Goal: Task Accomplishment & Management: Manage account settings

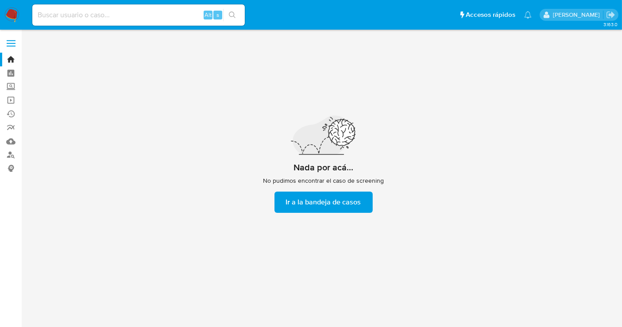
click at [173, 146] on div "Nada por acá... No pudimos encontrar el caso de screening Ir a la bandeja de ca…" at bounding box center [323, 164] width 583 height 258
drag, startPoint x: 11, startPoint y: 58, endPoint x: 32, endPoint y: 70, distance: 24.6
click at [11, 58] on link "Bandeja" at bounding box center [52, 60] width 105 height 14
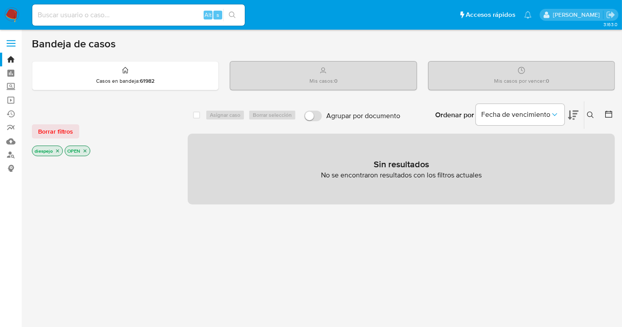
click at [58, 150] on icon "close-filter" at bounding box center [57, 151] width 3 height 3
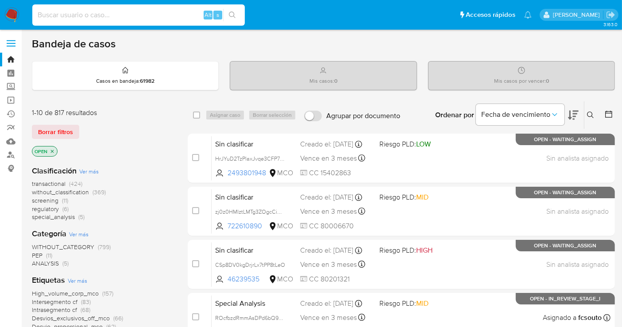
click at [129, 16] on input at bounding box center [138, 15] width 213 height 12
paste input "Gb0QYiJ9b70MH4u4lsdzwgQ3"
type input "Gb0QYiJ9b70MH4u4lsdzwgQ3"
click at [231, 12] on icon "search-icon" at bounding box center [232, 15] width 7 height 7
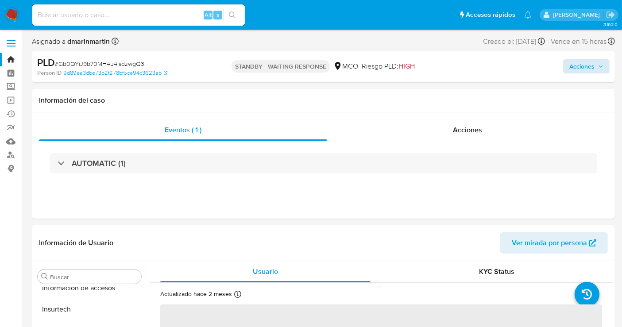
scroll to position [438, 0]
select select "10"
click at [9, 12] on img at bounding box center [11, 15] width 15 height 15
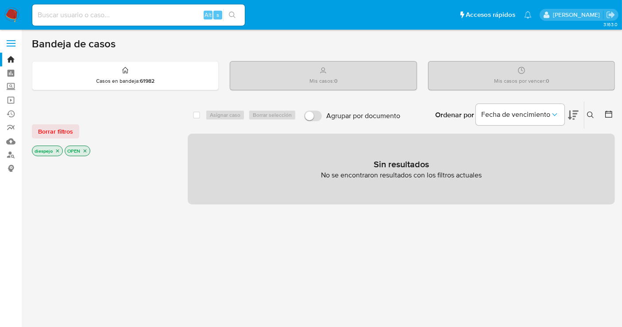
click at [57, 151] on icon "close-filter" at bounding box center [57, 150] width 5 height 5
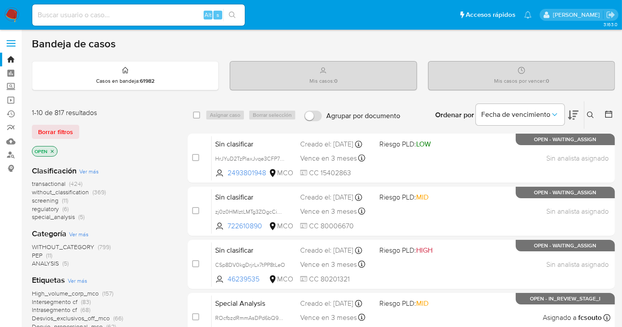
click at [53, 149] on icon "close-filter" at bounding box center [52, 151] width 5 height 5
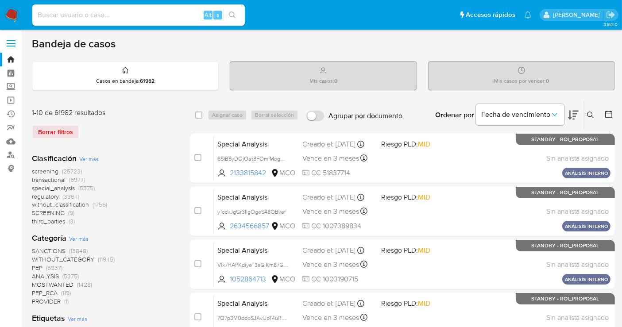
click at [590, 117] on icon at bounding box center [590, 115] width 7 height 7
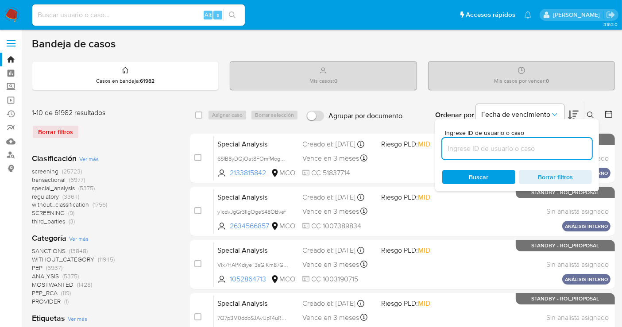
click at [556, 148] on input at bounding box center [517, 149] width 150 height 12
type input "Gb0QYiJ9b70MH4u4lsdzwgQ3"
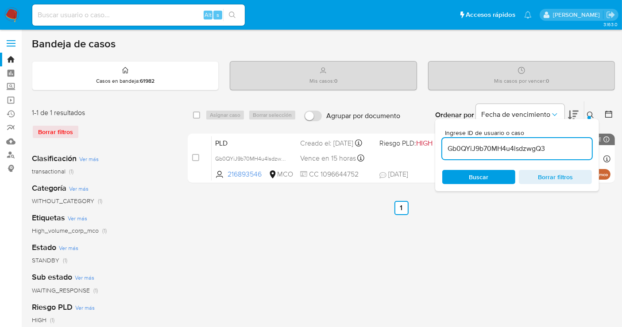
click at [588, 113] on icon at bounding box center [590, 115] width 7 height 7
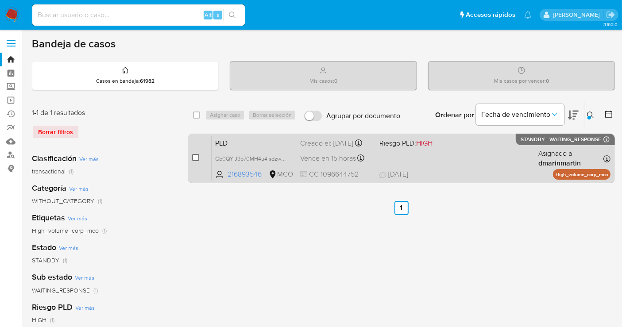
click at [196, 159] on input "checkbox" at bounding box center [195, 157] width 7 height 7
checkbox input "true"
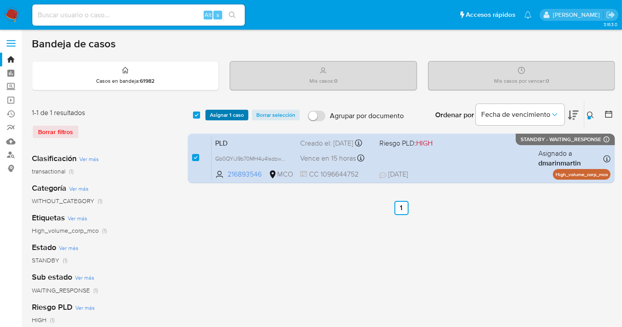
click at [235, 116] on span "Asignar 1 caso" at bounding box center [227, 115] width 34 height 9
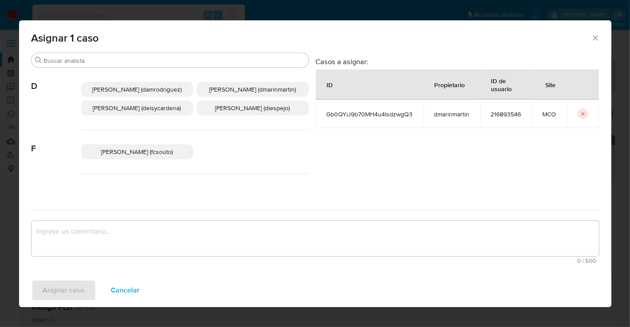
click at [256, 112] on span "Diana Marcela Espejo Garcia (diespejo)" at bounding box center [252, 108] width 75 height 9
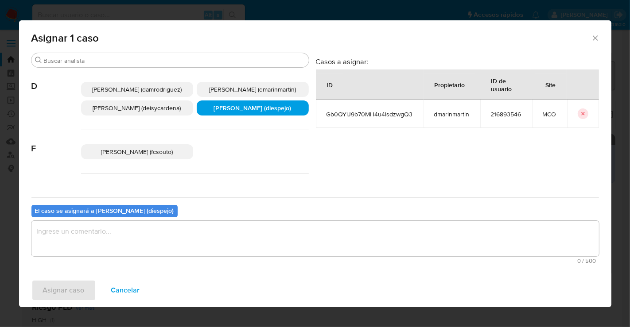
click at [244, 241] on textarea "assign-modal" at bounding box center [314, 238] width 567 height 35
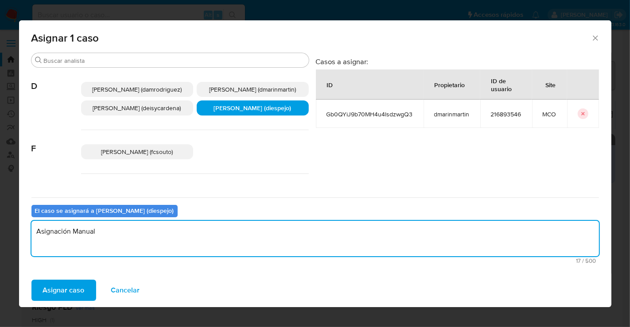
type textarea "Asignación Manual"
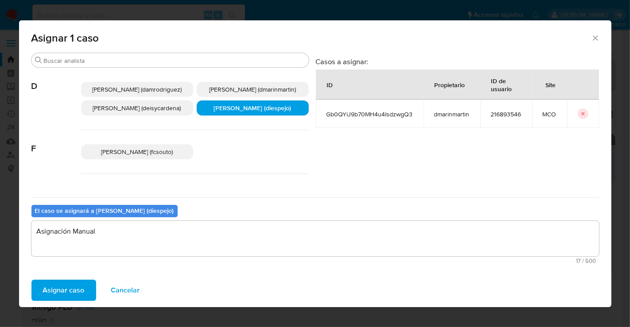
click at [62, 289] on span "Asignar caso" at bounding box center [64, 290] width 42 height 19
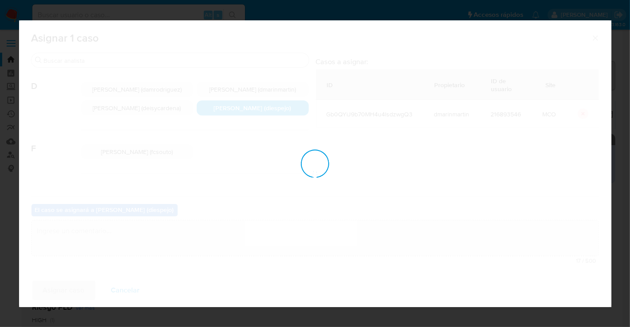
checkbox input "false"
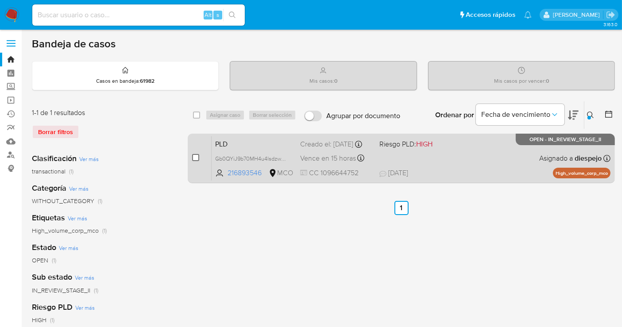
click at [194, 158] on input "checkbox" at bounding box center [195, 157] width 7 height 7
checkbox input "true"
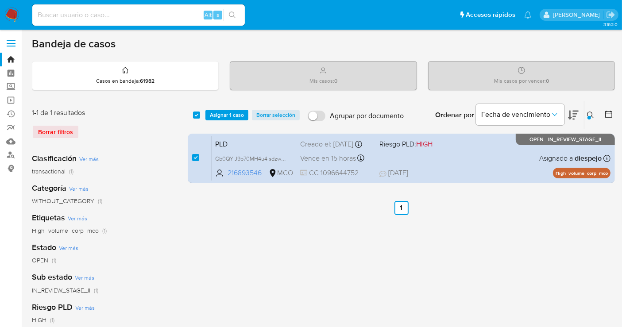
drag, startPoint x: 194, startPoint y: 156, endPoint x: 205, endPoint y: 189, distance: 34.6
click at [194, 156] on input "checkbox" at bounding box center [195, 157] width 7 height 7
checkbox input "false"
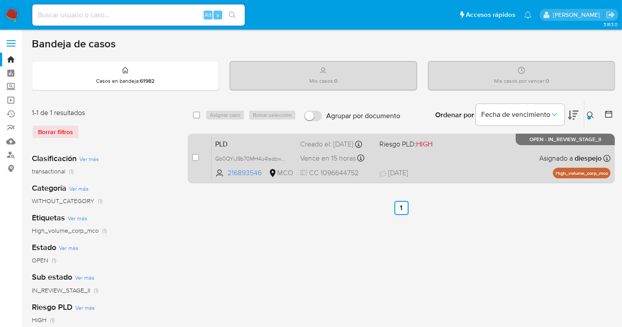
click at [473, 154] on div "PLD Gb0QYiJ9b70MH4u4lsdzwgQ3 216893546 MCO Riesgo PLD: HIGH Creado el: 12/07/20…" at bounding box center [411, 158] width 399 height 45
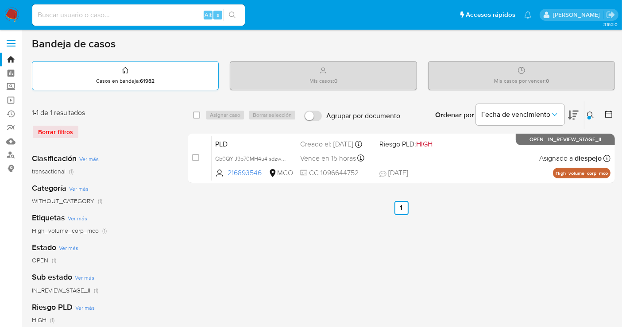
drag, startPoint x: 8, startPoint y: 10, endPoint x: 62, endPoint y: 71, distance: 81.0
click at [8, 11] on img at bounding box center [11, 15] width 15 height 15
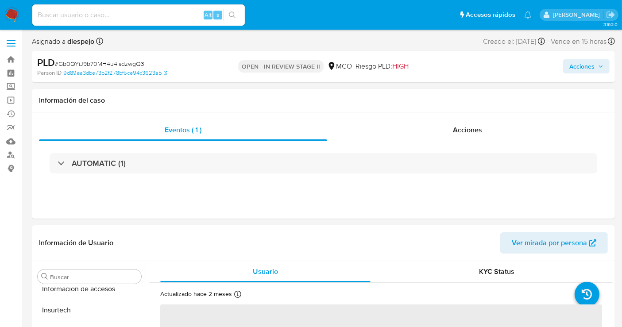
scroll to position [438, 0]
select select "10"
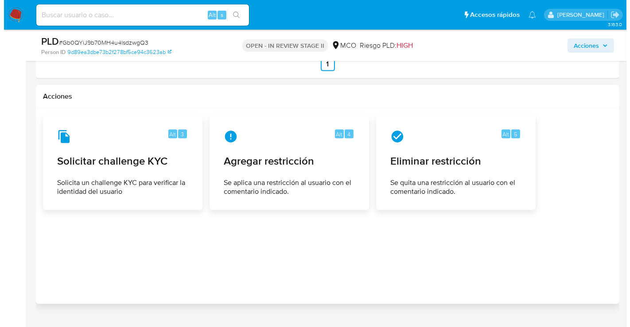
scroll to position [1297, 0]
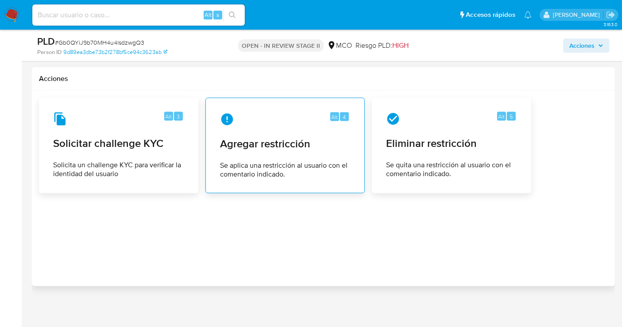
click at [286, 112] on div "Alt 4" at bounding box center [285, 119] width 130 height 14
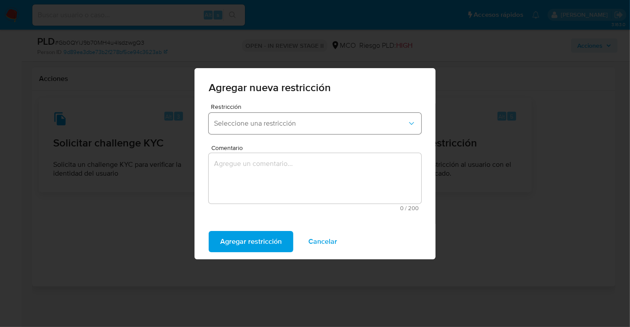
click at [311, 124] on span "Seleccione una restricción" at bounding box center [310, 123] width 193 height 9
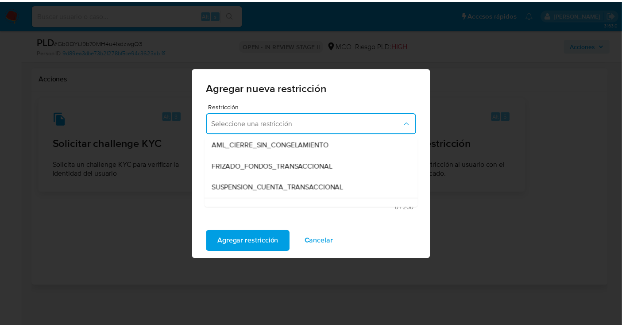
scroll to position [65, 0]
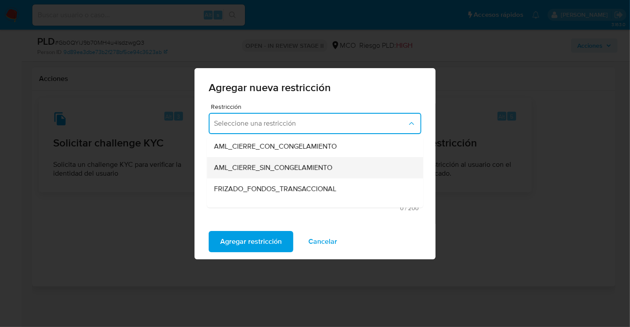
click at [322, 168] on span "AML_CIERRE_SIN_CONGELAMIENTO" at bounding box center [273, 167] width 118 height 9
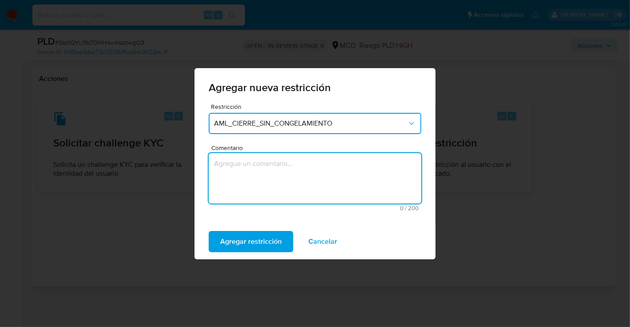
click at [325, 168] on textarea "Comentario" at bounding box center [315, 178] width 213 height 50
type textarea "Restricción AML"
click at [233, 240] on span "Agregar restricción" at bounding box center [251, 241] width 62 height 19
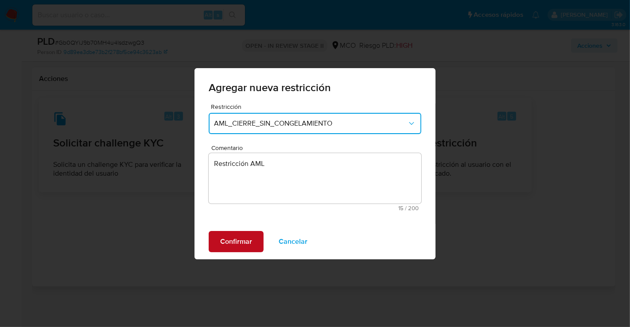
click at [243, 236] on span "Confirmar" at bounding box center [236, 241] width 32 height 19
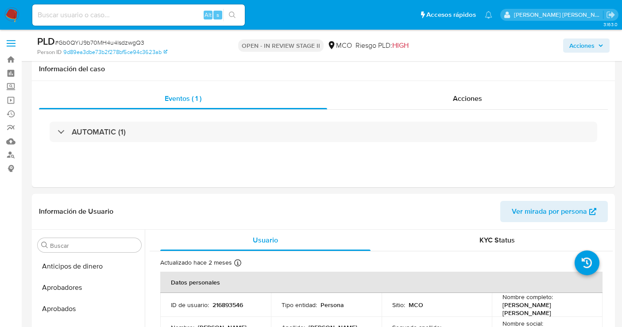
select select "10"
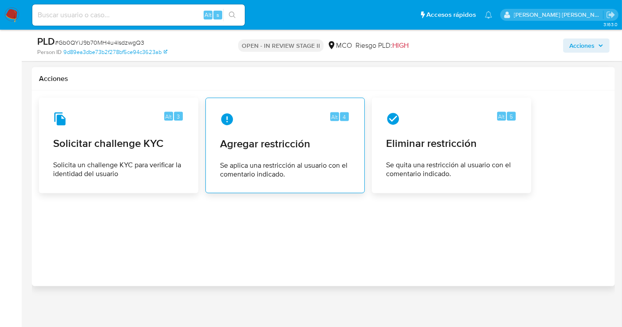
scroll to position [295, 0]
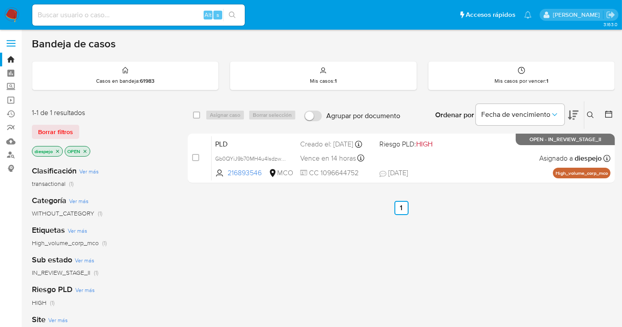
drag, startPoint x: 58, startPoint y: 148, endPoint x: 62, endPoint y: 154, distance: 6.6
click at [58, 150] on icon "close-filter" at bounding box center [57, 151] width 5 height 5
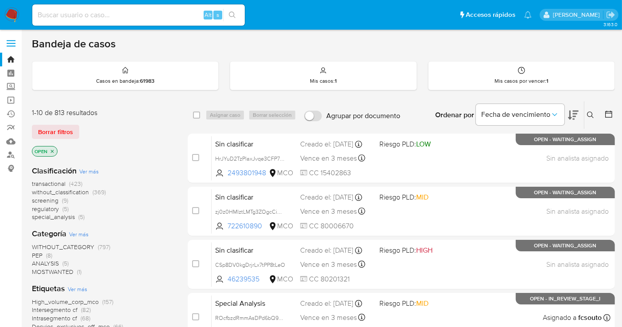
click at [51, 151] on icon "close-filter" at bounding box center [52, 151] width 3 height 3
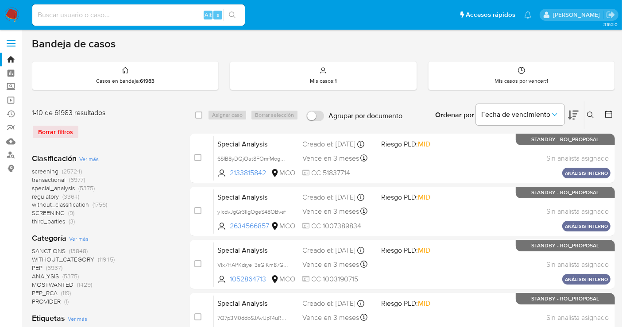
click at [136, 23] on div "Alt s" at bounding box center [138, 14] width 213 height 21
click at [132, 16] on input at bounding box center [138, 15] width 213 height 12
paste input "Kx3SBjlexTnxeZ6GfEc8YfIO"
type input "Kx3SBjlexTnxeZ6GfEc8YfIO"
click at [236, 15] on button "search-icon" at bounding box center [232, 15] width 18 height 12
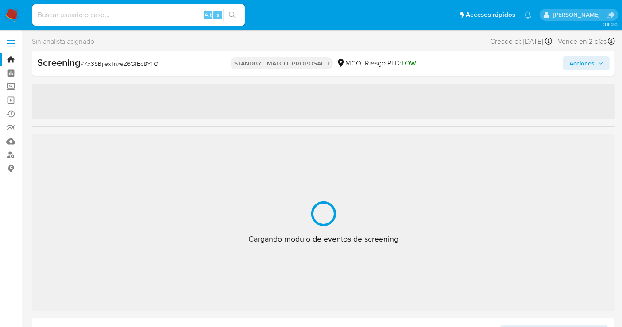
scroll to position [438, 0]
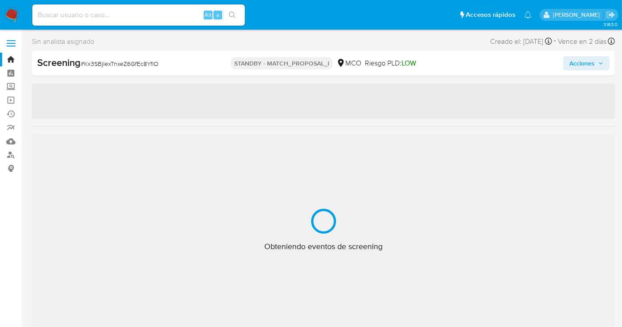
select select "10"
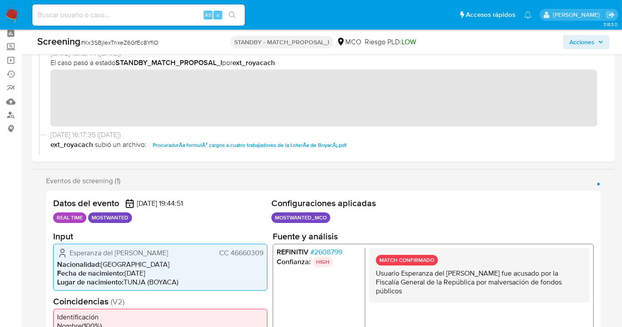
scroll to position [0, 0]
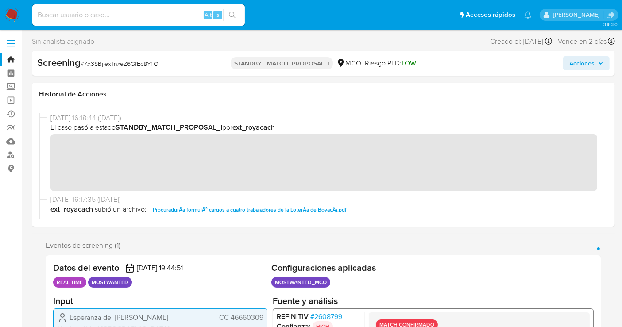
click at [13, 59] on link "Bandeja" at bounding box center [52, 60] width 105 height 14
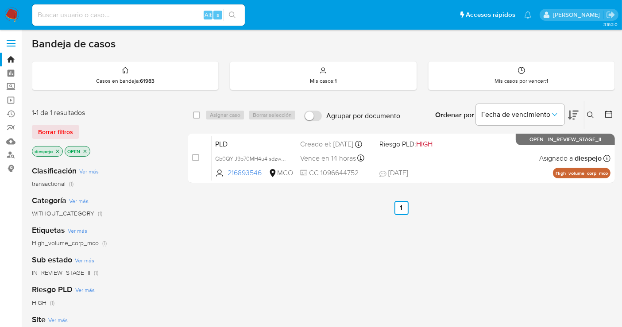
click at [57, 150] on icon "close-filter" at bounding box center [57, 151] width 5 height 5
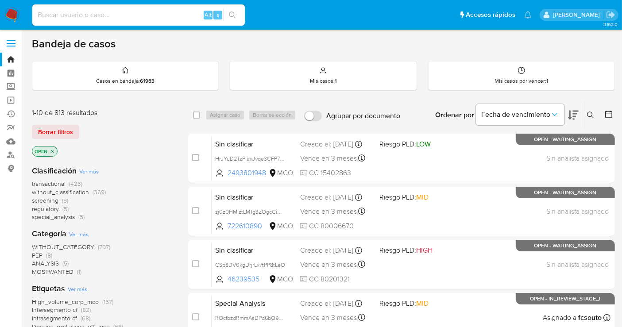
click at [53, 150] on icon "close-filter" at bounding box center [52, 151] width 5 height 5
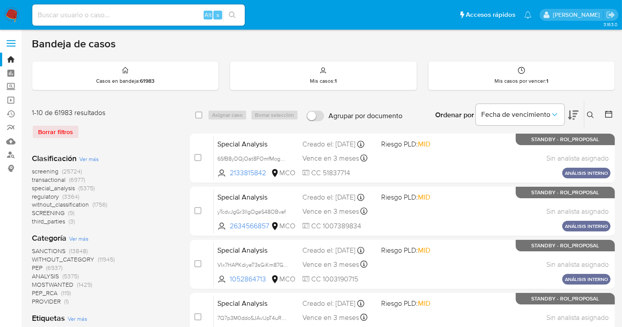
click at [592, 117] on icon at bounding box center [590, 115] width 7 height 7
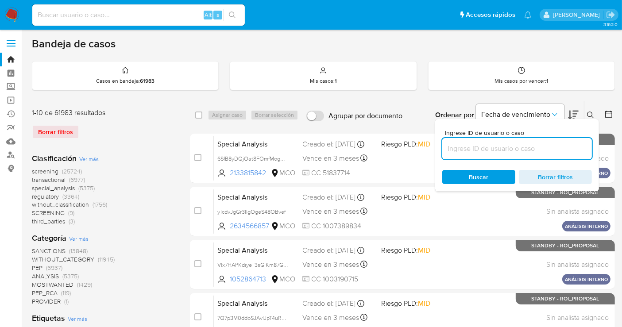
click at [514, 149] on input at bounding box center [517, 149] width 150 height 12
type input "Kx3SBjlexTnxeZ6GfEc8YfIO"
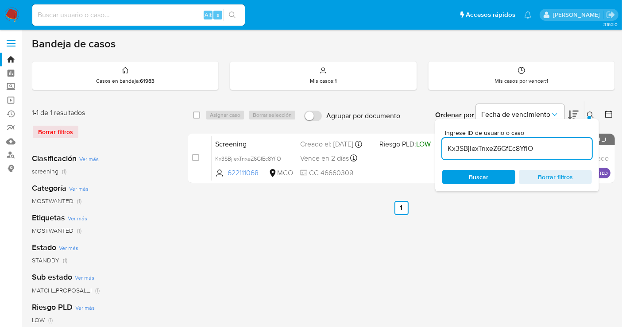
click at [588, 117] on button at bounding box center [592, 115] width 15 height 11
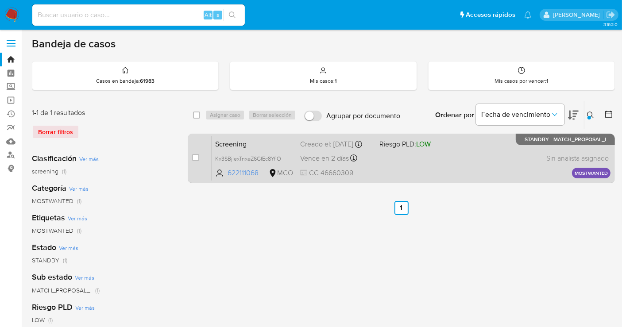
click at [192, 154] on span at bounding box center [195, 157] width 7 height 7
click at [196, 154] on input "checkbox" at bounding box center [195, 157] width 7 height 7
checkbox input "true"
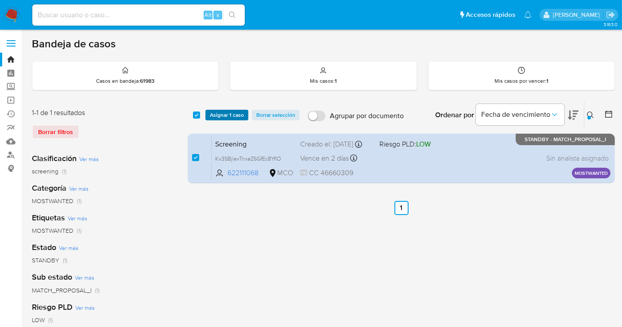
click at [228, 111] on span "Asignar 1 caso" at bounding box center [227, 115] width 34 height 9
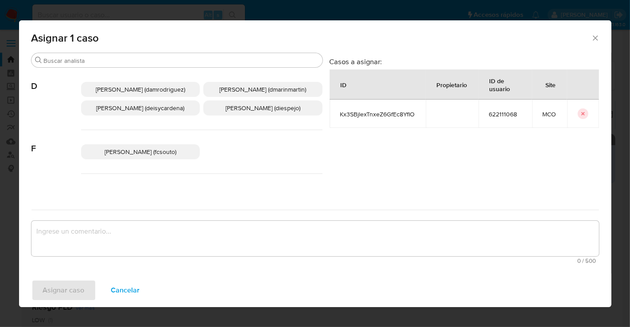
click at [246, 116] on p "Diana Marcela Espejo Garcia (diespejo)" at bounding box center [262, 108] width 119 height 15
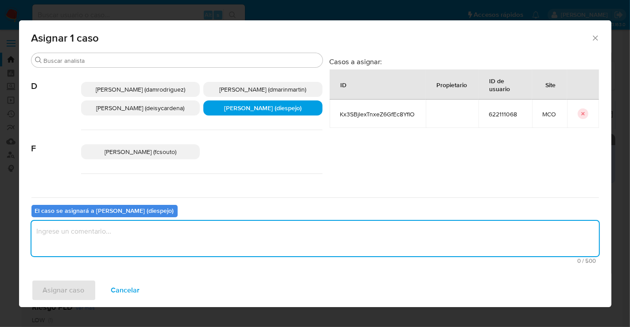
click at [190, 236] on textarea "assign-modal" at bounding box center [314, 238] width 567 height 35
type textarea "Asignación Manual"
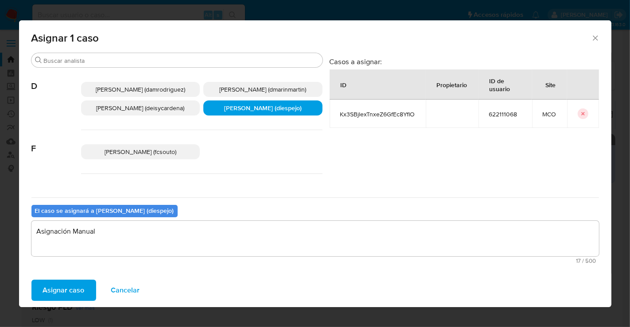
click at [82, 288] on span "Asignar caso" at bounding box center [64, 290] width 42 height 19
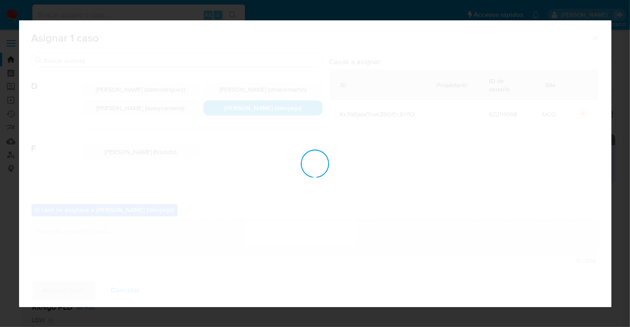
checkbox input "false"
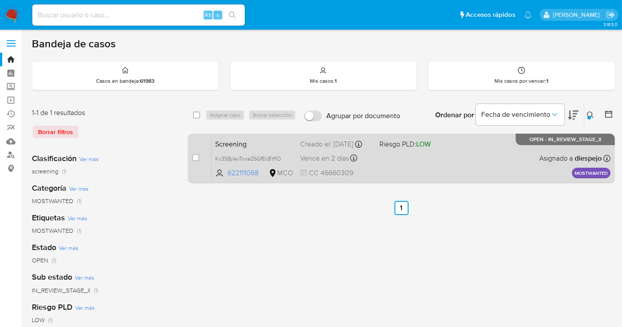
click at [503, 166] on div "Screening Kx3SBjlexTnxeZ6GfEc8YfIO 622111068 MCO Riesgo PLD: LOW Creado el: 11/…" at bounding box center [411, 158] width 399 height 45
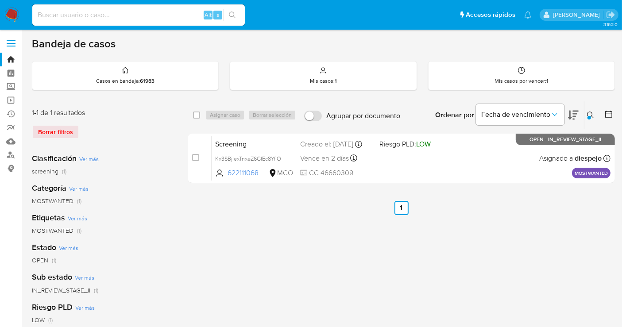
click at [15, 17] on img at bounding box center [11, 15] width 15 height 15
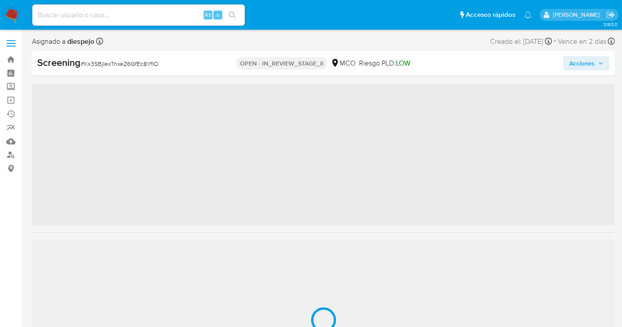
scroll to position [438, 0]
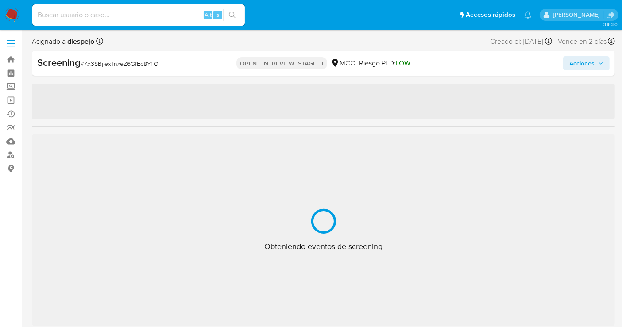
select select "10"
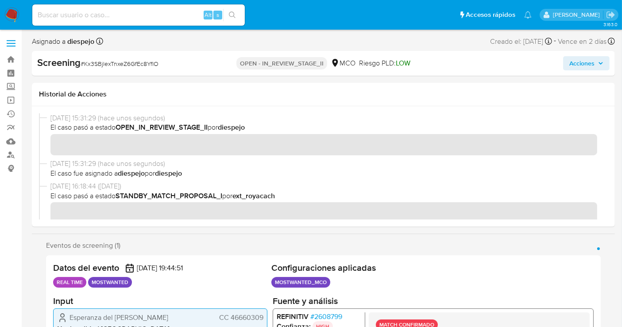
click at [592, 58] on span "Acciones" at bounding box center [582, 63] width 25 height 14
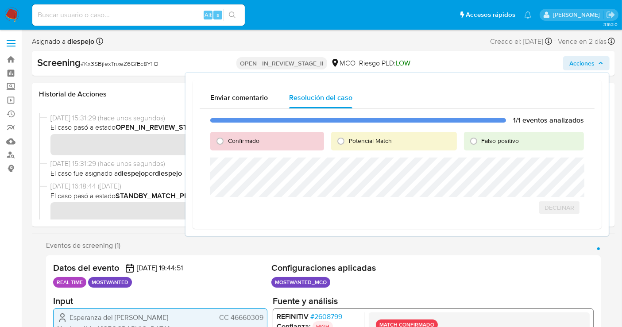
click at [433, 91] on div "Enviar comentario Resolución del caso" at bounding box center [397, 97] width 395 height 21
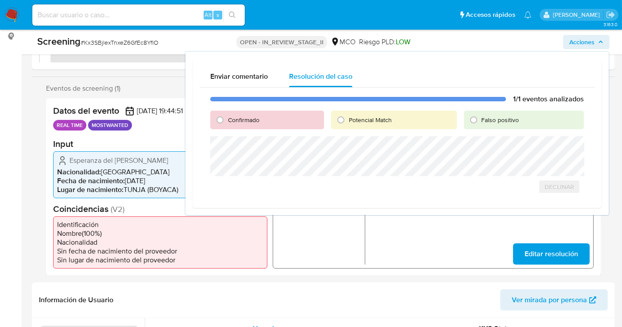
scroll to position [147, 0]
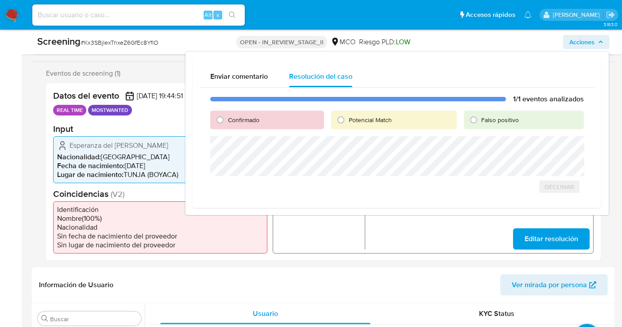
click at [588, 42] on span "Acciones" at bounding box center [582, 42] width 25 height 14
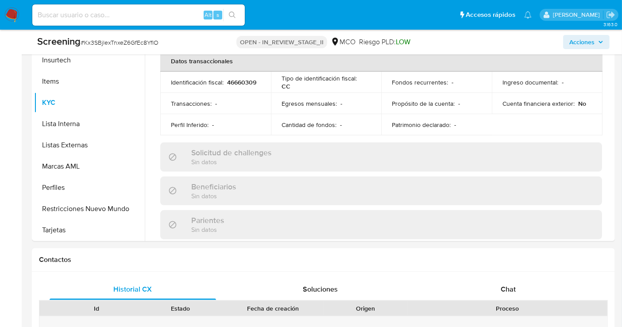
scroll to position [393, 0]
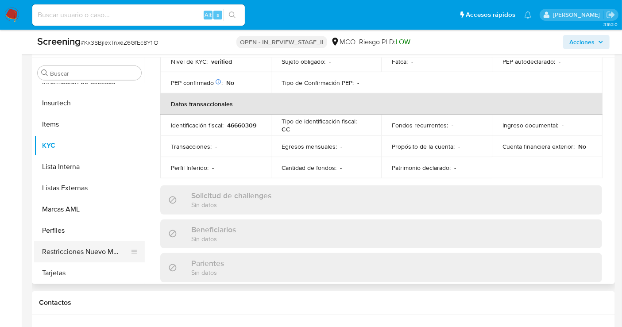
drag, startPoint x: 92, startPoint y: 255, endPoint x: 99, endPoint y: 252, distance: 7.8
click at [92, 254] on button "Restricciones Nuevo Mundo" at bounding box center [86, 251] width 104 height 21
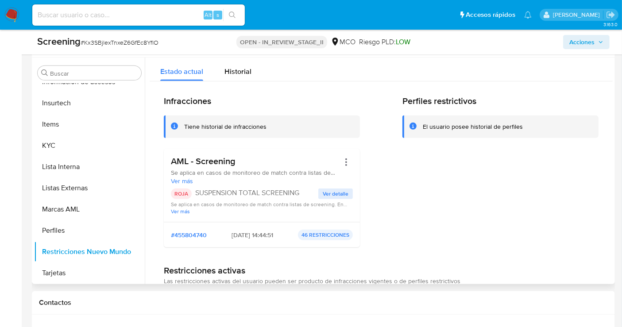
scroll to position [49, 0]
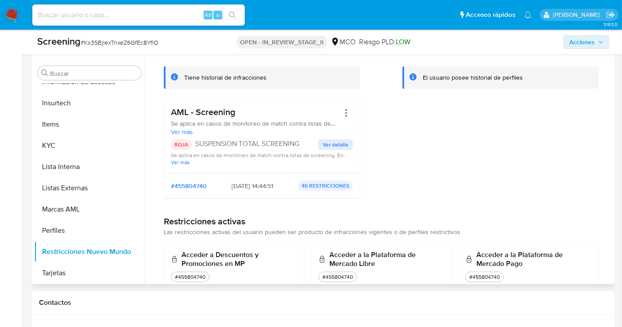
click at [345, 143] on span "Ver detalle" at bounding box center [336, 144] width 26 height 9
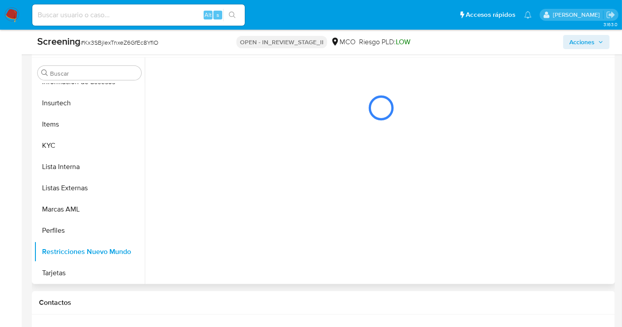
scroll to position [0, 0]
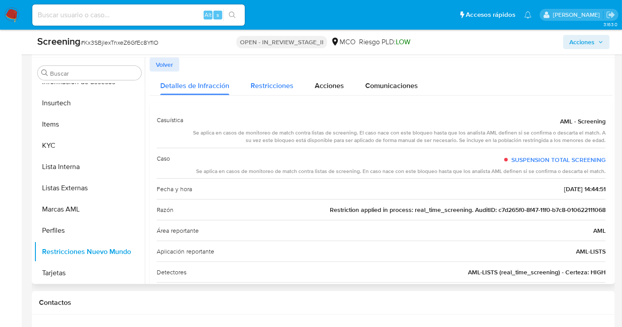
click at [272, 81] on span "Restricciones" at bounding box center [272, 86] width 43 height 10
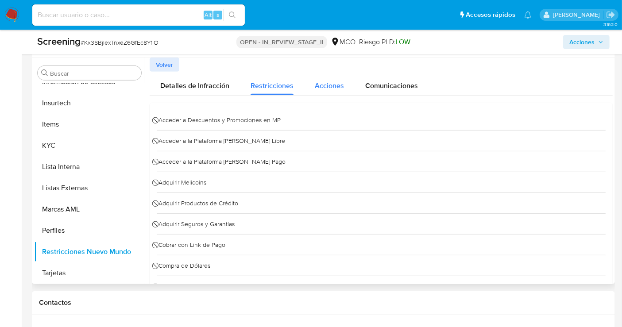
click at [329, 85] on span "Acciones" at bounding box center [329, 86] width 29 height 10
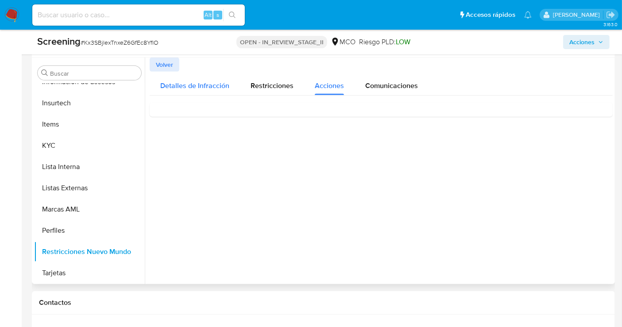
click at [186, 84] on span "Detalles de Infracción" at bounding box center [194, 86] width 69 height 10
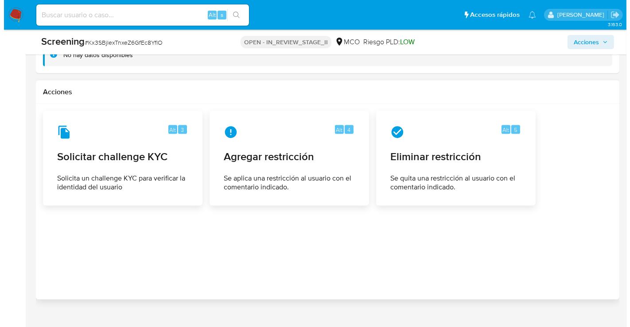
scroll to position [1282, 0]
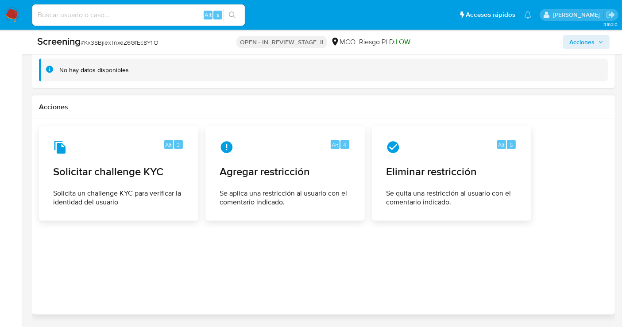
click at [594, 151] on div "Alt 3 Solicitar challenge KYC Solicita un challenge KYC para verificar la ident…" at bounding box center [323, 173] width 569 height 95
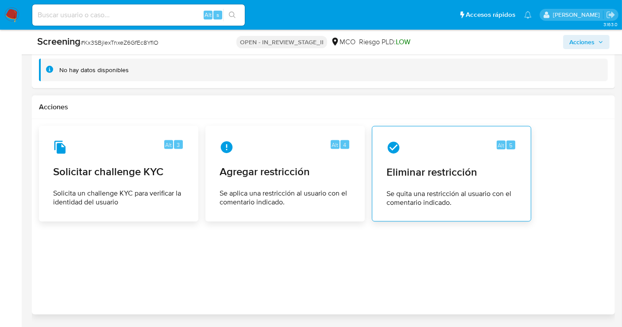
click at [439, 153] on div "Alt 5 Eliminar restricción Se quita una restricción al usuario con el comentari…" at bounding box center [452, 174] width 144 height 81
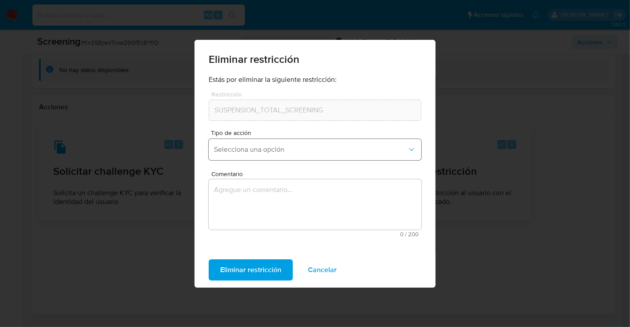
click at [311, 145] on span "Selecciona una opción" at bounding box center [310, 149] width 193 height 9
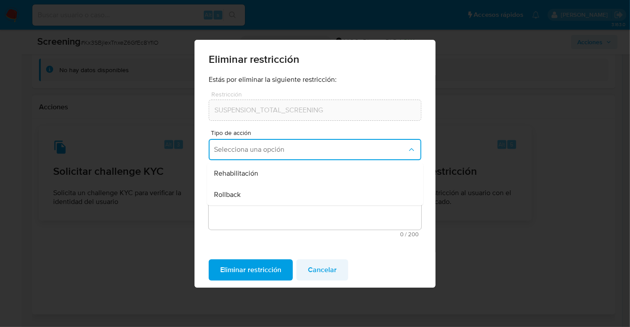
click at [324, 266] on span "Cancelar" at bounding box center [322, 269] width 29 height 19
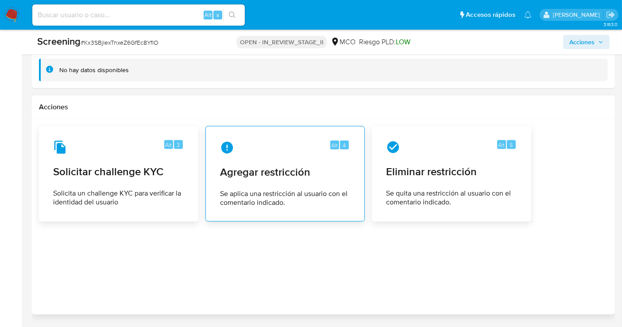
click at [301, 152] on div "Alt 4 Agregar restricción Se aplica una restricción al usuario con el comentari…" at bounding box center [285, 174] width 144 height 81
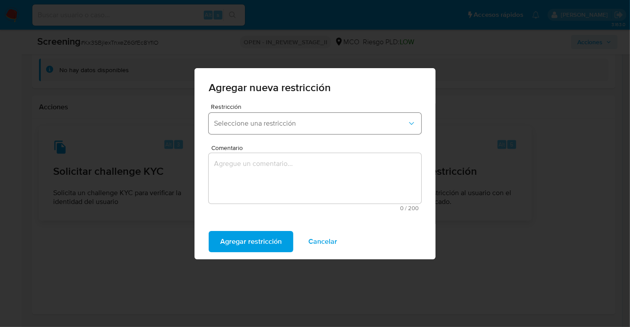
click at [322, 127] on span "Seleccione una restricción" at bounding box center [310, 123] width 193 height 9
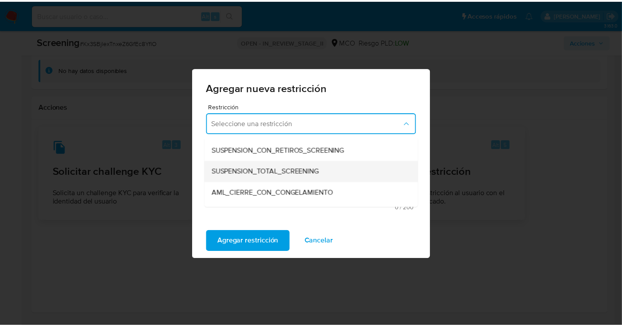
scroll to position [0, 0]
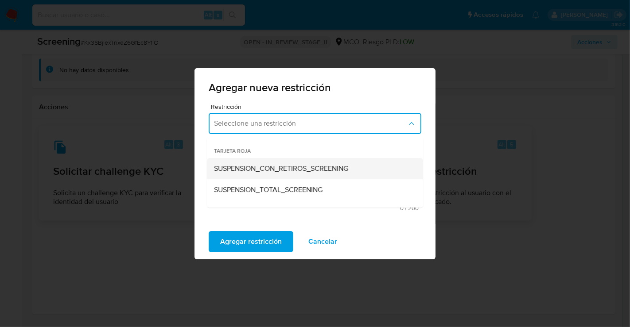
click at [319, 169] on span "SUSPENSION_CON_RETIROS_SCREENING" at bounding box center [281, 168] width 134 height 9
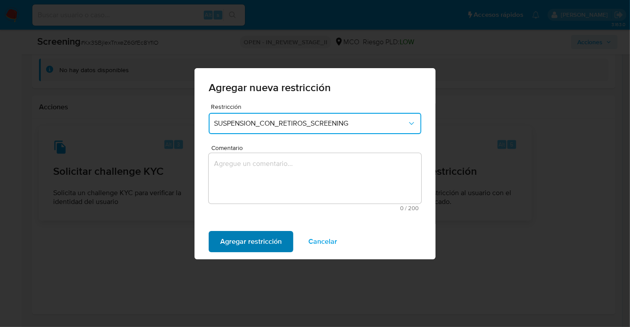
click at [258, 242] on span "Agregar restricción" at bounding box center [251, 241] width 62 height 19
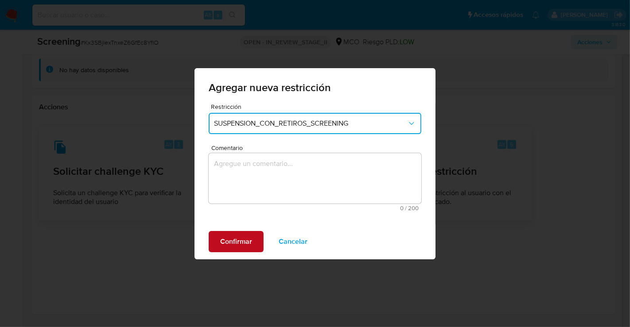
click at [233, 244] on span "Confirmar" at bounding box center [236, 241] width 32 height 19
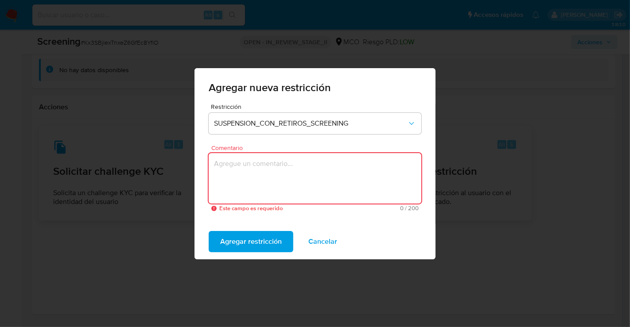
click at [256, 173] on textarea "Comentario" at bounding box center [315, 178] width 213 height 50
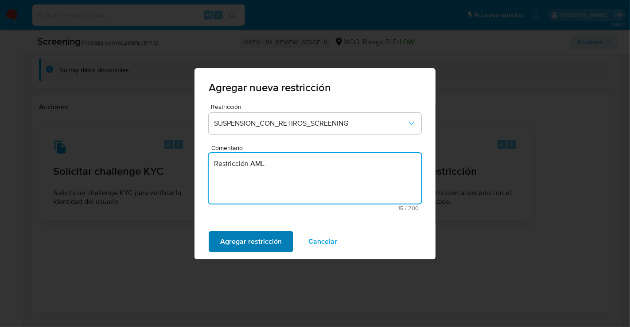
type textarea "Restricción AML"
click at [261, 243] on span "Agregar restricción" at bounding box center [251, 241] width 62 height 19
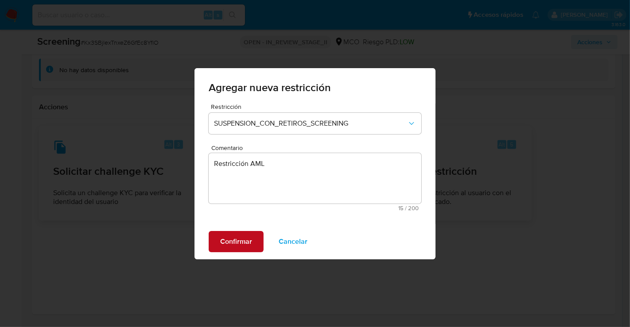
click at [248, 244] on span "Confirmar" at bounding box center [236, 241] width 32 height 19
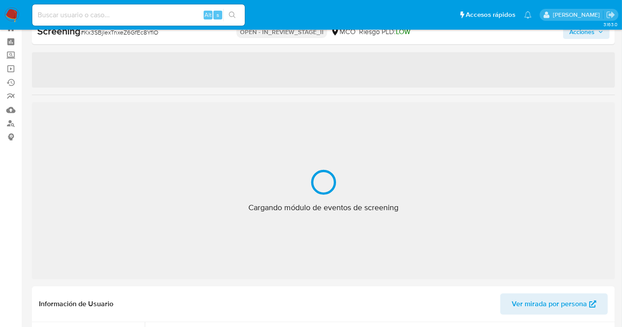
scroll to position [438, 0]
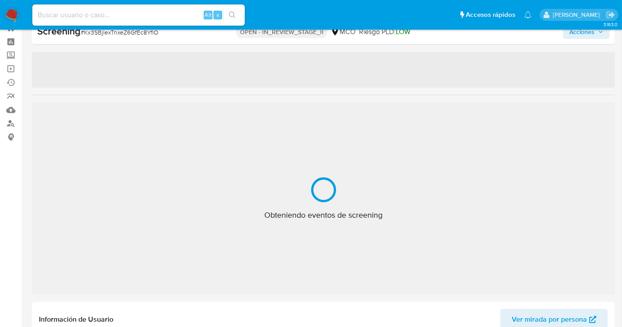
select select "10"
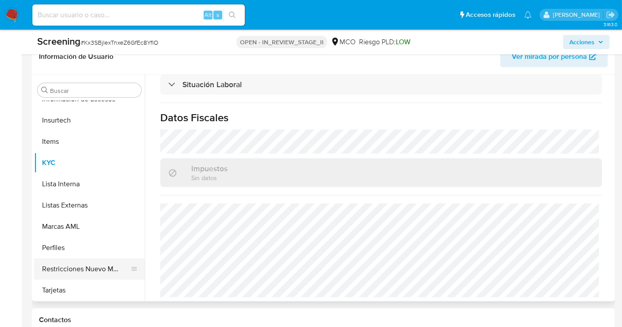
click at [80, 269] on button "Restricciones Nuevo Mundo" at bounding box center [86, 269] width 104 height 21
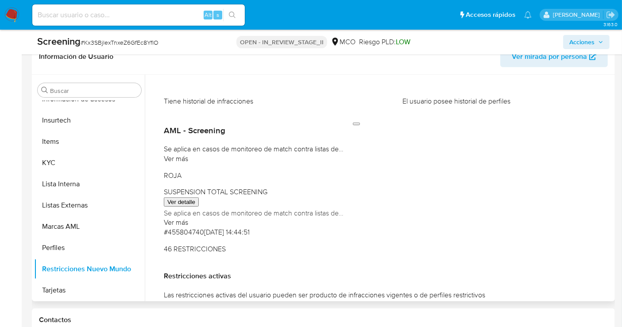
scroll to position [0, 0]
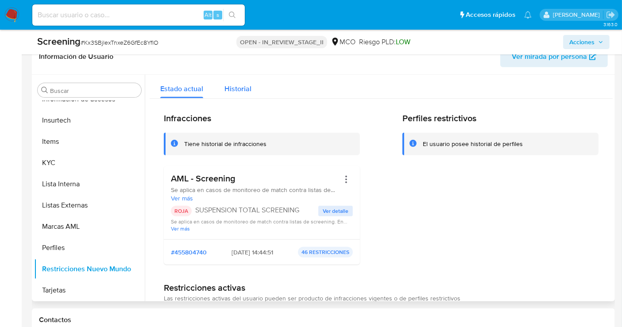
drag, startPoint x: 234, startPoint y: 83, endPoint x: 243, endPoint y: 92, distance: 12.2
click at [234, 84] on span "Historial" at bounding box center [238, 89] width 27 height 10
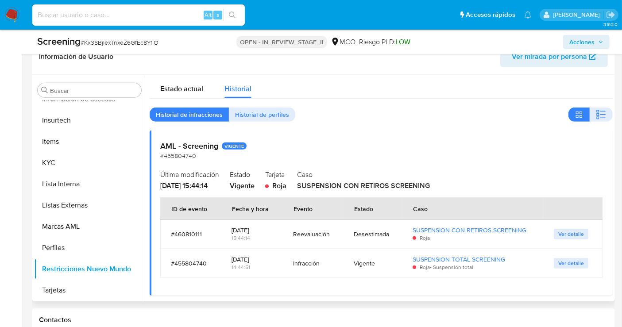
drag, startPoint x: 443, startPoint y: 185, endPoint x: 350, endPoint y: 188, distance: 93.1
click at [350, 188] on div "Caso SUSPENSION CON RETIROS SCREENING" at bounding box center [449, 179] width 305 height 23
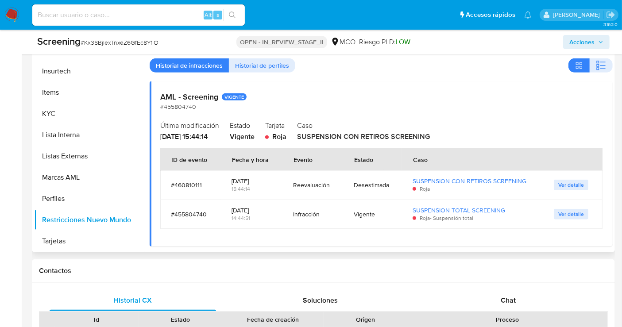
click at [558, 213] on span "Ver detalle" at bounding box center [571, 214] width 26 height 9
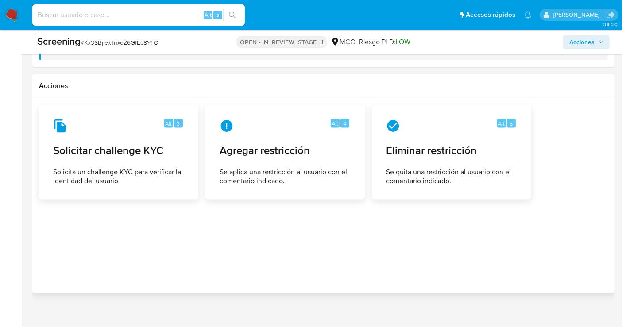
scroll to position [1331, 0]
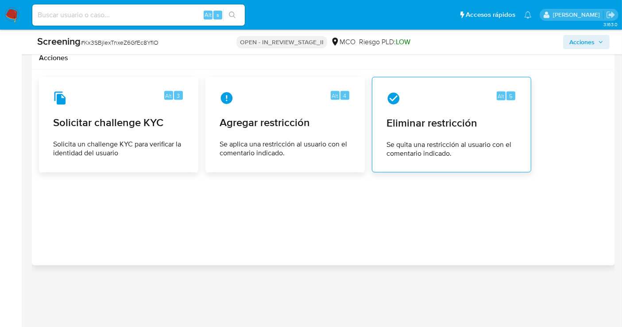
click at [433, 120] on span "Eliminar restricción" at bounding box center [452, 122] width 130 height 13
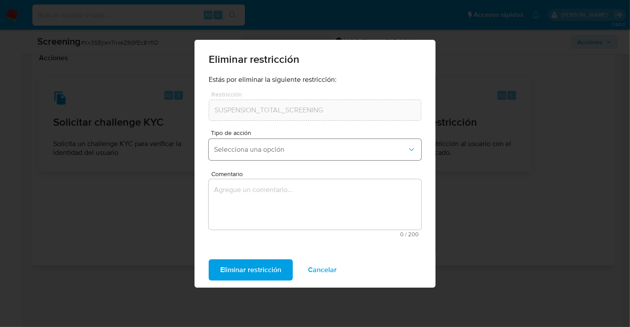
click at [320, 151] on span "Selecciona una opción" at bounding box center [310, 149] width 193 height 9
click at [382, 70] on div "Eliminar restricción" at bounding box center [314, 57] width 241 height 35
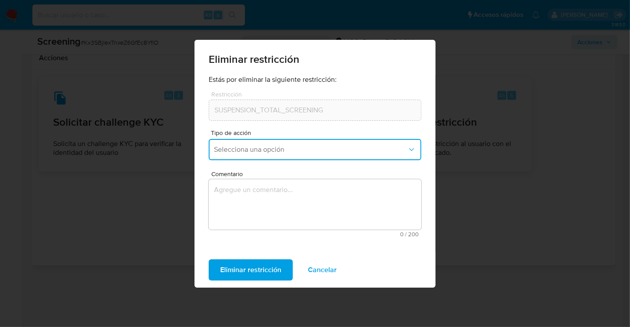
click at [248, 150] on span "Selecciona una opción" at bounding box center [310, 149] width 193 height 9
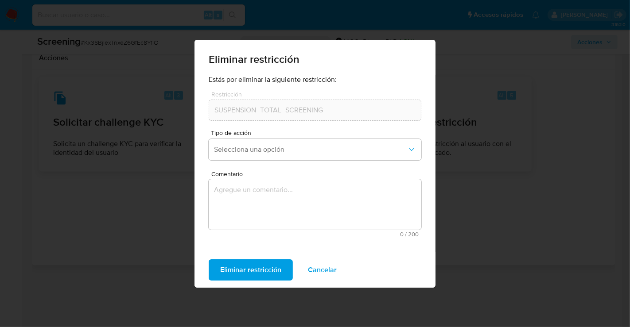
click at [365, 250] on div "Estás por eliminar la siguiente restricción: Restricción SUSPENSION_TOTAL_SCREE…" at bounding box center [314, 163] width 241 height 177
click at [322, 268] on span "Cancelar" at bounding box center [322, 269] width 29 height 19
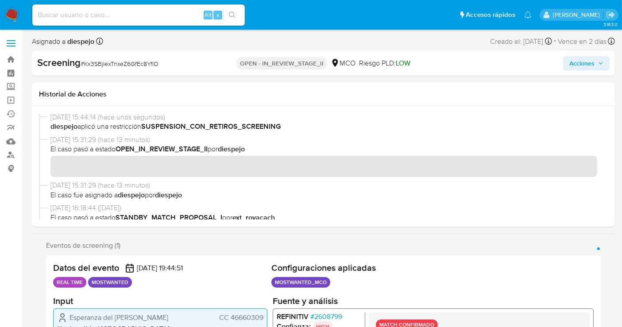
scroll to position [0, 0]
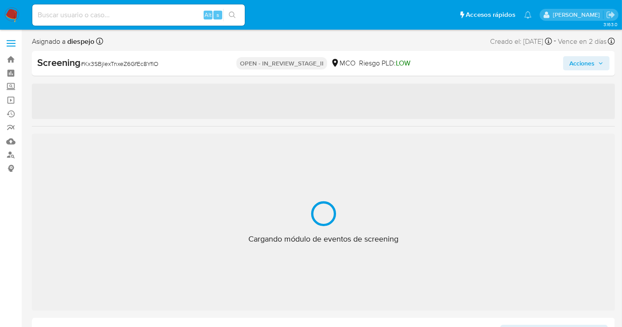
scroll to position [438, 0]
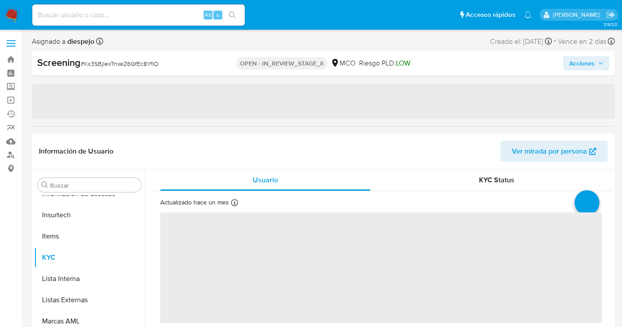
select select "10"
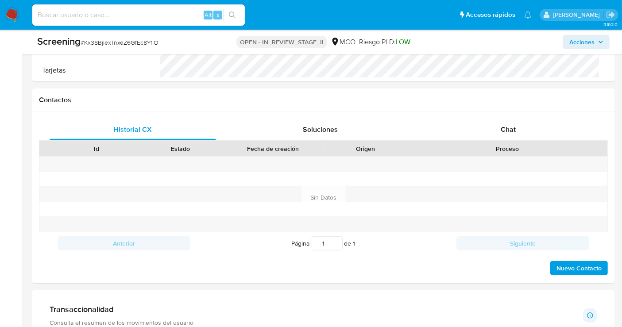
scroll to position [495, 0]
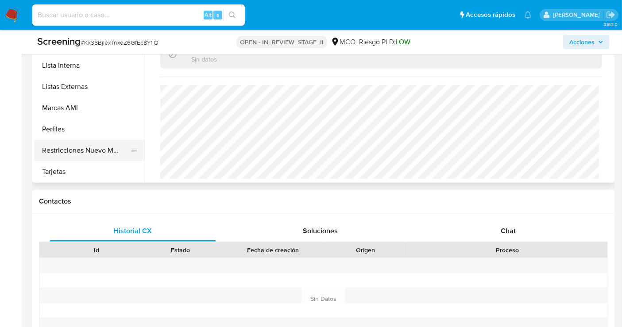
click at [105, 156] on button "Restricciones Nuevo Mundo" at bounding box center [86, 150] width 104 height 21
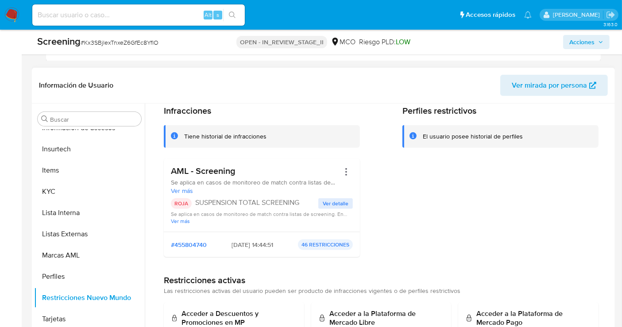
scroll to position [0, 0]
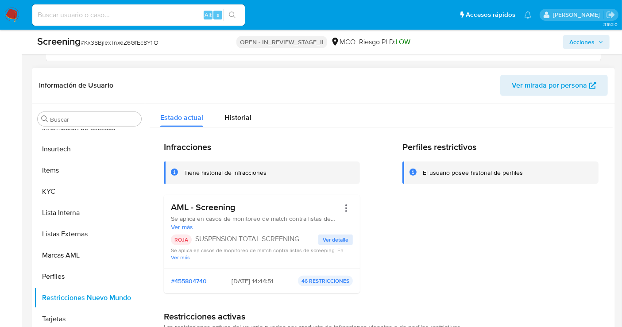
click at [331, 241] on span "Ver detalle" at bounding box center [336, 240] width 26 height 9
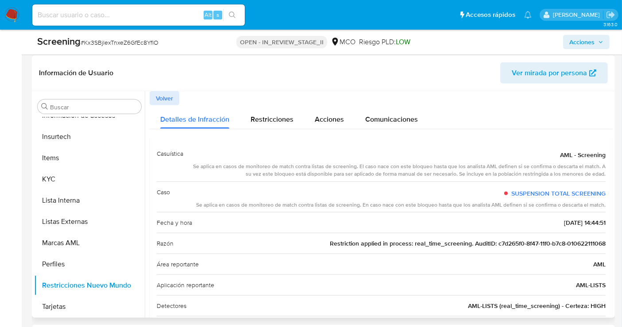
scroll to position [347, 0]
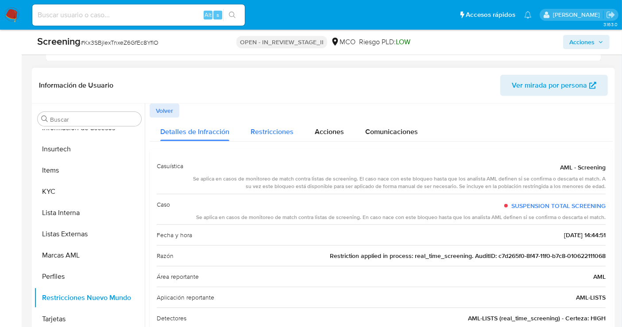
click at [266, 128] on span "Restricciones" at bounding box center [272, 132] width 43 height 10
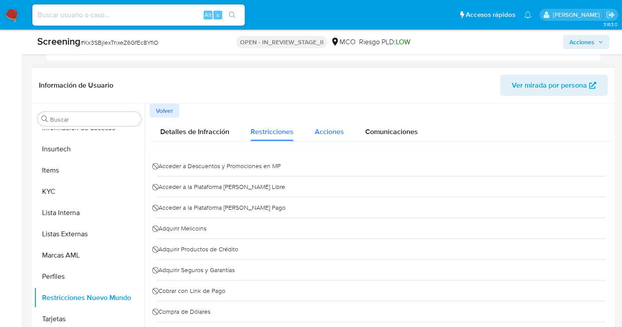
click at [319, 127] on span "Acciones" at bounding box center [329, 132] width 29 height 10
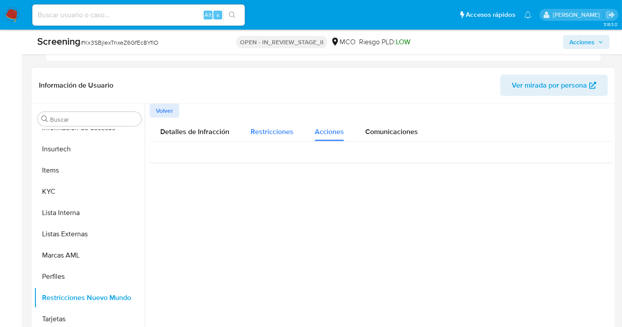
click at [271, 134] on span "Restricciones" at bounding box center [272, 132] width 43 height 10
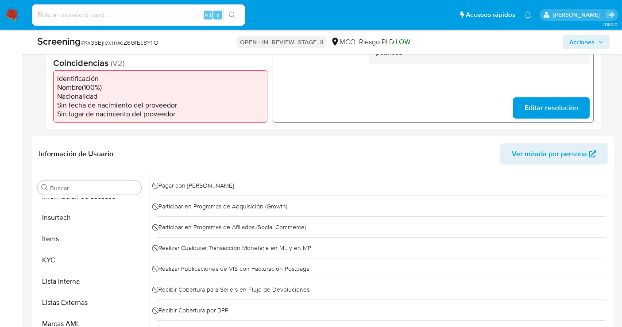
scroll to position [249, 0]
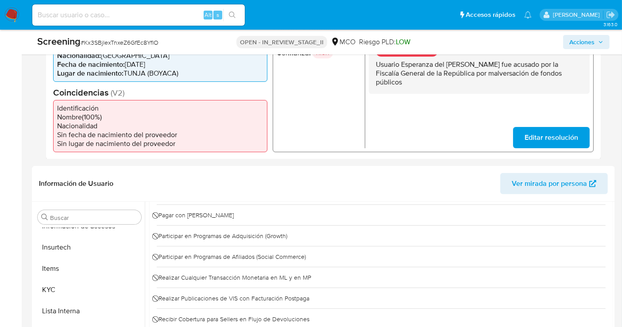
click at [587, 46] on span "Acciones" at bounding box center [582, 42] width 25 height 14
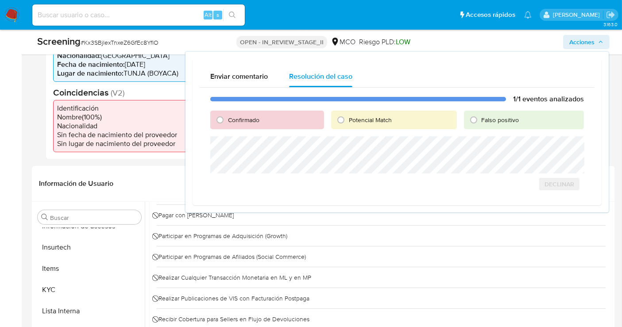
click at [579, 39] on span "Acciones" at bounding box center [582, 42] width 25 height 14
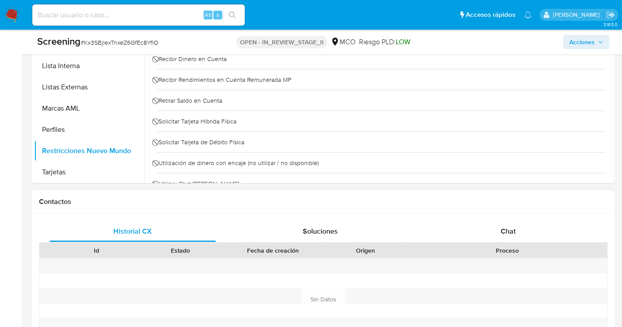
scroll to position [495, 0]
click at [62, 145] on button "Restricciones Nuevo Mundo" at bounding box center [86, 150] width 104 height 21
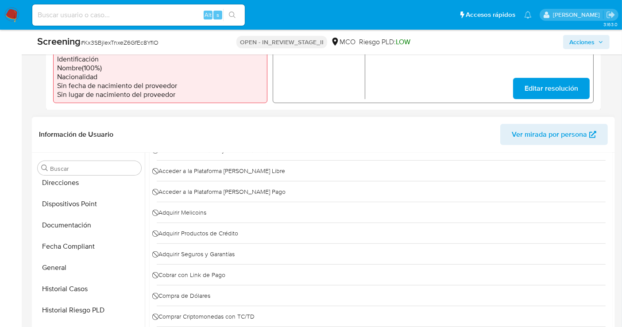
scroll to position [0, 0]
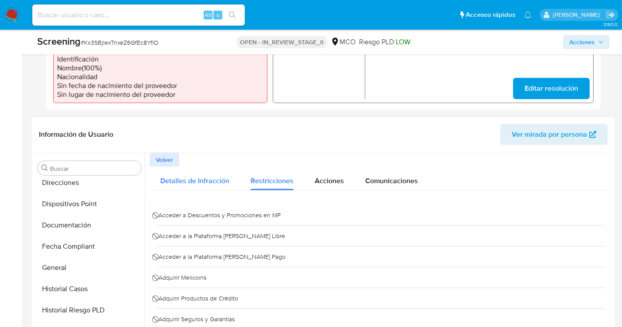
click at [185, 178] on span "Detalles de Infracción" at bounding box center [194, 181] width 69 height 10
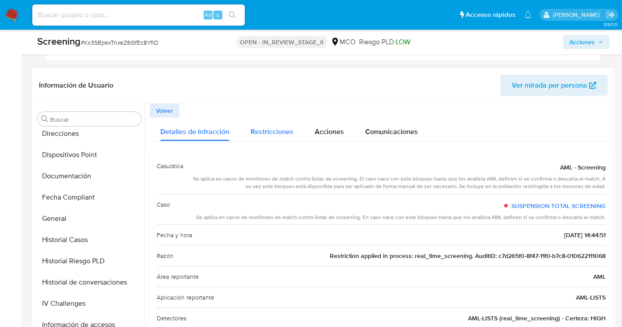
click at [269, 127] on span "Restricciones" at bounding box center [272, 132] width 43 height 10
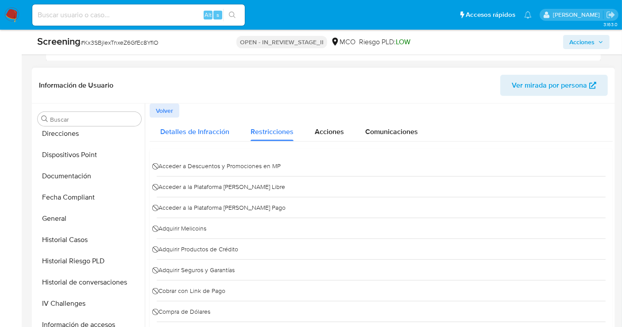
click at [182, 131] on span "Detalles de Infracción" at bounding box center [194, 132] width 69 height 10
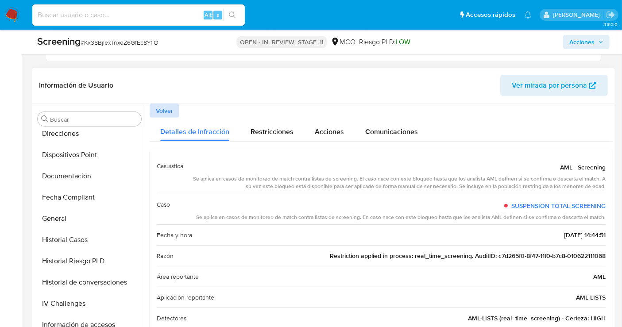
click at [160, 105] on span "Volver" at bounding box center [164, 111] width 17 height 12
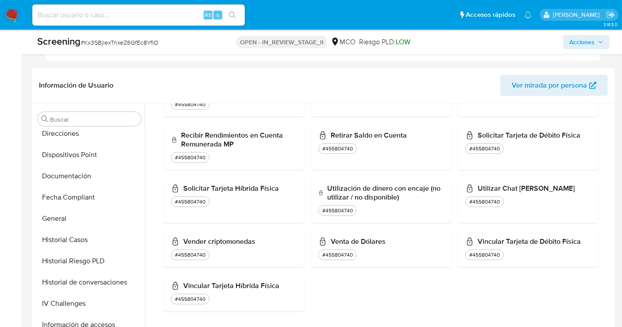
scroll to position [834, 0]
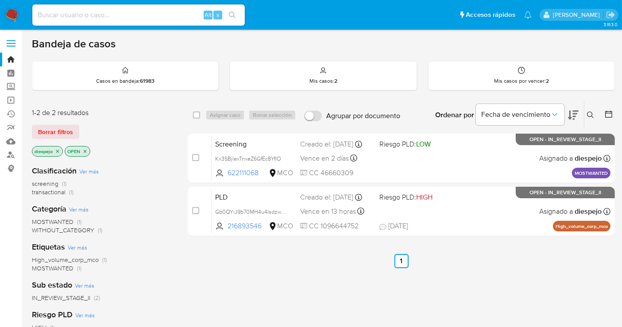
click at [87, 151] on icon "close-filter" at bounding box center [84, 151] width 5 height 5
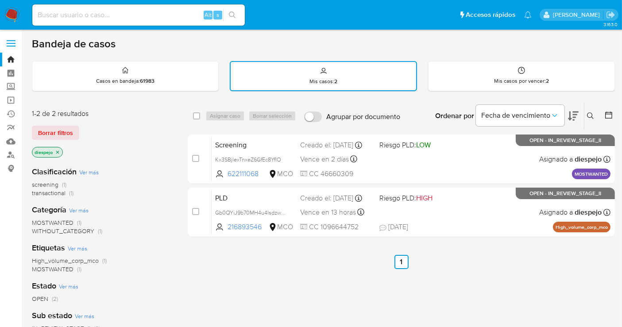
click at [57, 151] on icon "close-filter" at bounding box center [57, 152] width 3 height 3
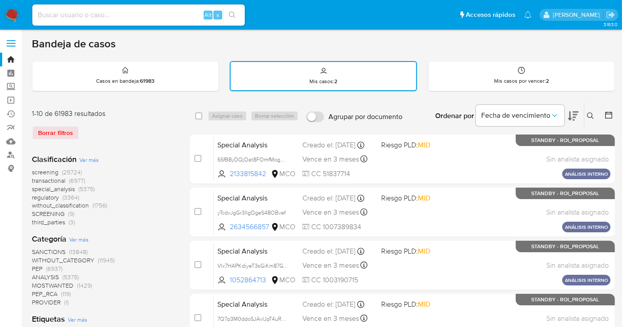
click at [110, 17] on input at bounding box center [138, 15] width 213 height 12
paste input "Gb0QYiJ9b70MH4u4lsdzwgQ3"
type input "Gb0QYiJ9b70MH4u4lsdzwgQ3"
click at [231, 16] on icon "search-icon" at bounding box center [232, 15] width 7 height 7
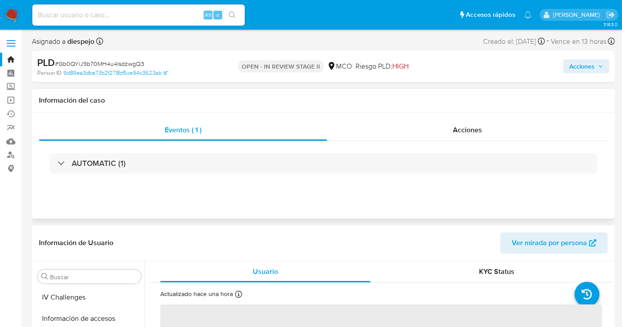
scroll to position [438, 0]
select select "10"
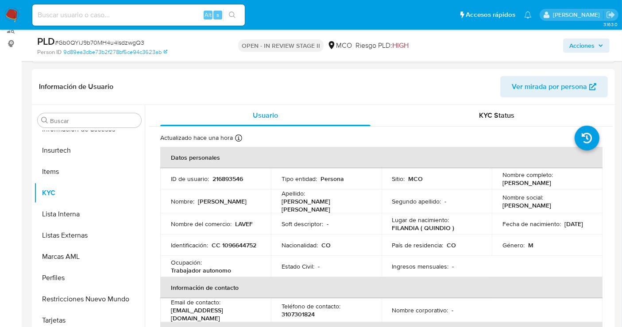
scroll to position [147, 0]
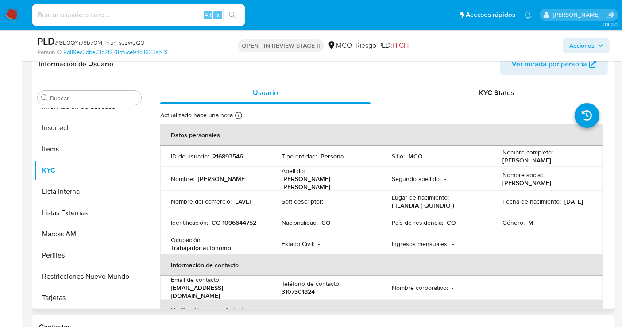
click at [212, 227] on p "CC 1096644752" at bounding box center [234, 223] width 45 height 8
drag, startPoint x: 216, startPoint y: 227, endPoint x: 190, endPoint y: 230, distance: 26.8
click at [190, 227] on div "Identificación : CC 1096644752" at bounding box center [215, 223] width 89 height 8
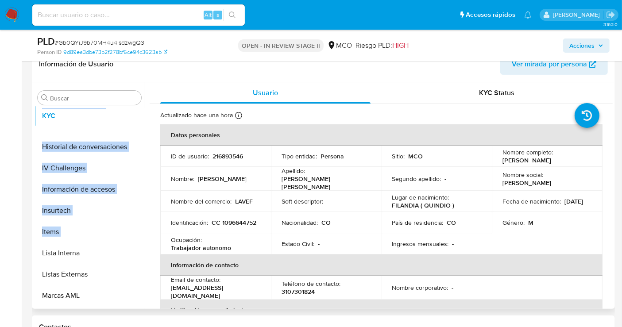
drag, startPoint x: 132, startPoint y: 217, endPoint x: 120, endPoint y: 114, distance: 103.8
click at [120, 114] on ul "Anticipos de dinero Aprobadores Aprobados Archivos adjuntos CBP CBT Cruces y Re…" at bounding box center [89, 209] width 111 height 200
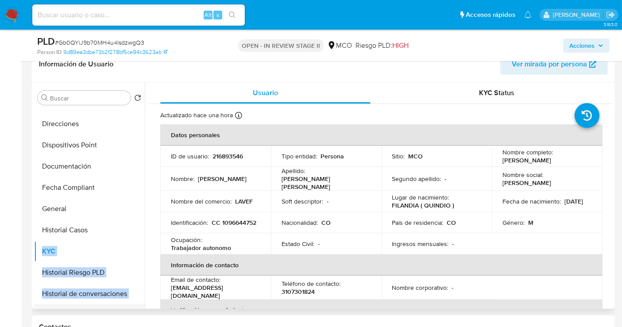
scroll to position [244, 0]
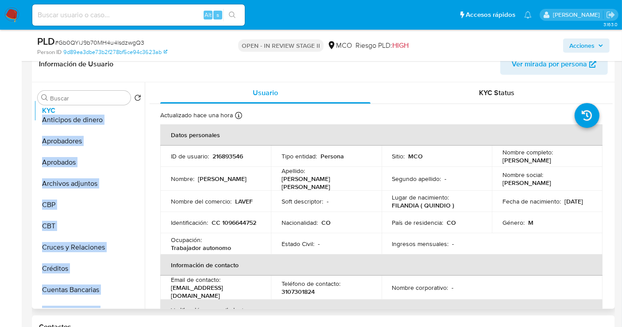
scroll to position [0, 0]
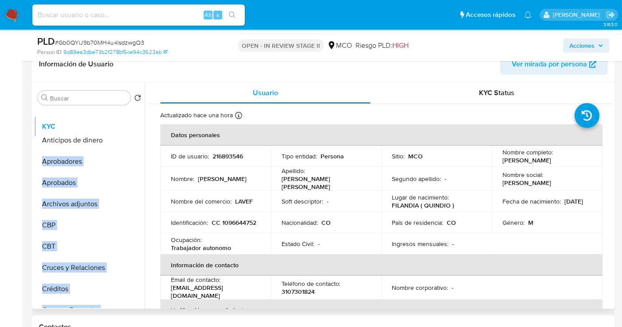
drag, startPoint x: 132, startPoint y: 170, endPoint x: 129, endPoint y: 125, distance: 44.8
click at [129, 125] on ul "Anticipos de dinero Aprobadores Aprobados Archivos adjuntos CBP CBT Cruces y Re…" at bounding box center [89, 209] width 111 height 200
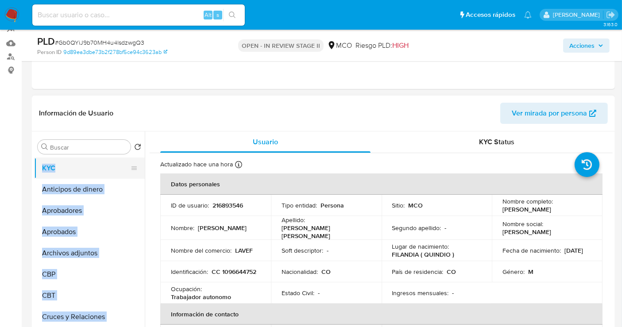
drag, startPoint x: 62, startPoint y: 165, endPoint x: 67, endPoint y: 166, distance: 4.5
click at [62, 166] on button "KYC" at bounding box center [86, 168] width 104 height 21
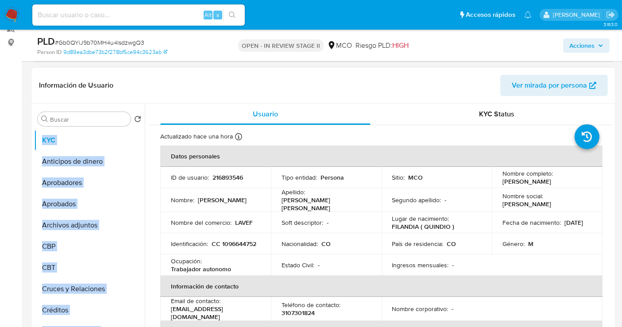
scroll to position [147, 0]
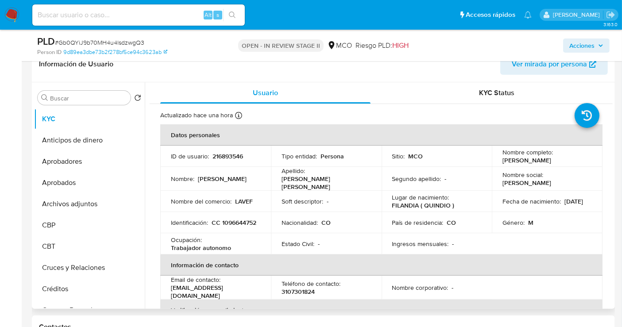
click at [212, 226] on p "CC 1096644752" at bounding box center [234, 223] width 45 height 8
drag, startPoint x: 232, startPoint y: 228, endPoint x: 209, endPoint y: 217, distance: 24.6
click at [183, 226] on div "Identificación : CC 1096644752" at bounding box center [215, 223] width 89 height 8
click at [212, 225] on p "CC 1096644752" at bounding box center [234, 223] width 45 height 8
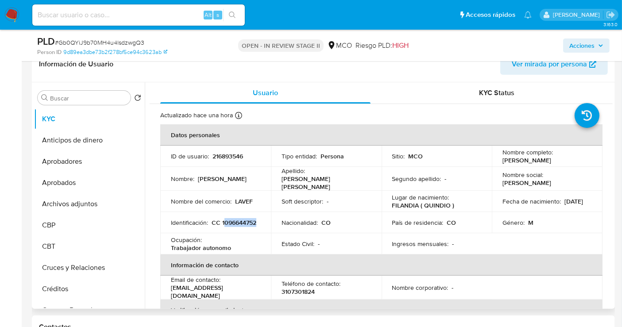
copy p "096644752"
click at [236, 223] on div "Identificación : CC 1096644752" at bounding box center [215, 223] width 89 height 8
click at [212, 222] on p "CC 1096644752" at bounding box center [234, 223] width 45 height 8
copy p "1096644752"
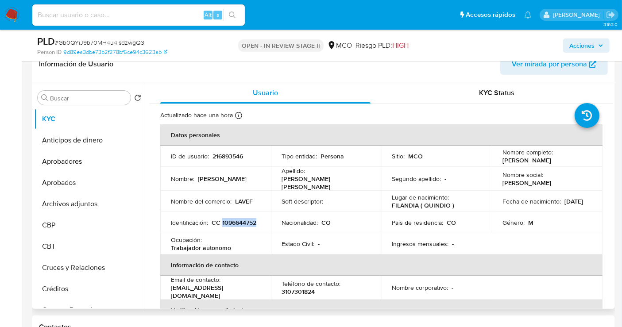
drag, startPoint x: 249, startPoint y: 182, endPoint x: 196, endPoint y: 180, distance: 53.2
click at [196, 180] on div "Nombre : Jaime Alejandro" at bounding box center [215, 179] width 89 height 8
copy div "Jaime Alejandro"
click at [318, 178] on p "Cardona Holguin" at bounding box center [325, 183] width 86 height 16
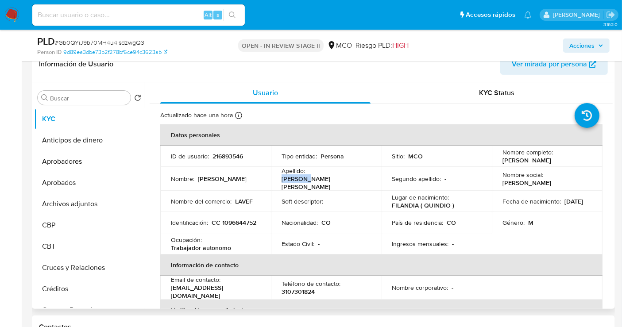
copy p "Cardona"
click at [343, 178] on p "Cardona Holguin" at bounding box center [325, 183] width 86 height 16
copy p "Holguin"
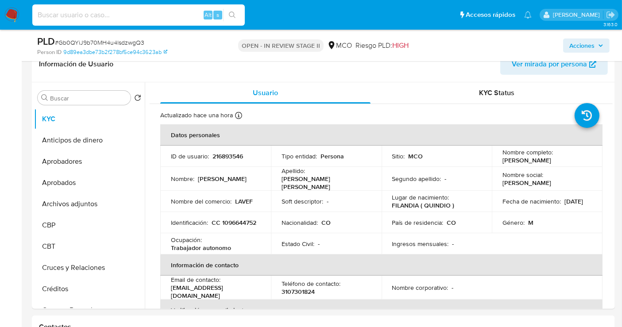
click at [93, 18] on input at bounding box center [138, 15] width 213 height 12
paste input "mvzvu9YfHDFqUugduqrALrWc"
type input "mvzvu9YfHDFqUugduqrALrWc"
click at [232, 13] on icon "search-icon" at bounding box center [232, 15] width 7 height 7
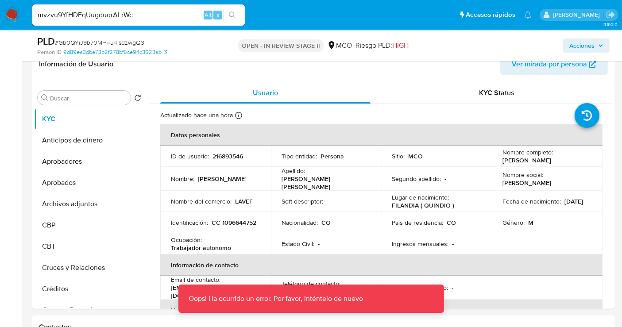
click at [10, 4] on nav "Pausado Ver notificaciones mvzvu9YfHDFqUugduqrALrWc Alt s Accesos rápidos Presi…" at bounding box center [311, 15] width 622 height 30
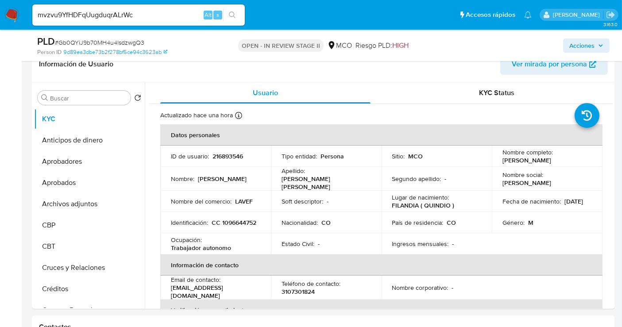
click at [13, 16] on img at bounding box center [11, 15] width 15 height 15
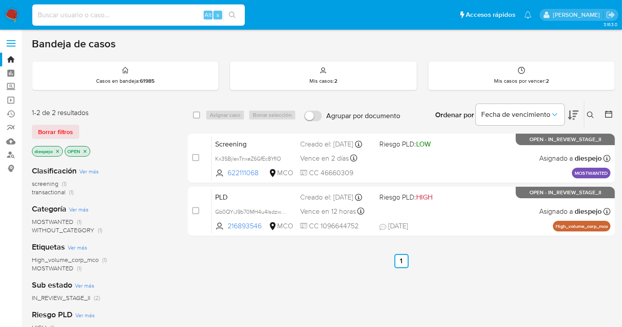
click at [73, 14] on input at bounding box center [138, 15] width 213 height 12
paste input "mvzvu9YfHDFqUugduqrALrWc"
type input "mvzvu9YfHDFqUugduqrALrWc"
click at [229, 18] on icon "search-icon" at bounding box center [232, 15] width 7 height 7
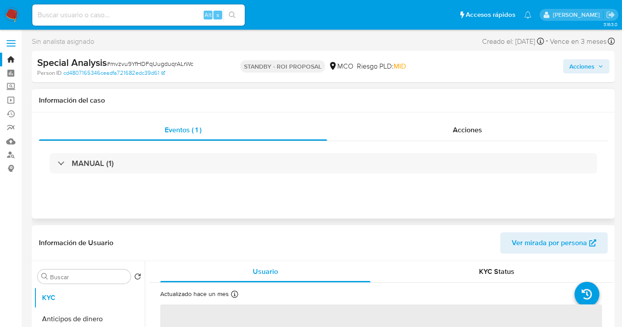
select select "10"
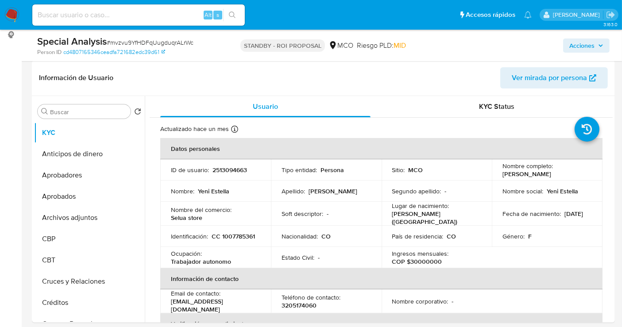
scroll to position [147, 0]
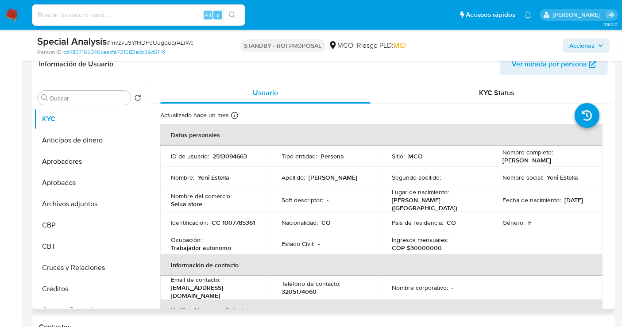
click at [233, 219] on p "CC 1007785361" at bounding box center [233, 223] width 43 height 8
copy p "1007785361"
drag, startPoint x: 198, startPoint y: 176, endPoint x: 229, endPoint y: 177, distance: 31.4
click at [229, 177] on div "Nombre : Yeni Estella" at bounding box center [215, 178] width 89 height 8
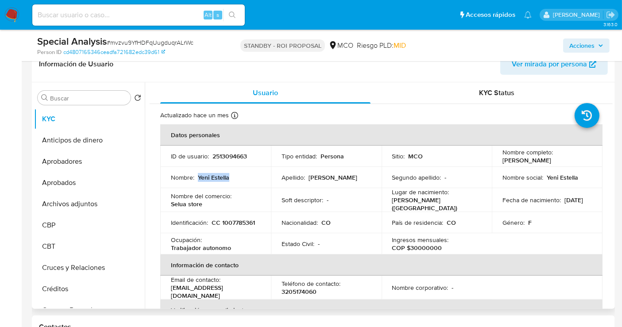
copy p "Yeni Estella"
click at [313, 175] on p "Aranda Tunubala" at bounding box center [333, 178] width 49 height 8
copy p "Aranda"
click at [348, 179] on p "Aranda Tunubala" at bounding box center [333, 178] width 49 height 8
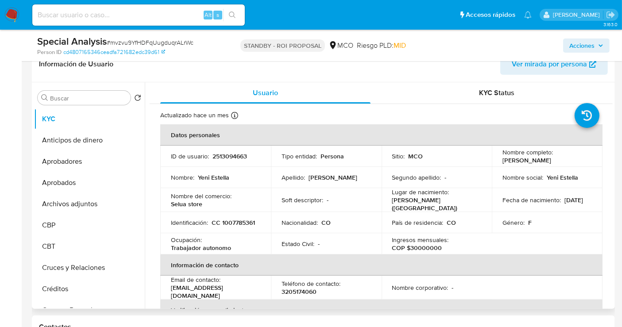
click at [348, 179] on p "Aranda Tunubala" at bounding box center [333, 178] width 49 height 8
copy p "Tunubala"
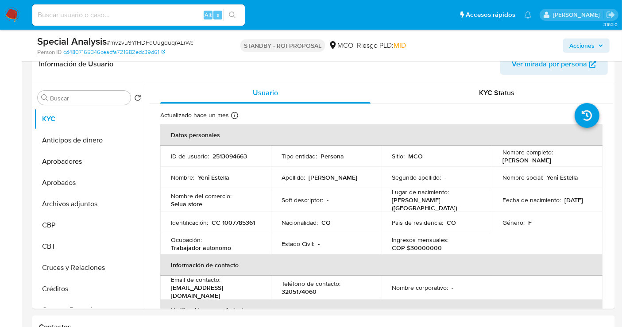
click at [123, 16] on input at bounding box center [138, 15] width 213 height 12
paste input "pbihhuwPSAjrf3h1N3zwRc4I"
type input "pbihhuwPSAjrf3h1N3zwRc4I"
click at [233, 18] on icon "search-icon" at bounding box center [232, 15] width 7 height 7
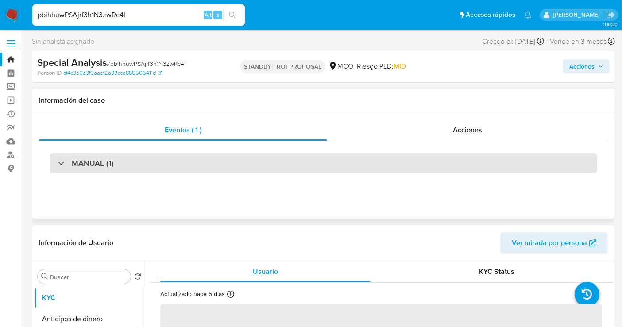
select select "10"
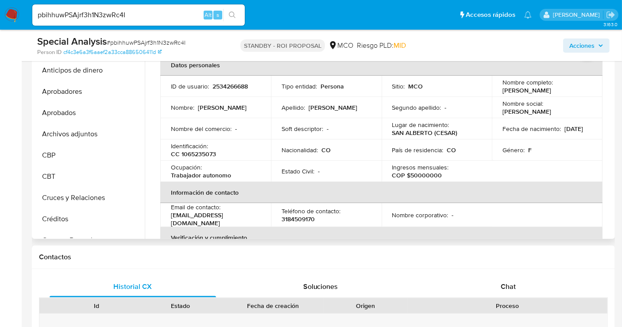
scroll to position [197, 0]
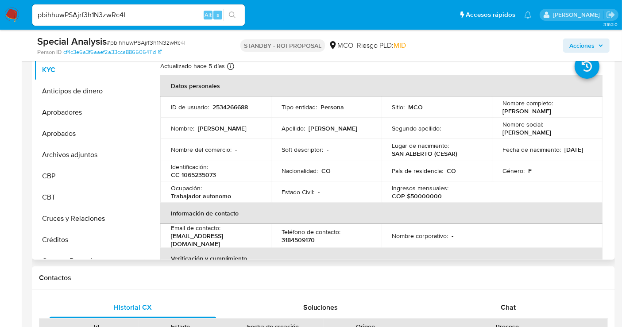
click at [205, 175] on p "CC 1065235073" at bounding box center [193, 175] width 45 height 8
copy p "1065235073"
click at [207, 130] on p "Silvia Fernanda" at bounding box center [222, 128] width 49 height 8
drag, startPoint x: 196, startPoint y: 129, endPoint x: 244, endPoint y: 128, distance: 47.4
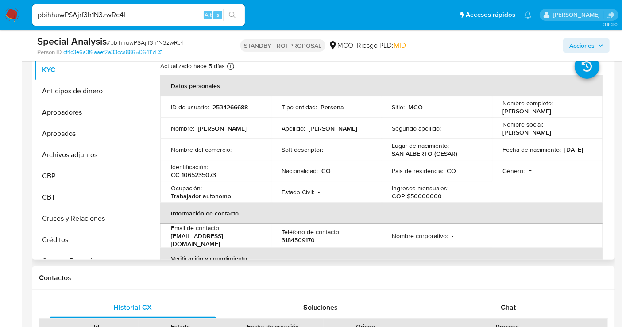
click at [244, 128] on div "Nombre : Silvia Fernanda" at bounding box center [215, 128] width 89 height 8
copy div "Silvia Fernanda"
click at [314, 126] on p "Melo Gamboa" at bounding box center [333, 128] width 49 height 8
copy p "Melo"
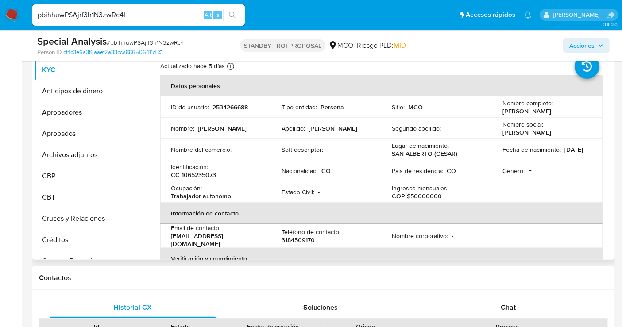
click at [328, 128] on p "Melo Gamboa" at bounding box center [333, 128] width 49 height 8
copy p "Gamboa"
drag, startPoint x: 139, startPoint y: 12, endPoint x: 31, endPoint y: 32, distance: 109.5
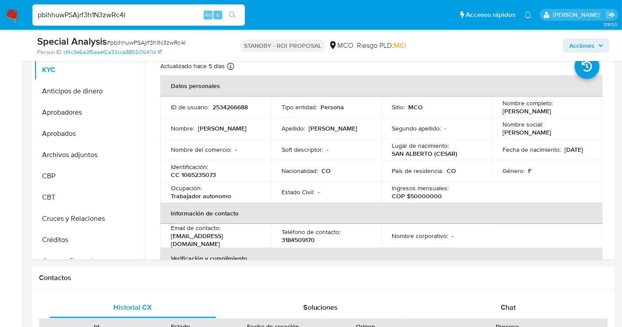
paste input "5ps3WWKRA4kABpCtmgsIOksp"
type input "5ps3WWKRA4kABpCtmgsIOksp"
click at [233, 15] on icon "search-icon" at bounding box center [232, 15] width 7 height 7
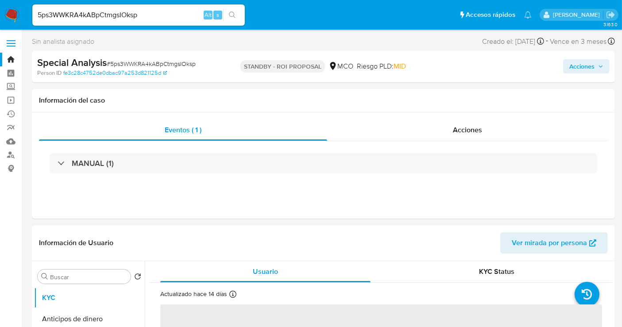
select select "10"
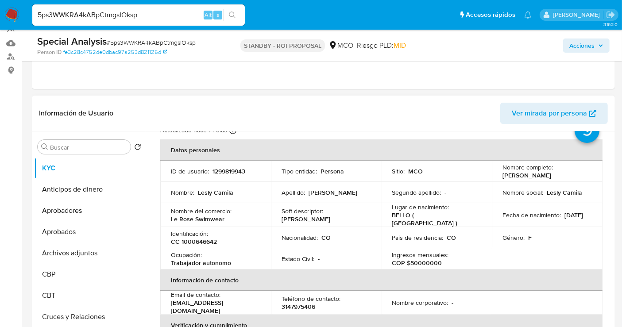
scroll to position [49, 0]
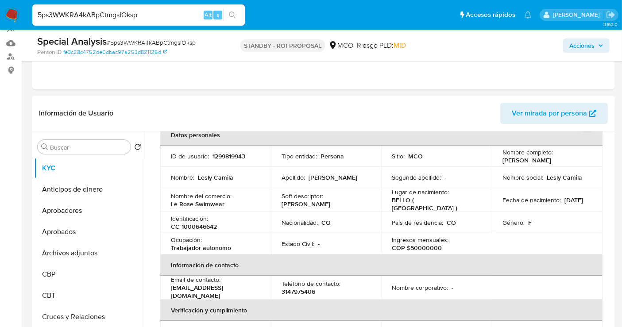
click at [195, 223] on p "CC 1000646642" at bounding box center [194, 227] width 46 height 8
copy p "1000646642"
drag, startPoint x: 198, startPoint y: 178, endPoint x: 233, endPoint y: 179, distance: 35.0
click at [233, 179] on div "Nombre : Lesly Camila" at bounding box center [215, 178] width 89 height 8
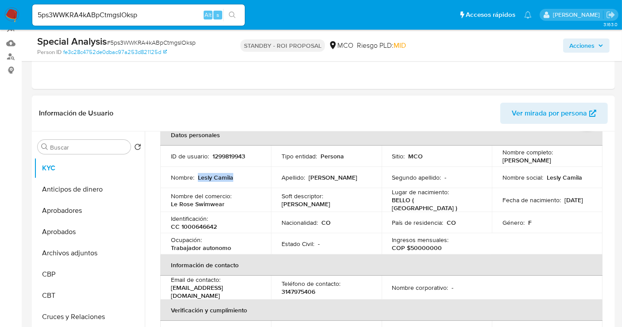
copy p "Lesly Camila"
click at [318, 178] on p "Mejia Mejia" at bounding box center [333, 178] width 49 height 8
click at [128, 13] on input "5ps3WWKRA4kABpCtmgsIOksp" at bounding box center [138, 15] width 213 height 12
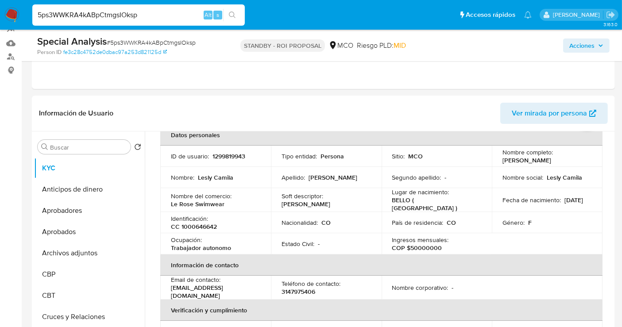
paste input "8GTXuQtHhIWNLUETODKveDph"
type input "8GTXuQtHhIWNLUETODKveDph"
click at [230, 14] on icon "search-icon" at bounding box center [232, 15] width 7 height 7
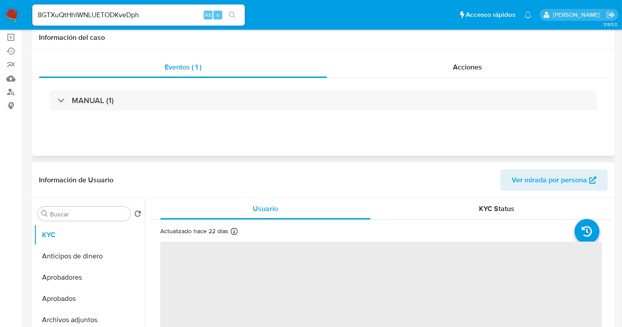
select select "10"
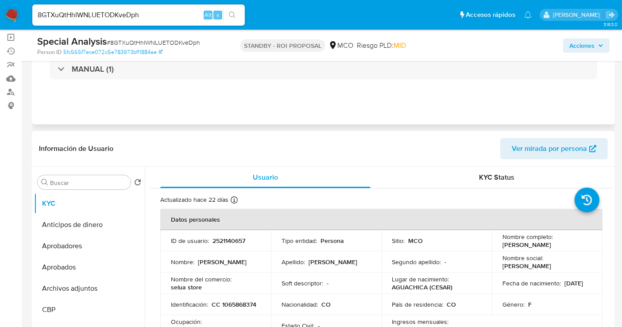
scroll to position [147, 0]
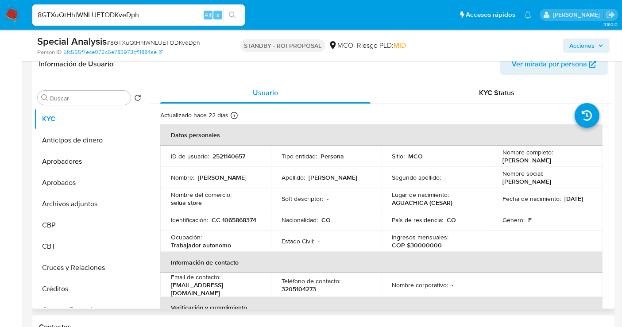
click at [212, 223] on p "CC 1065868374" at bounding box center [234, 220] width 45 height 8
click at [211, 177] on p "Martinez" at bounding box center [222, 178] width 49 height 8
click at [352, 178] on p "[PERSON_NAME]" at bounding box center [333, 178] width 49 height 8
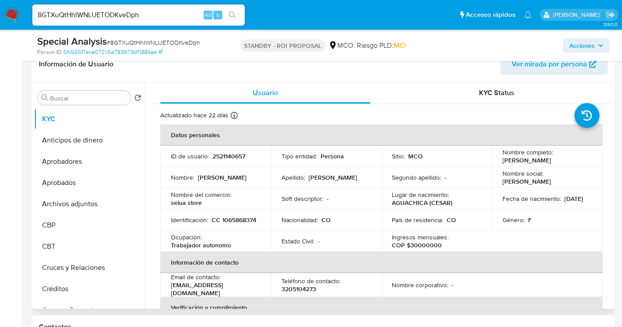
click at [352, 178] on p "[PERSON_NAME]" at bounding box center [333, 178] width 49 height 8
click at [206, 175] on p "Martinez" at bounding box center [222, 178] width 49 height 8
click at [316, 178] on p "Machuca Solanyi" at bounding box center [333, 178] width 49 height 8
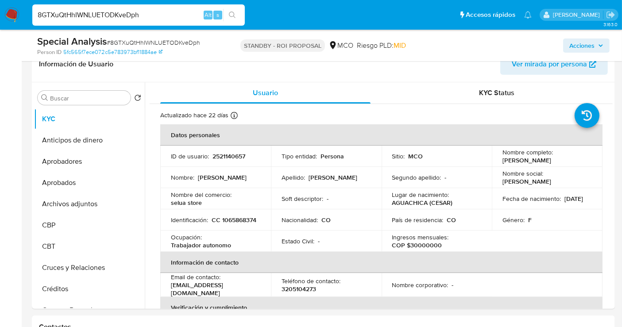
drag, startPoint x: 150, startPoint y: 12, endPoint x: 36, endPoint y: 23, distance: 114.4
click at [36, 23] on div "8GTXuQtHhIWNLUETODKveDph Alt s" at bounding box center [138, 14] width 213 height 21
paste input "Bq6HFi8DahxCarmGdfHgnY2y"
type input "Bq6HFi8DahxCarmGdfHgnY2y"
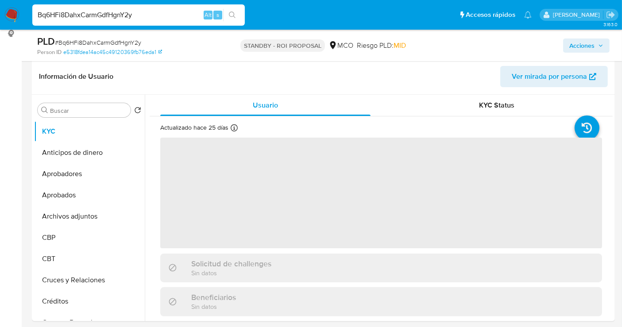
scroll to position [197, 0]
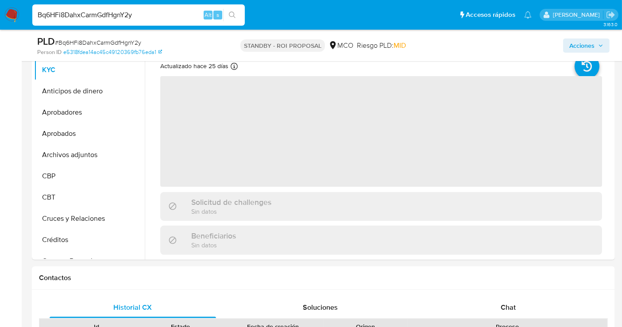
select select "10"
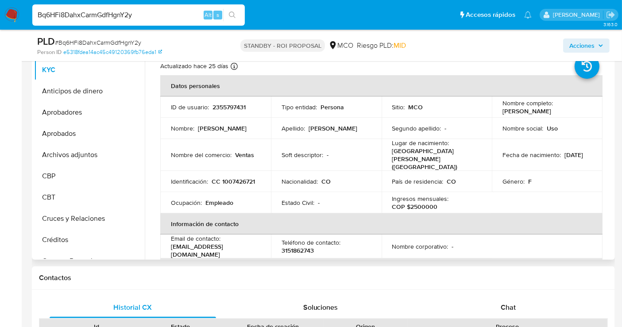
click at [236, 178] on p "CC 1007426721" at bounding box center [233, 182] width 43 height 8
click at [138, 15] on input "Bq6HFi8DahxCarmGdfHgnY2y" at bounding box center [138, 15] width 213 height 12
paste input "nhk6nkIBeLrCQS0m2CFUZ9Ki"
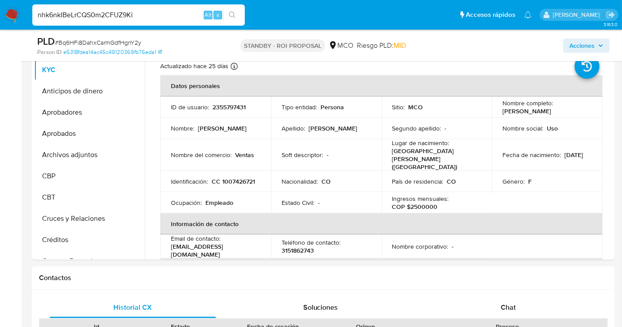
type input "nhk6nkIBeLrCQS0m2CFUZ9Ki"
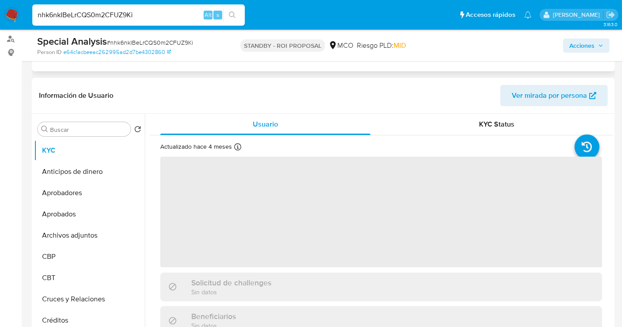
select select "10"
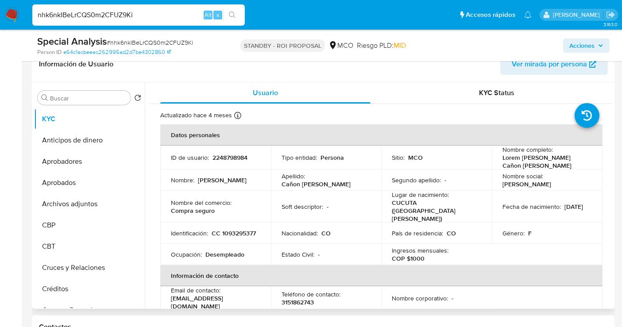
click at [212, 229] on p "CC 1093295377" at bounding box center [234, 233] width 44 height 8
click at [124, 16] on input "nhk6nkIBeLrCQS0m2CFUZ9Ki" at bounding box center [138, 15] width 213 height 12
paste input "qnpMzbZb4eqLst8armctg3yl"
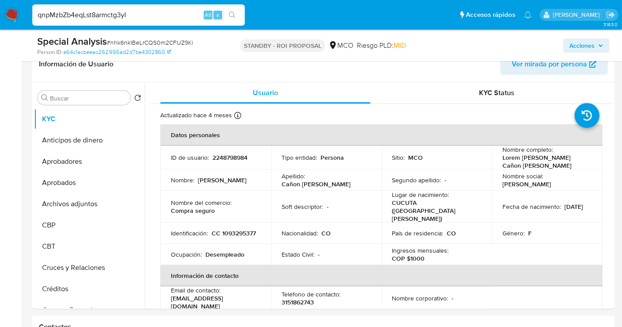
type input "qnpMzbZb4eqLst8armctg3yl"
click at [233, 15] on icon "search-icon" at bounding box center [232, 15] width 7 height 7
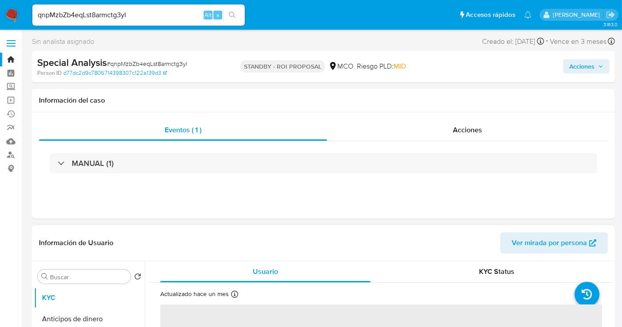
select select "10"
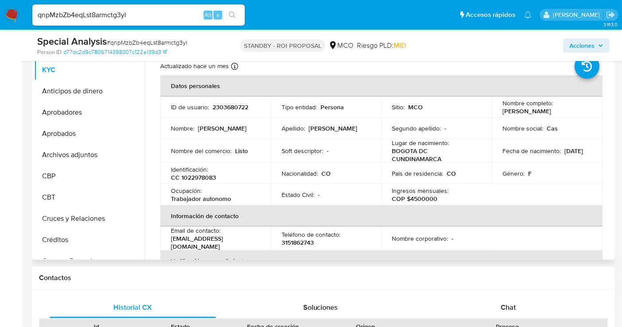
click at [203, 178] on p "CC 1022978083" at bounding box center [193, 178] width 45 height 8
click at [109, 20] on input "qnpMzbZb4eqLst8armctg3yl" at bounding box center [138, 15] width 213 height 12
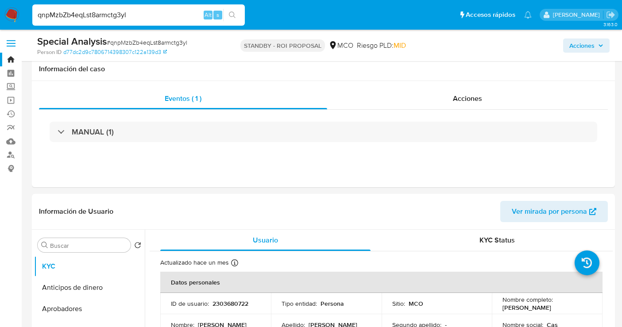
select select "10"
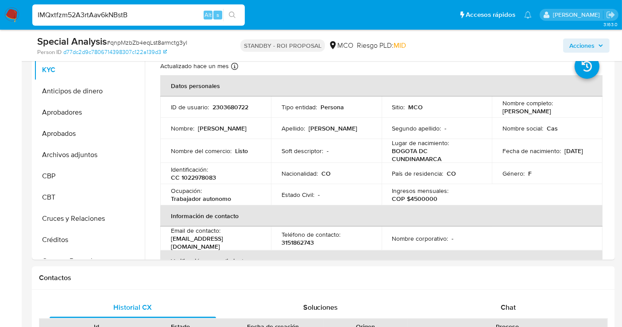
type input "IMQxtfzm52A3rtAav6kNBstB"
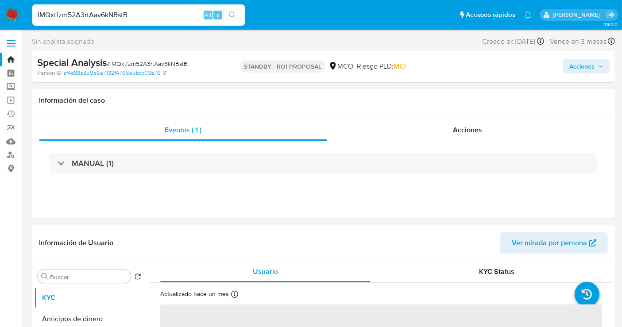
select select "10"
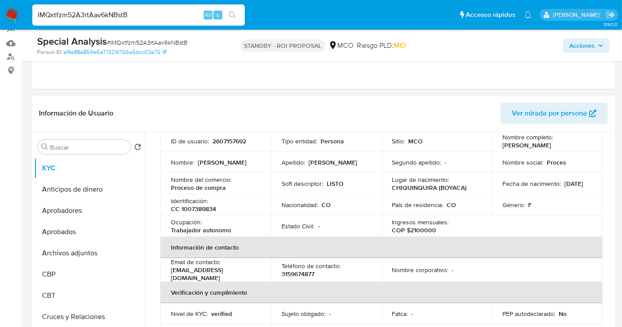
scroll to position [49, 0]
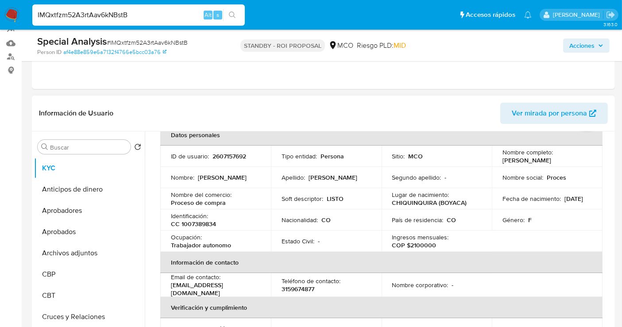
click at [202, 226] on p "CC 1007389834" at bounding box center [193, 224] width 45 height 8
copy p "1007389834"
click at [150, 12] on input "IMQxtfzm52A3rtAav6kNBstB" at bounding box center [138, 15] width 213 height 12
drag, startPoint x: 156, startPoint y: 16, endPoint x: 31, endPoint y: 19, distance: 125.4
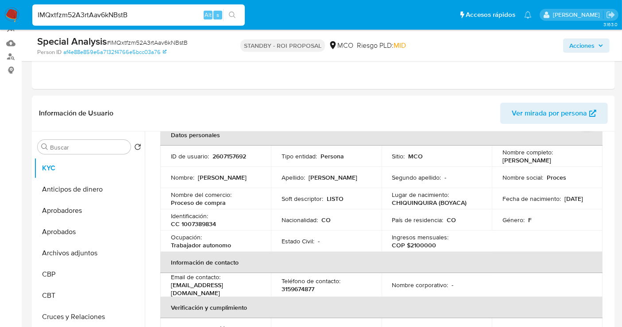
click at [31, 18] on li "IMQxtfzm52A3rtAav6kNBstB Alt s" at bounding box center [138, 15] width 217 height 22
paste input "fdSFnL21b7kDfoGGB2EQJYdN"
type input "fdSFnL21b7kDfoGGB2EQJYdN"
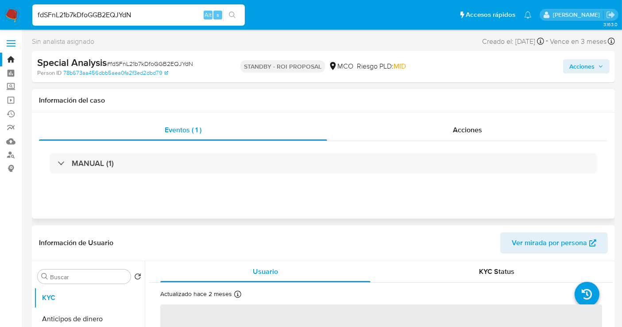
select select "10"
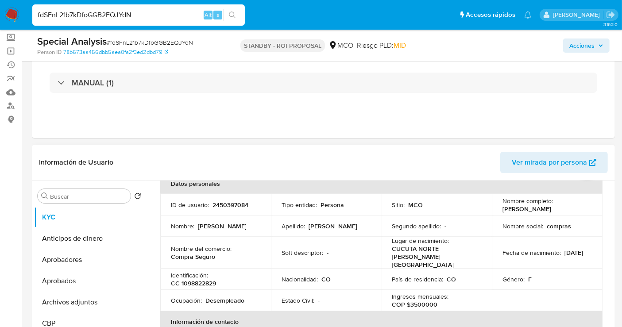
scroll to position [98, 0]
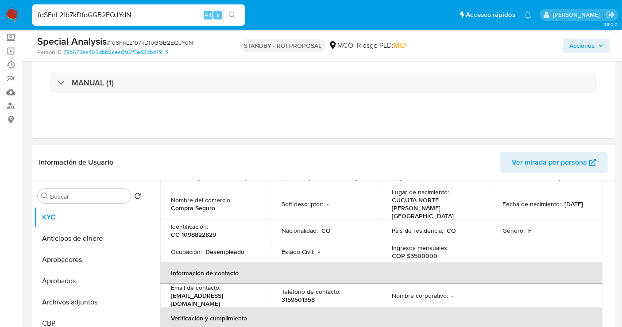
click at [198, 223] on div "Identificación : CC 1098822829" at bounding box center [215, 231] width 89 height 16
click at [198, 223] on p "Identificación :" at bounding box center [189, 227] width 37 height 8
click at [198, 231] on p "CC 1098822829" at bounding box center [193, 235] width 45 height 8
copy p "1098822829"
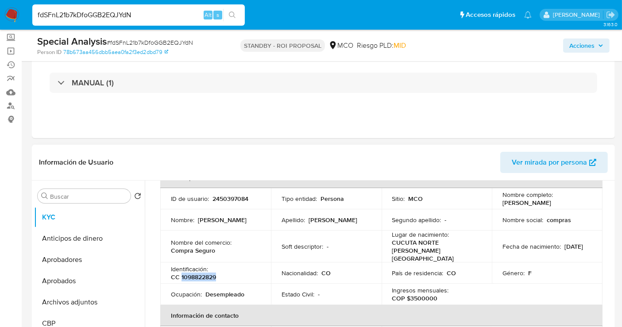
scroll to position [0, 0]
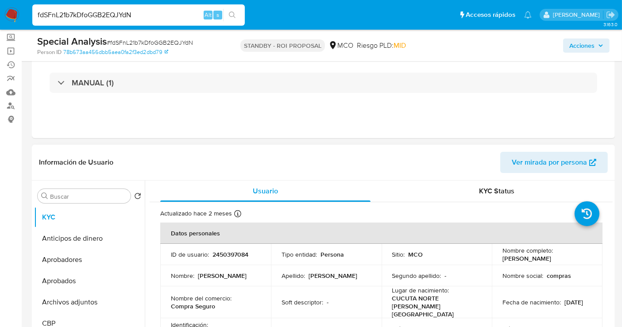
click at [225, 318] on td "Identificación : CC 1098822829" at bounding box center [215, 328] width 111 height 21
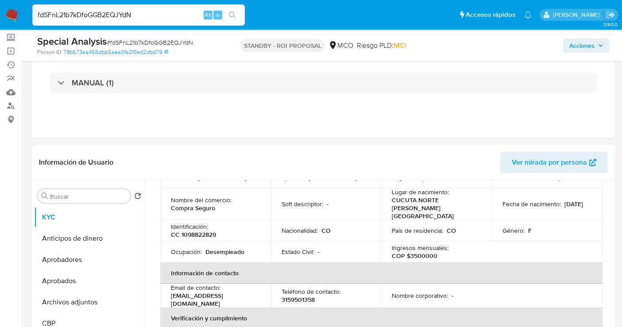
scroll to position [49, 0]
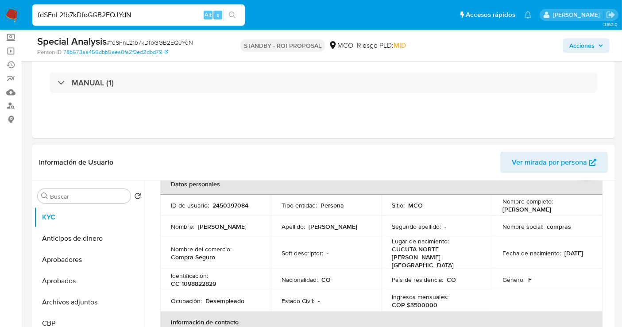
click at [209, 280] on p "CC 1098822829" at bounding box center [193, 284] width 45 height 8
copy p "1098822829"
drag, startPoint x: 147, startPoint y: 18, endPoint x: 35, endPoint y: 21, distance: 112.5
click at [35, 21] on div "fdSFnL21b7kDfoGGB2EQJYdN Alt s" at bounding box center [138, 14] width 213 height 21
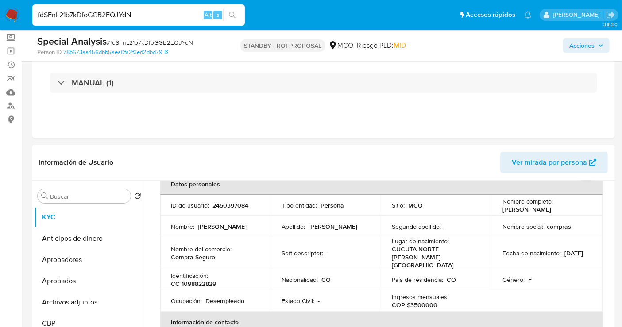
paste input "HsghZ763YgWfp979elGGC275"
type input "HsghZ763YgWfp979elGGC275"
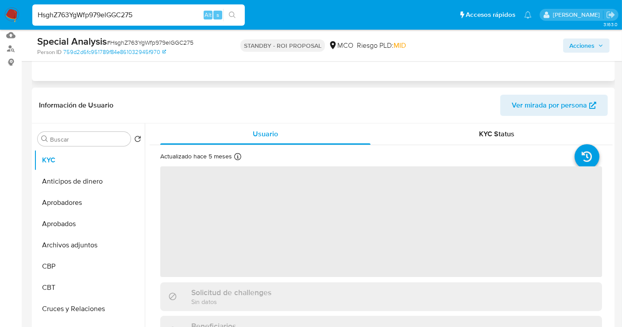
select select "10"
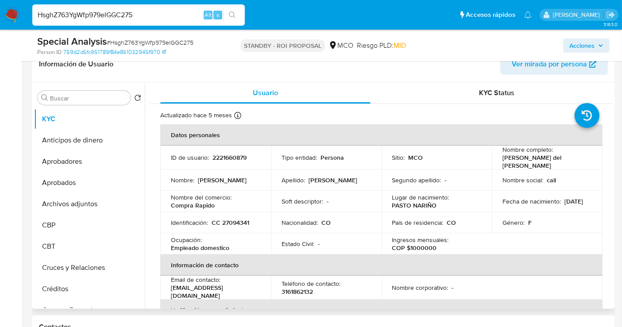
click at [228, 223] on p "CC 27094341" at bounding box center [231, 223] width 38 height 8
copy p "27094341"
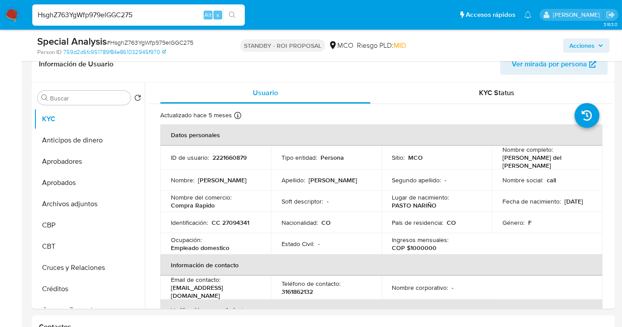
click at [123, 13] on input "HsghZ763YgWfp979elGGC275" at bounding box center [138, 15] width 213 height 12
paste input "xaHbhmiBTQLtZwA5q5oVm8tm"
type input "xaHbhmiBTQLtZwA5q5oVm8tm"
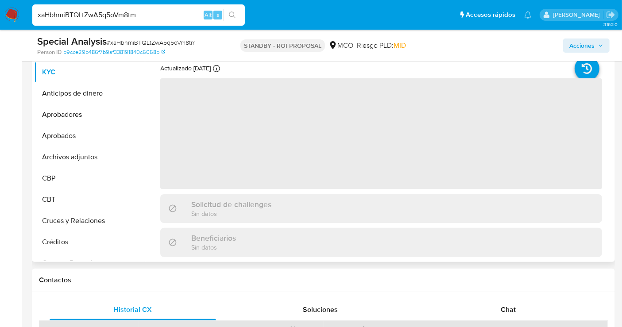
select select "10"
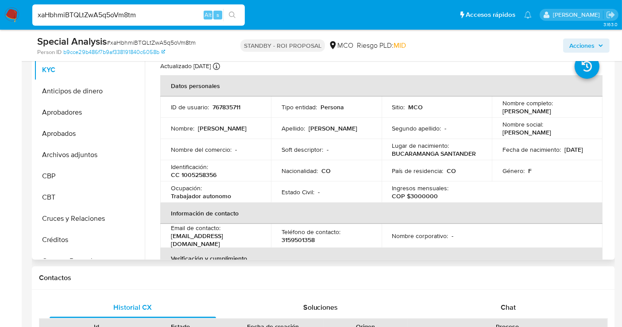
click at [209, 175] on p "CC 1005258356" at bounding box center [194, 175] width 46 height 8
copy p "1005258356"
click at [121, 19] on input "xaHbhmiBTQLtZwA5q5oVm8tm" at bounding box center [138, 15] width 213 height 12
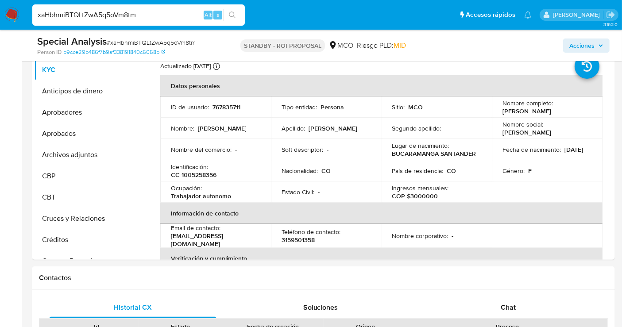
paste input "e3x5Bu2IKo1B3r0EPfuLWXq6"
type input "e3x5Bu2IKo1B3r0EPfuLWXq6"
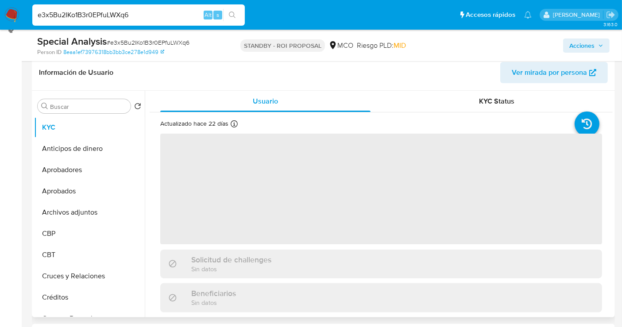
scroll to position [147, 0]
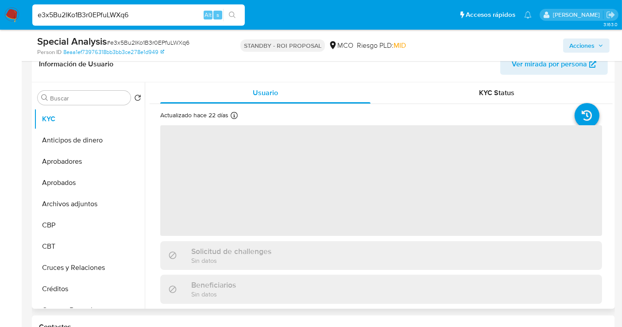
select select "10"
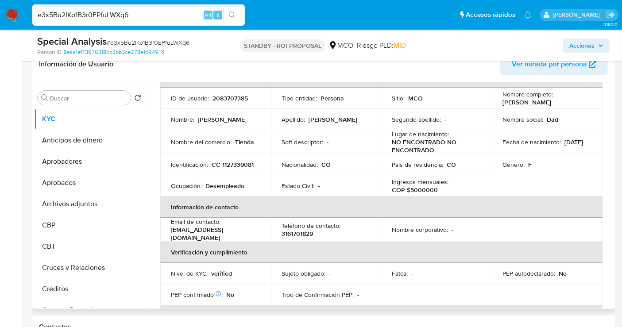
scroll to position [49, 0]
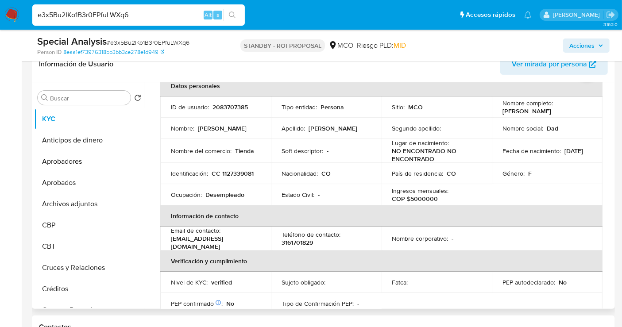
click at [234, 170] on p "CC 1127339081" at bounding box center [233, 174] width 42 height 8
click at [235, 172] on p "CC 1127339081" at bounding box center [233, 174] width 42 height 8
click at [239, 174] on p "CC 1127339081" at bounding box center [233, 174] width 42 height 8
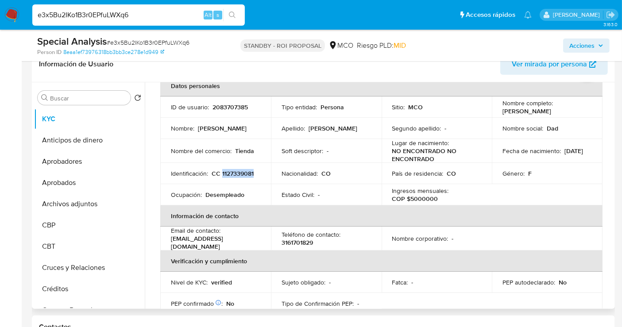
copy p "1127339081"
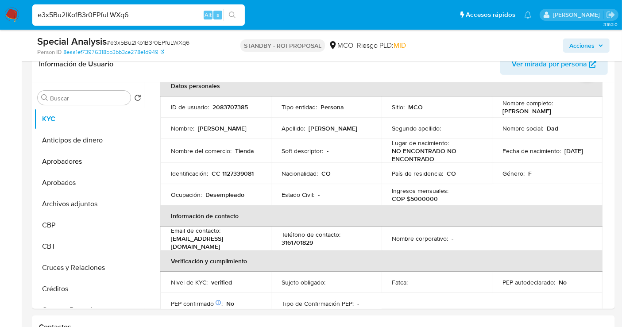
click at [100, 20] on input "e3x5Bu2IKo1B3r0EPfuLWXq6" at bounding box center [138, 15] width 213 height 12
paste input "a13OoxF6XGvPivdjrZhY3XKd"
type input "a13OoxF6XGvPivdjrZhY3XKd"
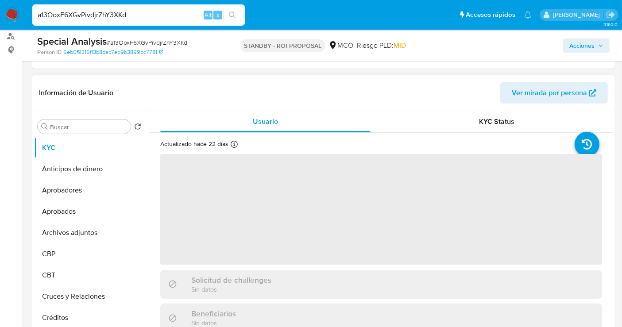
scroll to position [147, 0]
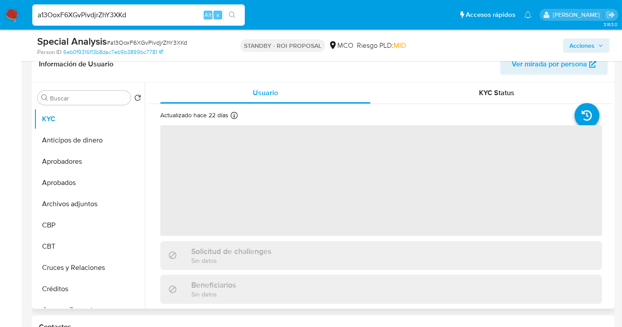
select select "10"
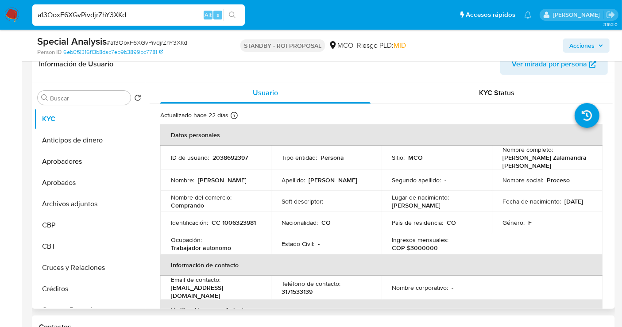
click at [245, 221] on p "CC 1006323981" at bounding box center [234, 223] width 44 height 8
copy p "1006323981"
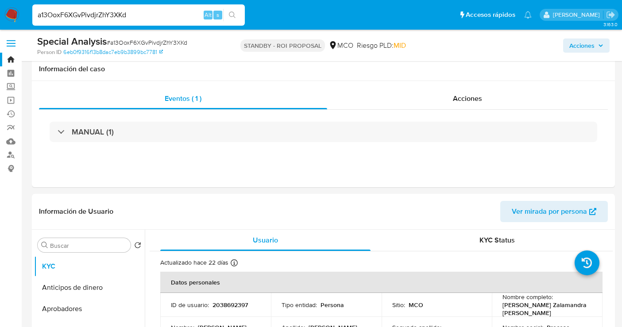
select select "10"
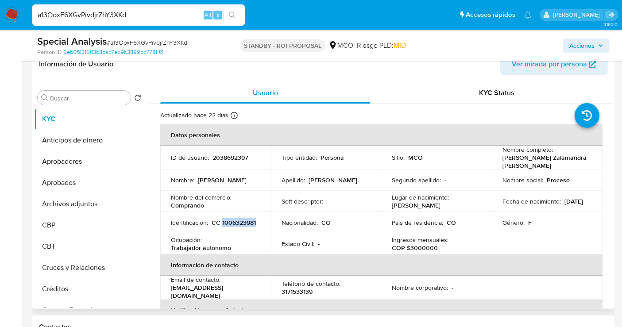
scroll to position [147, 0]
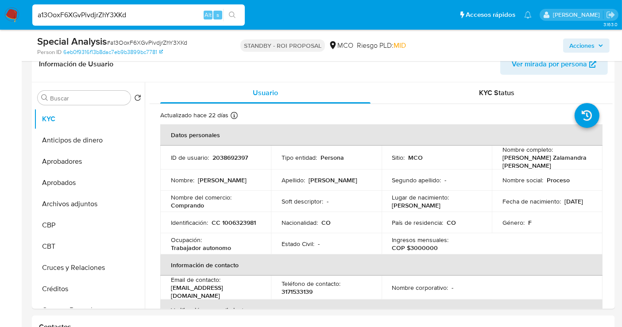
click at [134, 15] on input "a13OoxF6XGvPivdjrZhY3XKd" at bounding box center [138, 15] width 213 height 12
paste input "l4nlrPSqBzJHjkdWJERVpsiI"
type input "l4nlrPSqBzJHjkdWJERVpsiI"
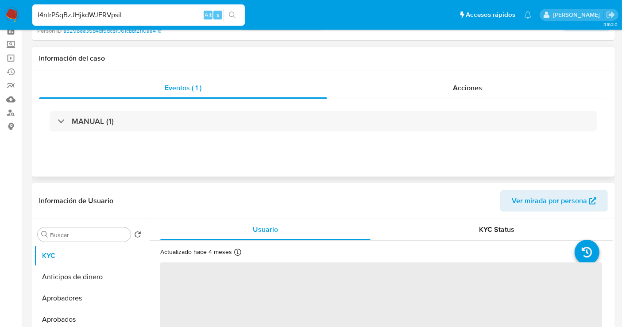
select select "10"
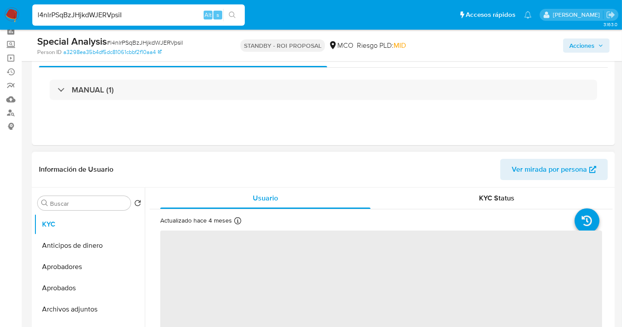
scroll to position [98, 0]
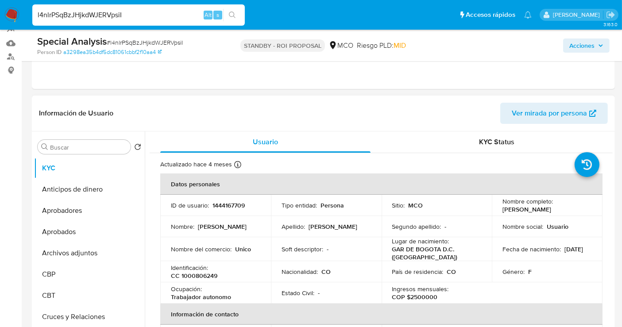
click at [200, 274] on p "CC 1000806249" at bounding box center [194, 276] width 47 height 8
copy p "1000806249"
click at [105, 23] on div "l4nlrPSqBzJHjkdWJERVpsiI Alt s" at bounding box center [138, 14] width 213 height 21
click at [105, 16] on input "l4nlrPSqBzJHjkdWJERVpsiI" at bounding box center [138, 15] width 213 height 12
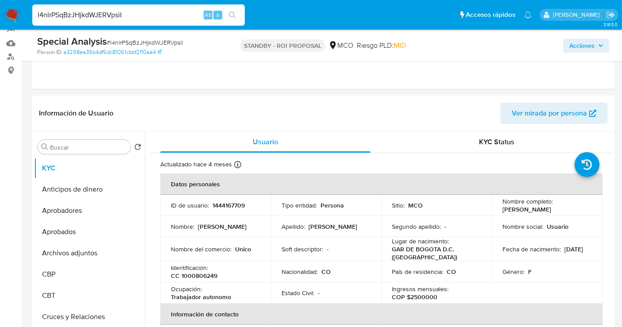
click at [105, 16] on input "l4nlrPSqBzJHjkdWJERVpsiI" at bounding box center [138, 15] width 213 height 12
paste input "Ik7rgLv4bw0H2qDZGa4pV1TV"
type input "Ik7rgLv4bw0H2qDZGa4pV1TV"
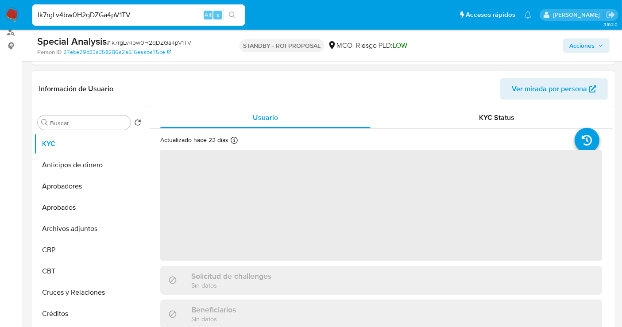
scroll to position [147, 0]
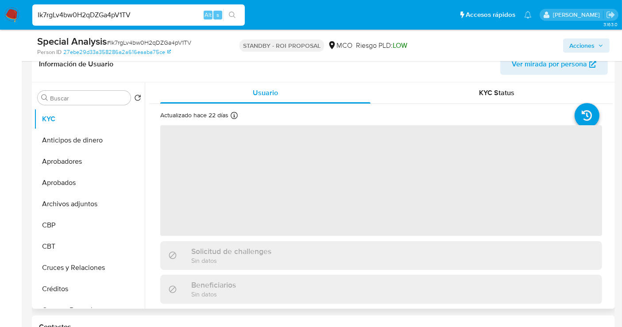
select select "10"
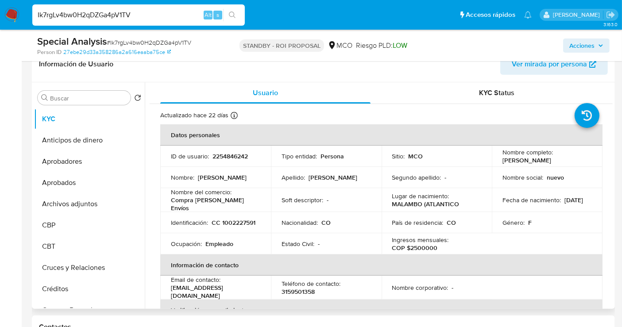
click at [238, 222] on p "CC 1002227591" at bounding box center [234, 223] width 44 height 8
copy p "1002227591"
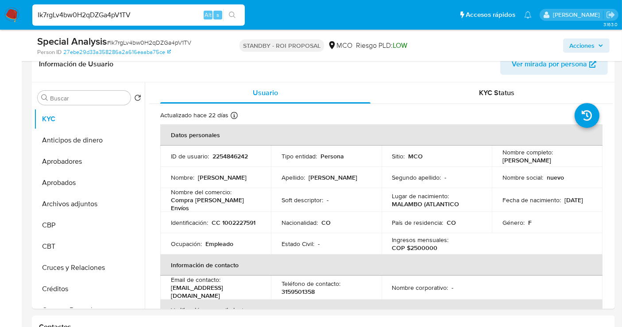
click at [133, 12] on input "Ik7rgLv4bw0H2qDZGa4pV1TV" at bounding box center [138, 15] width 213 height 12
paste input "kysWc5i3Vr7PDl1nVti32HSi"
type input "kysWc5i3Vr7PDl1nVti32HSi"
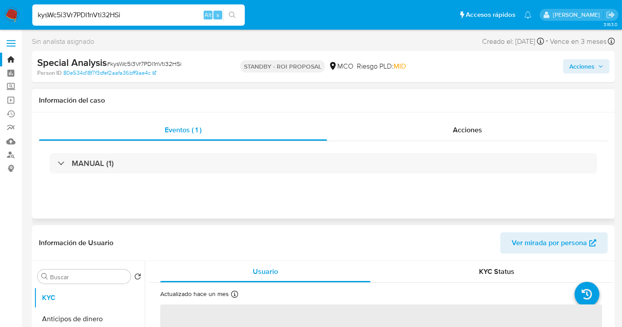
select select "10"
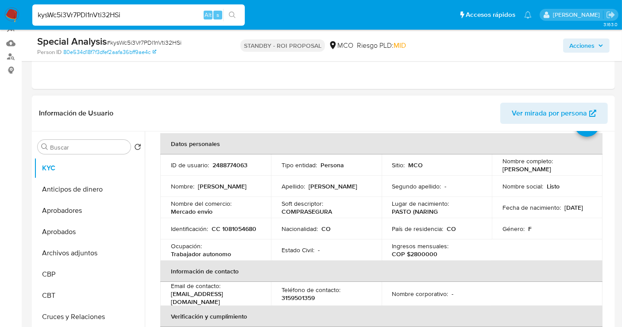
scroll to position [49, 0]
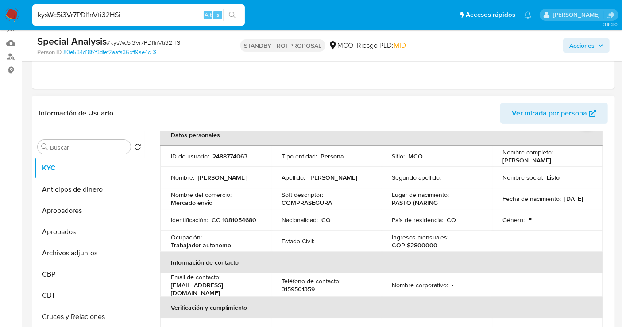
click at [212, 224] on p "CC 1081054680" at bounding box center [234, 220] width 45 height 8
copy p "1081054680"
drag, startPoint x: 138, startPoint y: 10, endPoint x: 13, endPoint y: 15, distance: 125.0
click at [13, 14] on nav "Pausado Ver notificaciones kysWc5i3Vr7PDl1nVti32HSi Alt s Accesos rápidos Presi…" at bounding box center [311, 15] width 622 height 30
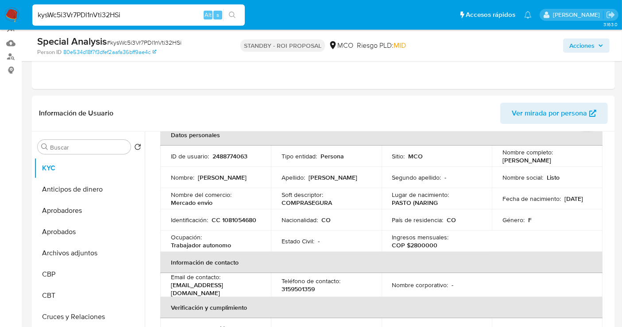
paste input "LcatuuuouVNmtqEyxdtrdoxl"
type input "LcatuuuouVNmtqEyxdtrdoxl"
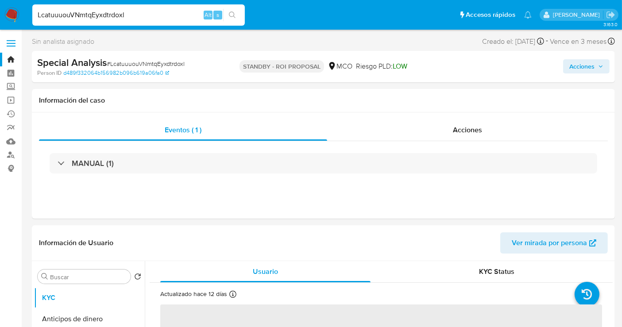
select select "10"
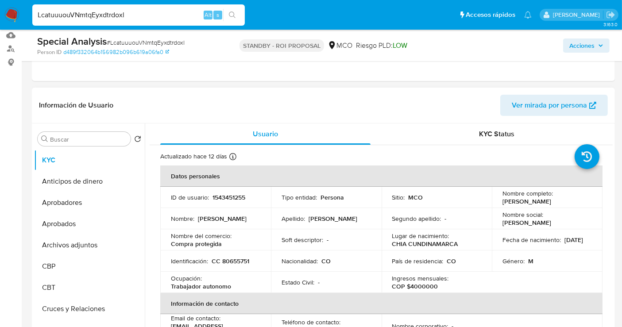
scroll to position [197, 0]
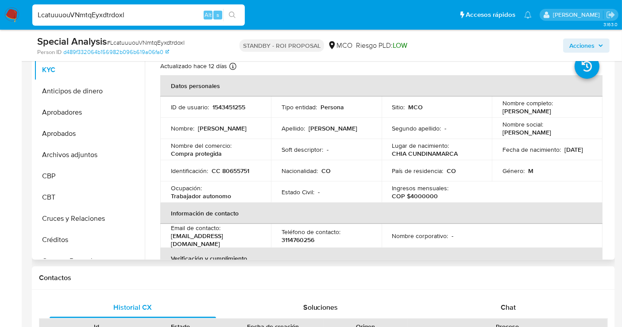
click at [236, 173] on p "CC 80655751" at bounding box center [231, 171] width 38 height 8
copy p "80655751"
click at [123, 19] on input "LcatuuuouVNmtqEyxdtrdoxl" at bounding box center [138, 15] width 213 height 12
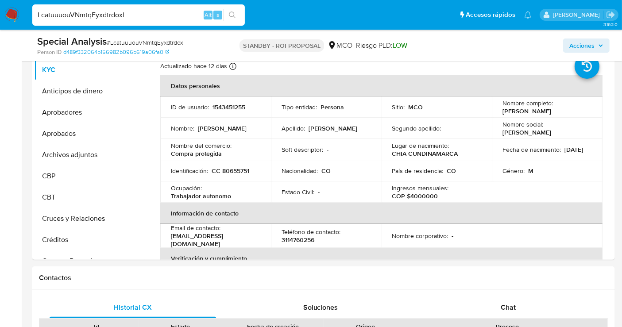
paste input "jDiPHqudr6BXmsiEOvSTaDEF"
type input "jDiPHqudr6BXmsiEOvSTaDEF"
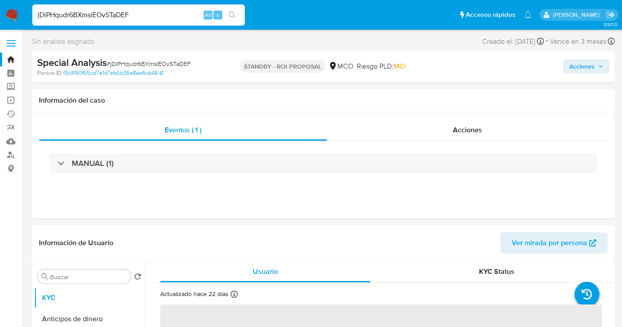
select select "10"
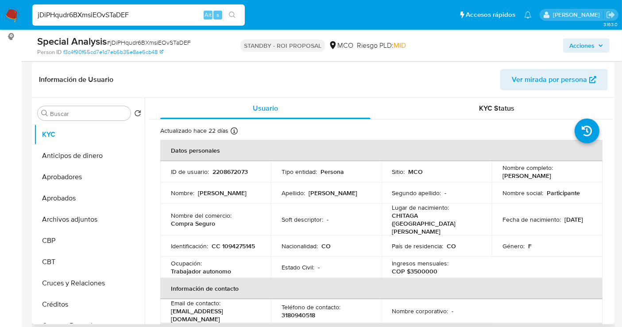
scroll to position [147, 0]
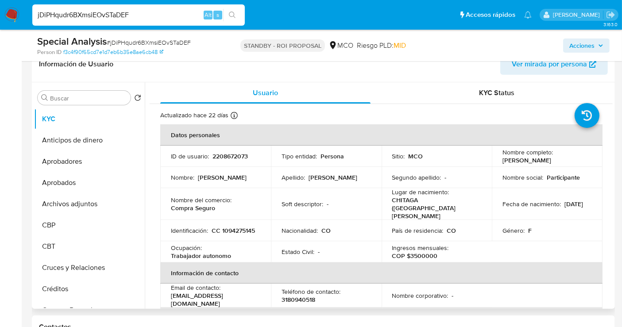
click at [248, 227] on p "CC 1094275145" at bounding box center [233, 231] width 43 height 8
copy p "1094275145"
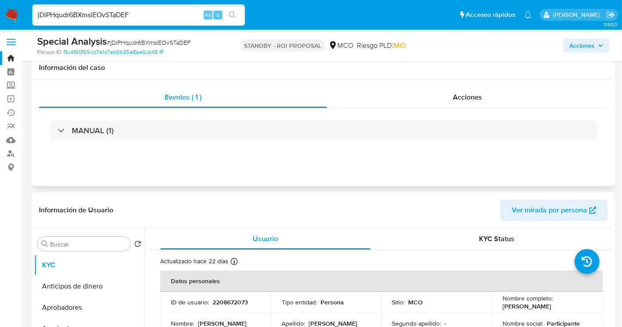
scroll to position [0, 0]
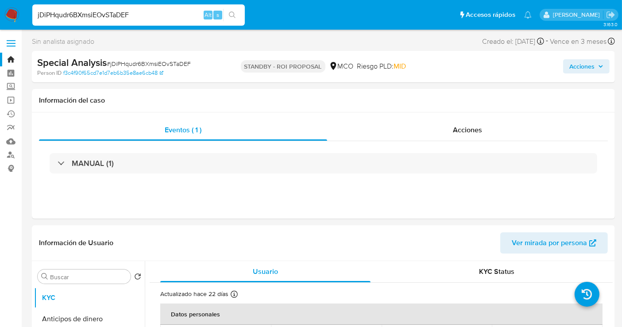
click at [150, 9] on div "jDiPHqudr6BXmsiEOvSTaDEF Alt s" at bounding box center [138, 14] width 213 height 21
click at [148, 14] on input "jDiPHqudr6BXmsiEOvSTaDEF" at bounding box center [138, 15] width 213 height 12
paste input "7Q7p3M0ddoSJAvlJpT4uRW5c"
type input "7Q7p3M0ddoSJAvlJpT4uRW5c"
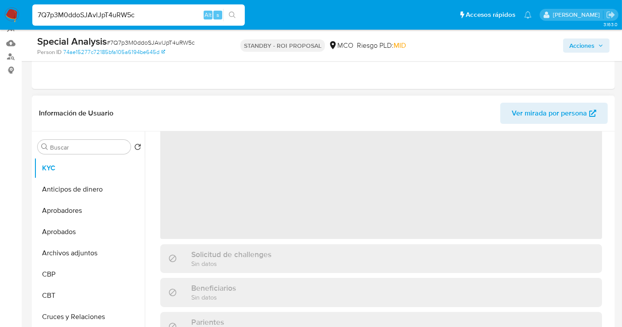
scroll to position [98, 0]
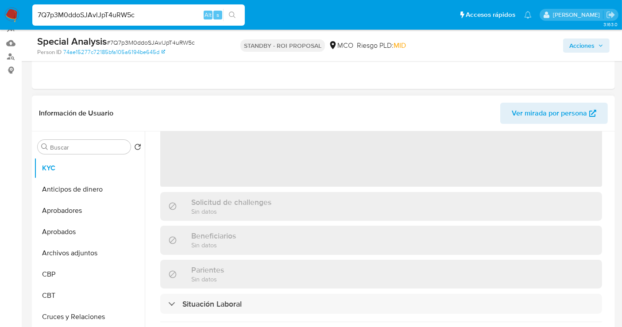
select select "10"
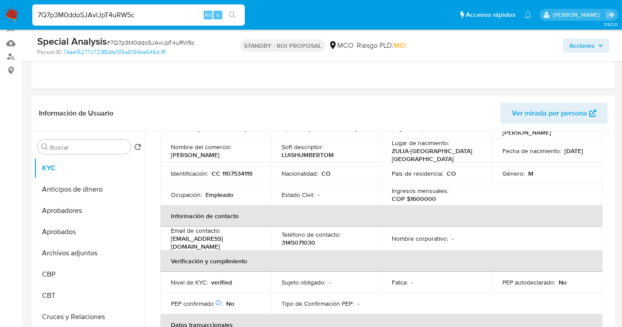
click at [244, 173] on p "CC 1107534119" at bounding box center [232, 174] width 41 height 8
click at [244, 174] on p "CC 1107534119" at bounding box center [232, 174] width 41 height 8
copy p "1107534119"
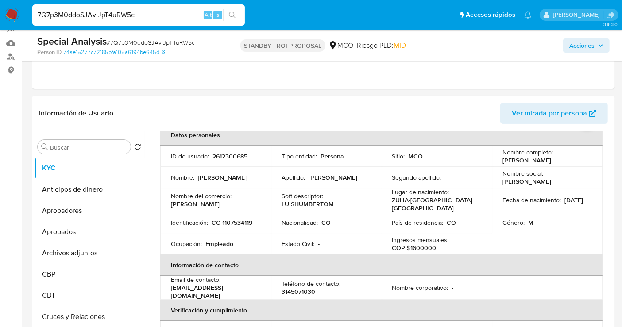
click at [135, 17] on input "7Q7p3M0ddoSJAvlJpT4uRW5c" at bounding box center [138, 15] width 213 height 12
paste input "Vlx7HAPKdiyeT3sGiKm87Gmp"
type input "Vlx7HAPKdiyeT3sGiKm87Gmp"
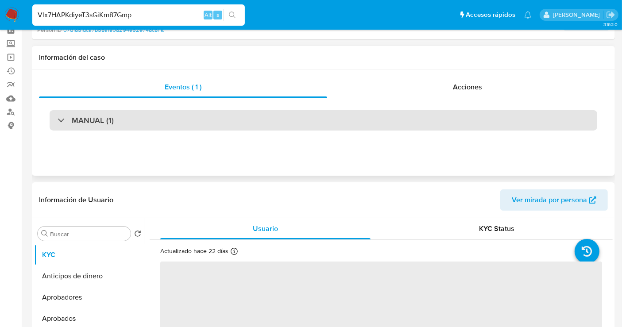
select select "10"
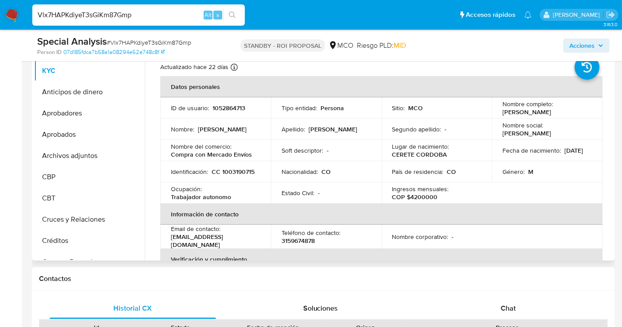
scroll to position [197, 0]
click at [234, 168] on p "CC 1003190715" at bounding box center [233, 171] width 43 height 8
copy p "1003190715"
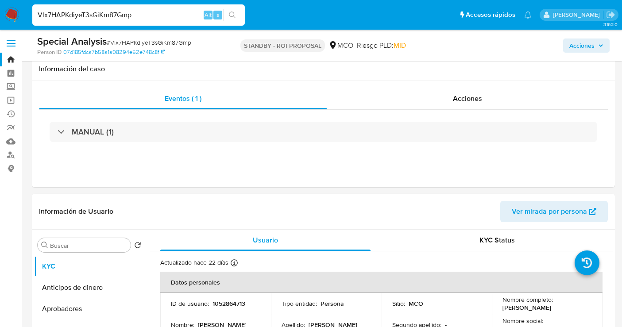
select select "10"
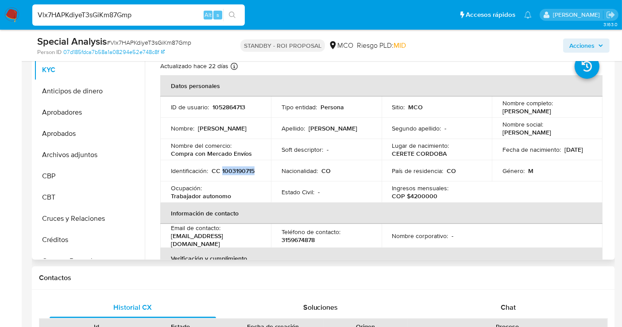
scroll to position [197, 0]
click at [150, 13] on input "Vlx7HAPKdiyeT3sGiKm87Gmp" at bounding box center [138, 15] width 213 height 12
paste input "yTcdvJgGr3lIgOgeS48OBvef"
type input "yTcdvJgGr3lIgOgeS48OBvef"
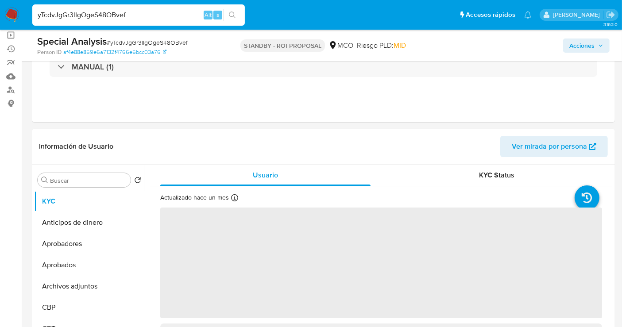
scroll to position [197, 0]
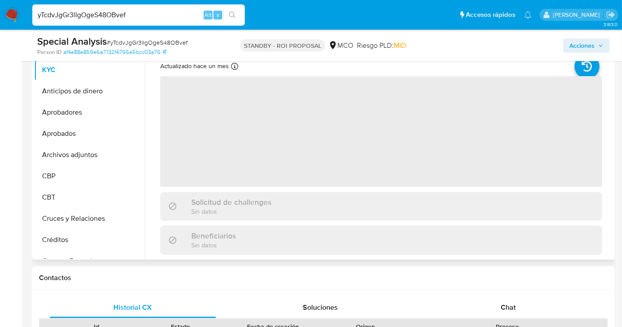
select select "10"
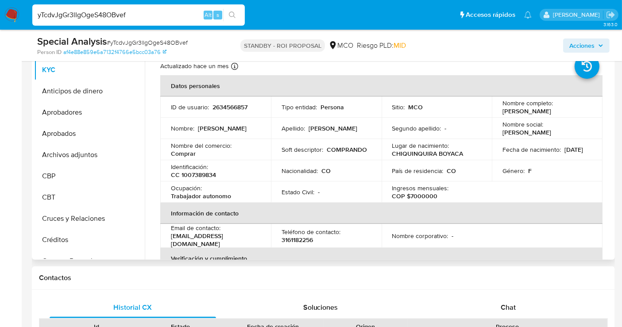
click at [205, 174] on p "CC 1007389834" at bounding box center [193, 175] width 45 height 8
copy p "1007389834"
click at [114, 16] on input "yTcdvJgGr3lIgOgeS48OBvef" at bounding box center [138, 15] width 213 height 12
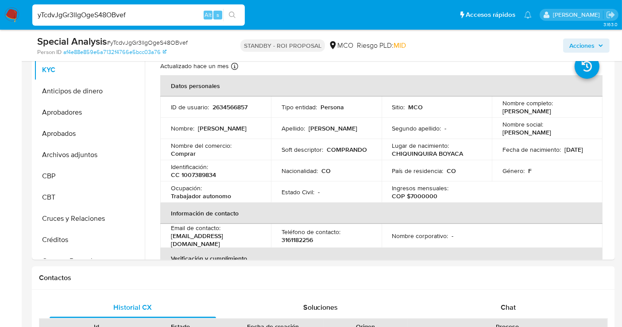
paste input "6SfB8yDQjOat8FOmfMogRh1P"
type input "6SfB8yDQjOat8FOmfMogRh1P"
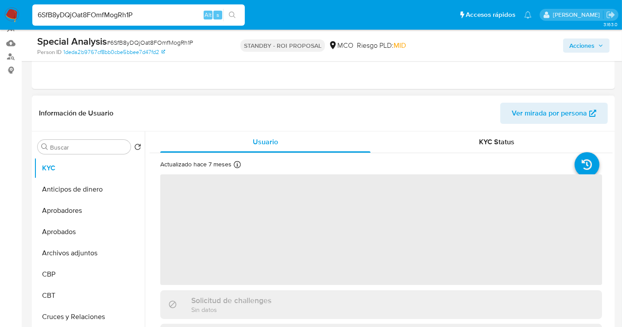
scroll to position [197, 0]
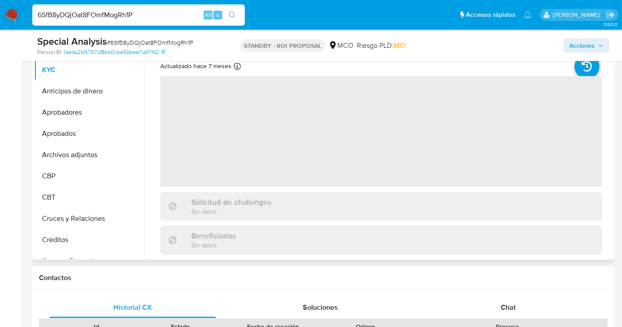
select select "10"
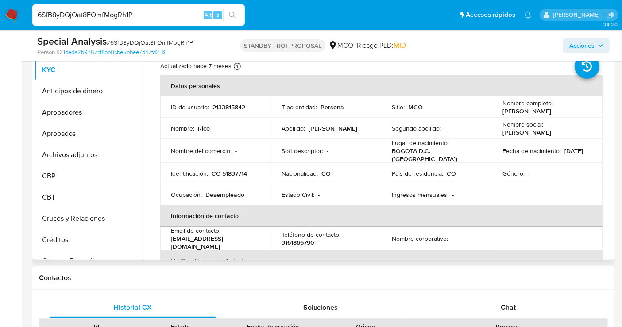
click at [239, 175] on p "CC 51837714" at bounding box center [229, 174] width 35 height 8
copy p "51837714"
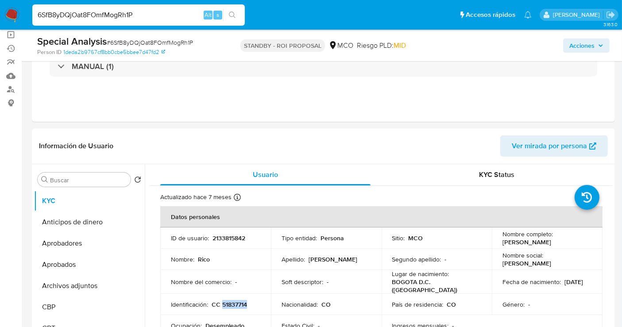
scroll to position [49, 0]
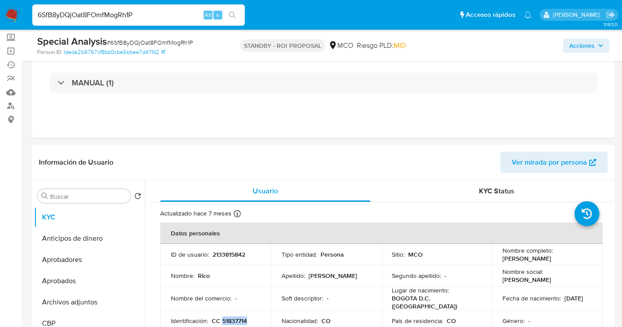
click at [15, 18] on img at bounding box center [11, 15] width 15 height 15
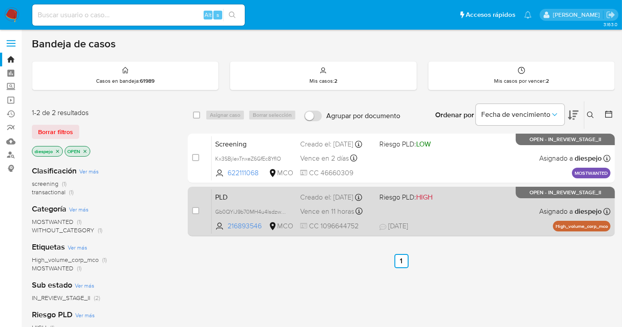
click at [461, 200] on div "PLD Gb0QYiJ9b70MH4u4lsdzwgQ3 216893546 MCO Riesgo PLD: HIGH Creado el: [DATE] C…" at bounding box center [411, 211] width 399 height 45
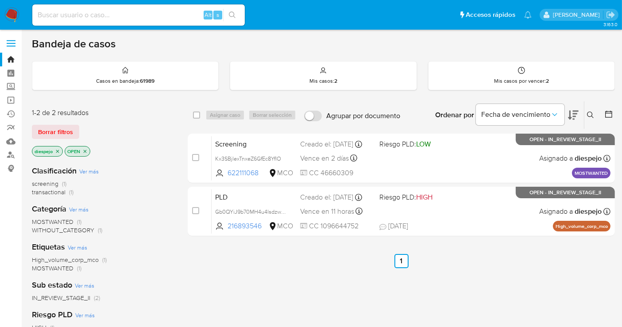
click at [87, 149] on icon "close-filter" at bounding box center [84, 151] width 5 height 5
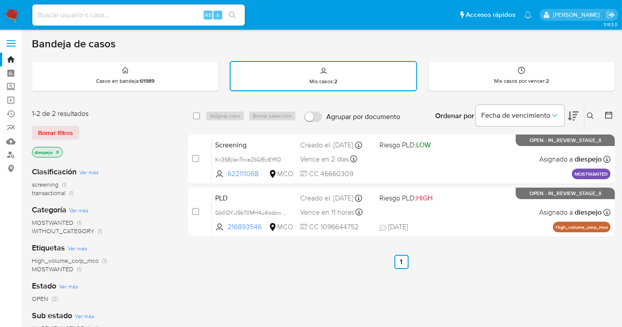
click at [57, 150] on icon "close-filter" at bounding box center [57, 152] width 5 height 5
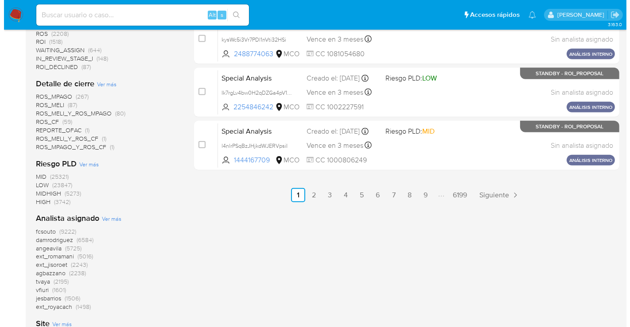
scroll to position [541, 0]
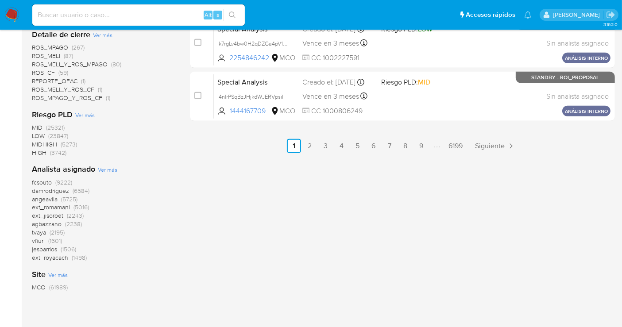
click at [104, 169] on span "Ver más" at bounding box center [107, 170] width 19 height 8
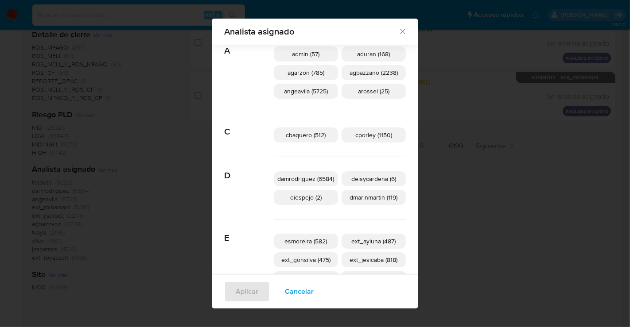
scroll to position [43, 0]
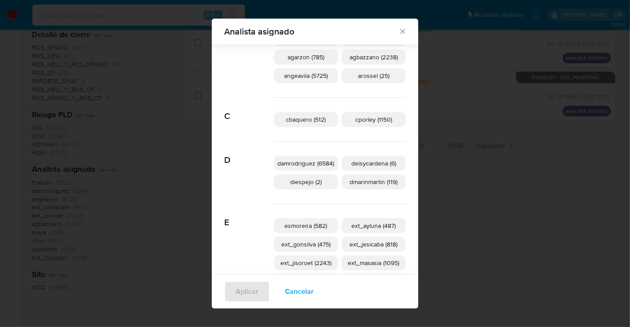
click at [306, 182] on span "diespejo (2)" at bounding box center [305, 182] width 31 height 9
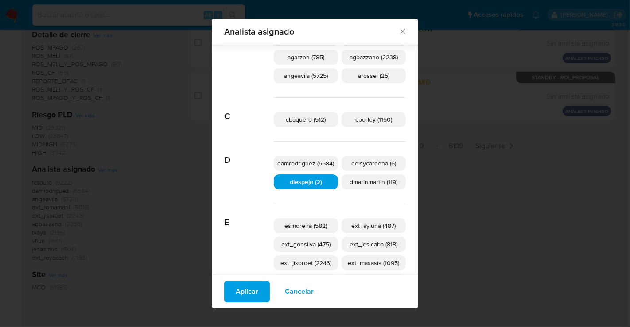
click at [238, 290] on span "Aplicar" at bounding box center [247, 291] width 23 height 19
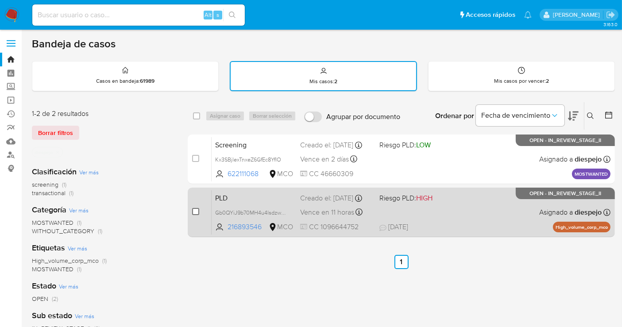
click at [195, 213] on input "checkbox" at bounding box center [195, 211] width 7 height 7
checkbox input "true"
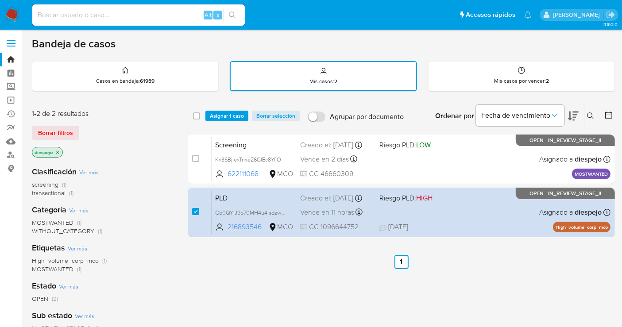
click at [287, 276] on div "select-all-cases-checkbox Asignar 1 caso Borrar selección Agrupar por documento…" at bounding box center [401, 302] width 427 height 401
click at [16, 13] on img at bounding box center [11, 15] width 15 height 15
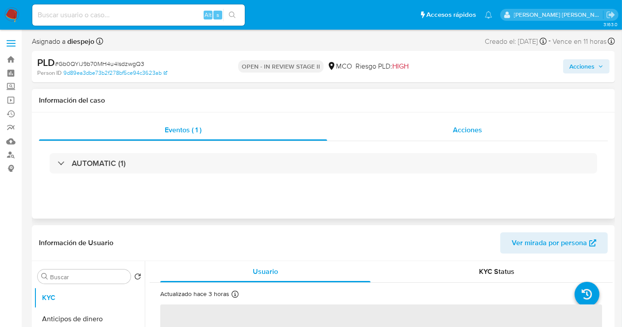
select select "10"
click at [583, 62] on span "Acciones" at bounding box center [582, 66] width 25 height 14
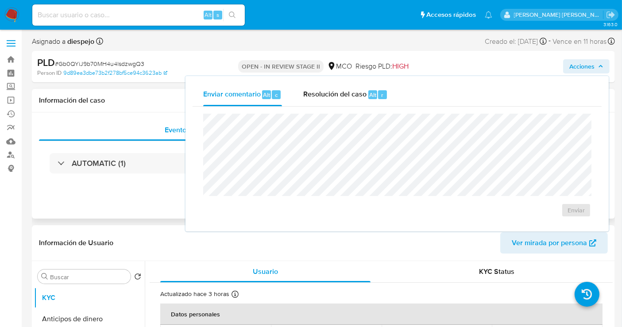
click at [145, 200] on div "Eventos ( 1 ) Acciones AUTOMATIC (1)" at bounding box center [323, 165] width 583 height 106
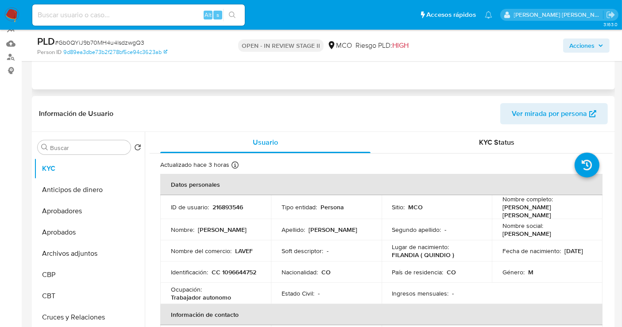
scroll to position [98, 0]
click at [579, 43] on span "Acciones" at bounding box center [582, 46] width 25 height 14
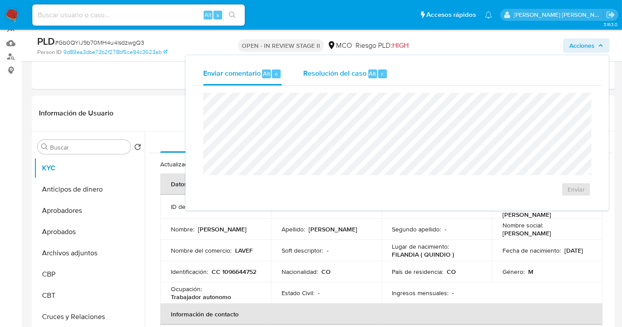
click at [337, 75] on span "Resolución del caso" at bounding box center [334, 73] width 63 height 10
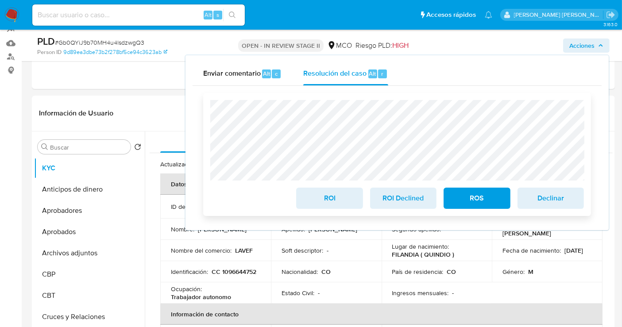
click at [487, 197] on span "ROS" at bounding box center [476, 198] width 43 height 19
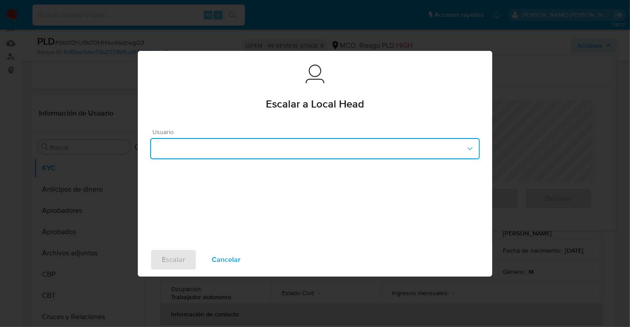
click at [260, 143] on button "button" at bounding box center [314, 148] width 329 height 21
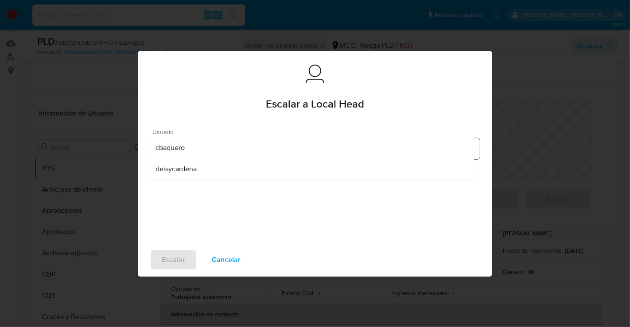
click at [260, 144] on div "cbaquero" at bounding box center [310, 147] width 311 height 21
click at [161, 262] on button "Escalar" at bounding box center [173, 259] width 47 height 21
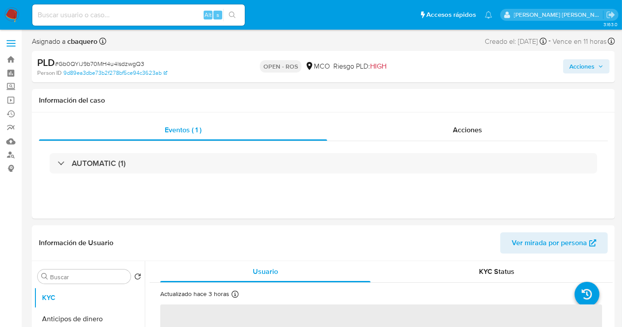
select select "10"
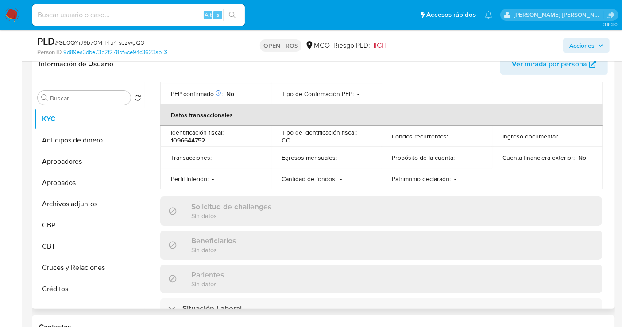
scroll to position [239, 0]
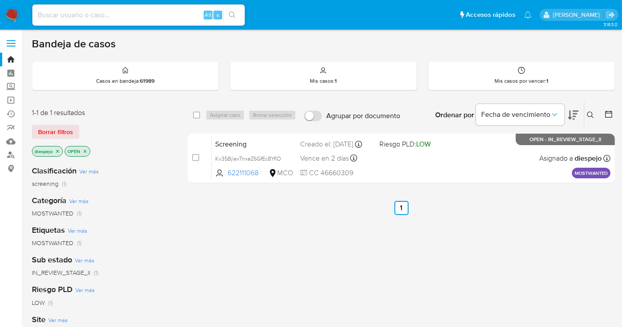
click at [499, 269] on div "select-all-cases-checkbox Asignar caso Borrar selección Agrupar por documento O…" at bounding box center [401, 301] width 427 height 401
click at [250, 238] on div "select-all-cases-checkbox Asignar caso Borrar selección Agrupar por documento O…" at bounding box center [401, 301] width 427 height 401
click at [588, 117] on icon at bounding box center [590, 115] width 7 height 7
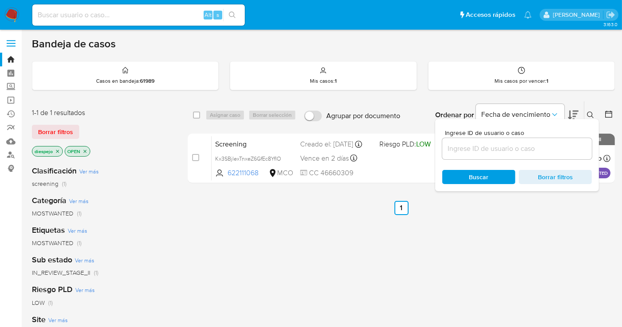
click at [502, 141] on div at bounding box center [517, 148] width 150 height 21
click at [502, 147] on input at bounding box center [517, 149] width 150 height 12
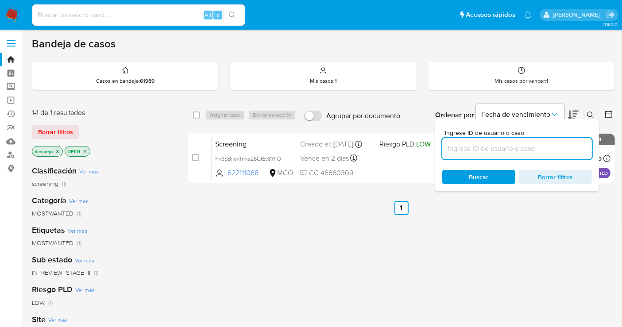
paste input "mvzvu9YfHDFqUugduqrALrWc"
type input "mvzvu9YfHDFqUugduqrALrWc"
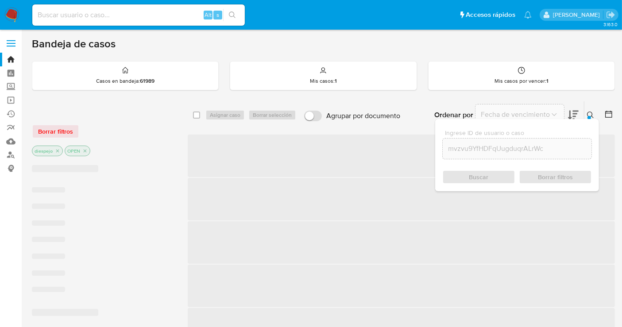
click at [479, 174] on div "Buscar Borrar filtros" at bounding box center [517, 177] width 150 height 14
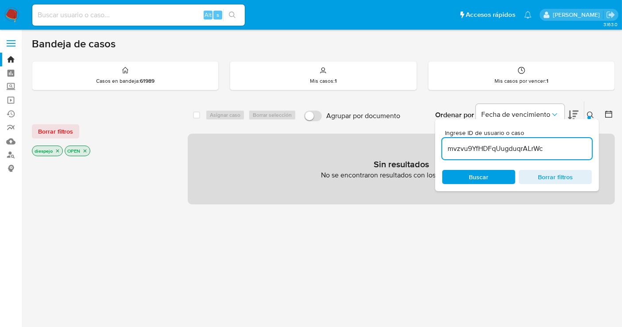
click at [550, 147] on input "mvzvu9YfHDFqUugduqrALrWc" at bounding box center [517, 149] width 150 height 12
click at [500, 174] on span "Buscar" at bounding box center [479, 177] width 61 height 12
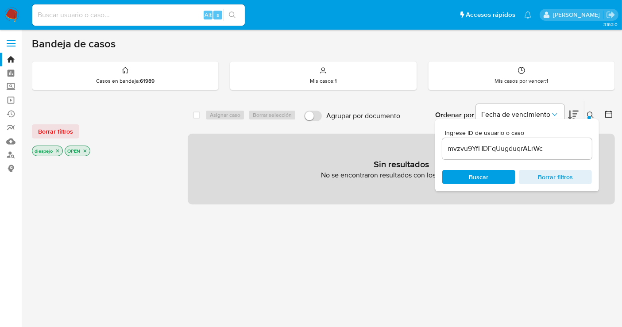
click at [58, 148] on icon "close-filter" at bounding box center [57, 150] width 5 height 5
click at [54, 148] on icon "close-filter" at bounding box center [52, 150] width 5 height 5
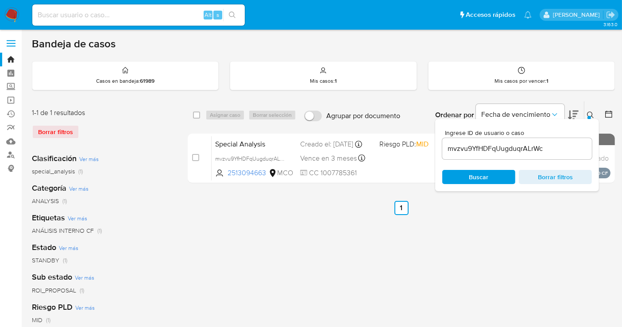
click at [496, 174] on span "Buscar" at bounding box center [479, 177] width 61 height 12
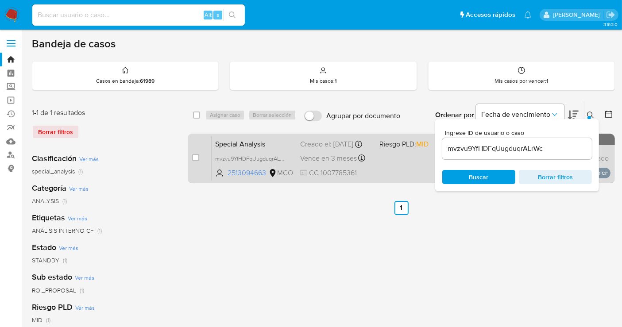
click at [393, 164] on div "Special Analysis mvzvu9YfHDFqUugduqrALrWc 2513094663 MCO Riesgo PLD: MID Creado…" at bounding box center [411, 158] width 399 height 45
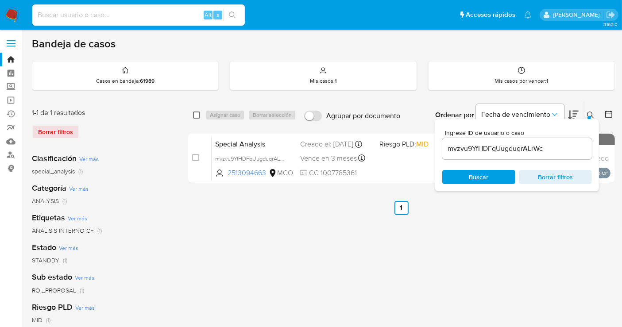
click at [196, 114] on input "checkbox" at bounding box center [196, 115] width 7 height 7
checkbox input "true"
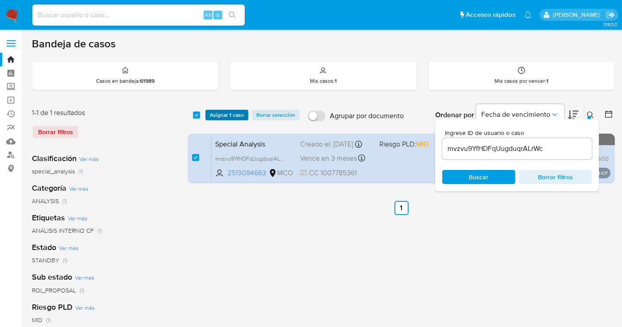
click at [230, 115] on span "Asignar 1 caso" at bounding box center [227, 115] width 34 height 9
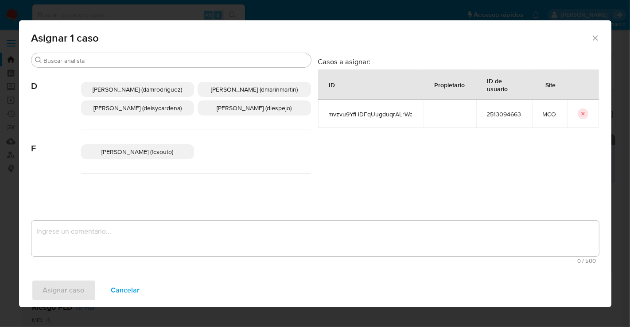
click at [248, 112] on span "[PERSON_NAME] (diespejo)" at bounding box center [254, 108] width 75 height 9
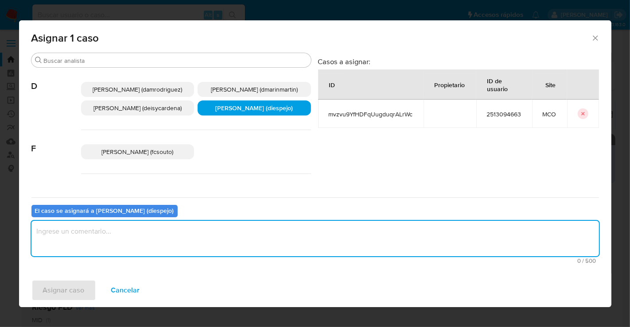
click at [132, 232] on textarea "assign-modal" at bounding box center [314, 238] width 567 height 35
type textarea "Asignación Manual"
click at [78, 293] on span "Asignar caso" at bounding box center [64, 290] width 42 height 19
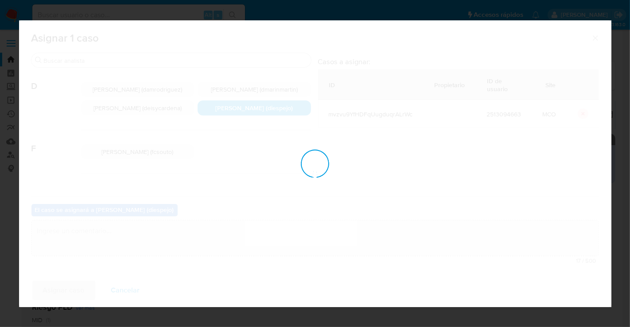
checkbox input "false"
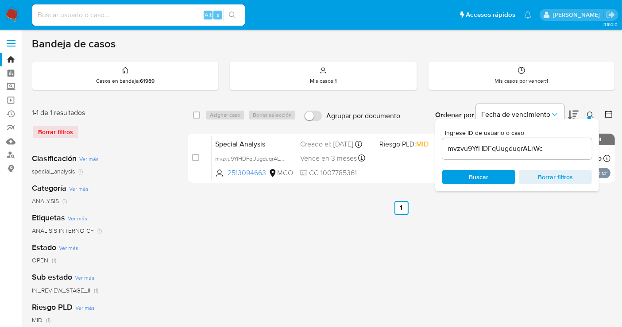
click at [488, 150] on input "mvzvu9YfHDFqUugduqrALrWc" at bounding box center [517, 149] width 150 height 12
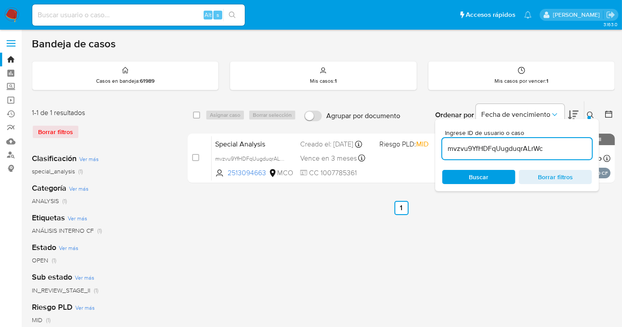
click at [488, 150] on input "mvzvu9YfHDFqUugduqrALrWc" at bounding box center [517, 149] width 150 height 12
paste input "pbihhuwPSAjrf3h1N3zwRc4I"
type input "pbihhuwPSAjrf3h1N3zwRc4I"
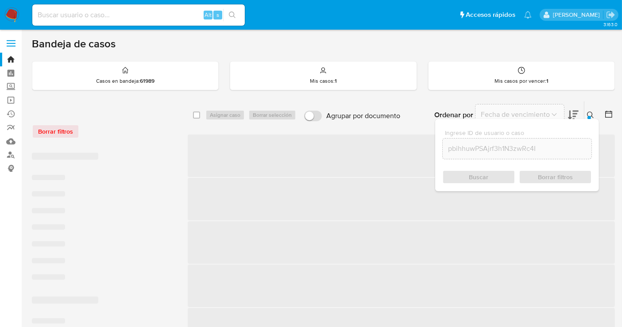
click at [482, 176] on div "Buscar Borrar filtros" at bounding box center [517, 177] width 150 height 14
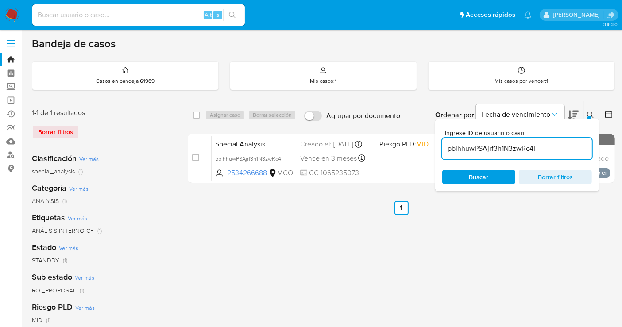
click at [588, 116] on div at bounding box center [590, 118] width 4 height 4
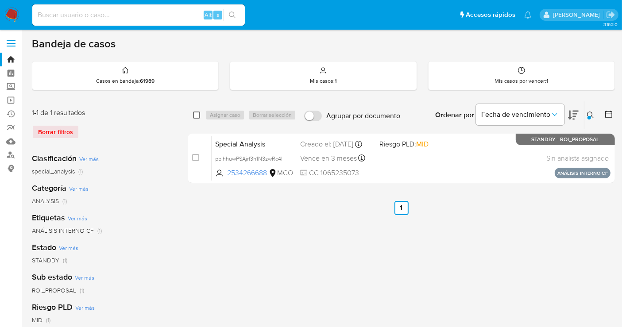
click at [197, 112] on input "checkbox" at bounding box center [196, 115] width 7 height 7
checkbox input "true"
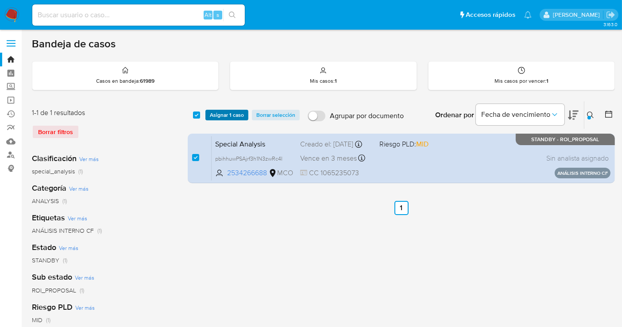
click at [233, 112] on span "Asignar 1 caso" at bounding box center [227, 115] width 34 height 9
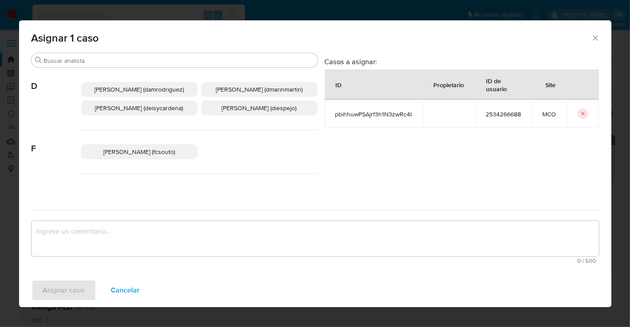
click at [257, 112] on span "[PERSON_NAME] (diespejo)" at bounding box center [259, 108] width 75 height 9
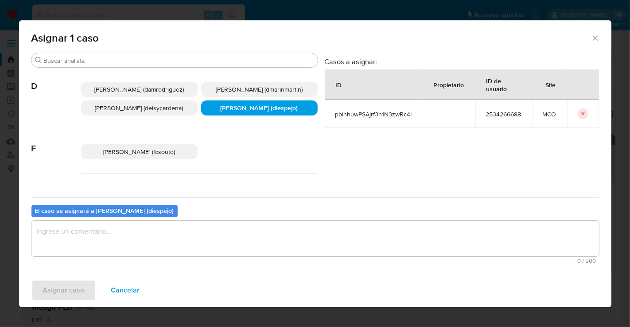
click at [174, 229] on textarea "assign-modal" at bounding box center [314, 238] width 567 height 35
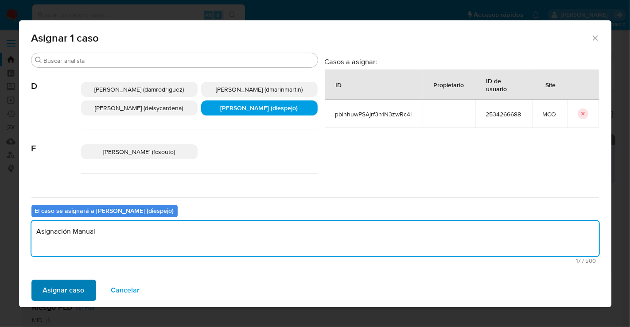
type textarea "Asignación Manual"
click at [73, 294] on span "Asignar caso" at bounding box center [64, 290] width 42 height 19
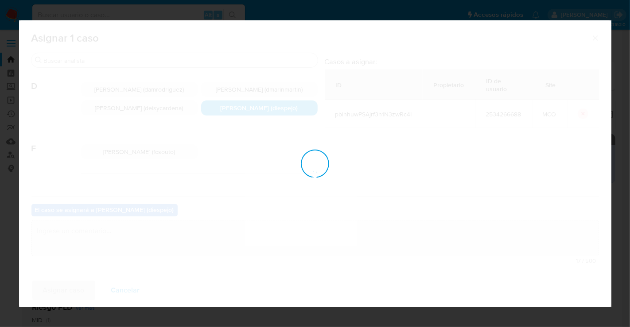
checkbox input "false"
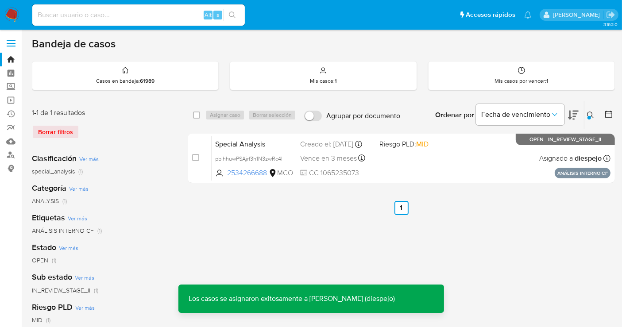
drag, startPoint x: 589, startPoint y: 114, endPoint x: 552, endPoint y: 130, distance: 40.5
click at [589, 115] on icon at bounding box center [590, 115] width 7 height 7
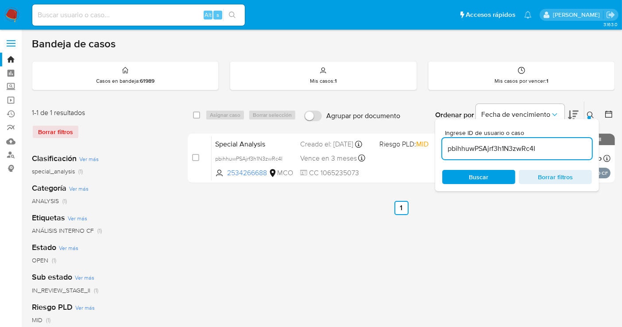
drag, startPoint x: 545, startPoint y: 148, endPoint x: 436, endPoint y: 163, distance: 109.9
click at [436, 163] on div "Ingrese ID de usuario o caso pbihhuwPSAjrf3h1N3zwRc4I Buscar Borrar filtros" at bounding box center [517, 155] width 164 height 72
type input "5ps3WWKRA4kABpCtmgsIOksp"
click at [472, 174] on span "Buscar" at bounding box center [478, 177] width 19 height 14
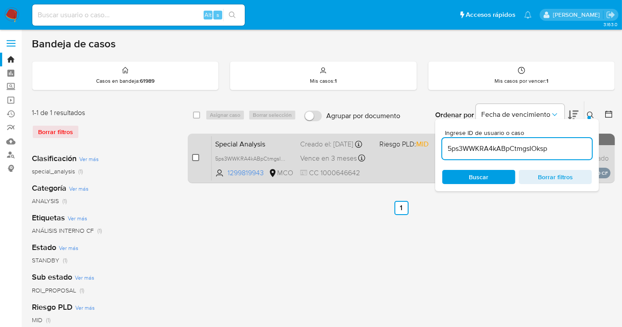
click at [194, 156] on input "checkbox" at bounding box center [195, 157] width 7 height 7
checkbox input "true"
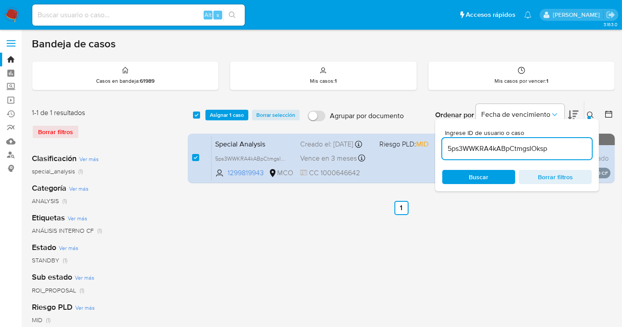
click at [231, 107] on div "select-all-cases-checkbox Asignar 1 caso Borrar selección Agrupar por documento…" at bounding box center [401, 114] width 427 height 27
click at [229, 112] on span "Asignar 1 caso" at bounding box center [227, 115] width 34 height 9
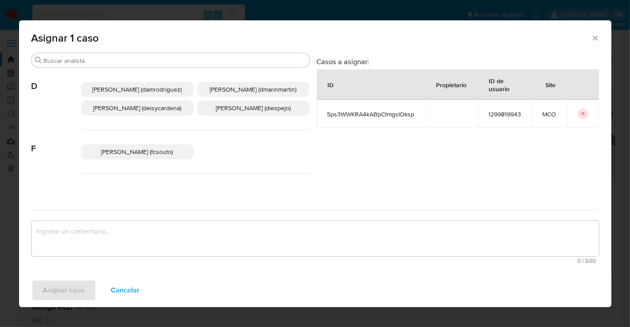
click at [220, 116] on p "[PERSON_NAME] (diespejo)" at bounding box center [253, 108] width 112 height 15
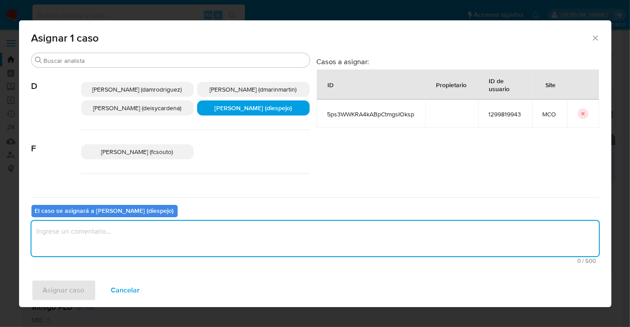
click at [126, 233] on textarea "assign-modal" at bounding box center [314, 238] width 567 height 35
type textarea "Asignación Manual"
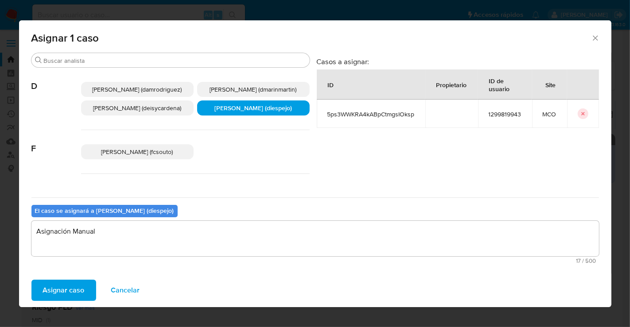
click at [70, 284] on span "Asignar caso" at bounding box center [64, 290] width 42 height 19
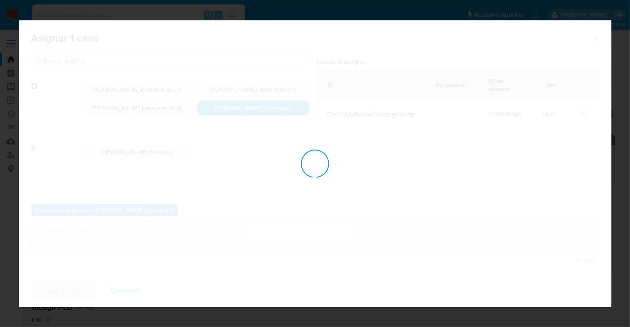
checkbox input "false"
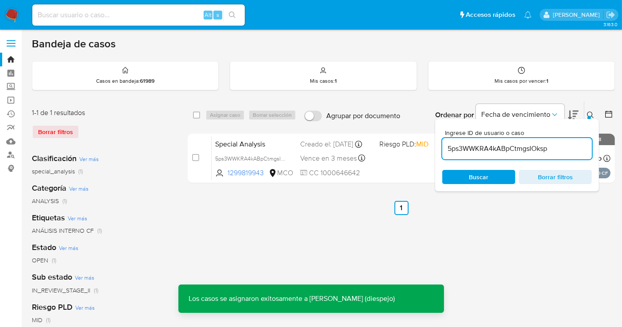
click at [488, 143] on input "5ps3WWKRA4kABpCtmgsIOksp" at bounding box center [517, 149] width 150 height 12
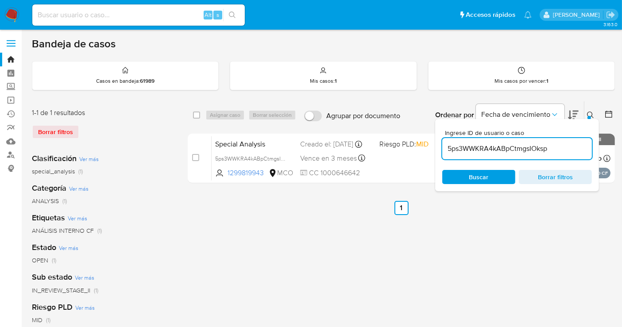
paste input "8GTXuQtHhIWNLUETODKveDph"
type input "8GTXuQtHhIWNLUETODKveDph"
click at [195, 116] on input "checkbox" at bounding box center [196, 115] width 7 height 7
checkbox input "true"
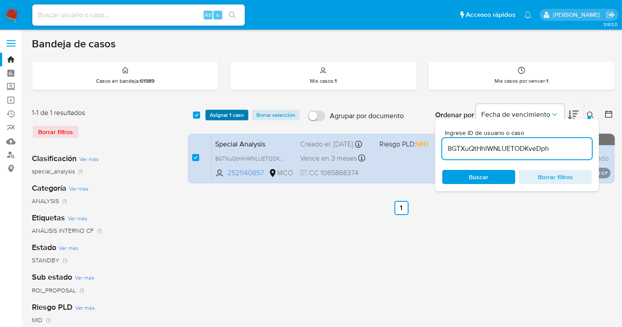
click at [230, 111] on span "Asignar 1 caso" at bounding box center [227, 115] width 34 height 9
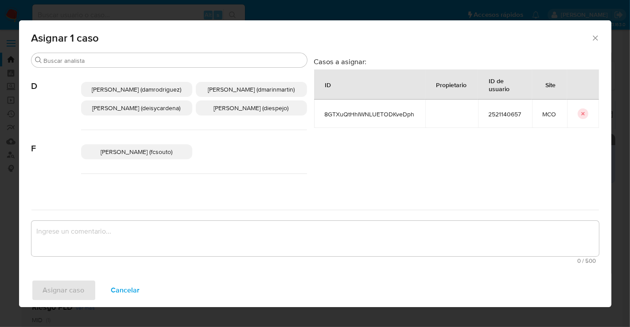
click at [247, 112] on span "[PERSON_NAME] (diespejo)" at bounding box center [251, 108] width 75 height 9
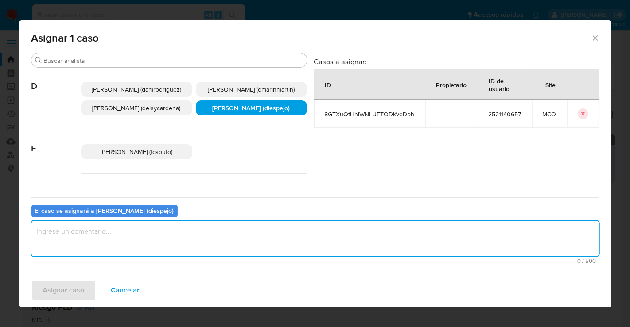
click at [53, 232] on textarea "assign-modal" at bounding box center [314, 238] width 567 height 35
type textarea "Asignación Manual"
click at [68, 287] on span "Asignar caso" at bounding box center [64, 290] width 42 height 19
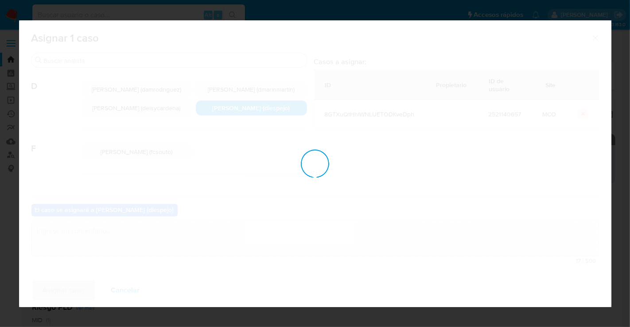
checkbox input "false"
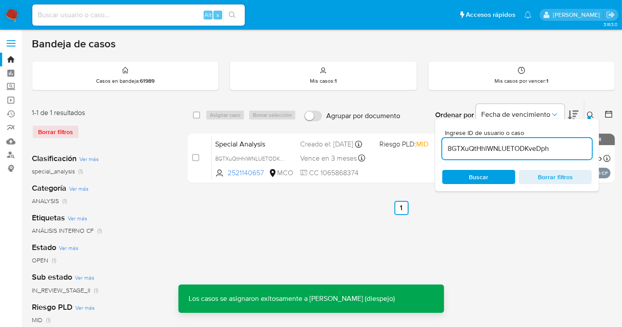
click at [588, 114] on icon at bounding box center [590, 115] width 7 height 7
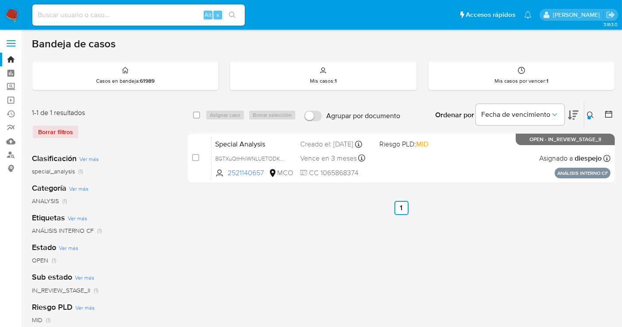
click at [15, 15] on img at bounding box center [11, 15] width 15 height 15
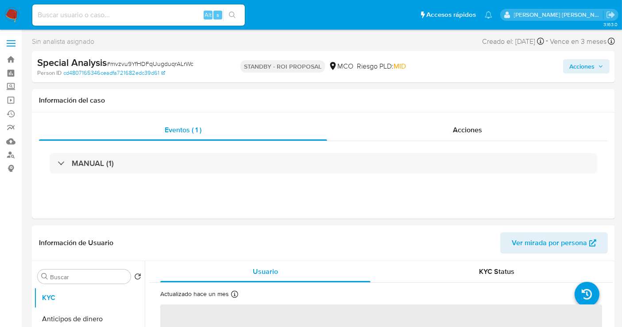
select select "10"
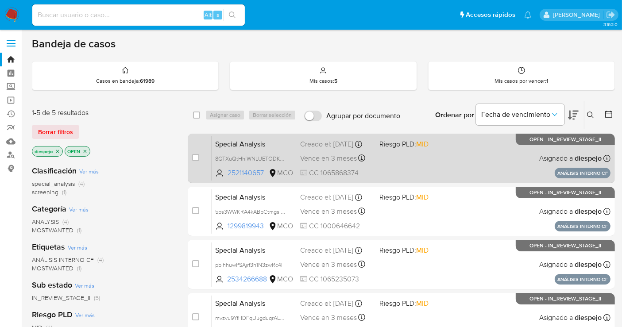
click at [461, 155] on div "Special Analysis 8GTXuQtHhIWNLUETODKveDph 2521140657 MCO Riesgo PLD: MID Creado…" at bounding box center [411, 158] width 399 height 45
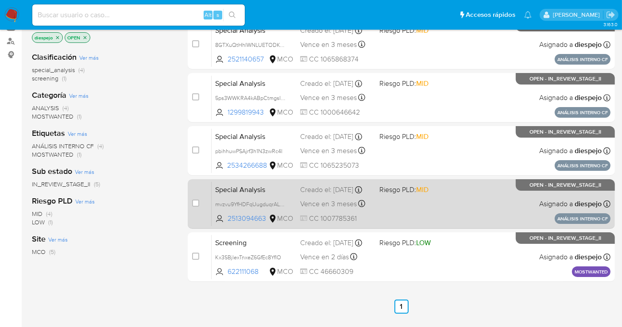
scroll to position [98, 0]
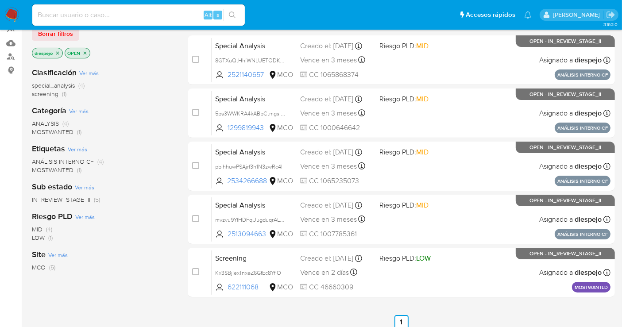
click at [15, 14] on img at bounding box center [11, 15] width 15 height 15
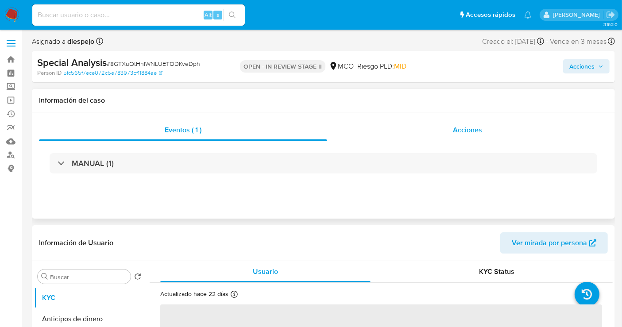
select select "10"
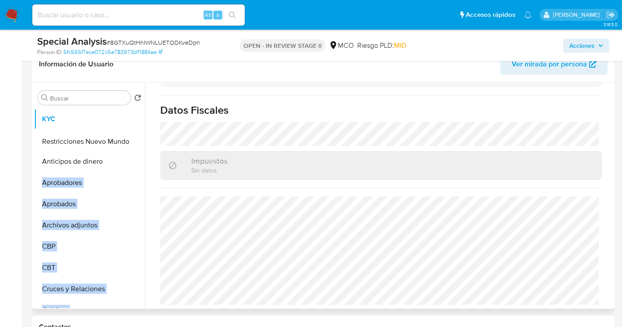
drag, startPoint x: 131, startPoint y: 278, endPoint x: 104, endPoint y: 143, distance: 136.9
click at [104, 143] on ul "KYC Anticipos de dinero Aprobadores Aprobados Archivos adjuntos CBP CBT Cruces …" at bounding box center [89, 209] width 111 height 200
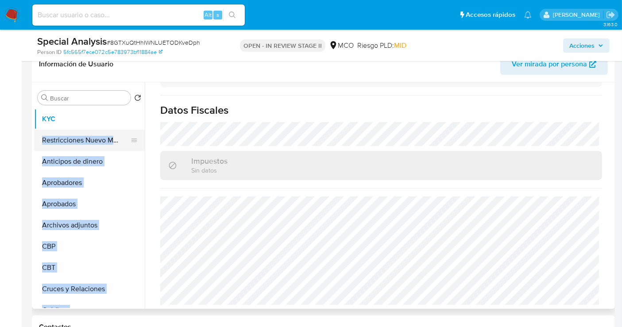
click at [92, 138] on button "Restricciones Nuevo Mundo" at bounding box center [86, 140] width 104 height 21
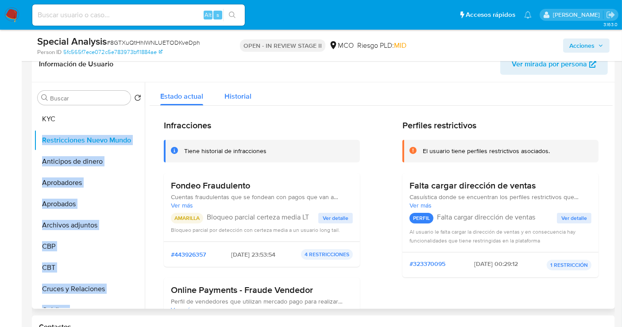
click at [235, 89] on div "Historial" at bounding box center [238, 93] width 27 height 23
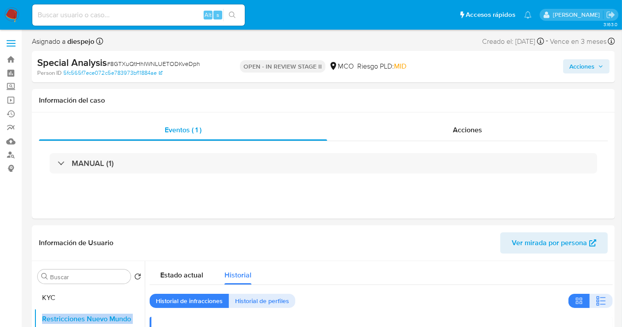
click at [580, 65] on span "Acciones" at bounding box center [582, 66] width 25 height 14
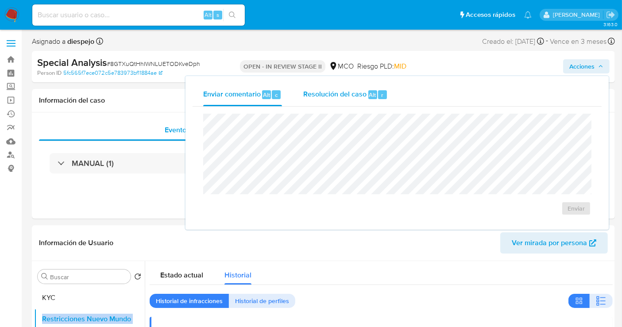
click at [341, 94] on span "Resolución del caso" at bounding box center [334, 94] width 63 height 10
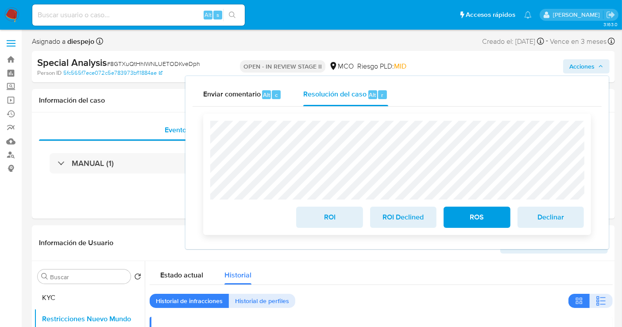
click at [482, 225] on span "ROS" at bounding box center [476, 217] width 43 height 19
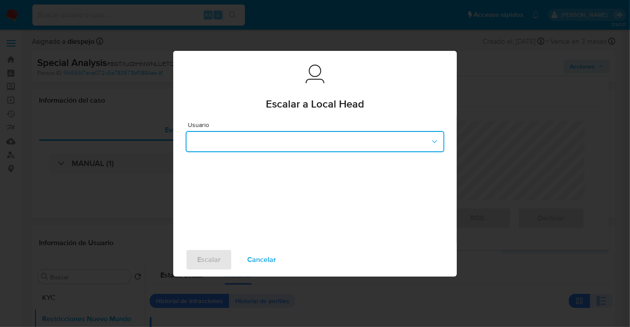
click at [277, 145] on button "button" at bounding box center [315, 141] width 259 height 21
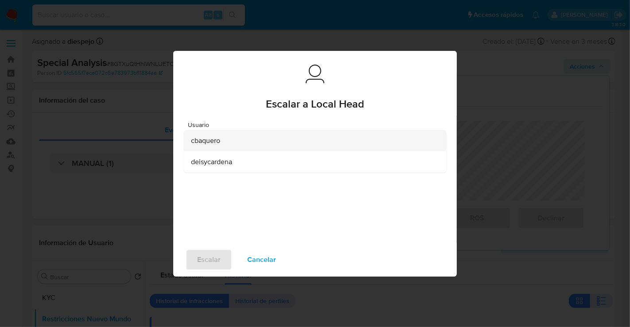
click at [228, 138] on div "cbaquero" at bounding box center [312, 140] width 243 height 21
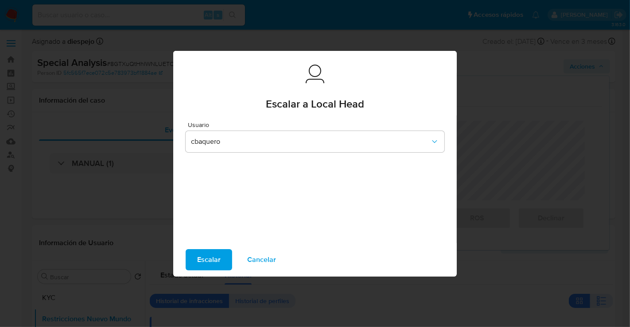
click at [210, 260] on span "Escalar" at bounding box center [208, 259] width 23 height 19
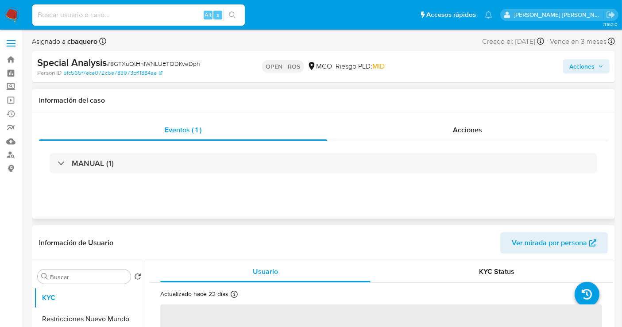
select select "10"
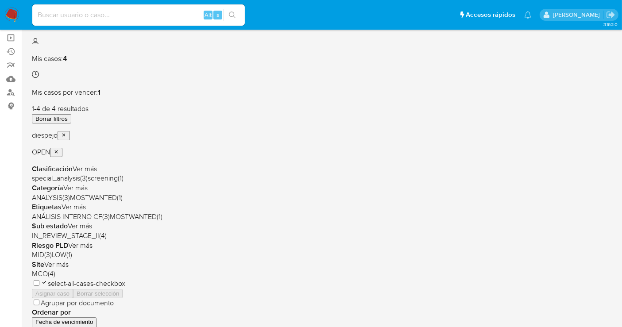
scroll to position [49, 0]
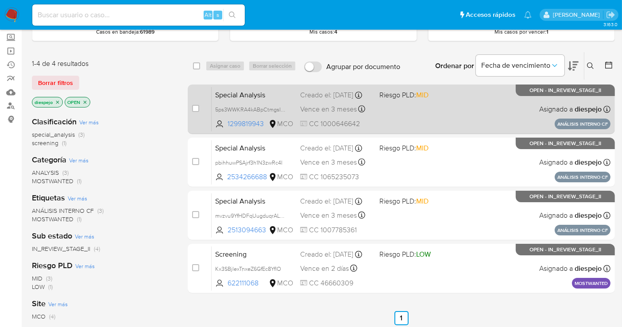
click at [455, 118] on div "Special Analysis 5ps3WWKRA4kABpCtmgsIOksp 1299819943 MCO Riesgo PLD: MID Creado…" at bounding box center [411, 109] width 399 height 45
click at [427, 110] on span at bounding box center [416, 109] width 72 height 2
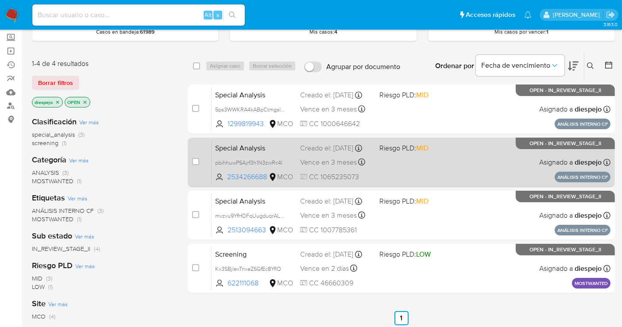
scroll to position [0, 0]
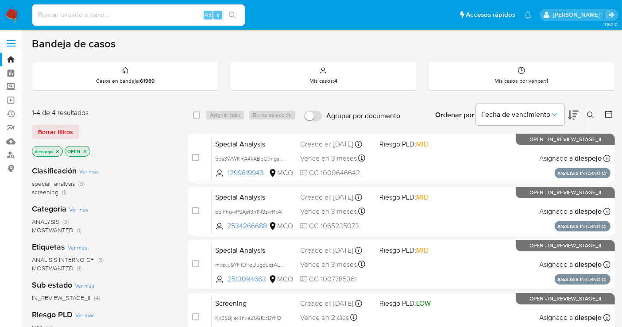
click at [10, 11] on img at bounding box center [11, 15] width 15 height 15
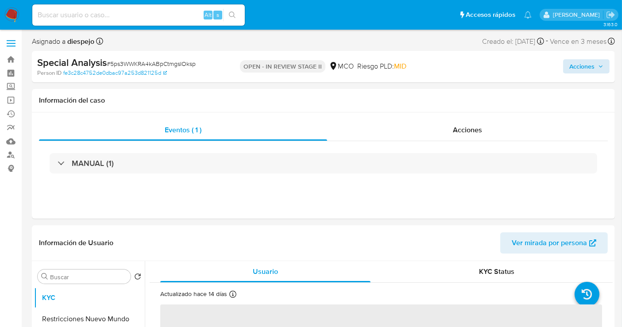
select select "10"
click at [576, 64] on span "Acciones" at bounding box center [582, 66] width 25 height 14
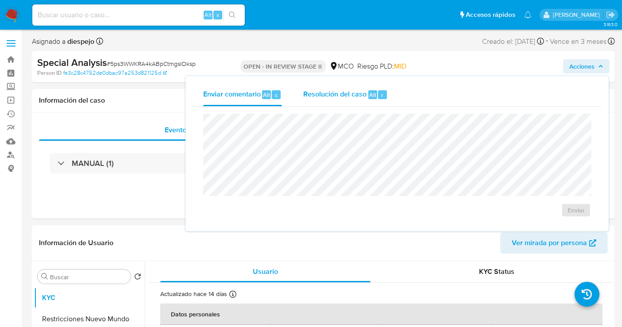
drag, startPoint x: 341, startPoint y: 94, endPoint x: 337, endPoint y: 100, distance: 7.9
click at [341, 95] on span "Resolución del caso" at bounding box center [334, 94] width 63 height 10
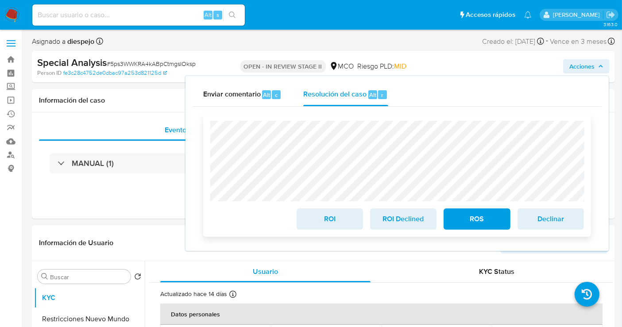
click at [479, 227] on span "ROS" at bounding box center [476, 218] width 43 height 19
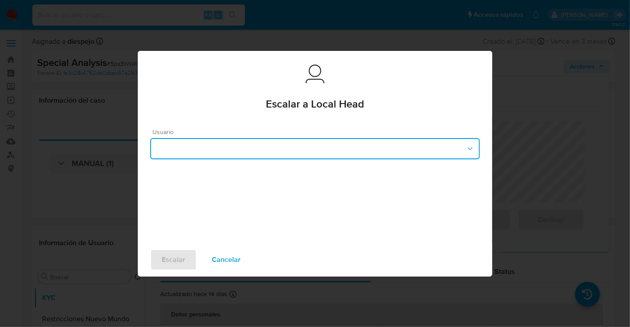
click at [297, 143] on button "button" at bounding box center [314, 148] width 329 height 21
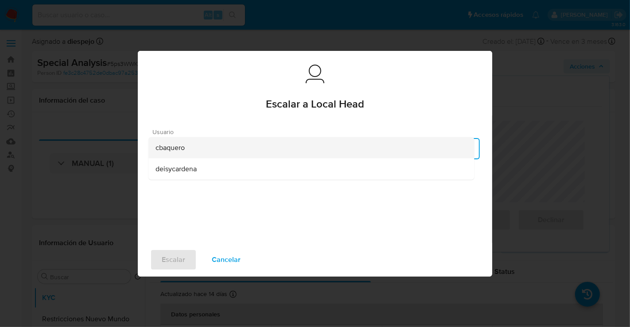
click at [197, 147] on div "cbaquero" at bounding box center [310, 147] width 311 height 21
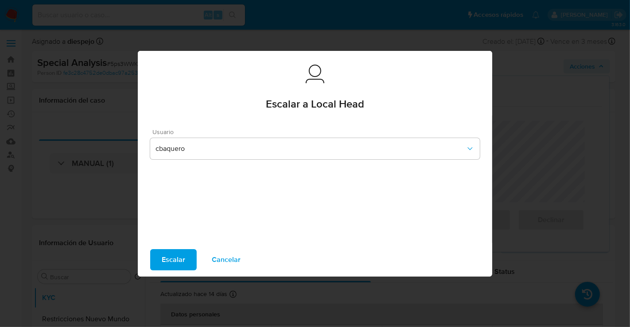
click at [176, 261] on span "Escalar" at bounding box center [173, 259] width 23 height 19
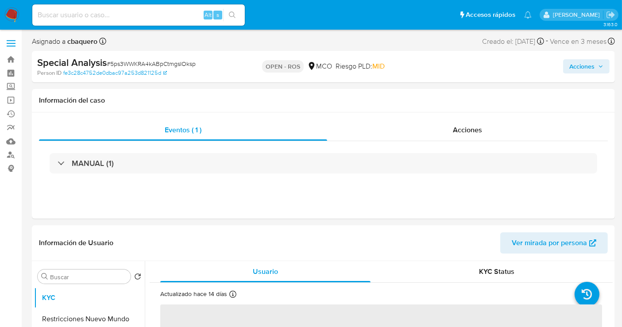
select select "10"
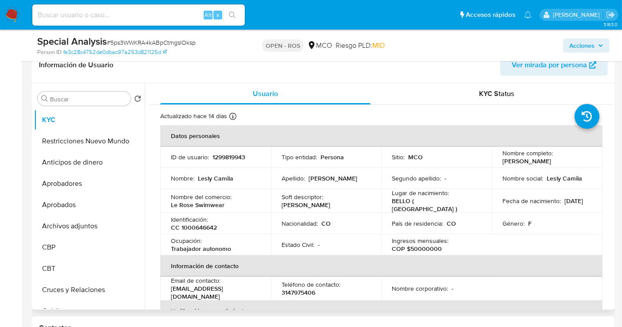
scroll to position [246, 0]
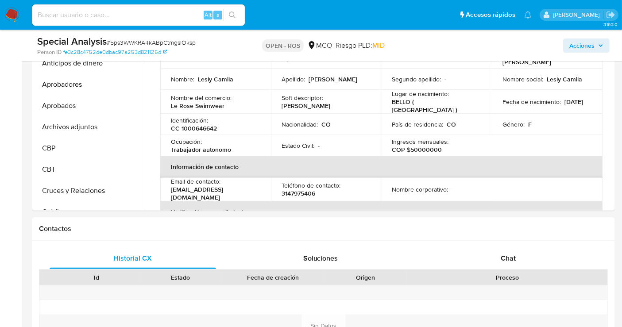
click at [570, 45] on span "Acciones" at bounding box center [582, 46] width 25 height 14
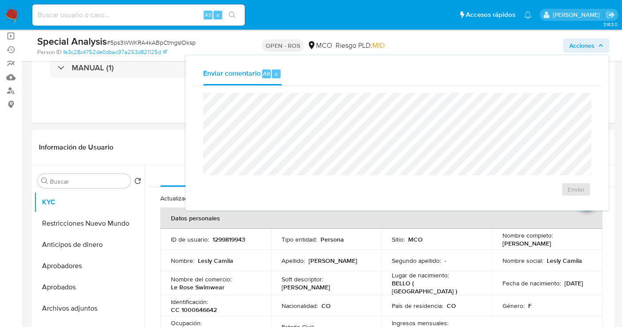
scroll to position [49, 0]
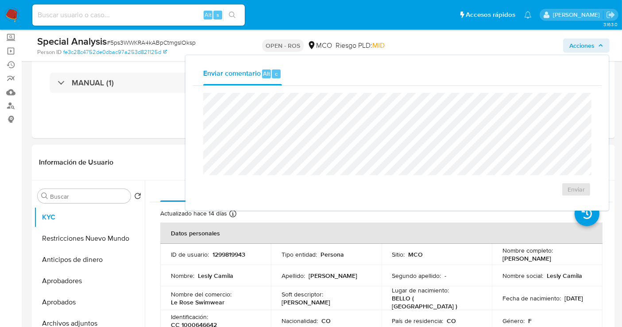
click at [16, 13] on img at bounding box center [11, 15] width 15 height 15
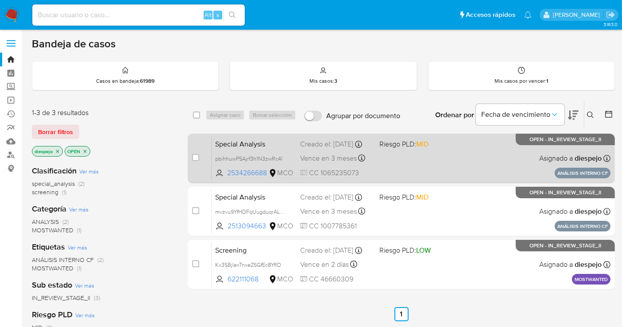
click at [482, 156] on div "Special Analysis pbihhuwPSAjrf3h1N3zwRc4I 2534266688 MCO Riesgo PLD: MID Creado…" at bounding box center [411, 158] width 399 height 45
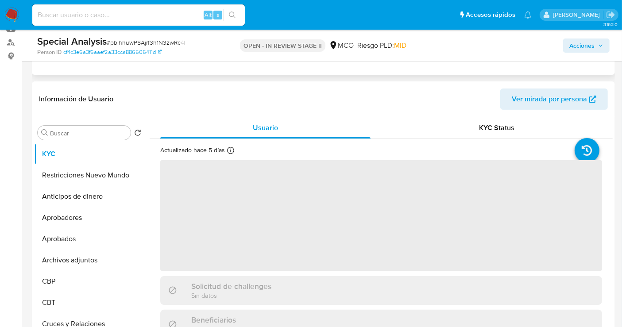
select select "10"
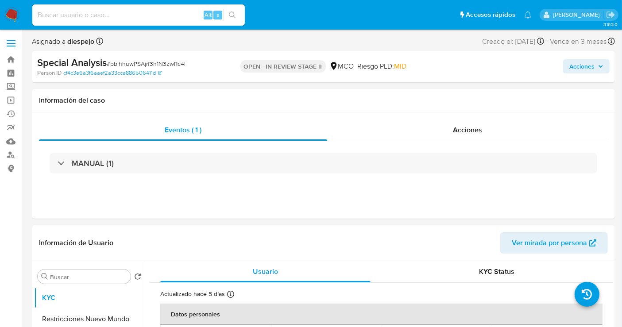
click at [581, 70] on span "Acciones" at bounding box center [582, 66] width 25 height 14
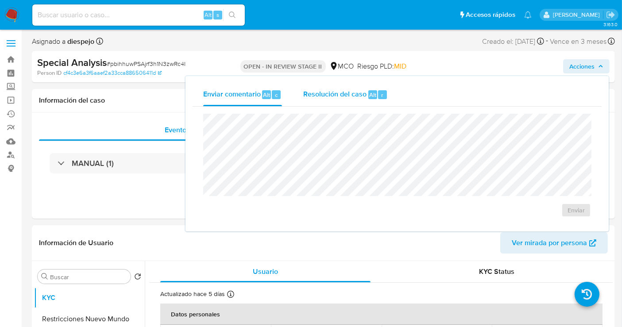
click at [345, 93] on span "Resolución del caso" at bounding box center [334, 94] width 63 height 10
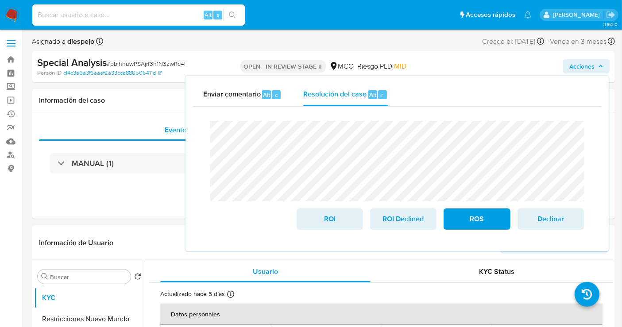
click at [516, 95] on div "Enviar comentario Alt c Resolución del caso Alt r" at bounding box center [397, 94] width 409 height 23
click at [464, 216] on span "ROS" at bounding box center [476, 218] width 43 height 19
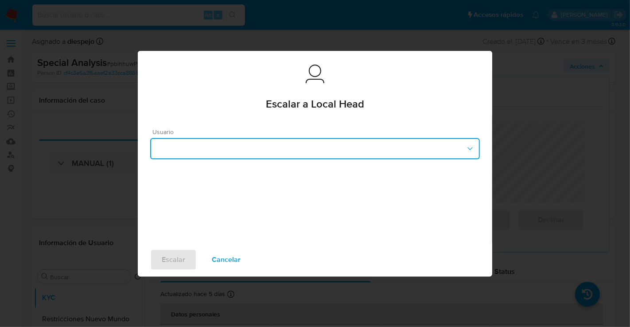
click at [231, 139] on button "button" at bounding box center [314, 148] width 329 height 21
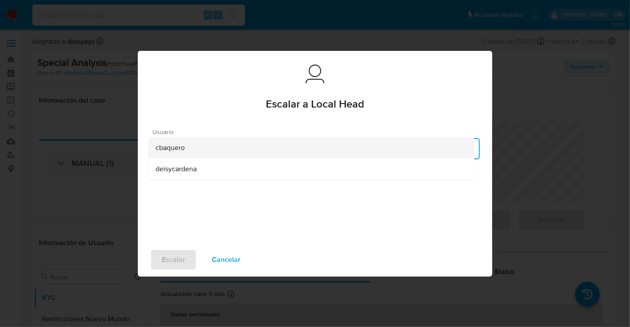
click at [197, 147] on div "cbaquero" at bounding box center [310, 147] width 311 height 21
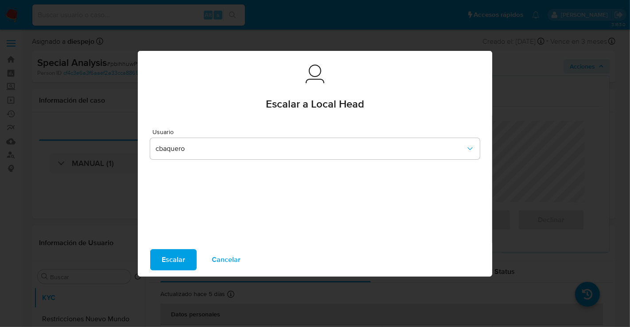
click at [179, 261] on span "Escalar" at bounding box center [173, 259] width 23 height 19
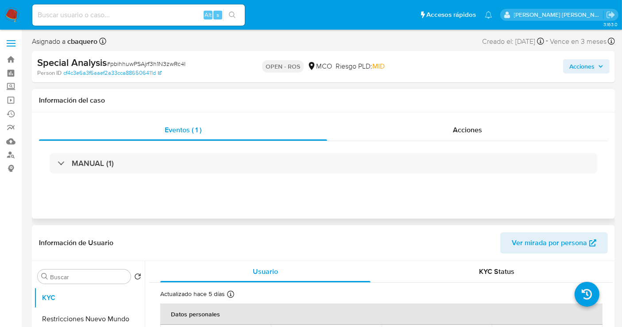
select select "10"
click at [9, 10] on img at bounding box center [11, 15] width 15 height 15
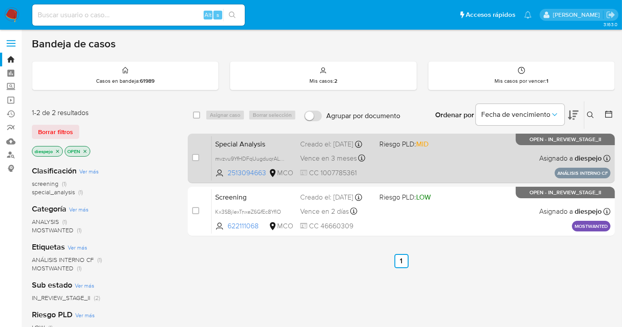
click at [465, 155] on div "Special Analysis mvzvu9YfHDFqUugduqrALrWc 2513094663 MCO Riesgo PLD: MID Creado…" at bounding box center [411, 158] width 399 height 45
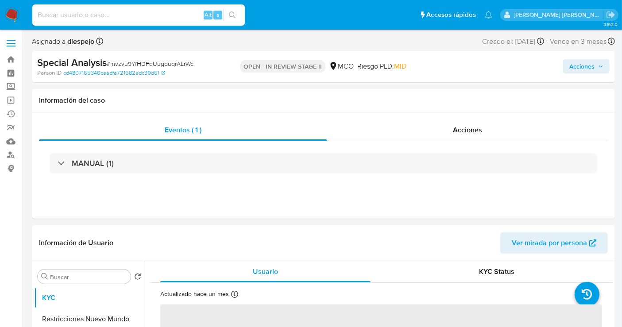
click at [582, 66] on span "Acciones" at bounding box center [582, 66] width 25 height 14
select select "10"
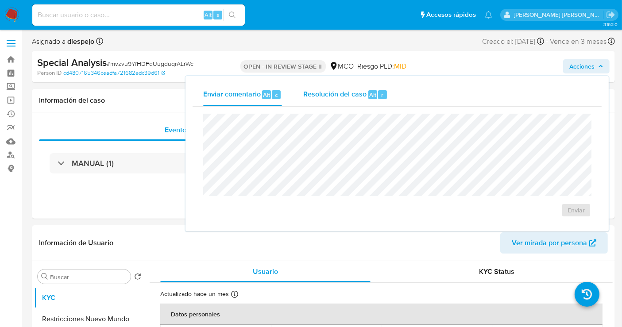
click at [329, 101] on div "Resolución del caso Alt r" at bounding box center [345, 94] width 85 height 23
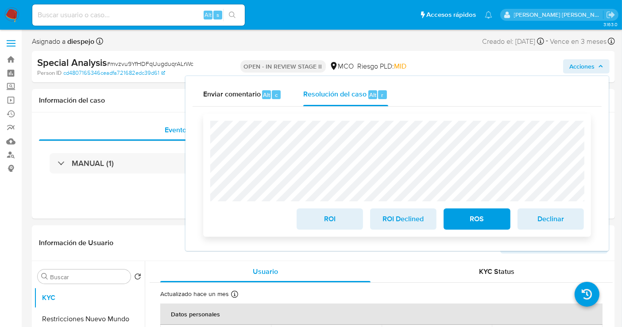
click at [473, 221] on span "ROS" at bounding box center [476, 218] width 43 height 19
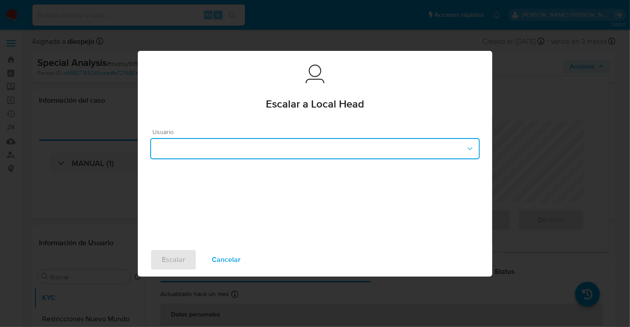
click at [252, 155] on button "button" at bounding box center [314, 148] width 329 height 21
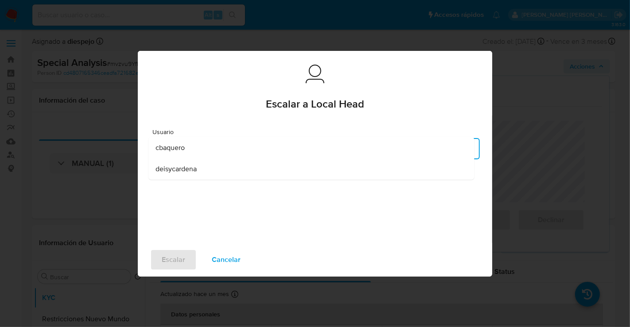
drag, startPoint x: 187, startPoint y: 147, endPoint x: 167, endPoint y: 176, distance: 35.4
click at [187, 147] on div "cbaquero" at bounding box center [310, 147] width 311 height 21
click at [174, 259] on span "Escalar" at bounding box center [173, 259] width 23 height 19
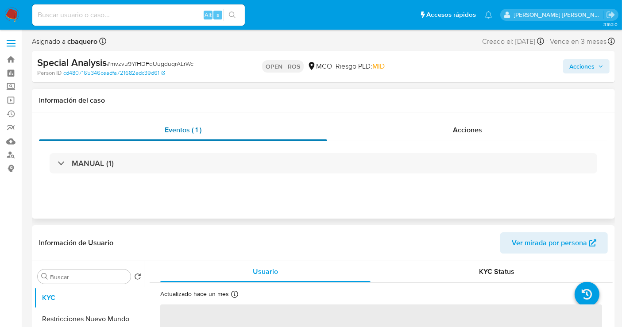
select select "10"
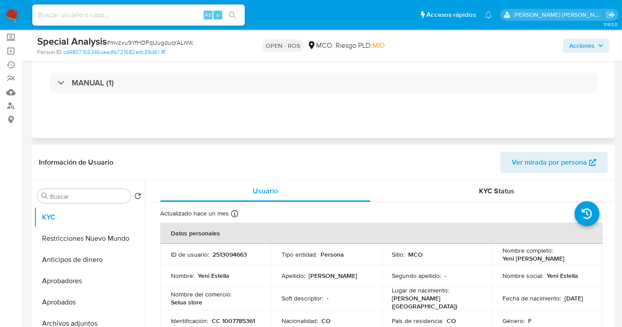
scroll to position [98, 0]
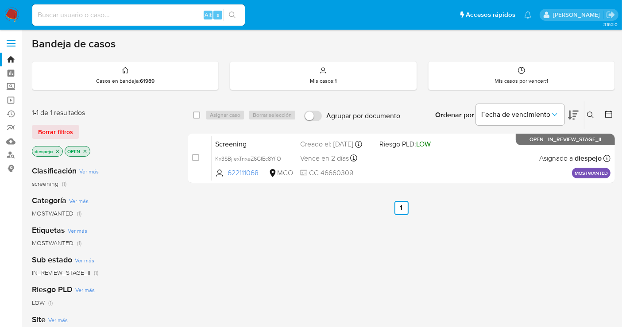
click at [57, 151] on icon "close-filter" at bounding box center [57, 151] width 5 height 5
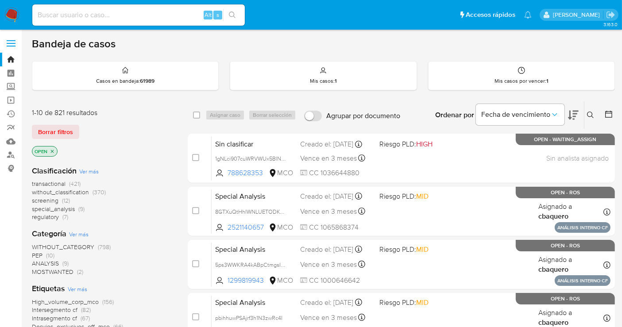
click at [51, 151] on icon "close-filter" at bounding box center [52, 151] width 5 height 5
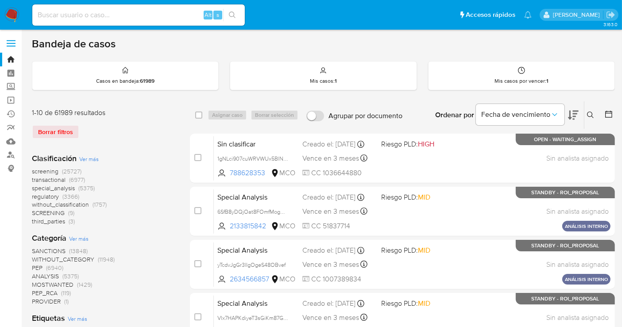
click at [587, 112] on icon at bounding box center [590, 115] width 7 height 7
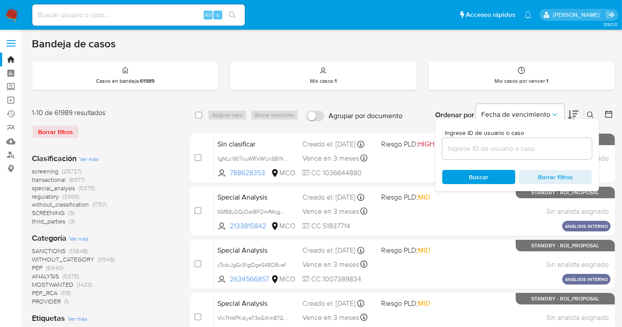
click at [524, 146] on input at bounding box center [517, 149] width 150 height 12
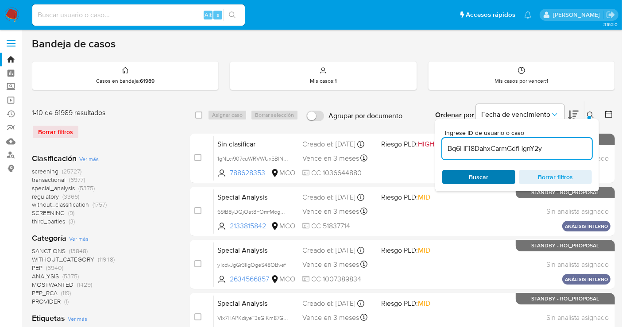
type input "Bq6HFi8DahxCarmGdfHgnY2y"
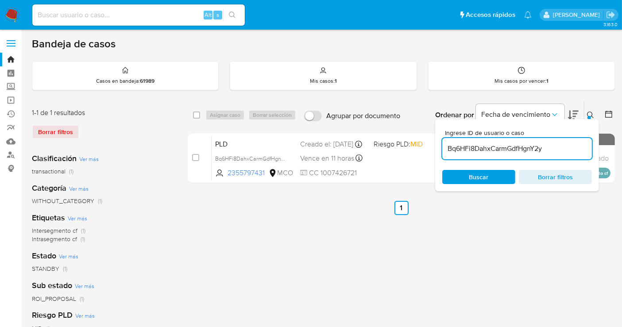
click at [492, 175] on span "Buscar" at bounding box center [479, 177] width 61 height 12
click at [195, 116] on input "checkbox" at bounding box center [196, 115] width 7 height 7
checkbox input "true"
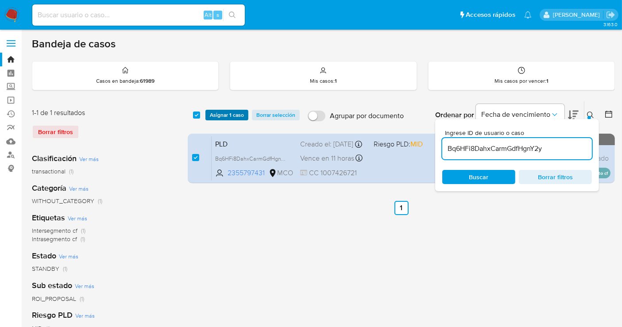
click at [231, 114] on span "Asignar 1 caso" at bounding box center [227, 115] width 34 height 9
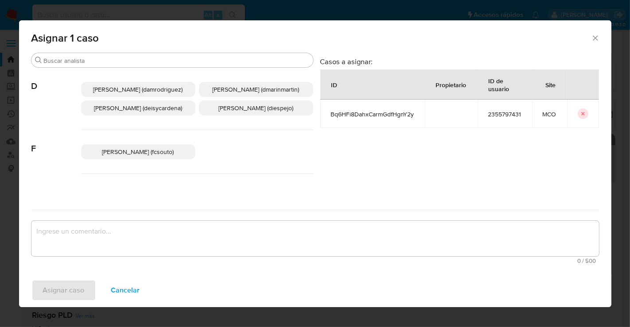
click at [237, 112] on span "Diana Marcela Espejo Garcia (diespejo)" at bounding box center [255, 108] width 75 height 9
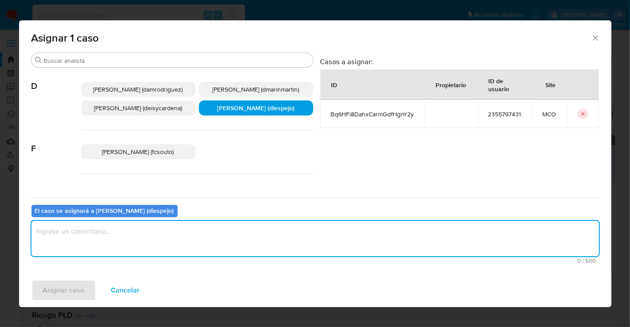
drag, startPoint x: 91, startPoint y: 235, endPoint x: 88, endPoint y: 238, distance: 5.0
click at [91, 235] on textarea "assign-modal" at bounding box center [314, 238] width 567 height 35
type textarea "Asignación Manual"
click at [81, 294] on span "Asignar caso" at bounding box center [64, 290] width 42 height 19
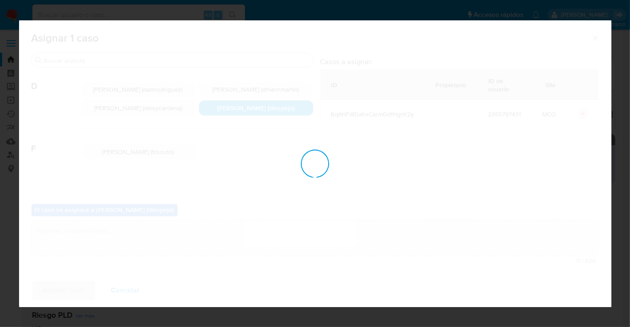
checkbox input "false"
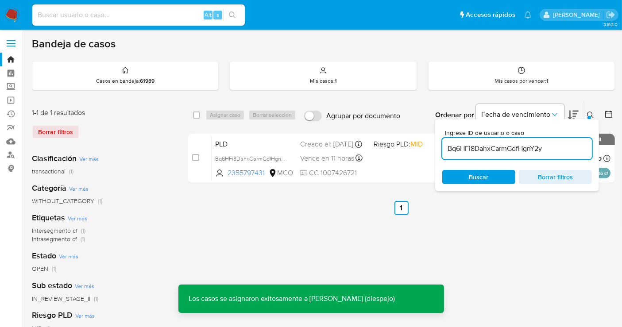
click at [547, 148] on input "Bq6HFi8DahxCarmGdfHgnY2y" at bounding box center [517, 149] width 150 height 12
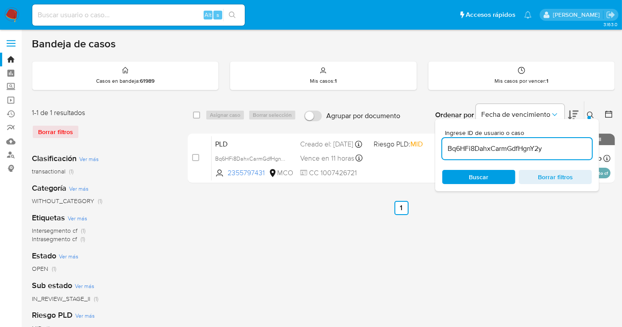
paste input "nhk6nkIBeLrCQS0m2CFUZ9Ki"
type input "nhk6nkIBeLrCQS0m2CFUZ9Ki"
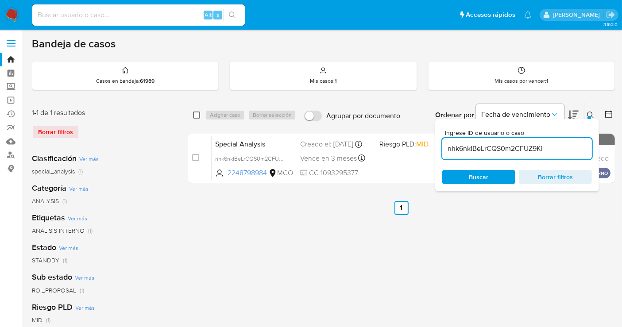
click at [196, 115] on input "checkbox" at bounding box center [196, 115] width 7 height 7
checkbox input "true"
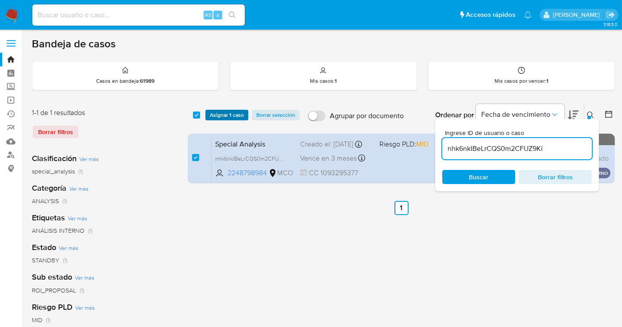
click at [218, 112] on span "Asignar 1 caso" at bounding box center [227, 115] width 34 height 9
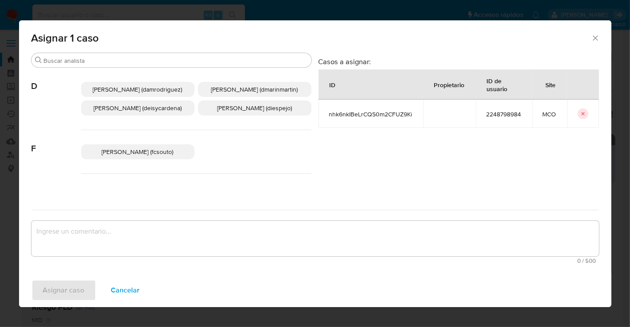
drag, startPoint x: 258, startPoint y: 120, endPoint x: 188, endPoint y: 188, distance: 98.0
click at [258, 112] on span "Diana Marcela Espejo Garcia (diespejo)" at bounding box center [254, 108] width 75 height 9
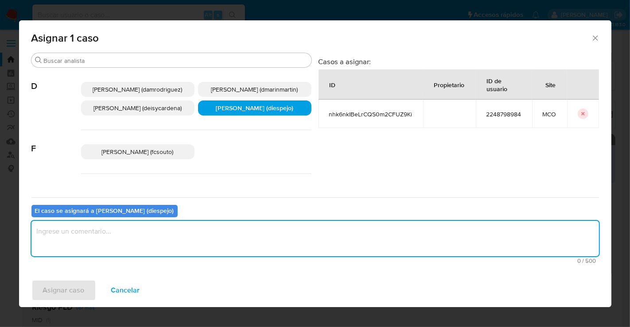
click at [128, 230] on textarea "assign-modal" at bounding box center [314, 238] width 567 height 35
type textarea "Asignación Manual"
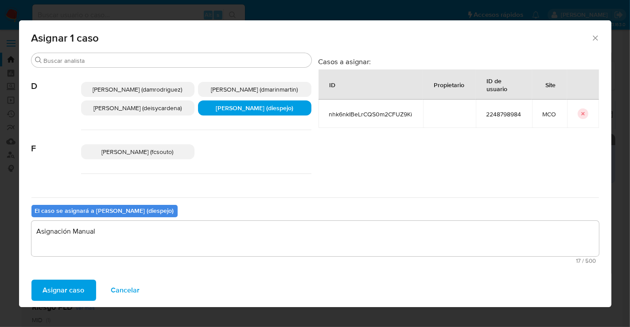
click at [70, 288] on span "Asignar caso" at bounding box center [64, 290] width 42 height 19
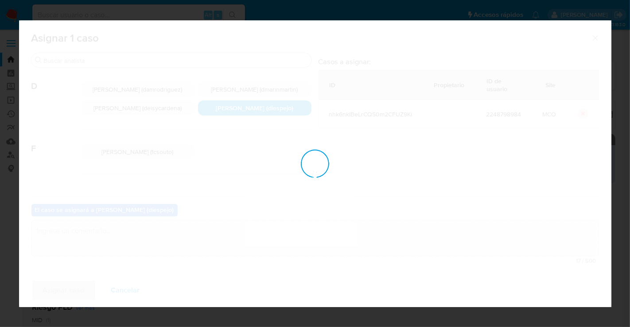
checkbox input "false"
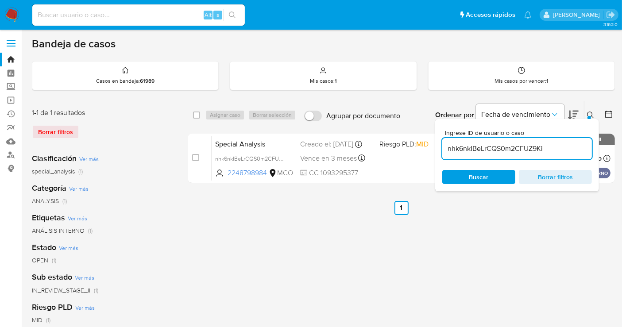
click at [489, 140] on div "nhk6nkIBeLrCQS0m2CFUZ9Ki" at bounding box center [517, 148] width 150 height 21
click at [496, 148] on input "nhk6nkIBeLrCQS0m2CFUZ9Ki" at bounding box center [517, 149] width 150 height 12
paste input "qnpMzbZb4eqLst8armctg3yl"
type input "qnpMzbZb4eqLst8armctg3yl"
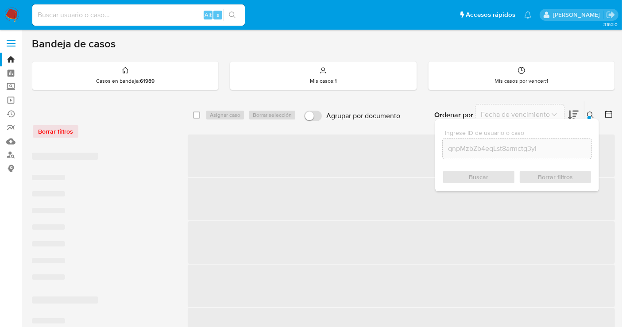
click at [482, 178] on div "Buscar Borrar filtros" at bounding box center [517, 177] width 150 height 14
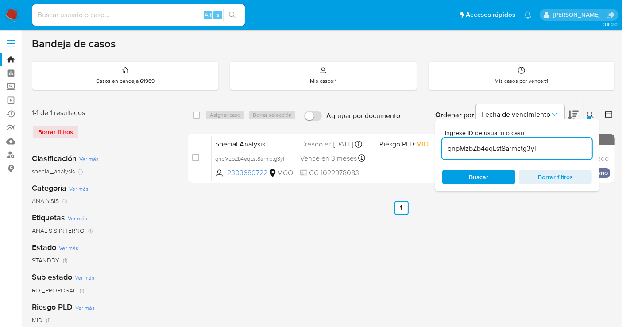
click at [200, 117] on span at bounding box center [196, 115] width 7 height 7
click at [197, 116] on input "checkbox" at bounding box center [196, 115] width 7 height 7
checkbox input "true"
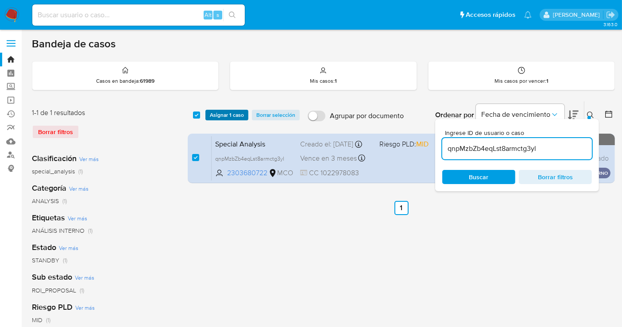
click at [225, 113] on span "Asignar 1 caso" at bounding box center [227, 115] width 34 height 9
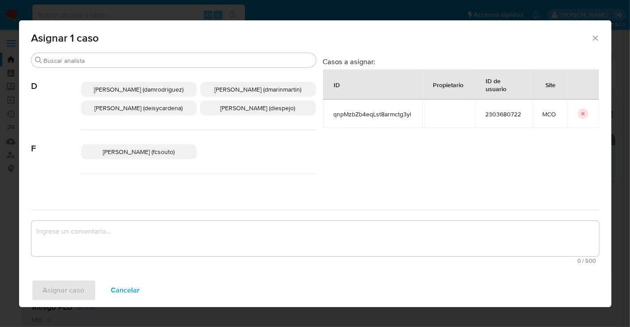
click at [236, 109] on p "Diana Marcela Espejo Garcia (diespejo)" at bounding box center [258, 108] width 116 height 15
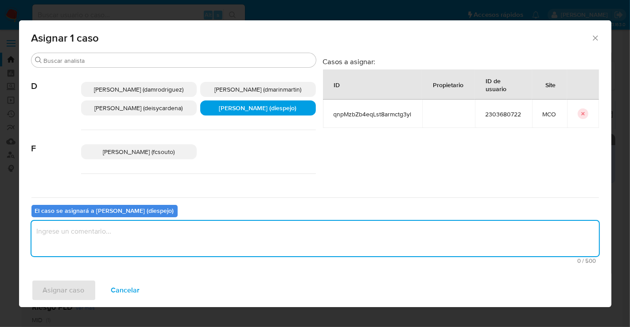
click at [120, 252] on textarea "assign-modal" at bounding box center [314, 238] width 567 height 35
type textarea "Asignación Manual"
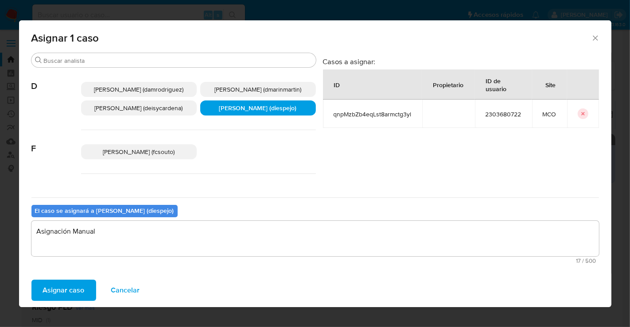
click at [62, 291] on span "Asignar caso" at bounding box center [64, 290] width 42 height 19
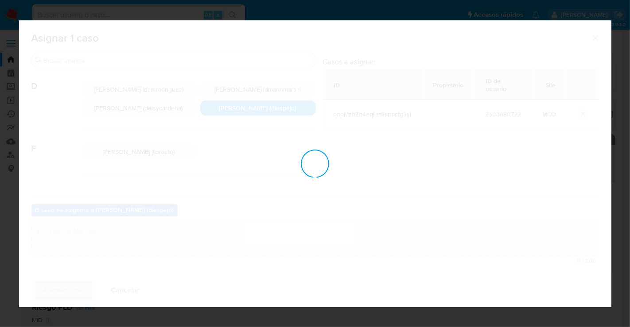
checkbox input "false"
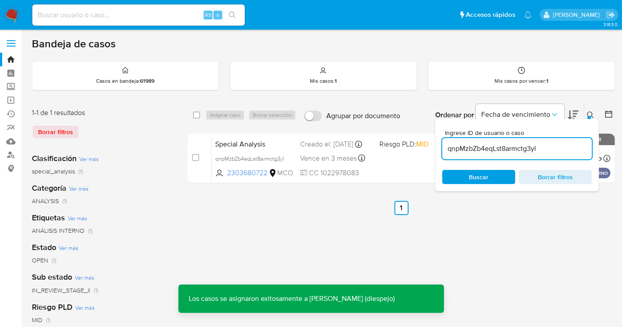
click at [493, 146] on input "qnpMzbZb4eqLst8armctg3yl" at bounding box center [517, 149] width 150 height 12
paste input "IMQxtfzm52A3rtAav6kNBstB"
type input "IMQxtfzm52A3rtAav6kNBstB"
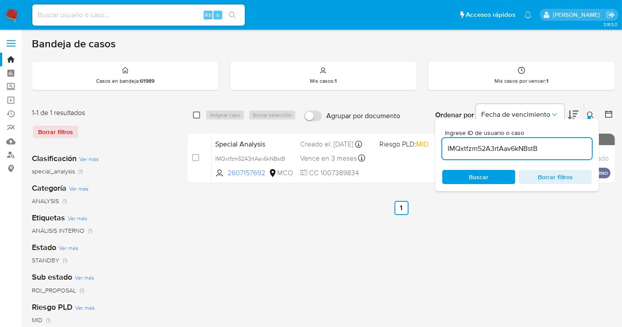
click at [194, 114] on input "checkbox" at bounding box center [196, 115] width 7 height 7
checkbox input "true"
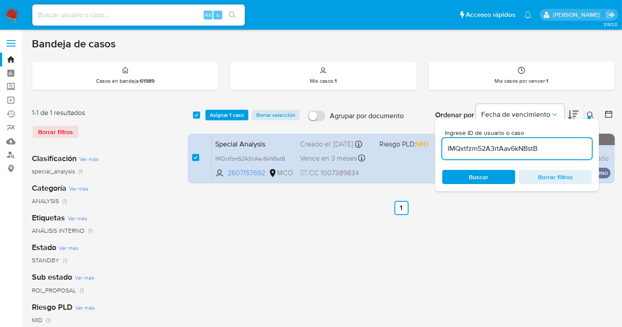
click at [226, 107] on div "select-all-cases-checkbox Asignar 1 caso Borrar selección Agrupar por documento…" at bounding box center [401, 114] width 427 height 27
click at [226, 111] on span "Asignar 1 caso" at bounding box center [227, 115] width 34 height 9
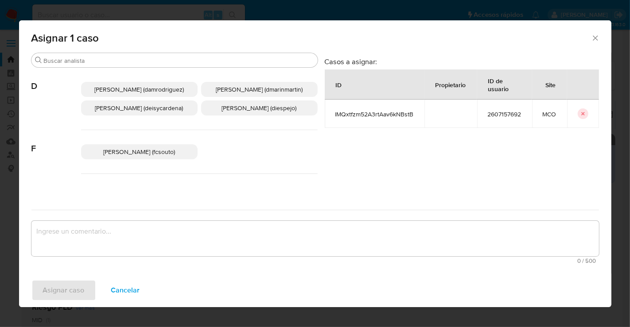
drag, startPoint x: 244, startPoint y: 122, endPoint x: 238, endPoint y: 132, distance: 11.1
click at [244, 112] on span "Diana Marcela Espejo Garcia (diespejo)" at bounding box center [259, 108] width 75 height 9
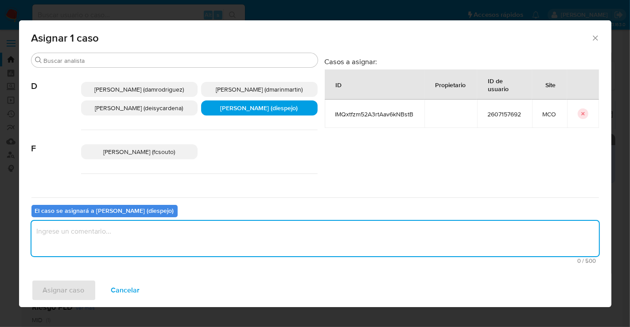
click at [143, 247] on textarea "assign-modal" at bounding box center [314, 238] width 567 height 35
type textarea "Asignación Manual"
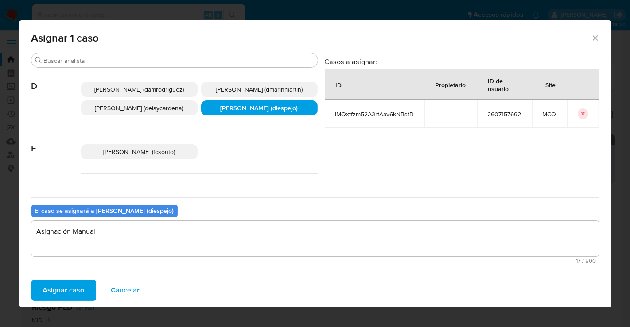
click at [66, 290] on span "Asignar caso" at bounding box center [64, 290] width 42 height 19
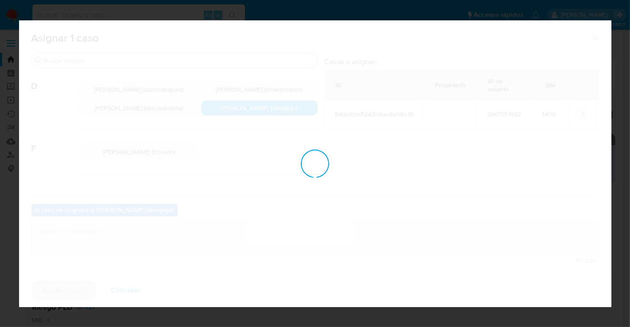
checkbox input "false"
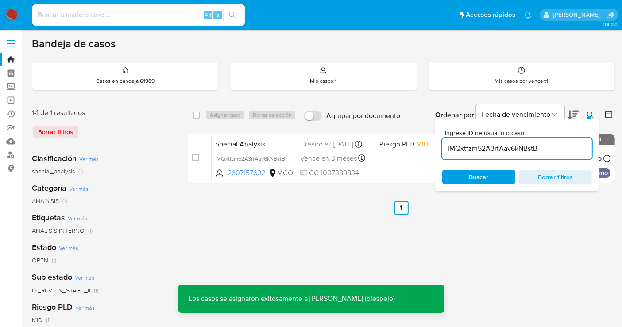
click at [505, 145] on input "IMQxtfzm52A3rtAav6kNBstB" at bounding box center [517, 149] width 150 height 12
paste input "fdSFnL21b7kDfoGGB2EQJYdN"
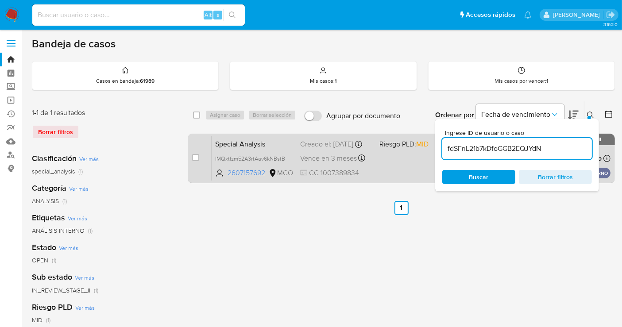
type input "fdSFnL21b7kDfoGGB2EQJYdN"
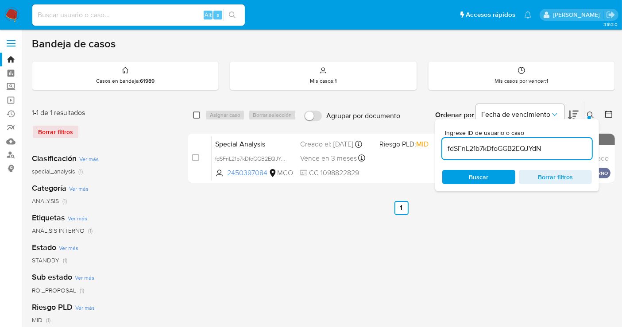
click at [195, 112] on input "checkbox" at bounding box center [196, 115] width 7 height 7
checkbox input "true"
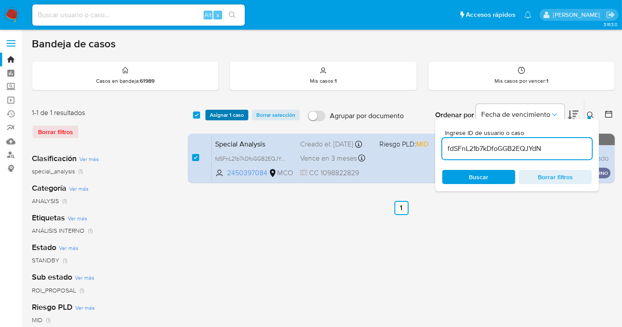
click at [215, 112] on span "Asignar 1 caso" at bounding box center [227, 115] width 34 height 9
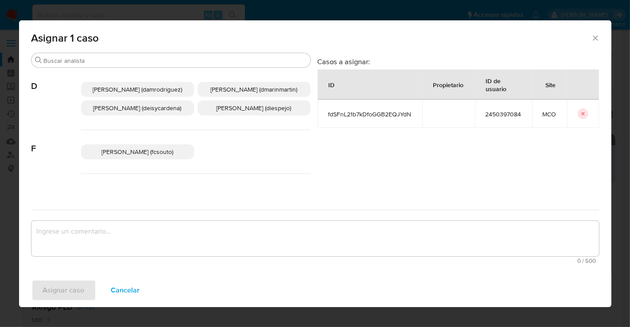
click at [216, 116] on p "Diana Marcela Espejo Garcia (diespejo)" at bounding box center [254, 108] width 113 height 15
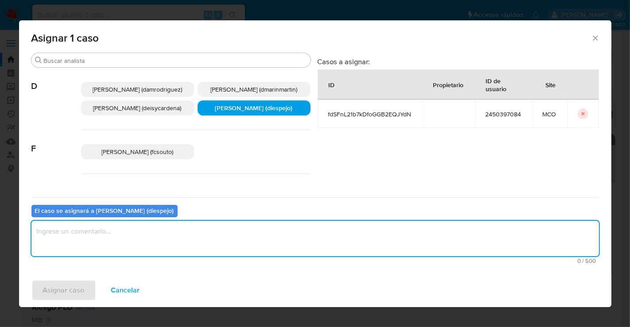
click at [113, 241] on textarea "assign-modal" at bounding box center [314, 238] width 567 height 35
type textarea "Asignación Manual"
click at [87, 291] on button "Asignar caso" at bounding box center [63, 290] width 65 height 21
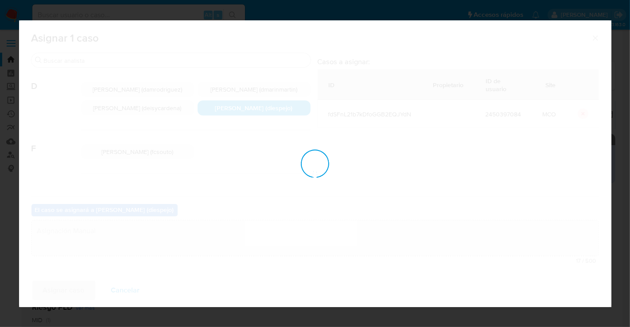
checkbox input "false"
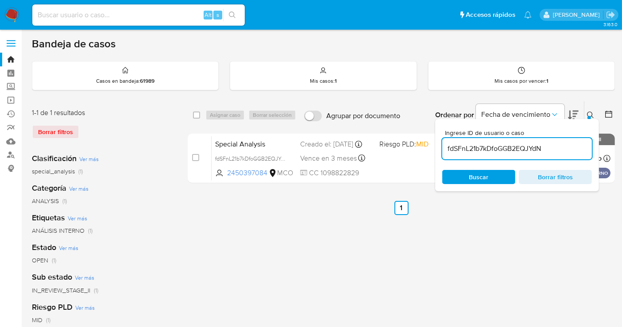
click at [510, 150] on input "fdSFnL21b7kDfoGGB2EQJYdN" at bounding box center [517, 149] width 150 height 12
click at [510, 149] on input "fdSFnL21b7kDfoGGB2EQJYdN" at bounding box center [517, 149] width 150 height 12
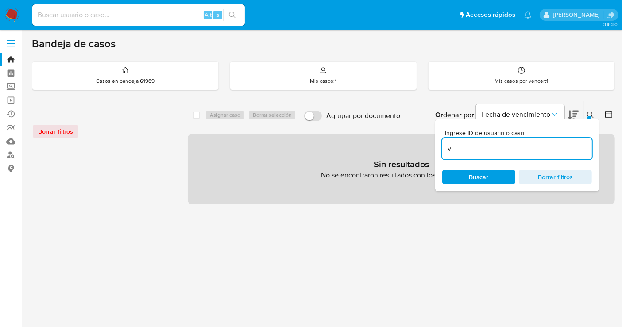
drag, startPoint x: 486, startPoint y: 147, endPoint x: 436, endPoint y: 151, distance: 49.8
click at [436, 151] on div "Ingrese ID de usuario o caso v Buscar Borrar filtros" at bounding box center [517, 155] width 164 height 72
paste input "HsghZ763YgWfp979elGGC275"
type input "HsghZ763YgWfp979elGGC275"
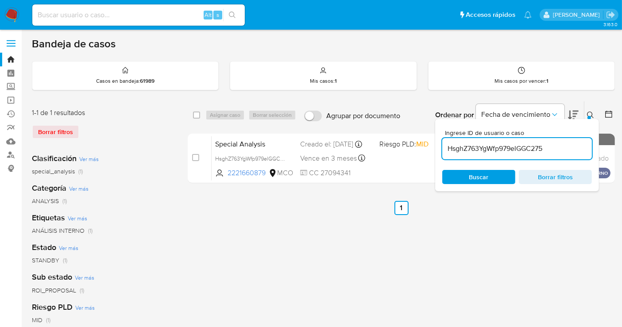
drag, startPoint x: 197, startPoint y: 115, endPoint x: 201, endPoint y: 120, distance: 7.3
click at [197, 115] on input "checkbox" at bounding box center [196, 115] width 7 height 7
checkbox input "true"
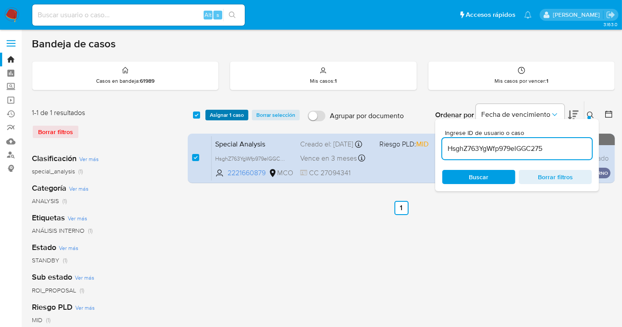
click at [236, 114] on span "Asignar 1 caso" at bounding box center [227, 115] width 34 height 9
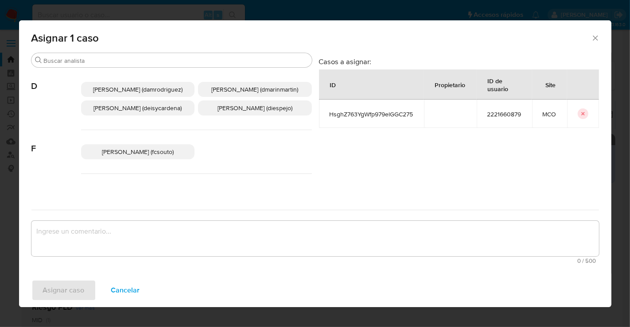
click at [275, 116] on p "Diana Marcela Espejo Garcia (diespejo)" at bounding box center [255, 108] width 114 height 15
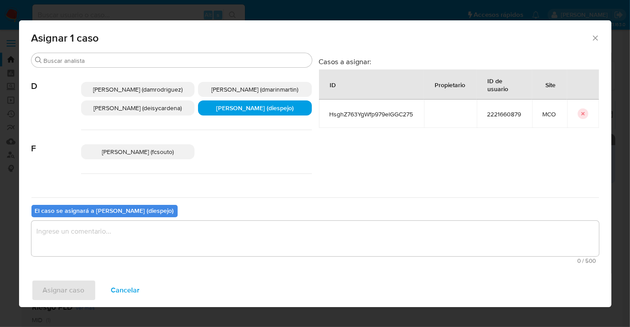
click at [138, 228] on textarea "assign-modal" at bounding box center [314, 238] width 567 height 35
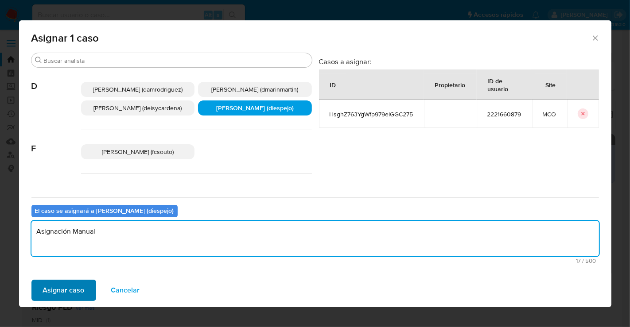
type textarea "Asignación Manual"
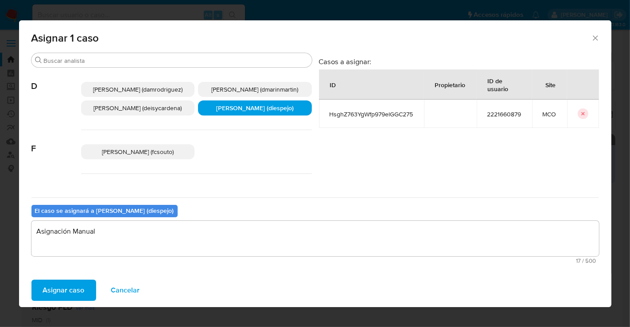
click at [82, 289] on span "Asignar caso" at bounding box center [64, 290] width 42 height 19
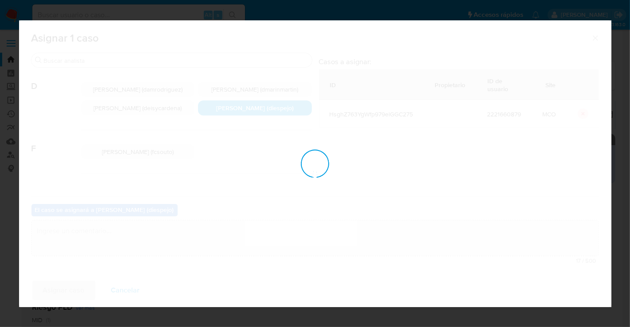
checkbox input "false"
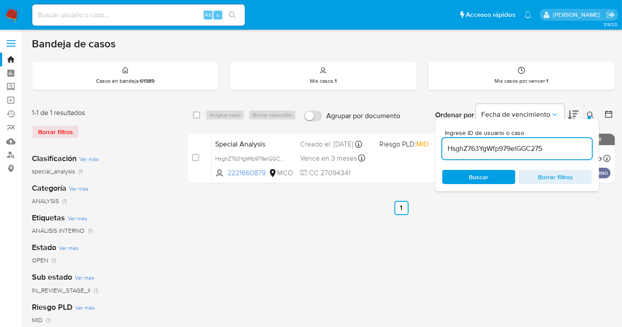
click at [588, 110] on button at bounding box center [592, 115] width 15 height 11
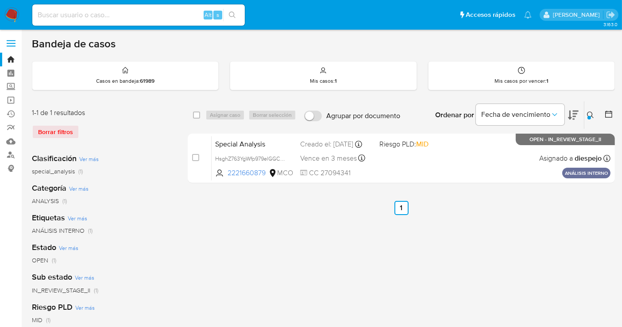
click at [589, 116] on div at bounding box center [590, 118] width 4 height 4
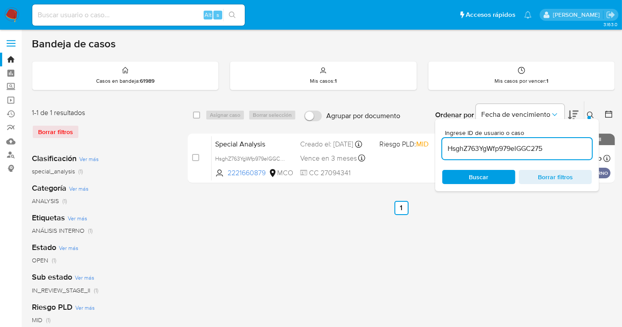
click at [475, 151] on input "HsghZ763YgWfp979elGGC275" at bounding box center [517, 149] width 150 height 12
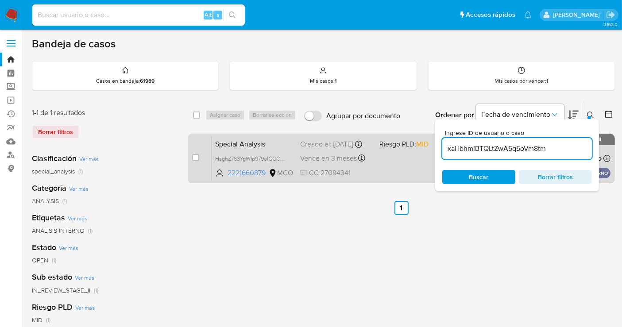
type input "xaHbhmiBTQLtZwA5q5oVm8tm"
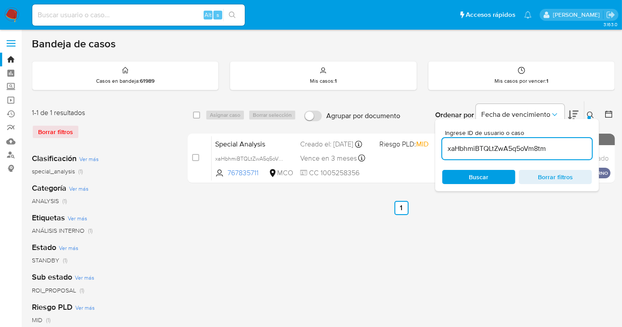
click at [197, 119] on div "select-all-cases-checkbox" at bounding box center [198, 115] width 11 height 11
click at [195, 112] on input "checkbox" at bounding box center [196, 115] width 7 height 7
checkbox input "true"
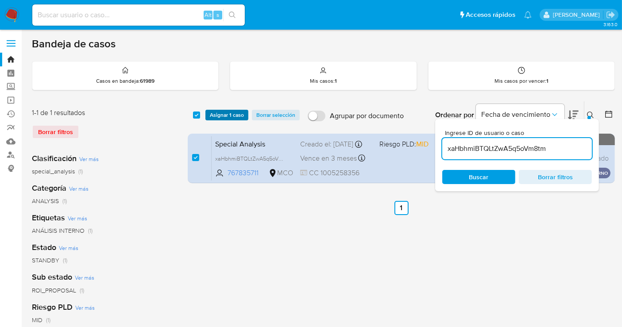
click at [221, 118] on span "Asignar 1 caso" at bounding box center [227, 115] width 34 height 9
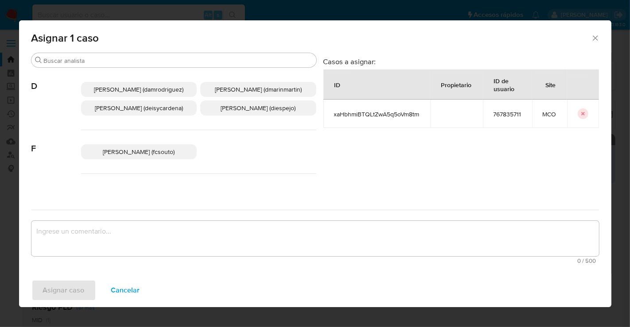
click at [248, 109] on p "Diana Marcela Espejo Garcia (diespejo)" at bounding box center [258, 108] width 116 height 15
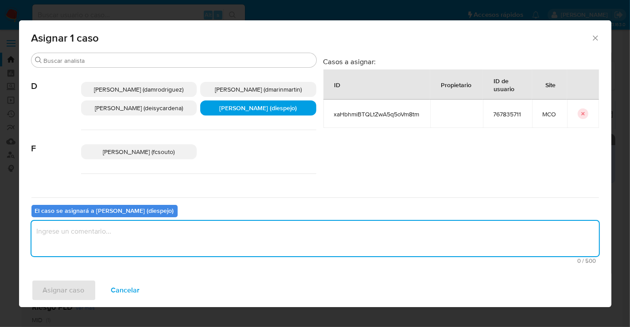
click at [140, 227] on textarea "assign-modal" at bounding box center [314, 238] width 567 height 35
type textarea "Asignación Manual"
click at [76, 286] on span "Asignar caso" at bounding box center [64, 290] width 42 height 19
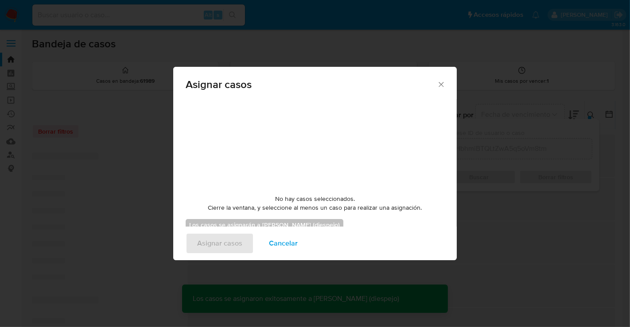
checkbox input "false"
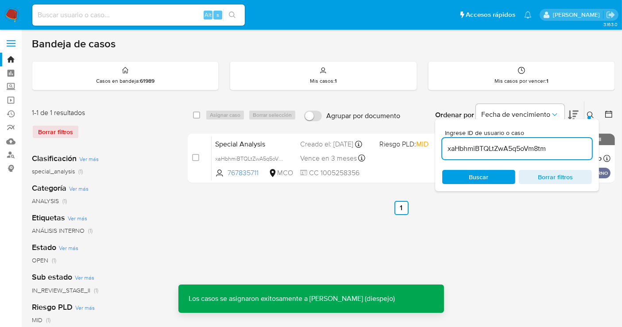
click at [512, 145] on input "xaHbhmiBTQLtZwA5q5oVm8tm" at bounding box center [517, 149] width 150 height 12
paste input "e3x5Bu2IKo1B3r0EPfuLWXq6"
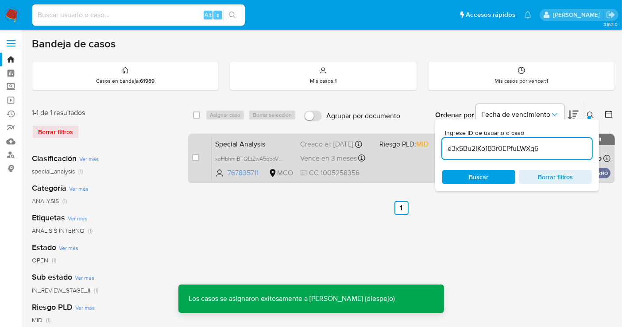
type input "e3x5Bu2IKo1B3r0EPfuLWXq6"
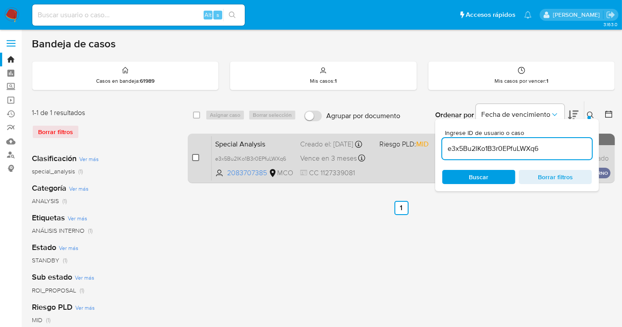
click at [195, 155] on input "checkbox" at bounding box center [195, 157] width 7 height 7
checkbox input "true"
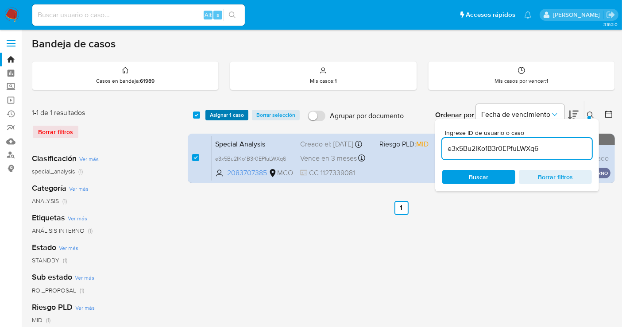
click at [219, 116] on span "Asignar 1 caso" at bounding box center [227, 115] width 34 height 9
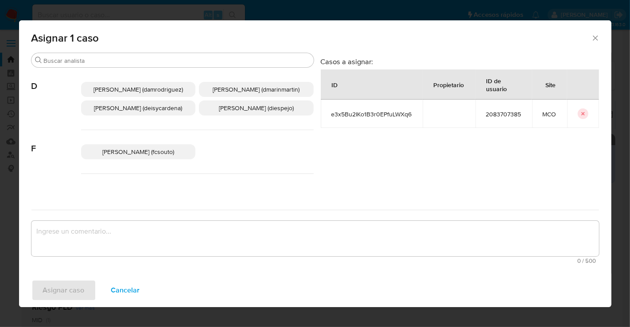
drag, startPoint x: 264, startPoint y: 120, endPoint x: 249, endPoint y: 136, distance: 22.3
click at [264, 112] on span "Diana Marcela Espejo Garcia (diespejo)" at bounding box center [256, 108] width 75 height 9
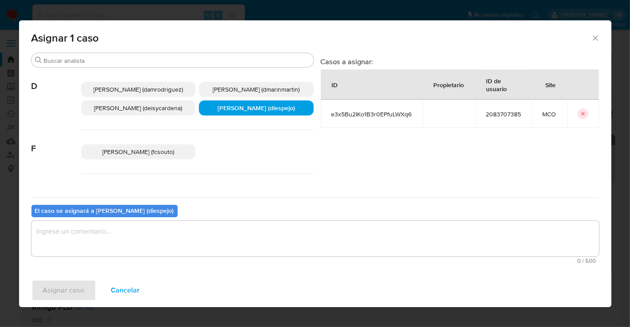
click at [175, 231] on textarea "assign-modal" at bounding box center [314, 238] width 567 height 35
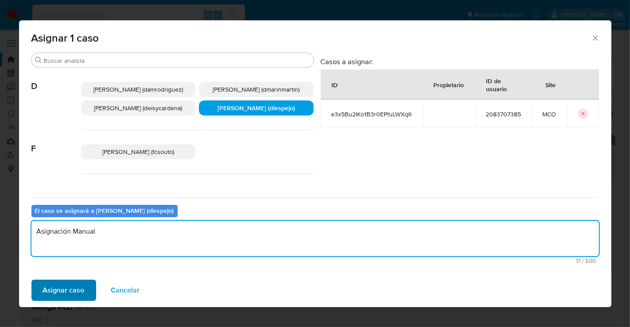
type textarea "Asignación Manual"
click at [74, 287] on span "Asignar caso" at bounding box center [64, 290] width 42 height 19
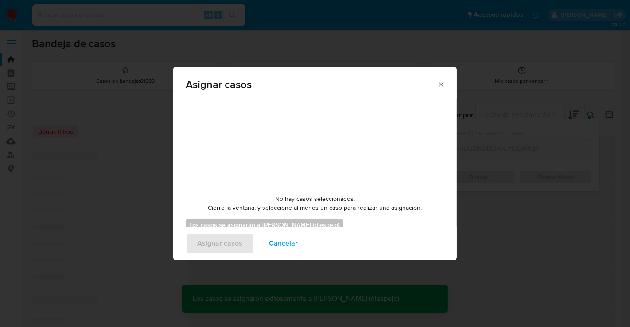
checkbox input "false"
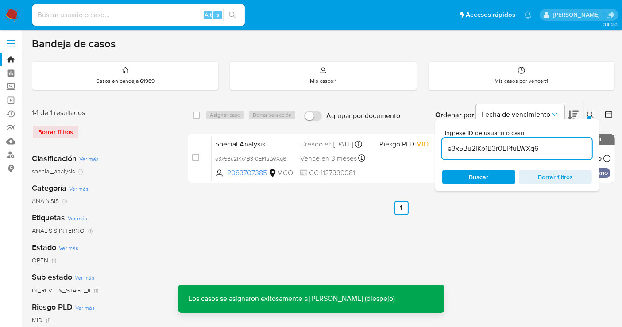
click at [510, 150] on input "e3x5Bu2IKo1B3r0EPfuLWXq6" at bounding box center [517, 149] width 150 height 12
paste input "a13OoxF6XGvPivdjrZhY3XKd"
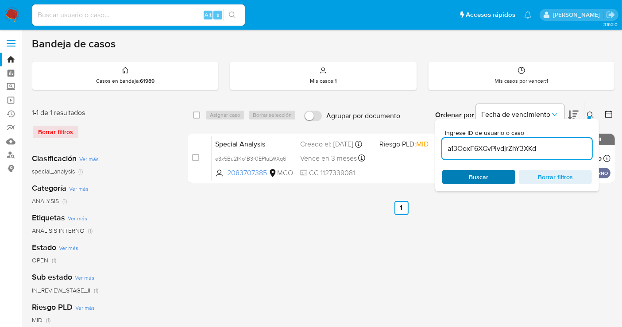
type input "a13OoxF6XGvPivdjrZhY3XKd"
click at [194, 116] on input "checkbox" at bounding box center [196, 115] width 7 height 7
checkbox input "true"
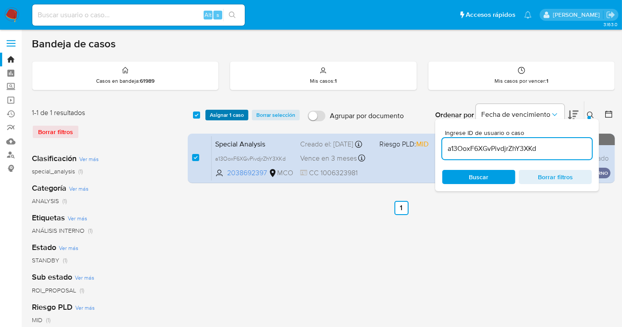
click at [240, 114] on span "Asignar 1 caso" at bounding box center [227, 115] width 34 height 9
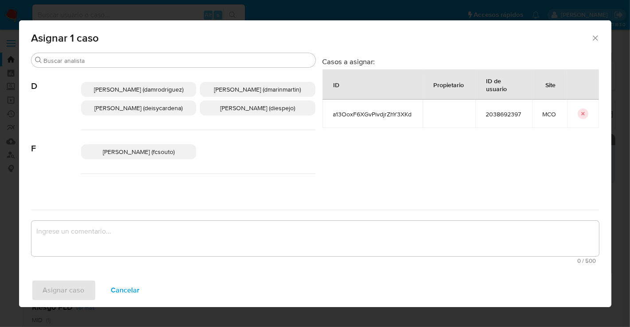
click at [271, 112] on span "Diana Marcela Espejo Garcia (diespejo)" at bounding box center [257, 108] width 75 height 9
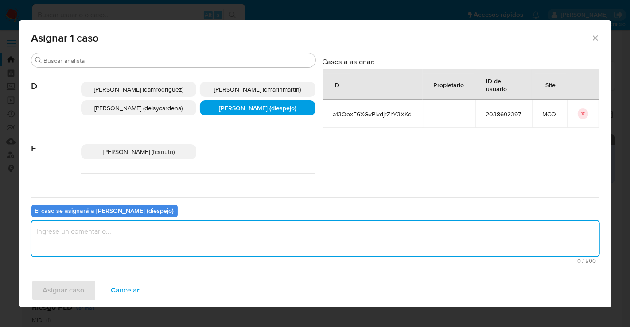
click at [166, 225] on textarea "assign-modal" at bounding box center [314, 238] width 567 height 35
type textarea "Asignación Manual"
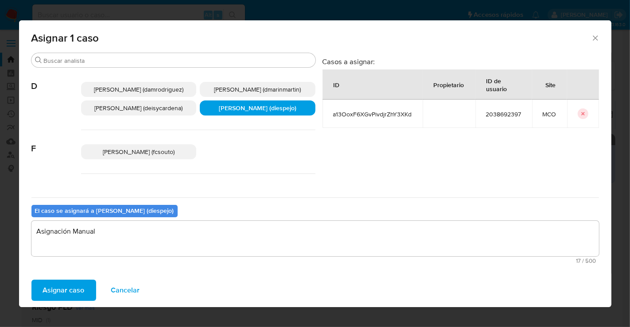
click at [79, 284] on span "Asignar caso" at bounding box center [64, 290] width 42 height 19
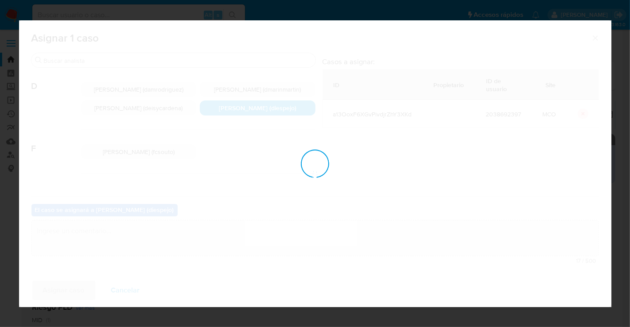
checkbox input "false"
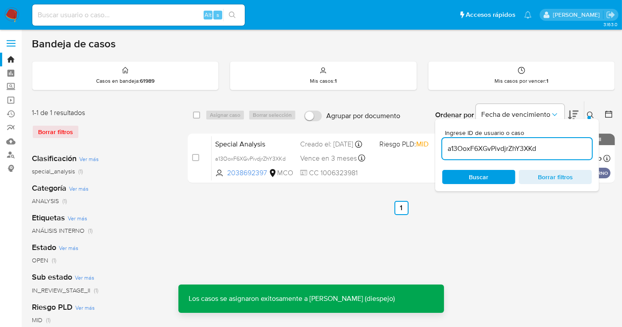
click at [516, 147] on input "a13OoxF6XGvPivdjrZhY3XKd" at bounding box center [517, 149] width 150 height 12
paste input "l4nlrPSqBzJHjkdWJERVpsiI"
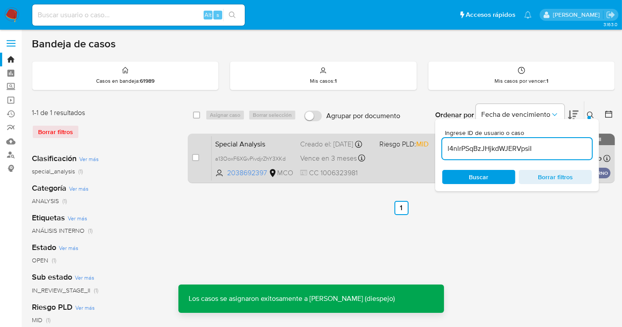
type input "l4nlrPSqBzJHjkdWJERVpsiI"
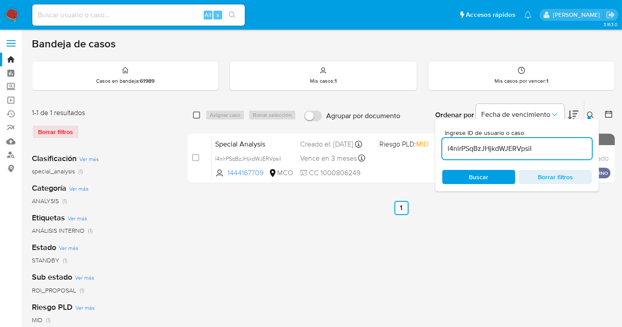
drag, startPoint x: 197, startPoint y: 112, endPoint x: 226, endPoint y: 124, distance: 31.2
click at [197, 112] on input "checkbox" at bounding box center [196, 115] width 7 height 7
checkbox input "true"
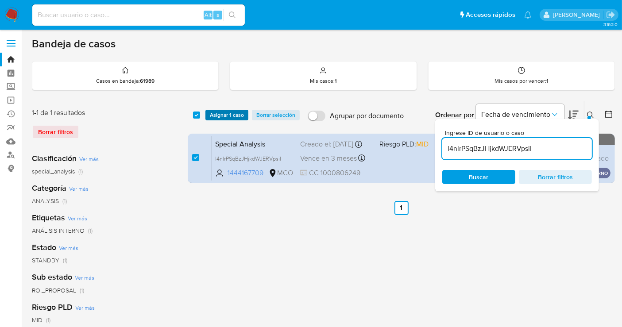
click at [236, 117] on span "Asignar 1 caso" at bounding box center [227, 115] width 34 height 9
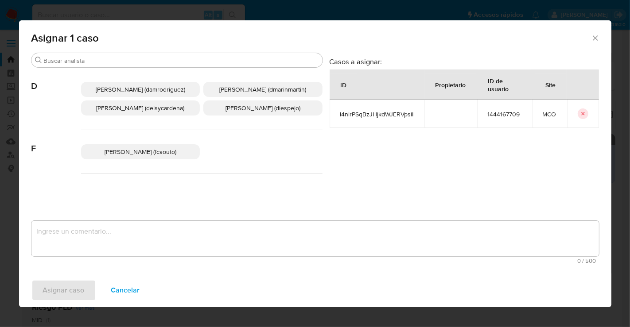
drag, startPoint x: 237, startPoint y: 122, endPoint x: 192, endPoint y: 204, distance: 93.6
click at [237, 116] on p "Diana Marcela Espejo Garcia (diespejo)" at bounding box center [262, 108] width 119 height 15
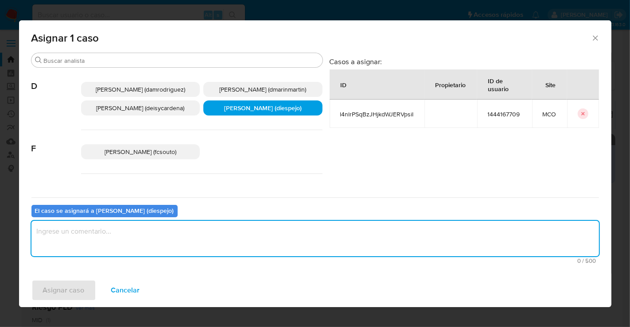
click at [178, 233] on textarea "assign-modal" at bounding box center [314, 238] width 567 height 35
type textarea "Asignación Manual"
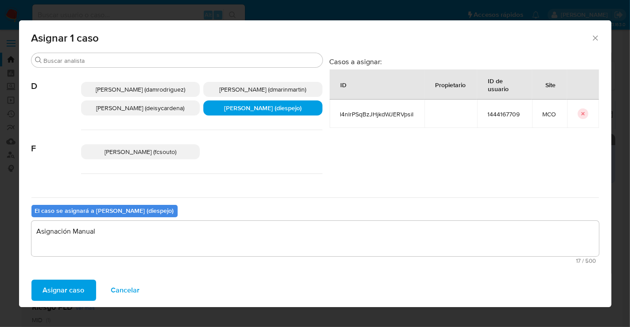
click at [67, 285] on span "Asignar caso" at bounding box center [64, 290] width 42 height 19
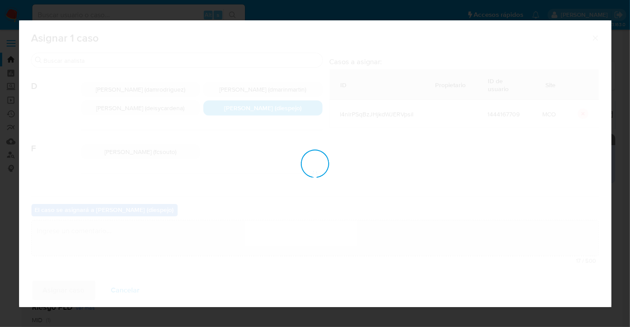
checkbox input "false"
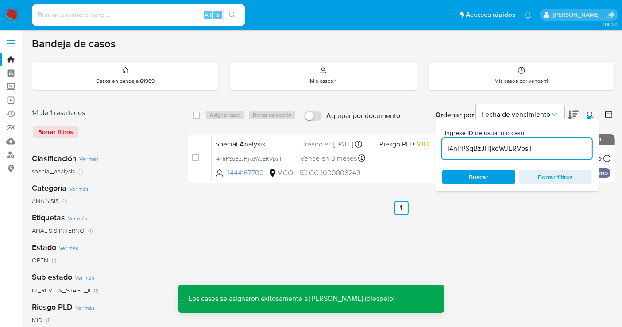
click at [476, 145] on input "l4nlrPSqBzJHjkdWJERVpsiI" at bounding box center [517, 149] width 150 height 12
paste input "Ik7rgLv4bw0H2qDZGa4pV1TV"
type input "Ik7rgLv4bw0H2qDZGa4pV1TV"
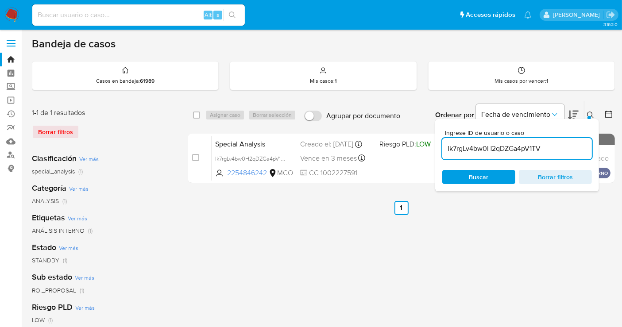
click at [190, 109] on div "select-all-cases-checkbox Asignar caso Borrar selección Agrupar por documento O…" at bounding box center [401, 114] width 427 height 27
drag, startPoint x: 195, startPoint y: 113, endPoint x: 213, endPoint y: 123, distance: 20.6
click at [196, 114] on input "checkbox" at bounding box center [196, 115] width 7 height 7
checkbox input "true"
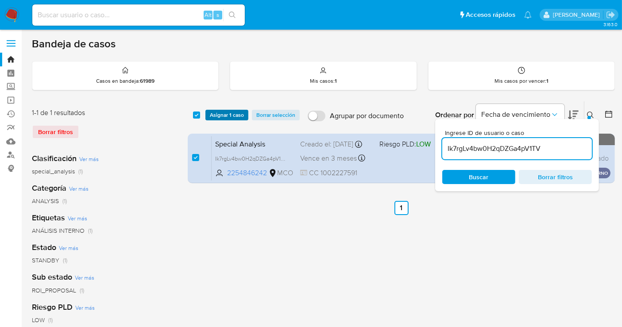
click at [227, 116] on span "Asignar 1 caso" at bounding box center [227, 115] width 34 height 9
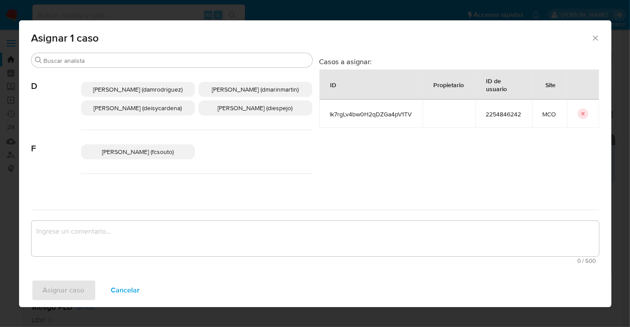
click at [234, 116] on p "Diana Marcela Espejo Garcia (diespejo)" at bounding box center [255, 108] width 114 height 15
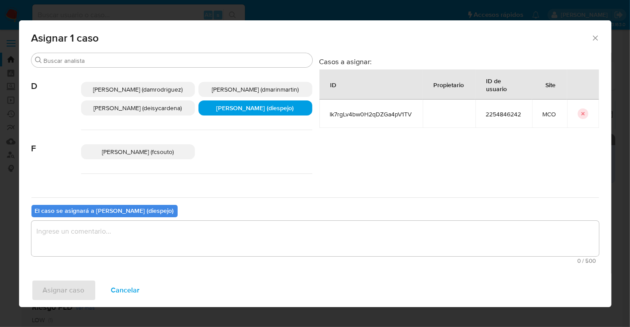
click at [140, 235] on textarea "assign-modal" at bounding box center [314, 238] width 567 height 35
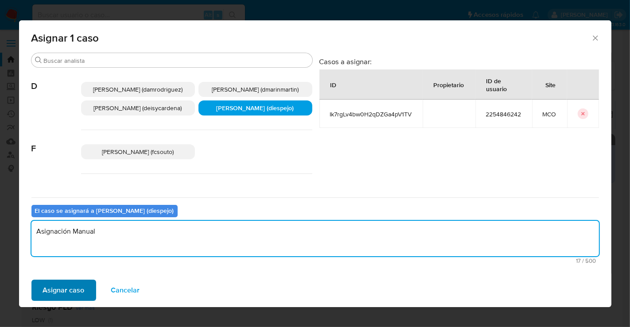
type textarea "Asignación Manual"
click at [71, 293] on span "Asignar caso" at bounding box center [64, 290] width 42 height 19
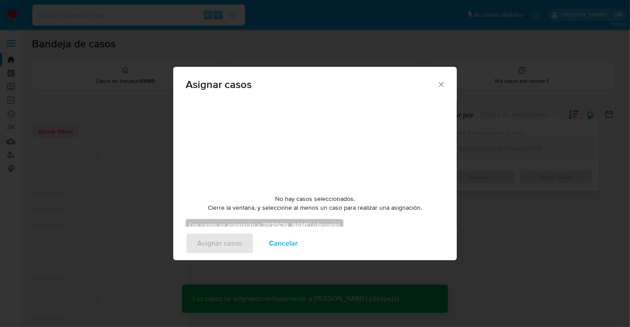
checkbox input "false"
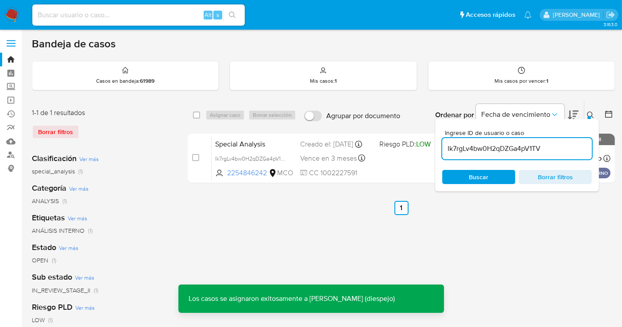
click at [469, 148] on input "Ik7rgLv4bw0H2qDZGa4pV1TV" at bounding box center [517, 149] width 150 height 12
paste input "kysWc5i3Vr7PDl1nVti32HSi"
type input "kysWc5i3Vr7PDl1nVti32HSi"
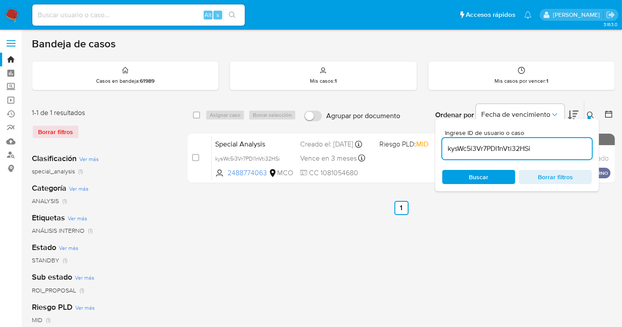
click at [200, 122] on div "select-all-cases-checkbox Asignar caso Borrar selección Agrupar por documento O…" at bounding box center [401, 114] width 427 height 27
click at [196, 112] on input "checkbox" at bounding box center [196, 115] width 7 height 7
checkbox input "true"
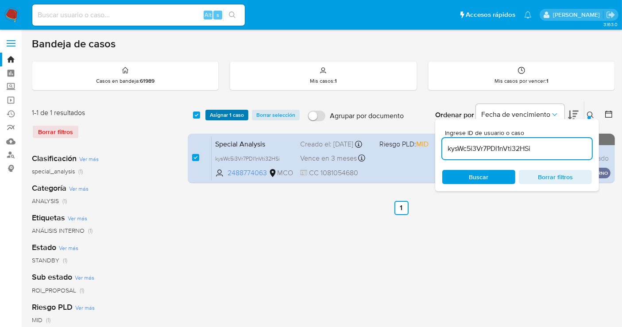
click at [238, 112] on span "Asignar 1 caso" at bounding box center [227, 115] width 34 height 9
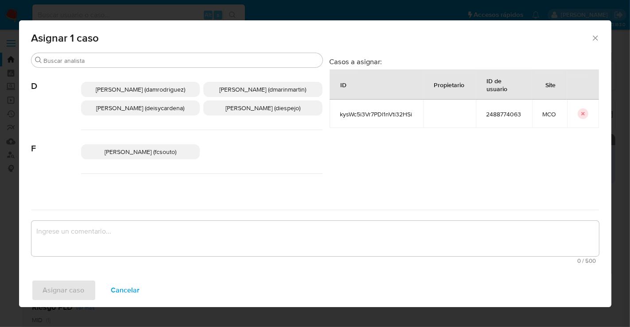
click at [225, 112] on span "Diana Marcela Espejo Garcia (diespejo)" at bounding box center [262, 108] width 75 height 9
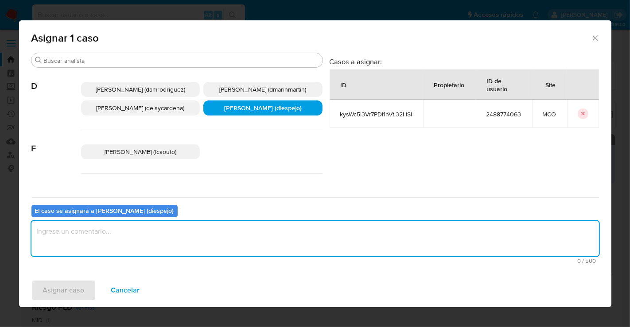
click at [160, 233] on textarea "assign-modal" at bounding box center [314, 238] width 567 height 35
type textarea "Asignación Manual"
click at [58, 285] on span "Asignar caso" at bounding box center [64, 290] width 42 height 19
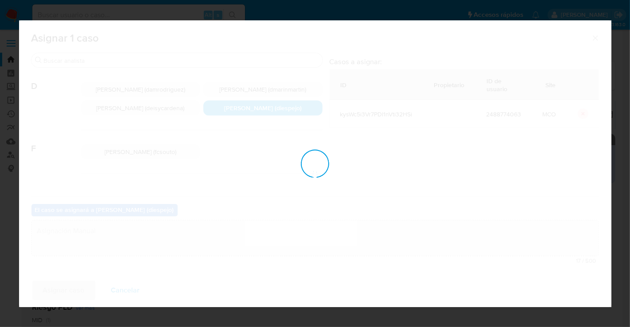
checkbox input "false"
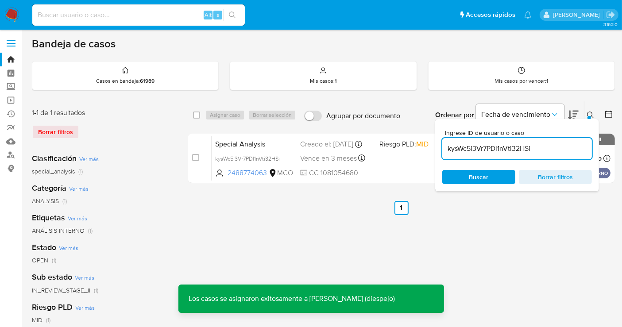
click at [489, 146] on input "kysWc5i3Vr7PDl1nVti32HSi" at bounding box center [517, 149] width 150 height 12
paste input "LcatuuuouVNmtqEyxdtrdoxl"
type input "LcatuuuouVNmtqEyxdtrdoxl"
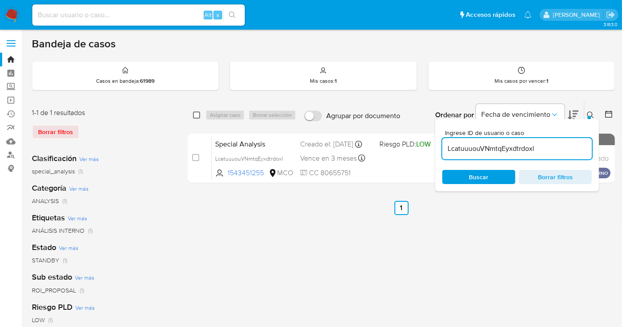
click at [197, 113] on input "checkbox" at bounding box center [196, 115] width 7 height 7
checkbox input "true"
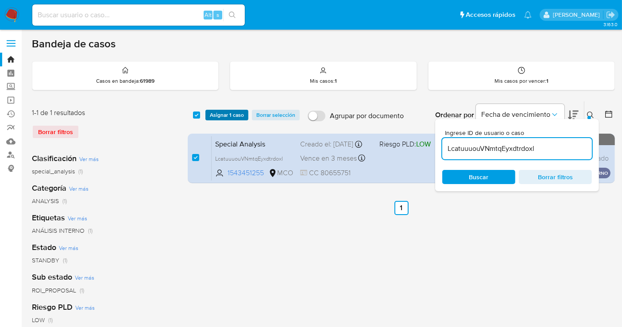
click at [215, 113] on span "Asignar 1 caso" at bounding box center [227, 115] width 34 height 9
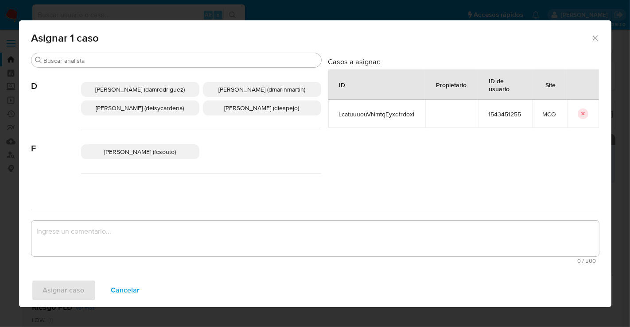
click at [258, 112] on span "Diana Marcela Espejo Garcia (diespejo)" at bounding box center [262, 108] width 75 height 9
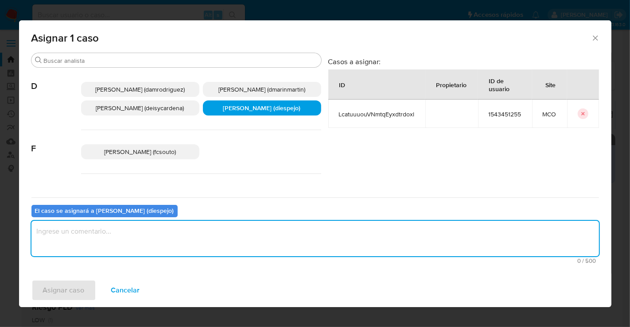
click at [159, 236] on textarea "assign-modal" at bounding box center [314, 238] width 567 height 35
type textarea "Asignación Manual"
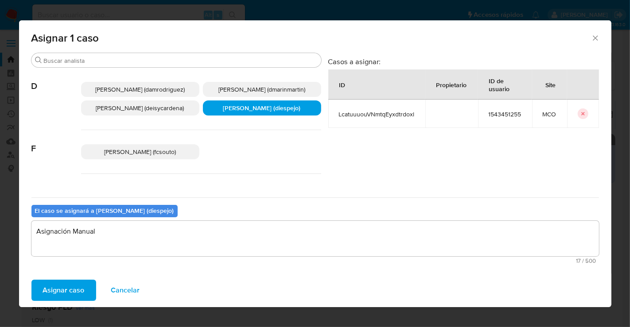
click at [74, 292] on span "Asignar caso" at bounding box center [64, 290] width 42 height 19
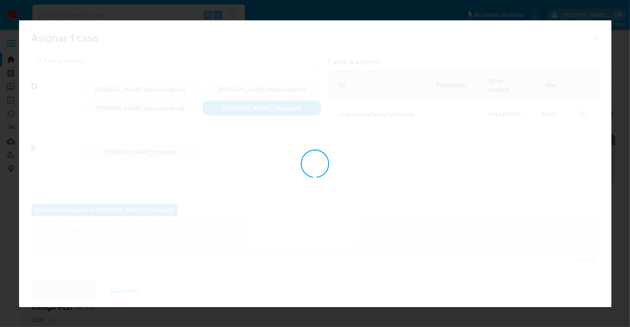
checkbox input "false"
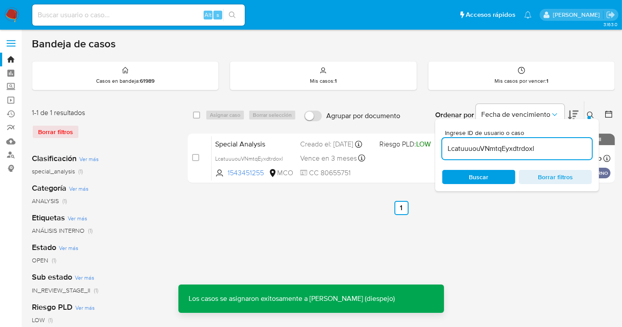
click at [488, 145] on input "LcatuuuouVNmtqEyxdtrdoxl" at bounding box center [517, 149] width 150 height 12
paste input "jDiPHqudr6BXmsiEOvSTaDEF"
type input "jDiPHqudr6BXmsiEOvSTaDEF"
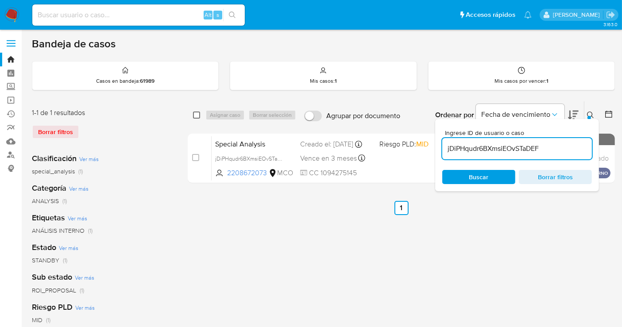
click at [198, 116] on input "checkbox" at bounding box center [196, 115] width 7 height 7
checkbox input "true"
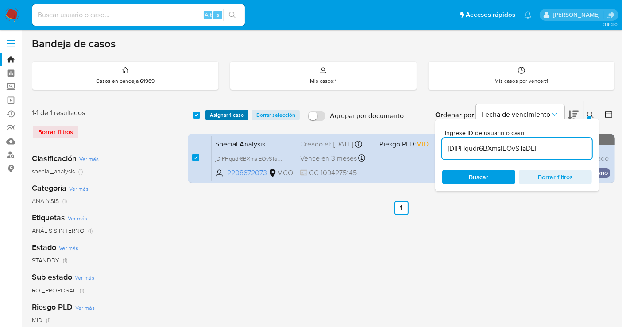
click at [223, 112] on span "Asignar 1 caso" at bounding box center [227, 115] width 34 height 9
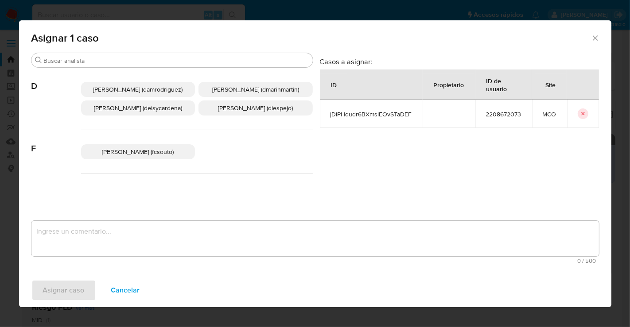
click at [237, 112] on span "Diana Marcela Espejo Garcia (diespejo)" at bounding box center [255, 108] width 75 height 9
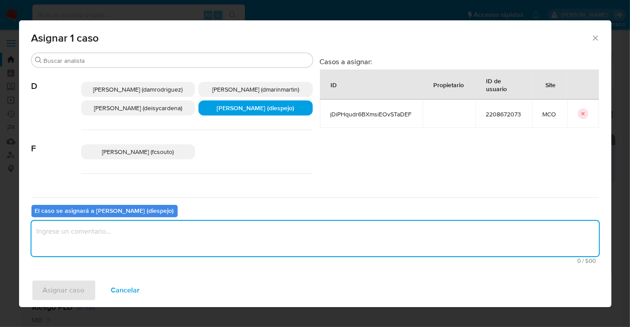
click at [180, 238] on textarea "assign-modal" at bounding box center [314, 238] width 567 height 35
type textarea "Asignación Manual"
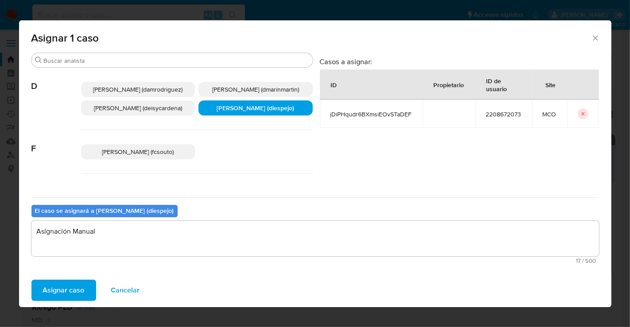
click at [83, 286] on button "Asignar caso" at bounding box center [63, 290] width 65 height 21
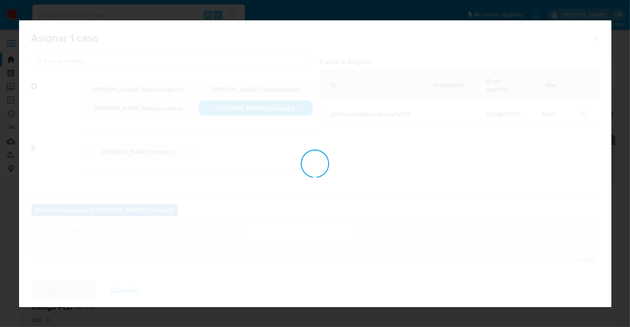
checkbox input "false"
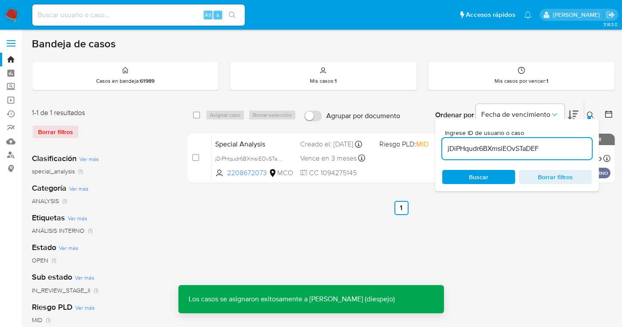
click at [484, 143] on input "jDiPHqudr6BXmsiEOvSTaDEF" at bounding box center [517, 149] width 150 height 12
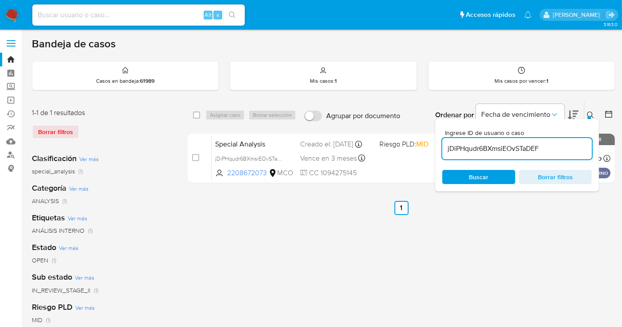
click at [484, 143] on input "jDiPHqudr6BXmsiEOvSTaDEF" at bounding box center [517, 149] width 150 height 12
paste input "7Q7p3M0ddoSJAvlJpT4uRW5c"
type input "7Q7p3M0ddoSJAvlJpT4uRW5c"
click at [196, 112] on input "checkbox" at bounding box center [196, 115] width 7 height 7
checkbox input "true"
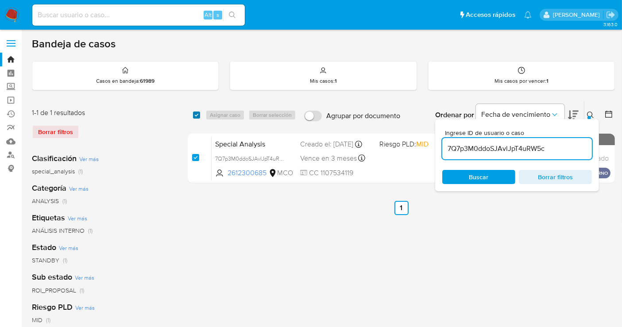
checkbox input "true"
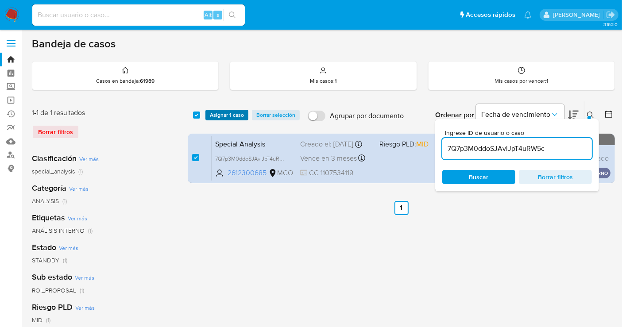
click at [222, 112] on span "Asignar 1 caso" at bounding box center [227, 115] width 34 height 9
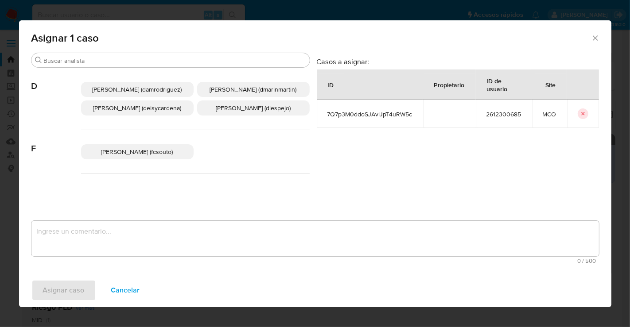
drag, startPoint x: 257, startPoint y: 117, endPoint x: 250, endPoint y: 124, distance: 9.4
click at [256, 112] on span "Diana Marcela Espejo Garcia (diespejo)" at bounding box center [253, 108] width 75 height 9
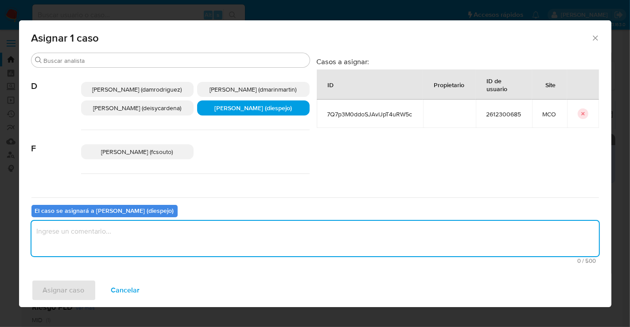
click at [142, 226] on textarea "assign-modal" at bounding box center [314, 238] width 567 height 35
type textarea "Asignación Manual"
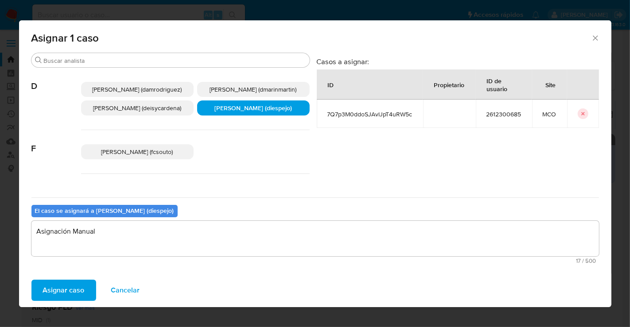
click at [65, 290] on span "Asignar caso" at bounding box center [64, 290] width 42 height 19
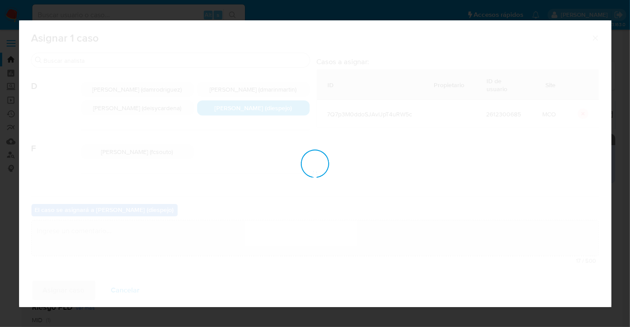
checkbox input "false"
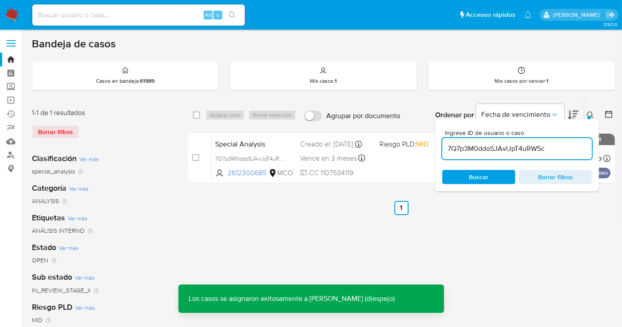
click at [536, 142] on div "7Q7p3M0ddoSJAvlJpT4uRW5c" at bounding box center [517, 148] width 150 height 21
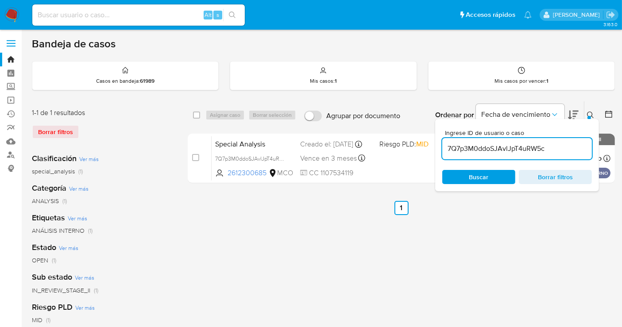
click at [521, 143] on input "7Q7p3M0ddoSJAvlJpT4uRW5c" at bounding box center [517, 149] width 150 height 12
click at [525, 149] on input "7Q7p3M0ddoSJAvlJpT4uRW5c" at bounding box center [517, 149] width 150 height 12
paste input "Vlx7HAPKdiyeT3sGiKm87Gmp"
type input "Vlx7HAPKdiyeT3sGiKm87Gmp"
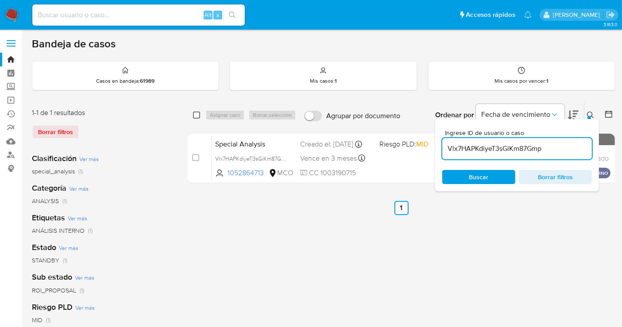
click at [194, 116] on input "checkbox" at bounding box center [196, 115] width 7 height 7
checkbox input "true"
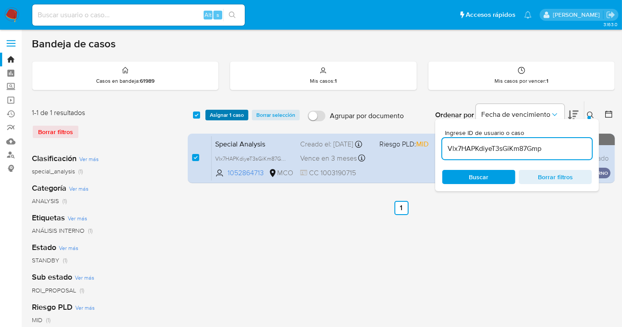
click at [225, 111] on span "Asignar 1 caso" at bounding box center [227, 115] width 34 height 9
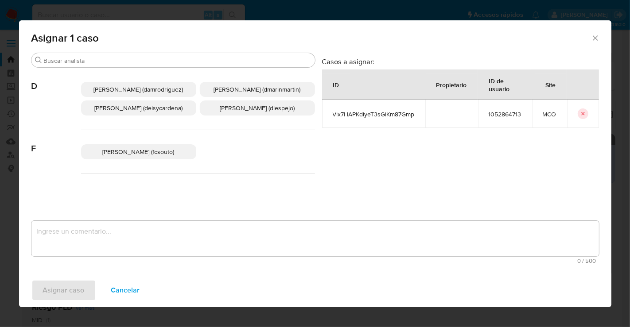
click at [244, 112] on span "Diana Marcela Espejo Garcia (diespejo)" at bounding box center [257, 108] width 75 height 9
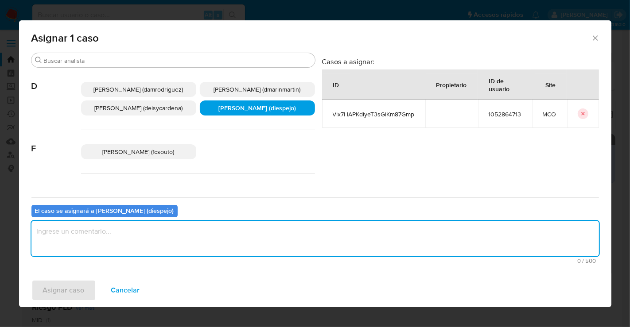
click at [197, 227] on textarea "assign-modal" at bounding box center [314, 238] width 567 height 35
type textarea "Asignación Manual"
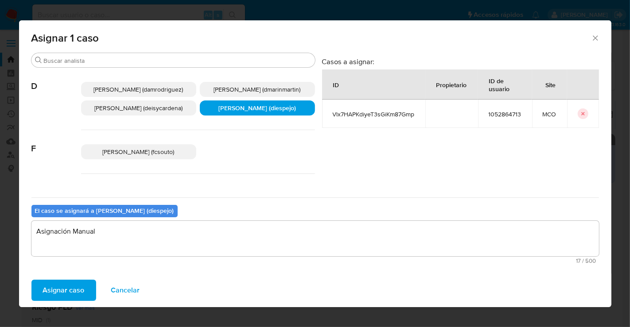
click at [61, 292] on span "Asignar caso" at bounding box center [64, 290] width 42 height 19
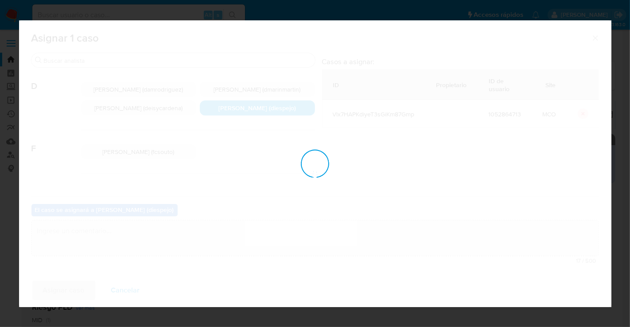
checkbox input "false"
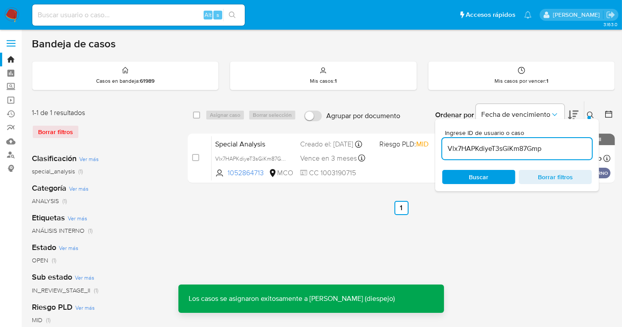
click at [500, 148] on input "Vlx7HAPKdiyeT3sGiKm87Gmp" at bounding box center [517, 149] width 150 height 12
paste input "yTcdvJgGr3lIgOgeS48OBvef"
type input "yTcdvJgGr3lIgOgeS48OBvef"
click at [477, 175] on div "Buscar Borrar filtros" at bounding box center [517, 177] width 150 height 14
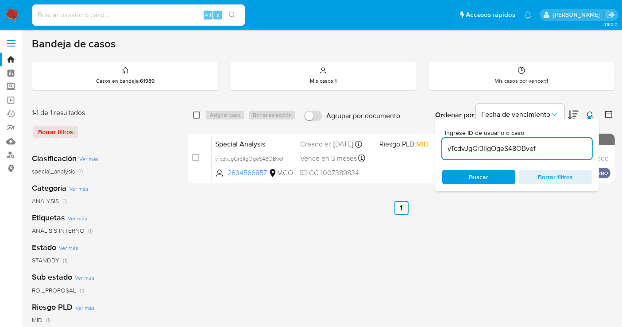
click at [194, 114] on input "checkbox" at bounding box center [196, 115] width 7 height 7
checkbox input "true"
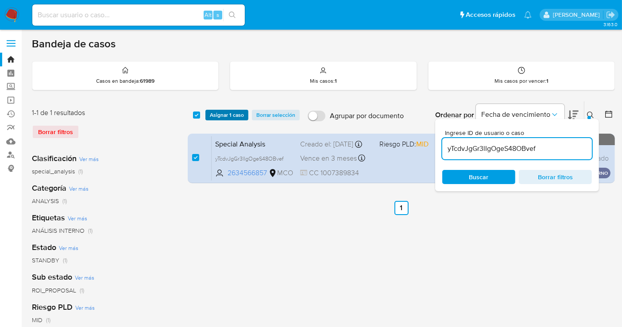
click at [231, 116] on span "Asignar 1 caso" at bounding box center [227, 115] width 34 height 9
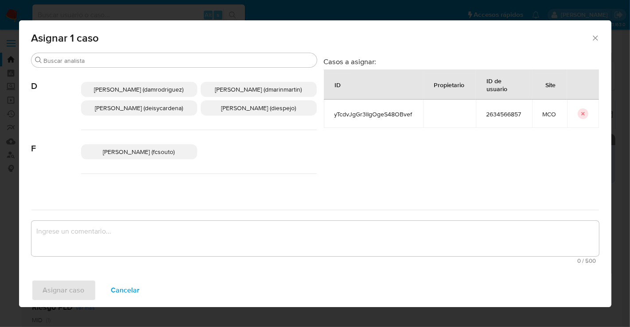
click at [227, 116] on p "Diana Marcela Espejo Garcia (diespejo)" at bounding box center [259, 108] width 116 height 15
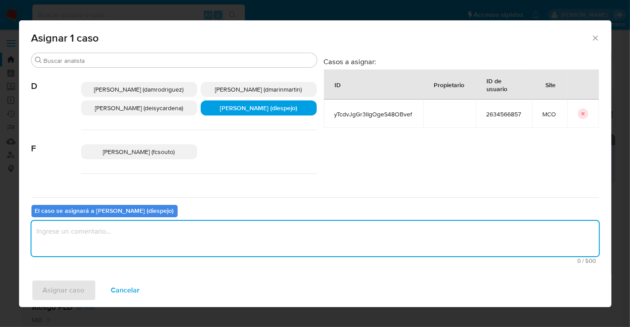
click at [143, 225] on textarea "assign-modal" at bounding box center [314, 238] width 567 height 35
type textarea "Asignación Manual"
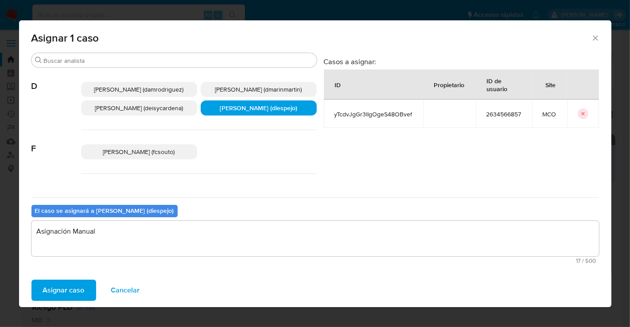
click at [80, 287] on span "Asignar caso" at bounding box center [64, 290] width 42 height 19
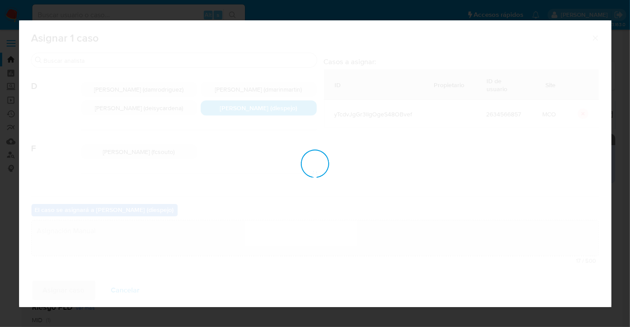
checkbox input "false"
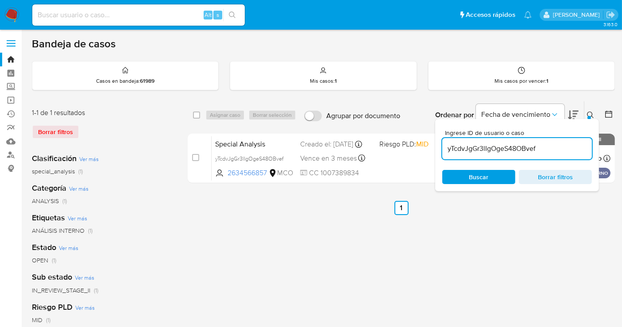
click at [586, 112] on button at bounding box center [592, 115] width 15 height 11
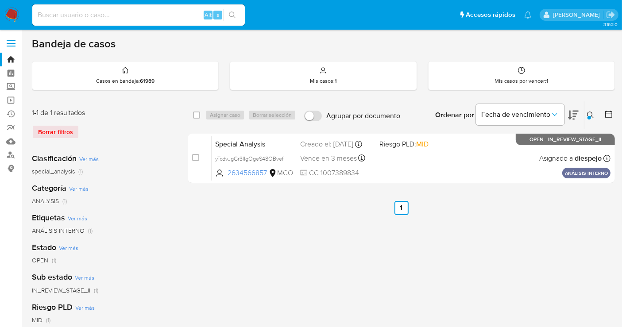
click at [592, 117] on icon at bounding box center [590, 115] width 7 height 7
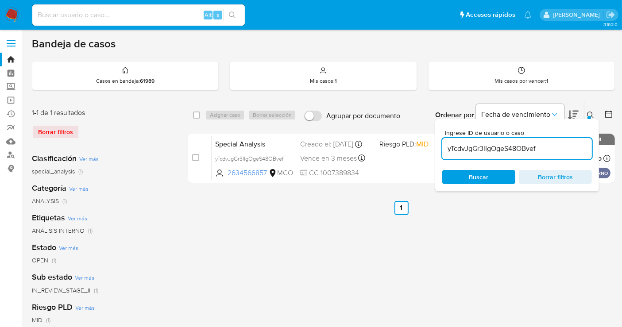
click at [464, 140] on div "yTcdvJgGr3lIgOgeS48OBvef" at bounding box center [517, 148] width 150 height 21
click at [467, 145] on input "yTcdvJgGr3lIgOgeS48OBvef" at bounding box center [517, 149] width 150 height 12
paste input "6SfB8yDQjOat8FOmfMogRh1P"
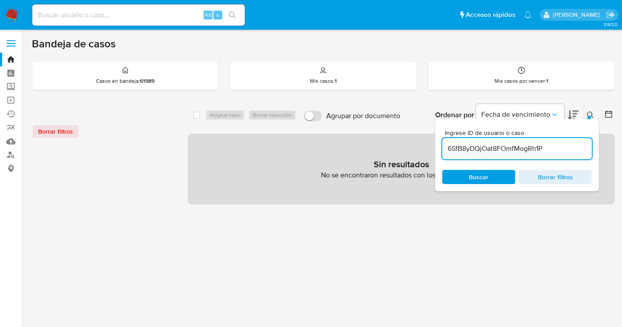
click at [570, 148] on input "6SfB8yDQjOat8FOmfMogRh1P" at bounding box center [517, 149] width 150 height 12
type input "6SfB8yDQjOat8FOmfMogRh1P"
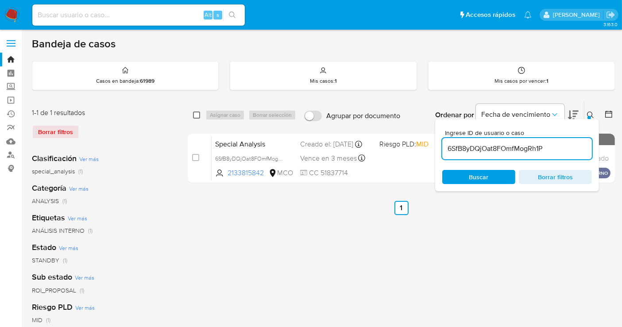
click at [196, 113] on input "checkbox" at bounding box center [196, 115] width 7 height 7
checkbox input "true"
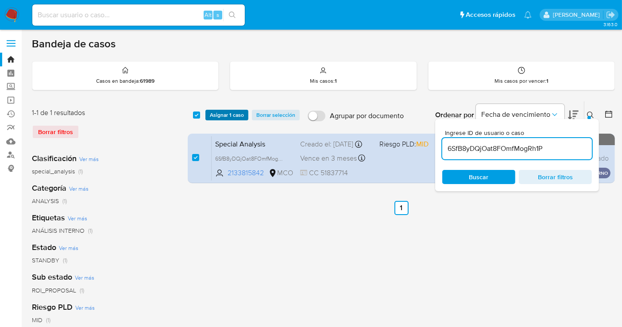
click at [239, 118] on span "Asignar 1 caso" at bounding box center [227, 115] width 34 height 9
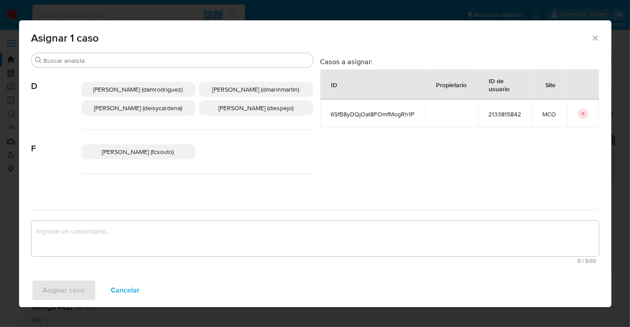
drag, startPoint x: 277, startPoint y: 118, endPoint x: 213, endPoint y: 166, distance: 80.1
click at [275, 112] on span "Diana Marcela Espejo Garcia (diespejo)" at bounding box center [255, 108] width 75 height 9
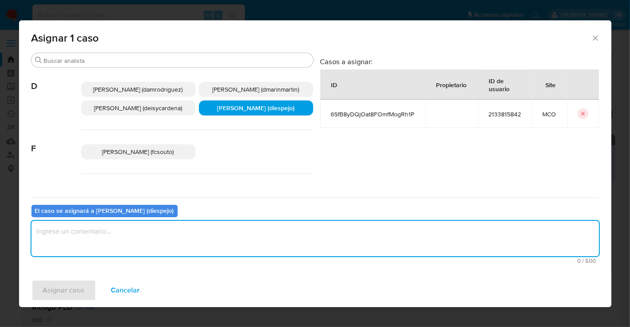
click at [152, 228] on textarea "assign-modal" at bounding box center [314, 238] width 567 height 35
type textarea "Asignación Manual"
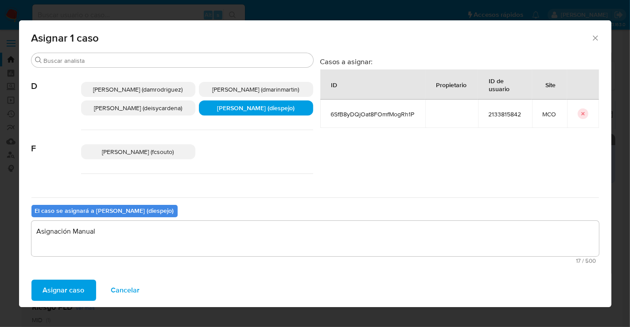
click at [64, 284] on span "Asignar caso" at bounding box center [64, 290] width 42 height 19
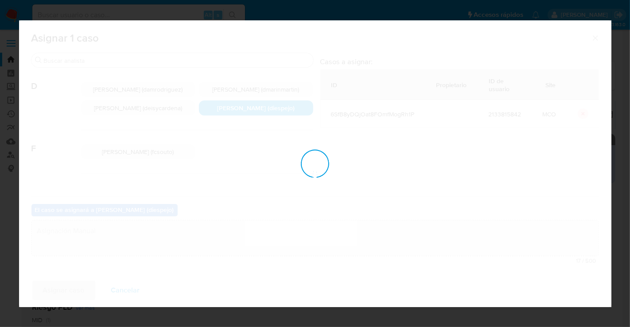
checkbox input "false"
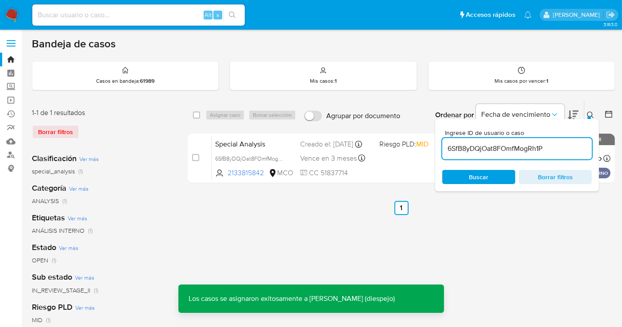
click at [593, 113] on icon at bounding box center [590, 115] width 7 height 7
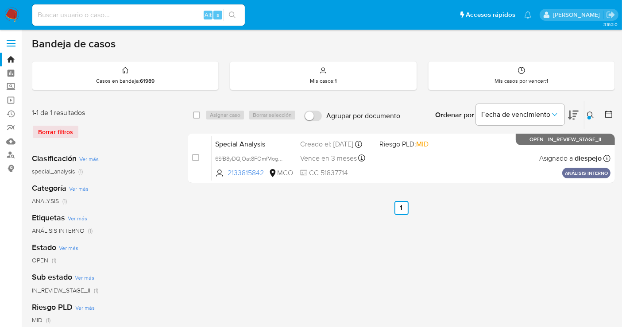
click at [8, 14] on img at bounding box center [11, 15] width 15 height 15
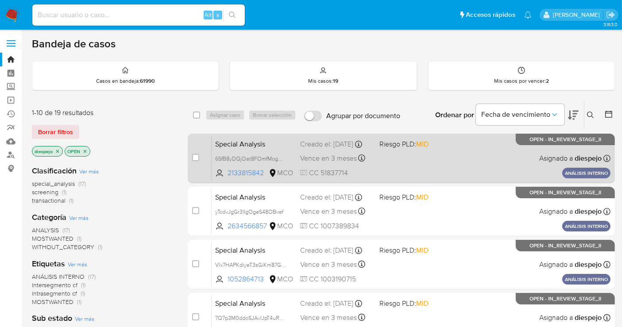
click at [485, 164] on div "Special Analysis 6SfB8yDQjOat8FOmfMogRh1P 2133815842 MCO Riesgo PLD: MID Creado…" at bounding box center [411, 158] width 399 height 45
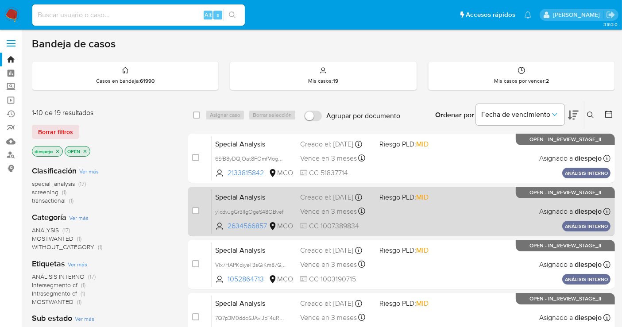
click at [461, 213] on div "Special Analysis yTcdvJgGr3lIgOgeS48OBvef 2634566857 MCO Riesgo PLD: MID Creado…" at bounding box center [411, 211] width 399 height 45
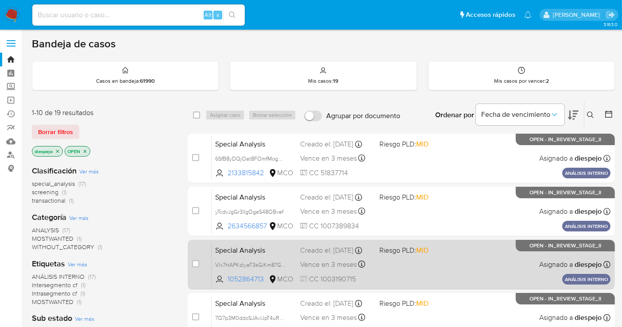
click at [450, 265] on span at bounding box center [416, 265] width 72 height 2
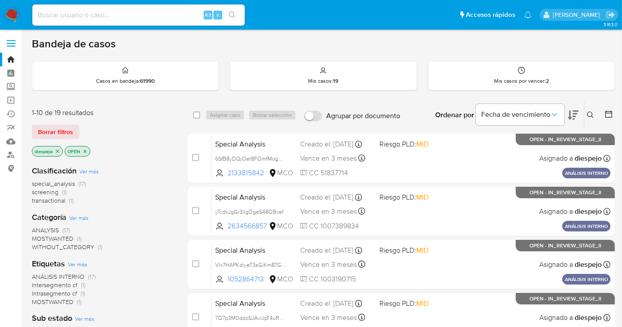
click at [8, 16] on img at bounding box center [11, 15] width 15 height 15
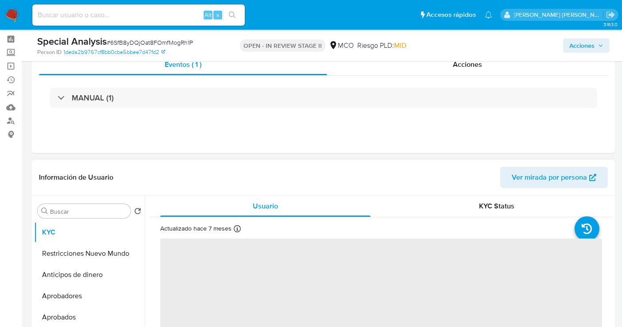
scroll to position [98, 0]
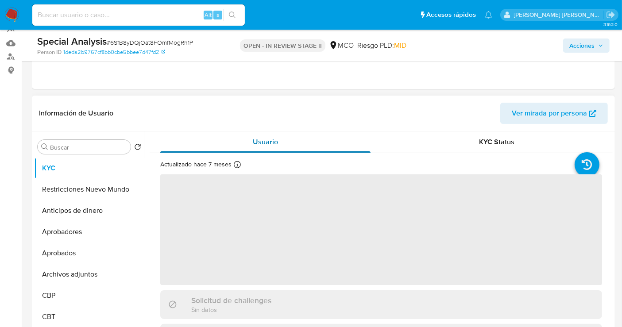
select select "10"
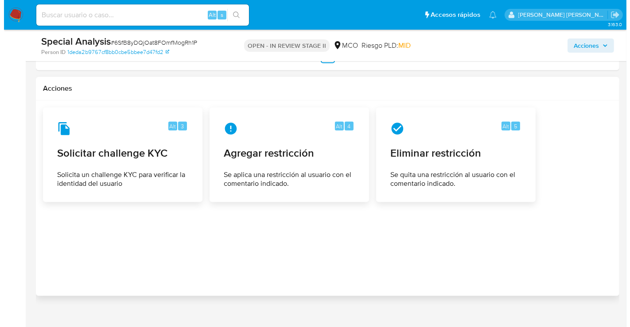
scroll to position [1129, 0]
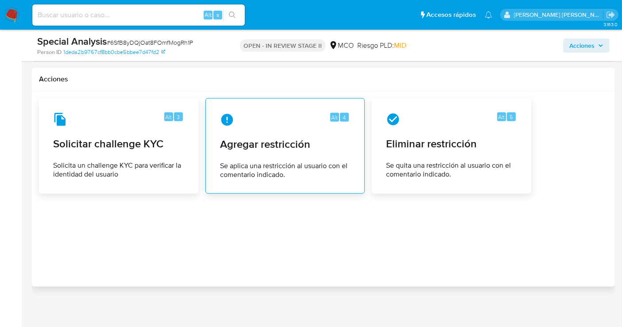
click at [279, 128] on div "Alt 4 Agregar restricción Se aplica una restricción al usuario con el comentari…" at bounding box center [285, 146] width 144 height 81
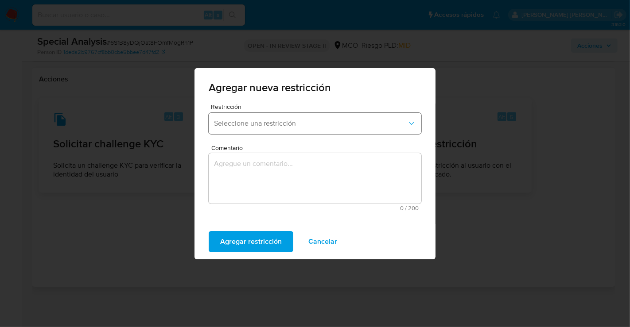
click at [267, 125] on span "Seleccione una restricción" at bounding box center [310, 123] width 193 height 9
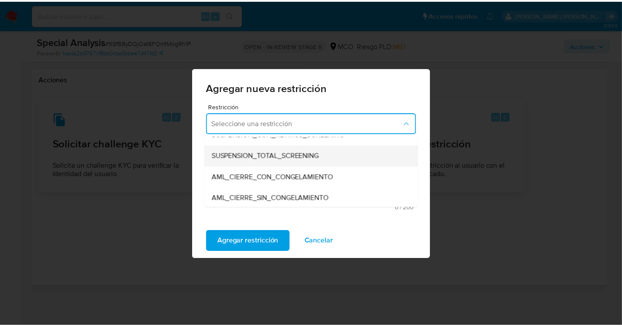
scroll to position [49, 0]
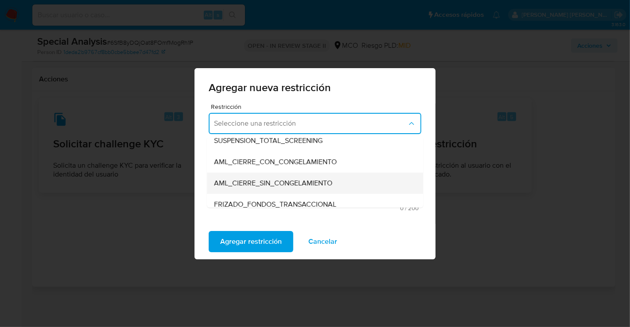
click at [284, 184] on span "AML_CIERRE_SIN_CONGELAMIENTO" at bounding box center [273, 183] width 118 height 9
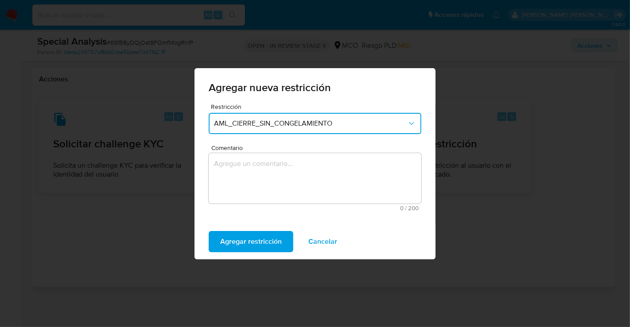
click at [301, 165] on textarea "Comentario" at bounding box center [315, 178] width 213 height 50
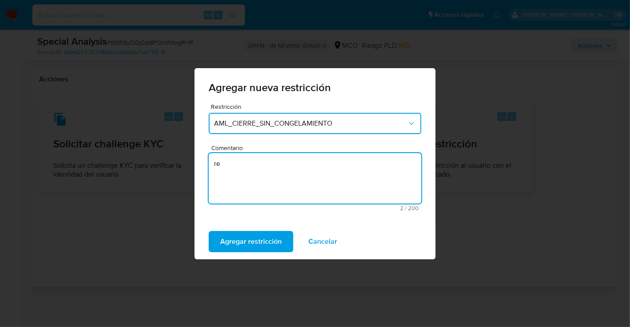
type textarea "r"
drag, startPoint x: 301, startPoint y: 165, endPoint x: 190, endPoint y: 176, distance: 111.8
click at [190, 176] on div "Agregar nueva restricción Restricción AML_CIERRE_SIN_CONGELAMIENTO Comentario R…" at bounding box center [315, 163] width 630 height 327
type textarea "Restricción AML"
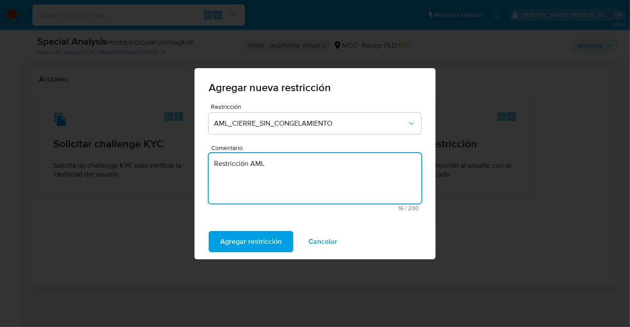
drag, startPoint x: 279, startPoint y: 161, endPoint x: 275, endPoint y: 208, distance: 46.8
click at [279, 161] on textarea "Restricción AML" at bounding box center [315, 178] width 213 height 50
click at [260, 240] on span "Agregar restricción" at bounding box center [251, 241] width 62 height 19
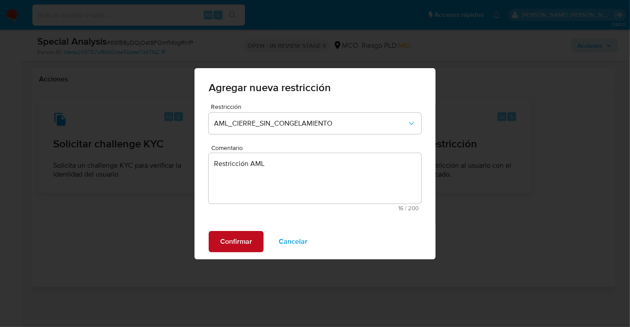
click at [235, 238] on span "Confirmar" at bounding box center [236, 241] width 32 height 19
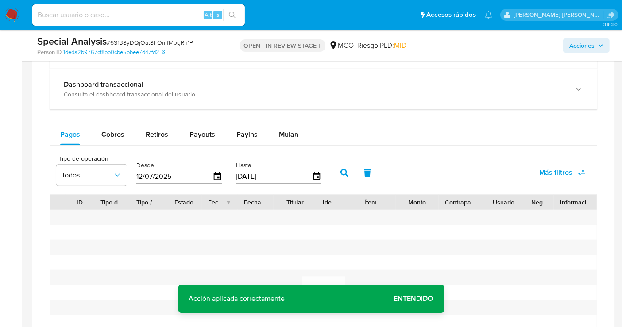
scroll to position [637, 0]
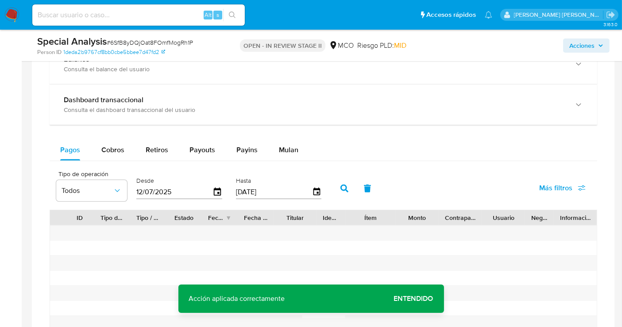
click at [578, 41] on span "Acciones" at bounding box center [582, 46] width 25 height 14
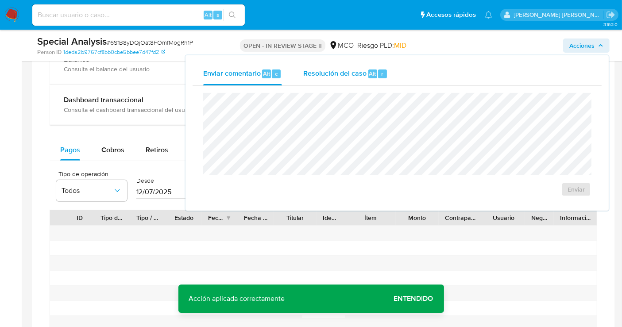
click at [334, 70] on span "Resolución del caso" at bounding box center [334, 73] width 63 height 10
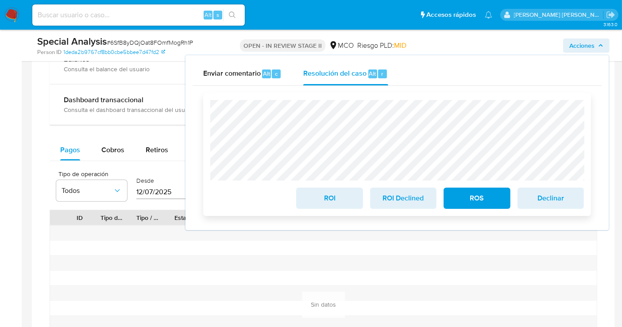
click at [464, 203] on span "ROS" at bounding box center [476, 198] width 43 height 19
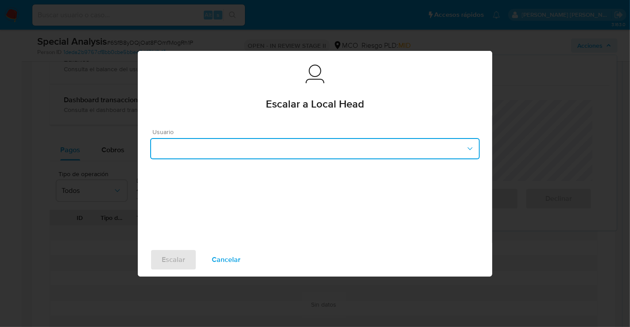
click at [209, 146] on button "button" at bounding box center [314, 148] width 329 height 21
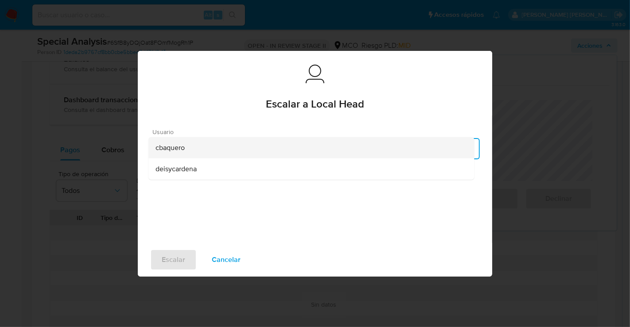
click at [184, 145] on span "cbaquero" at bounding box center [169, 147] width 29 height 9
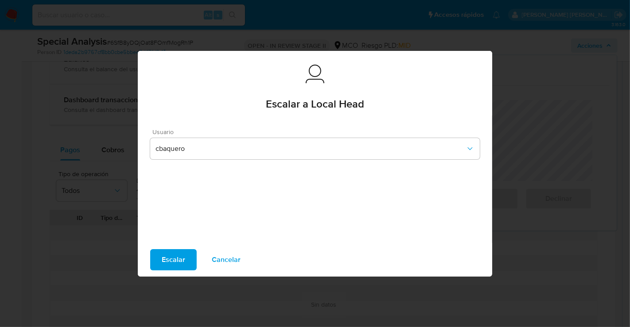
click at [178, 264] on span "Escalar" at bounding box center [173, 259] width 23 height 19
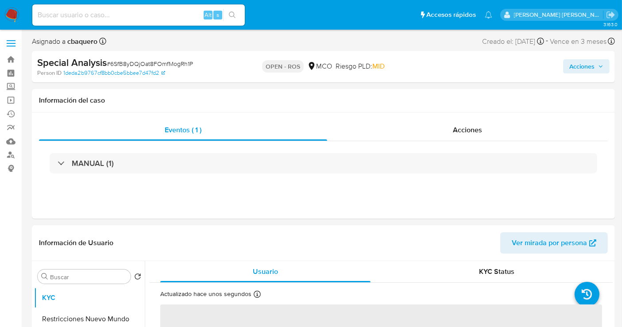
select select "10"
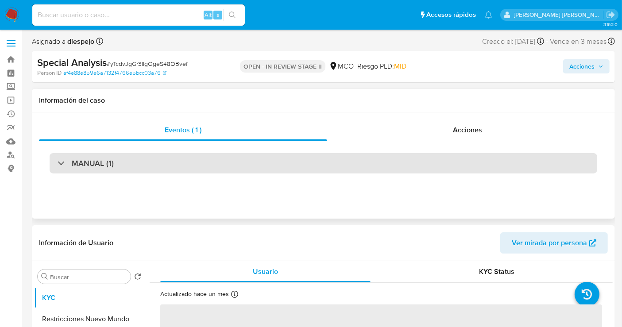
select select "10"
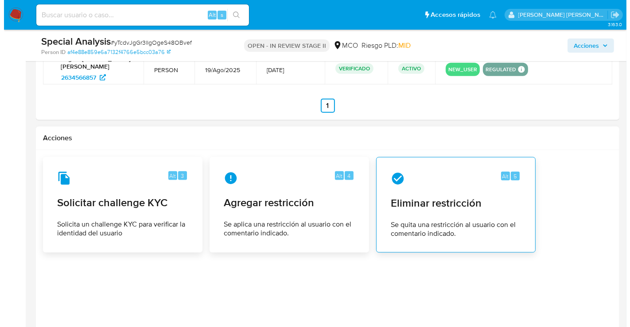
scroll to position [1142, 0]
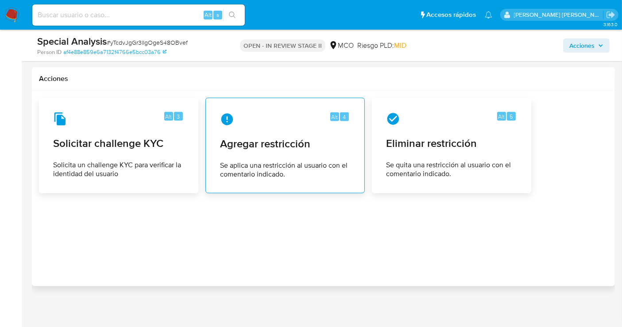
click at [259, 120] on div "Alt 4" at bounding box center [285, 119] width 130 height 14
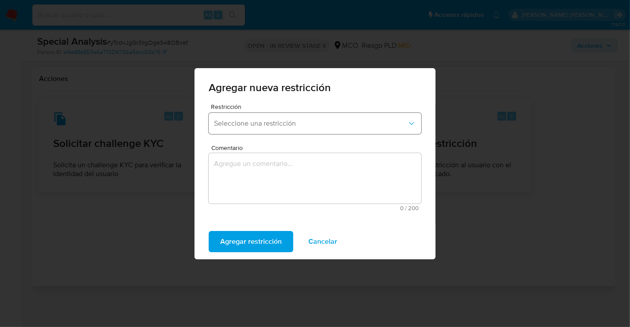
click at [307, 121] on span "Seleccione una restricción" at bounding box center [310, 123] width 193 height 9
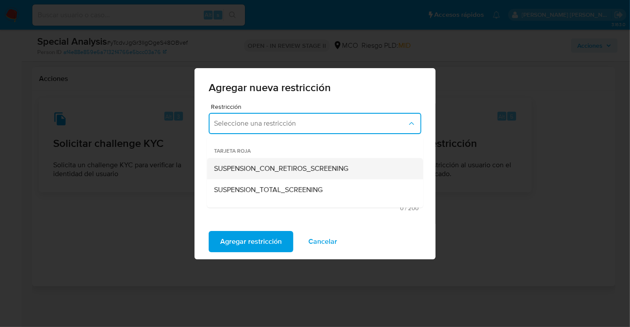
scroll to position [49, 0]
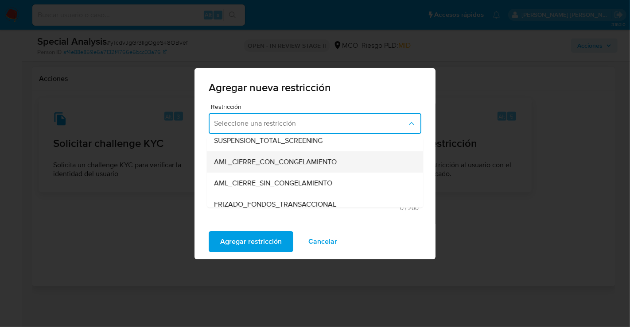
click at [271, 160] on span "AML_CIERRE_CON_CONGELAMIENTO" at bounding box center [275, 162] width 123 height 9
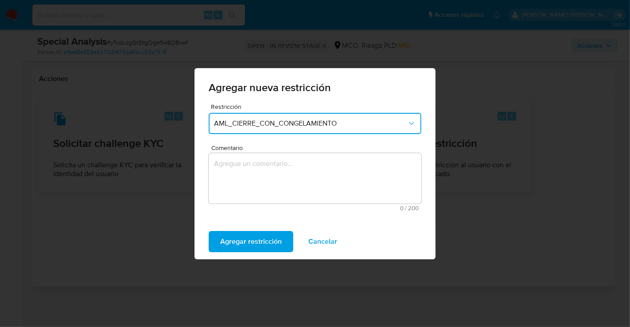
click at [283, 126] on span "AML_CIERRE_CON_CONGELAMIENTO" at bounding box center [310, 123] width 193 height 9
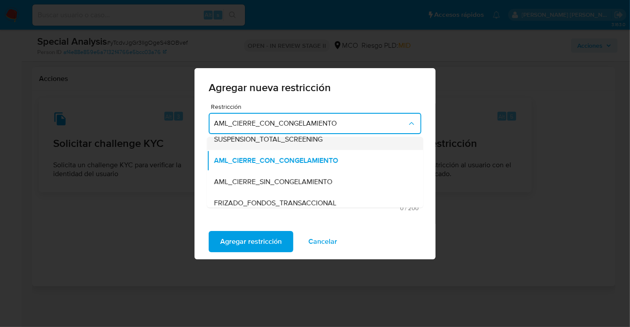
scroll to position [63, 0]
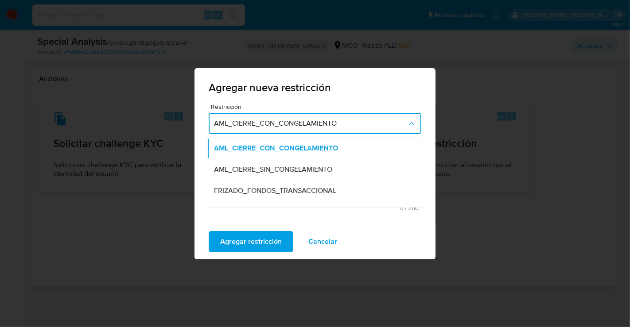
click at [291, 169] on span "AML_CIERRE_SIN_CONGELAMIENTO" at bounding box center [273, 169] width 118 height 9
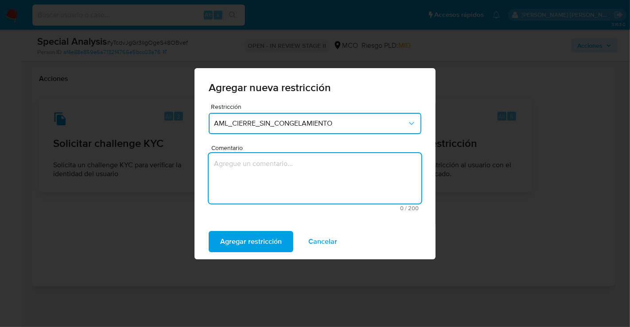
click at [342, 171] on textarea "Comentario" at bounding box center [315, 178] width 213 height 50
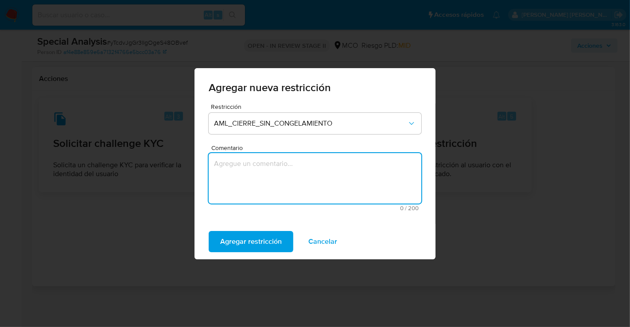
click at [236, 169] on textarea "Comentario" at bounding box center [315, 178] width 213 height 50
paste textarea "Restricción AML"
type textarea "Restricción AML"
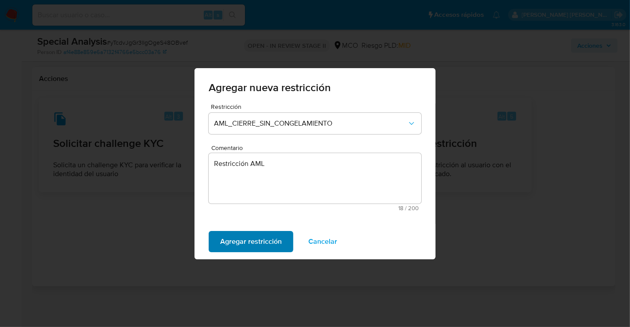
click at [249, 239] on span "Agregar restricción" at bounding box center [251, 241] width 62 height 19
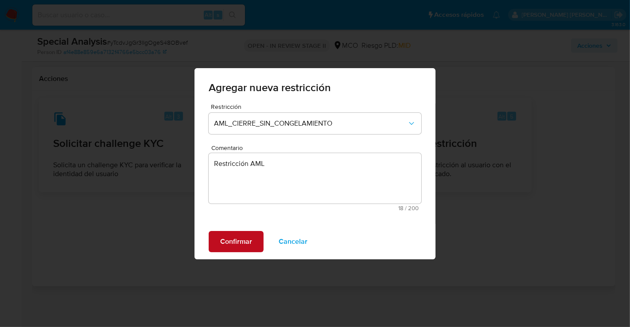
click at [240, 248] on span "Confirmar" at bounding box center [236, 241] width 32 height 19
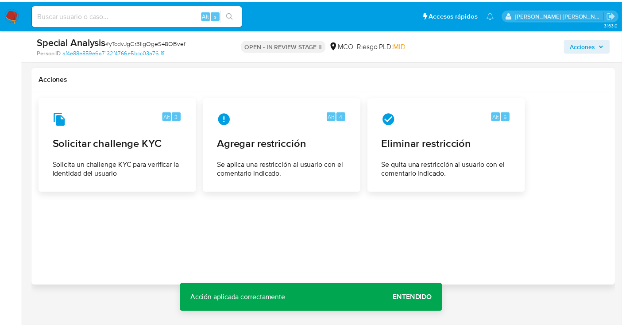
scroll to position [1134, 0]
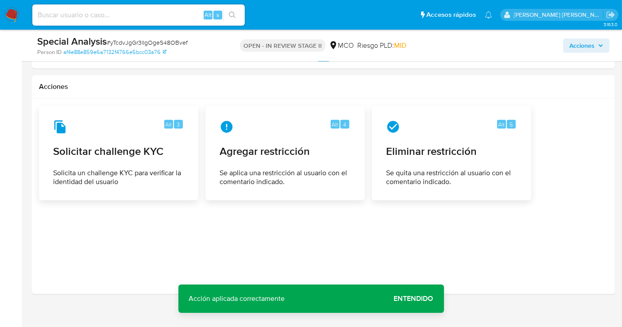
click at [590, 46] on span "Acciones" at bounding box center [582, 46] width 25 height 14
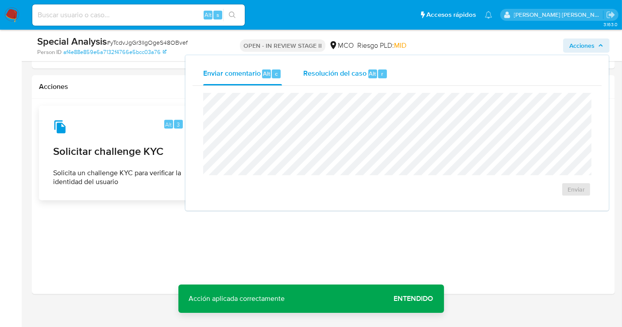
click at [324, 70] on span "Resolución del caso" at bounding box center [334, 73] width 63 height 10
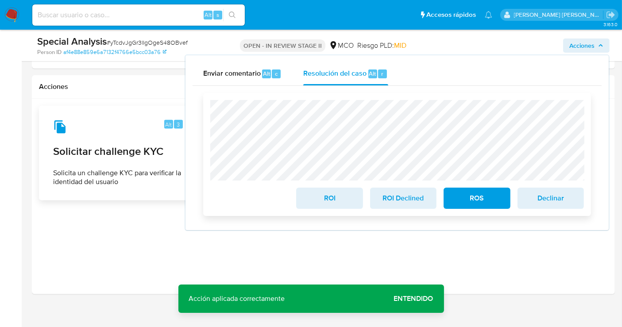
click at [488, 203] on span "ROS" at bounding box center [476, 198] width 43 height 19
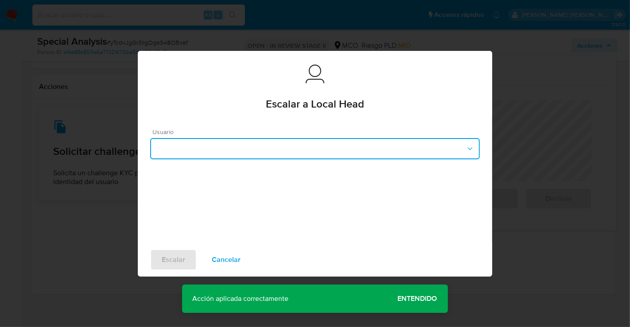
click at [199, 151] on button "button" at bounding box center [314, 148] width 329 height 21
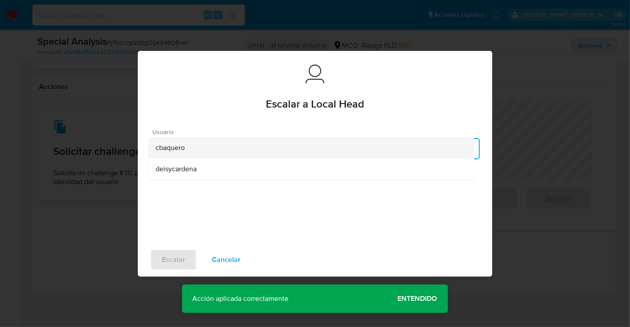
click at [182, 150] on span "cbaquero" at bounding box center [169, 147] width 29 height 9
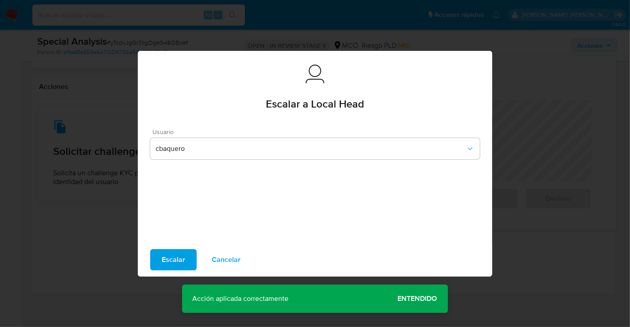
click at [176, 262] on span "Escalar" at bounding box center [173, 259] width 23 height 19
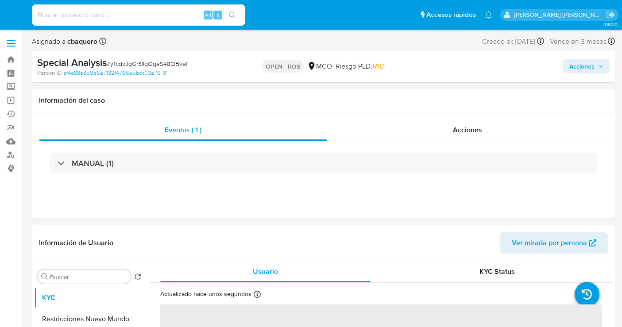
select select "10"
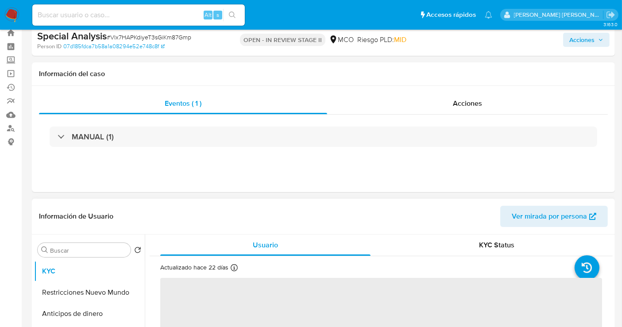
scroll to position [49, 0]
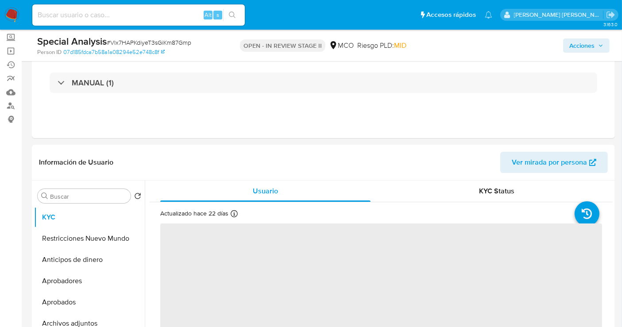
select select "10"
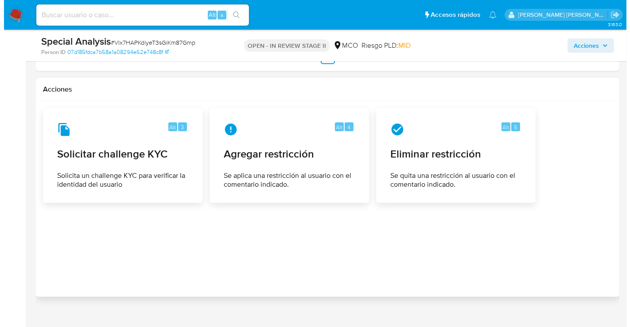
scroll to position [1175, 0]
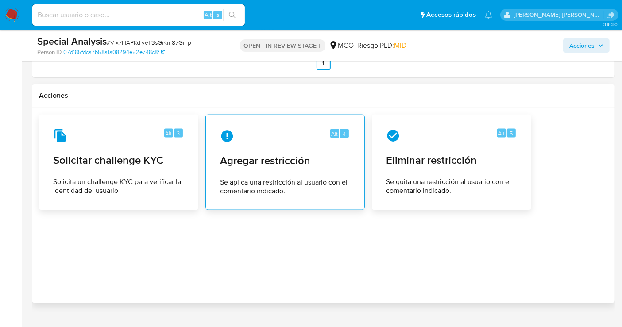
click at [239, 132] on div "Alt 4 Agregar restricción Se aplica una restricción al usuario con el comentari…" at bounding box center [285, 162] width 144 height 81
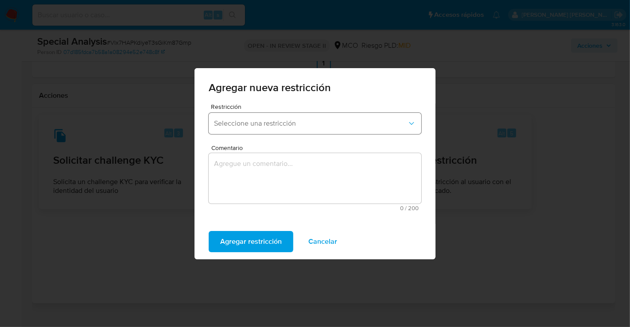
drag, startPoint x: 275, startPoint y: 120, endPoint x: 274, endPoint y: 132, distance: 12.0
click at [275, 120] on span "Seleccione una restricción" at bounding box center [310, 123] width 193 height 9
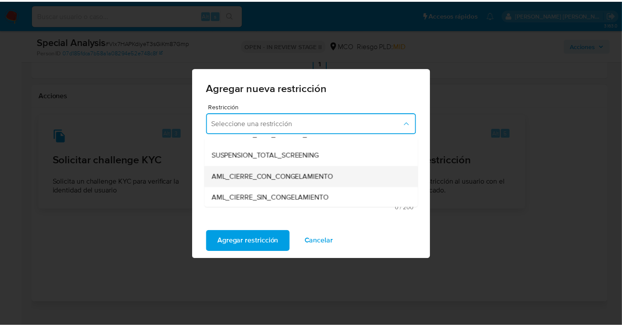
scroll to position [49, 0]
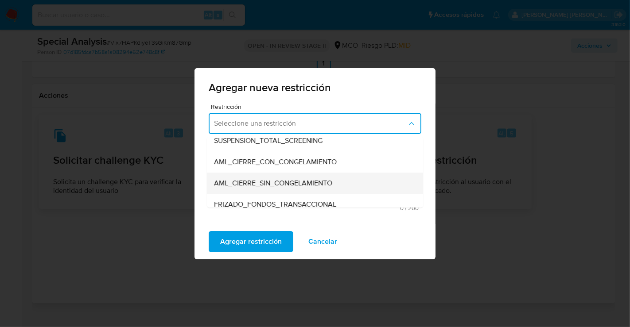
click at [278, 184] on span "AML_CIERRE_SIN_CONGELAMIENTO" at bounding box center [273, 183] width 118 height 9
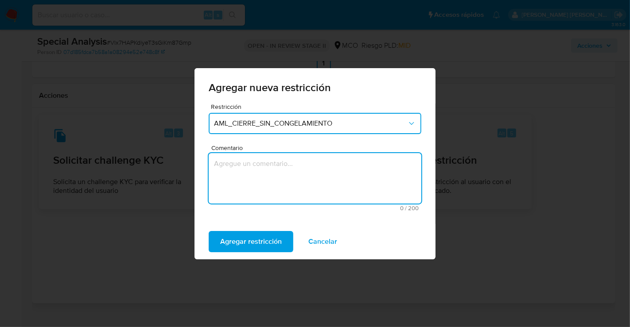
click at [280, 173] on textarea "Comentario" at bounding box center [315, 178] width 213 height 50
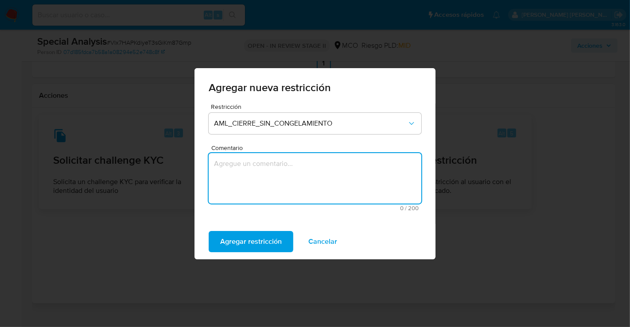
click at [268, 163] on textarea "Comentario" at bounding box center [315, 178] width 213 height 50
paste textarea "Restricción AML"
type textarea "Restricción AML"
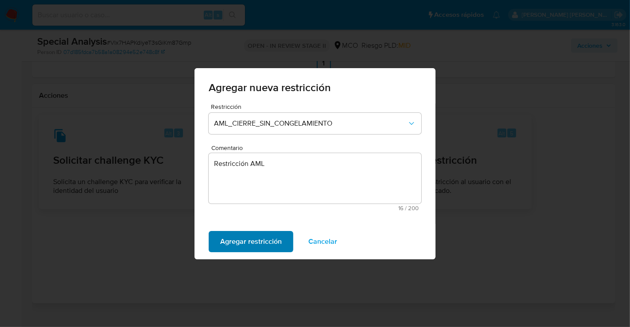
drag, startPoint x: 259, startPoint y: 247, endPoint x: 260, endPoint y: 242, distance: 4.9
click at [259, 248] on span "Agregar restricción" at bounding box center [251, 241] width 62 height 19
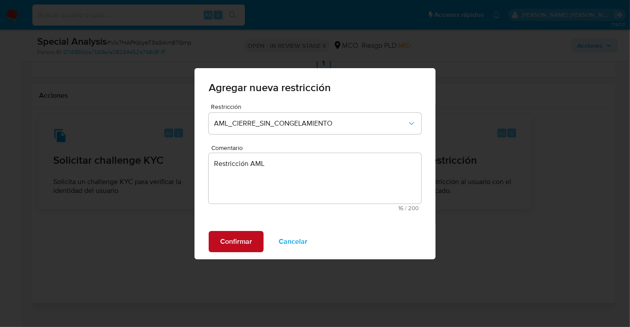
click at [237, 245] on span "Confirmar" at bounding box center [236, 241] width 32 height 19
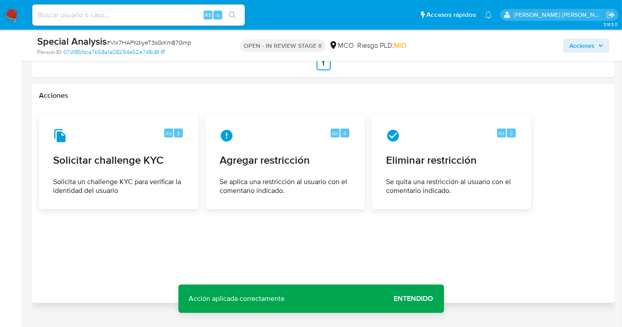
click at [578, 41] on span "Acciones" at bounding box center [582, 46] width 25 height 14
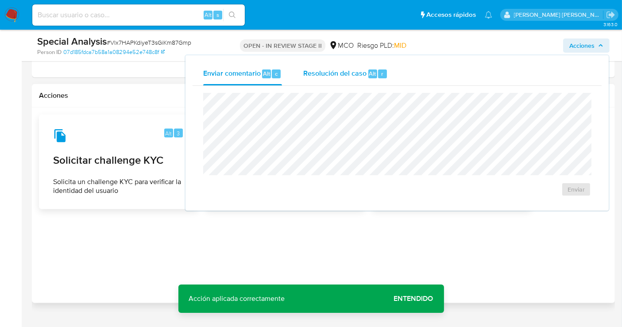
click at [312, 68] on div "Resolución del caso Alt r" at bounding box center [345, 73] width 85 height 23
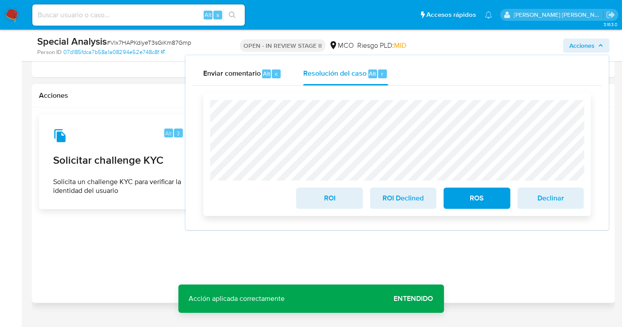
click at [467, 200] on span "ROS" at bounding box center [476, 198] width 43 height 19
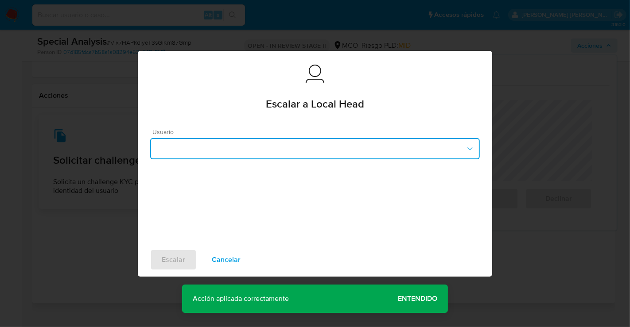
click at [204, 142] on button "button" at bounding box center [314, 148] width 329 height 21
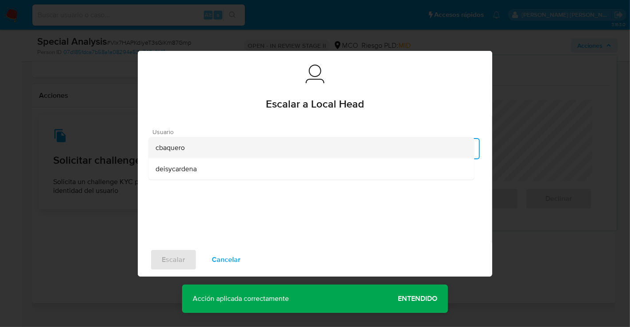
click at [192, 147] on div "cbaquero" at bounding box center [310, 147] width 311 height 21
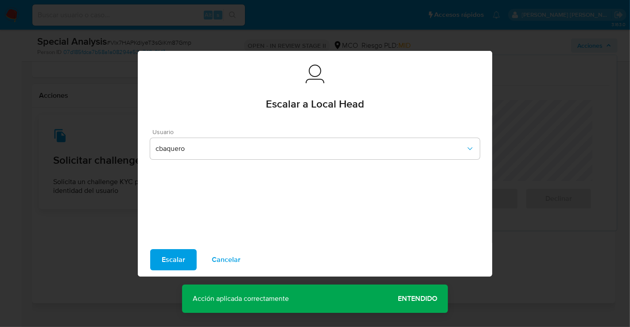
click at [183, 260] on span "Escalar" at bounding box center [173, 259] width 23 height 19
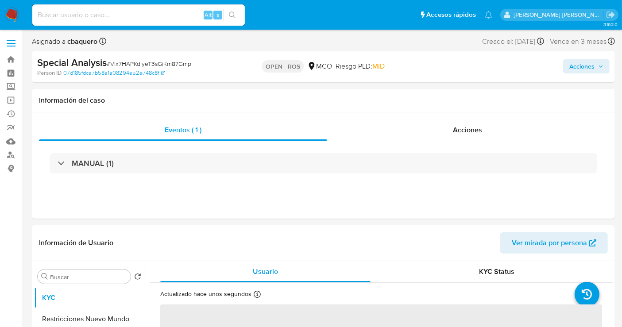
select select "10"
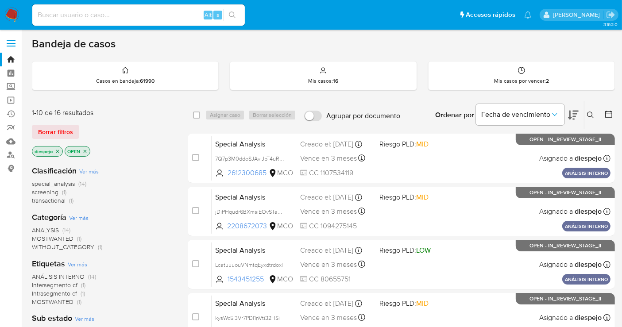
click at [11, 13] on img at bounding box center [11, 15] width 15 height 15
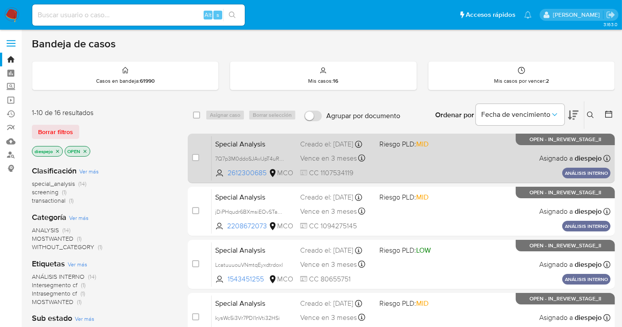
click at [455, 155] on div "Special Analysis 7Q7p3M0ddoSJAvlJpT4uRW5c 2612300685 MCO Riesgo PLD: MID Creado…" at bounding box center [411, 158] width 399 height 45
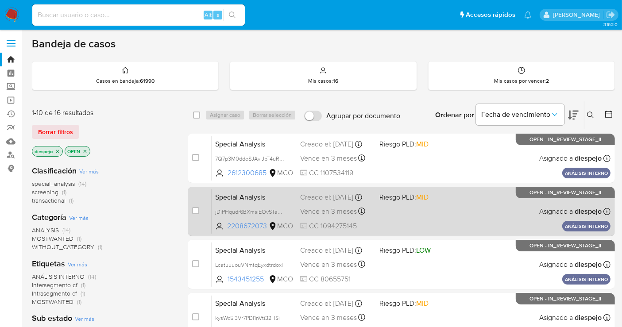
click at [452, 213] on div "Special Analysis jDiPHqudr6BXmsiEOvSTaDEF 2208672073 MCO Riesgo PLD: MID Creado…" at bounding box center [411, 211] width 399 height 45
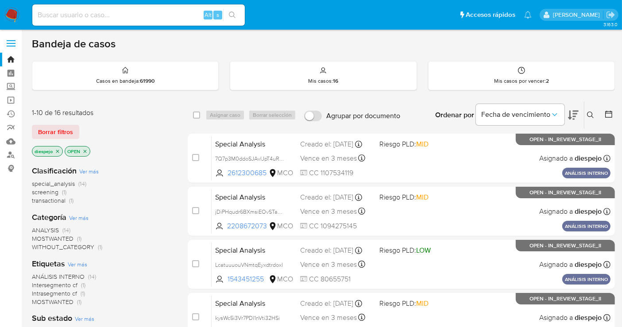
click at [8, 8] on img at bounding box center [11, 15] width 15 height 15
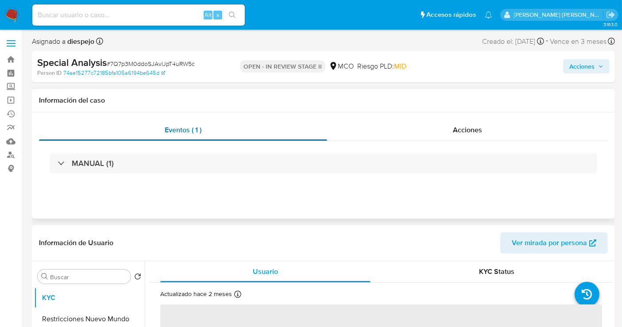
select select "10"
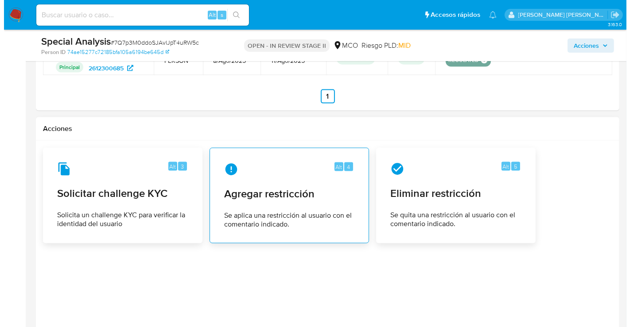
scroll to position [1244, 0]
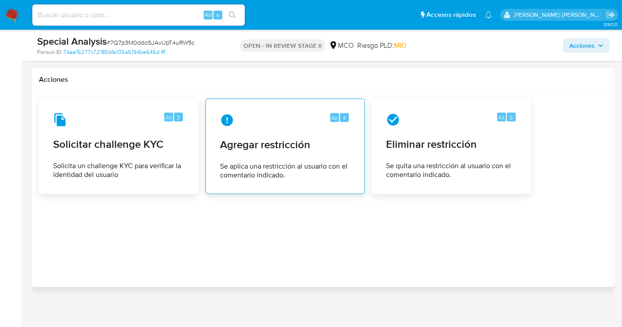
click at [265, 129] on div "Alt 4 Agregar restricción Se aplica una restricción al usuario con el comentari…" at bounding box center [285, 146] width 144 height 81
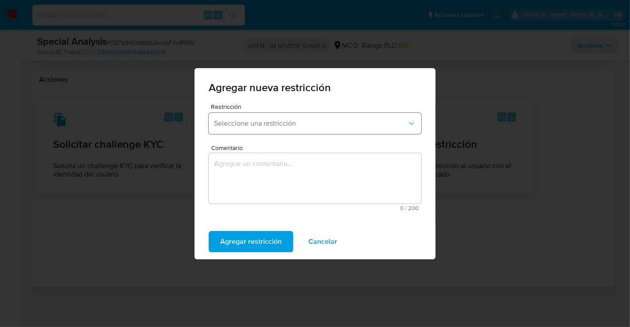
click at [254, 120] on span "Seleccione una restricción" at bounding box center [310, 123] width 193 height 9
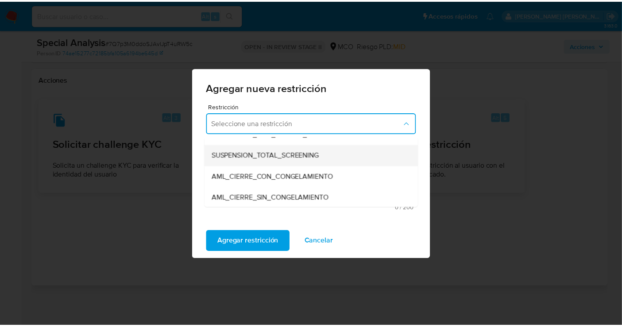
scroll to position [49, 0]
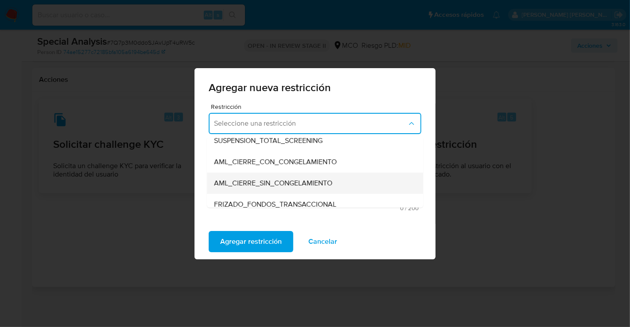
click at [259, 180] on span "AML_CIERRE_SIN_CONGELAMIENTO" at bounding box center [273, 183] width 118 height 9
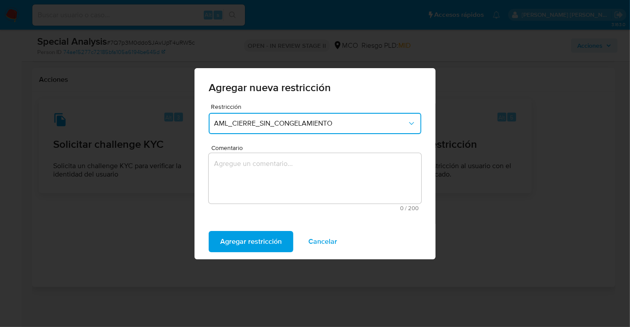
click at [274, 165] on textarea "Comentario" at bounding box center [315, 178] width 213 height 50
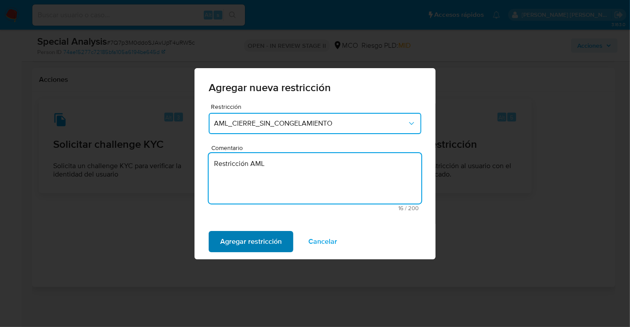
type textarea "Restricción AML"
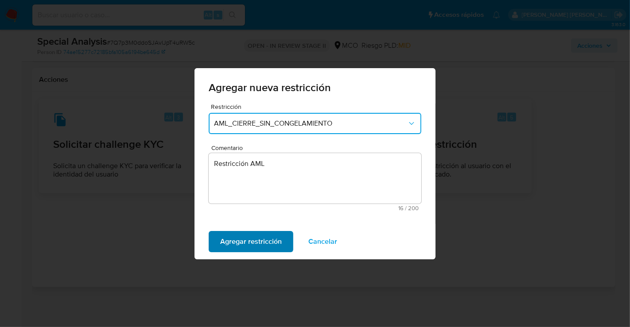
click at [258, 246] on span "Agregar restricción" at bounding box center [251, 241] width 62 height 19
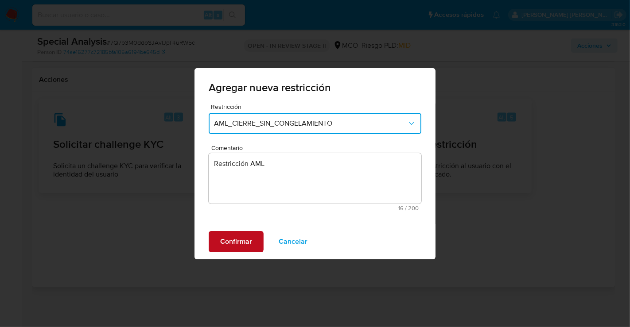
click at [242, 240] on span "Confirmar" at bounding box center [236, 241] width 32 height 19
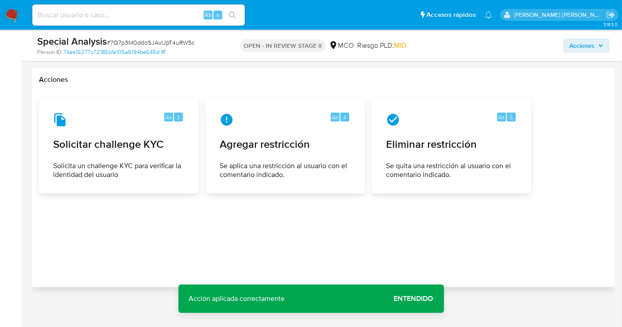
click at [579, 41] on span "Acciones" at bounding box center [582, 46] width 25 height 14
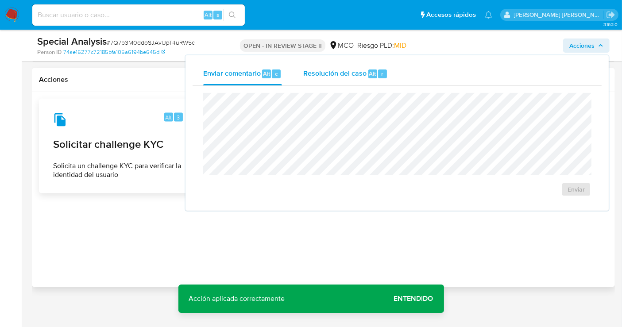
click at [316, 70] on span "Resolución del caso" at bounding box center [334, 73] width 63 height 10
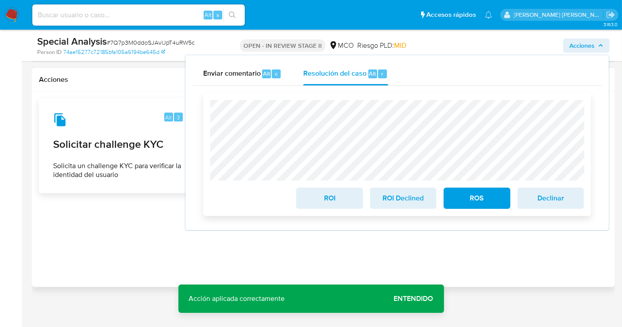
click at [481, 199] on span "ROS" at bounding box center [476, 198] width 43 height 19
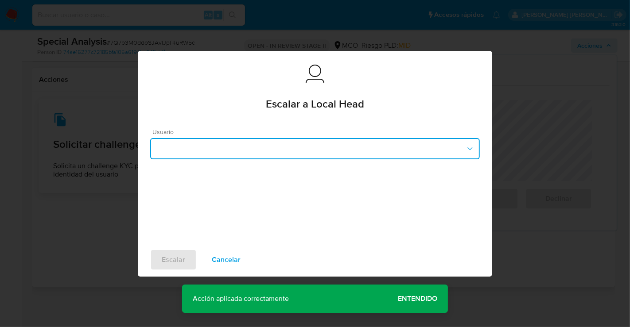
click at [190, 150] on button "button" at bounding box center [314, 148] width 329 height 21
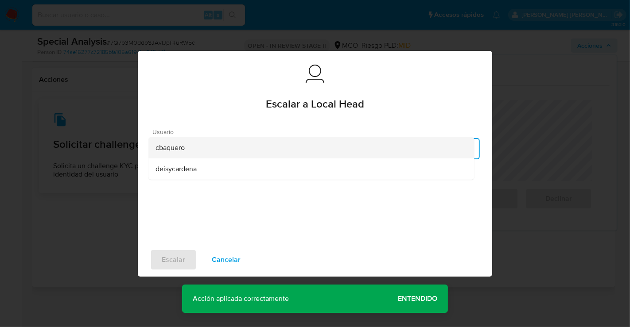
click at [182, 148] on span "cbaquero" at bounding box center [169, 147] width 29 height 9
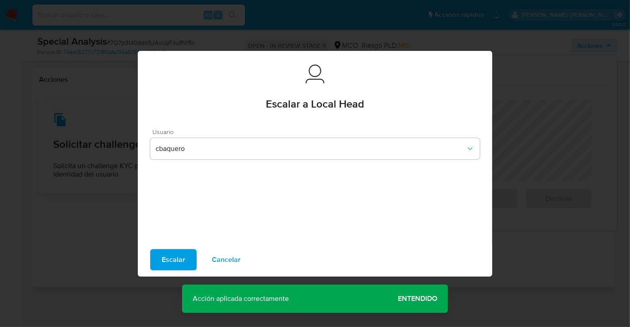
click at [181, 265] on span "Escalar" at bounding box center [173, 259] width 23 height 19
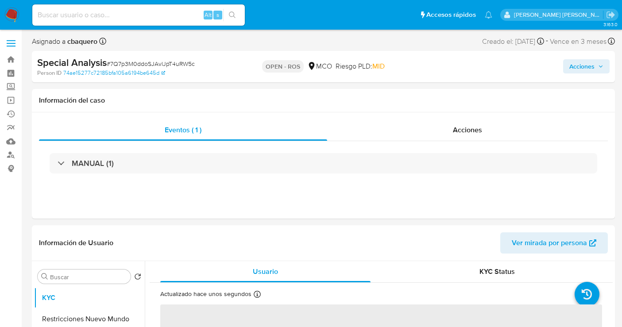
select select "10"
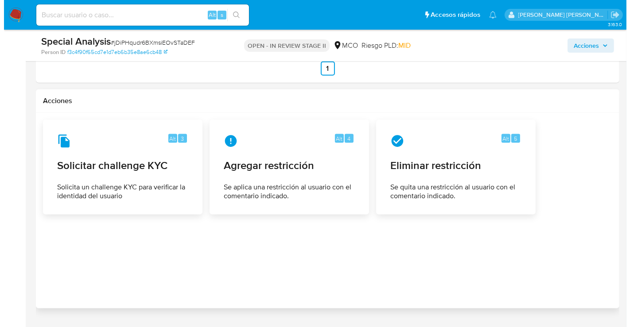
scroll to position [1191, 0]
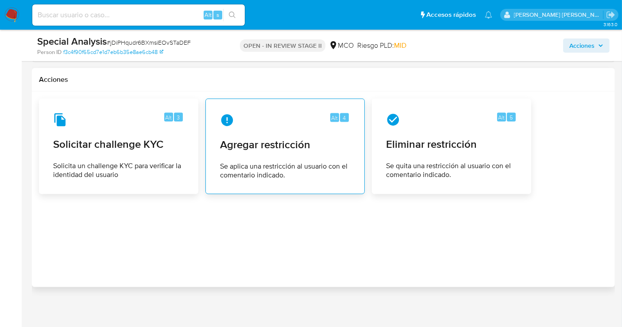
click at [257, 115] on div "Alt 4" at bounding box center [285, 120] width 130 height 14
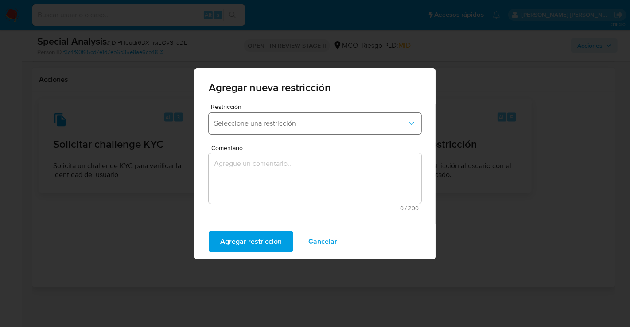
click at [233, 130] on button "Seleccione una restricción" at bounding box center [315, 123] width 213 height 21
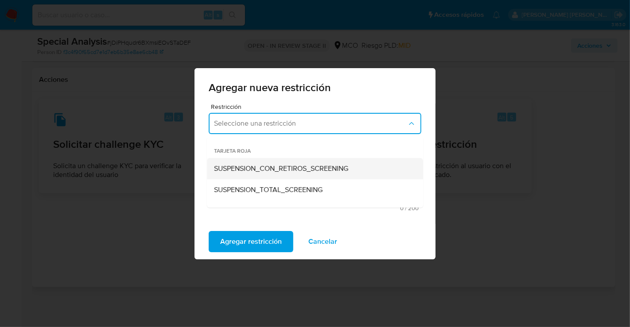
scroll to position [49, 0]
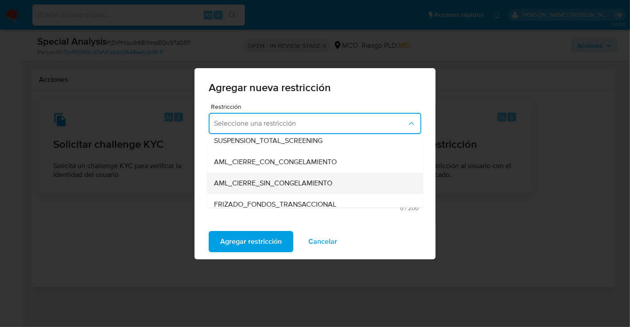
click at [258, 182] on span "AML_CIERRE_SIN_CONGELAMIENTO" at bounding box center [273, 183] width 118 height 9
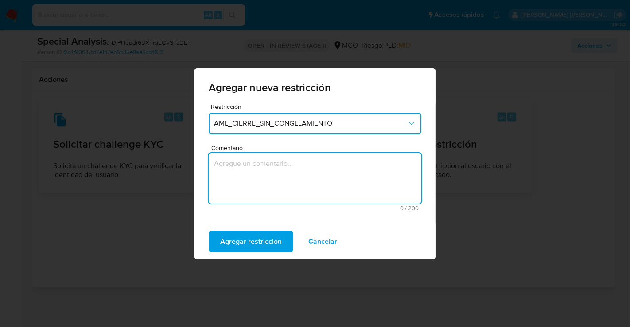
click at [256, 166] on textarea "Comentario" at bounding box center [315, 178] width 213 height 50
type textarea "Restricción AML"
click at [259, 236] on span "Agregar restricción" at bounding box center [251, 241] width 62 height 19
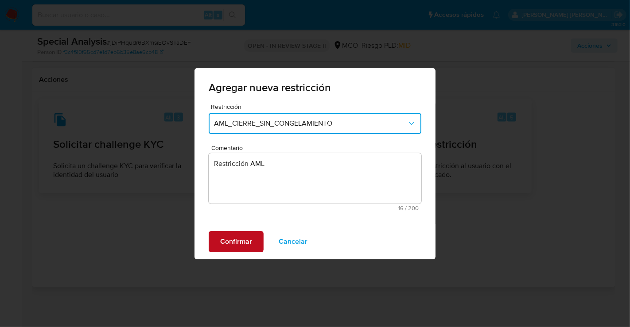
click at [230, 240] on span "Confirmar" at bounding box center [236, 241] width 32 height 19
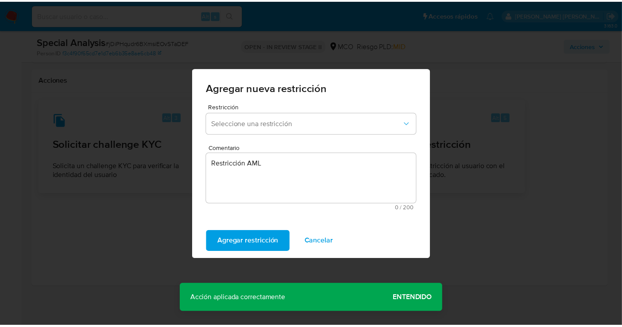
scroll to position [1183, 0]
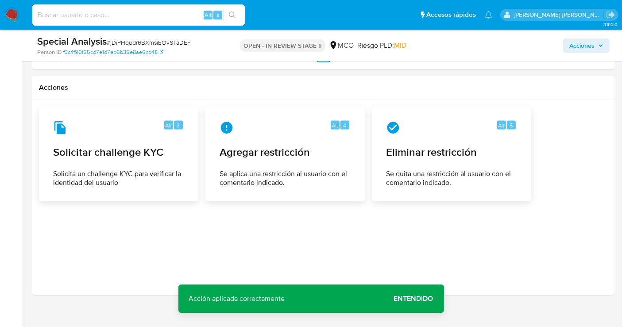
click at [595, 45] on span "Acciones" at bounding box center [587, 45] width 34 height 12
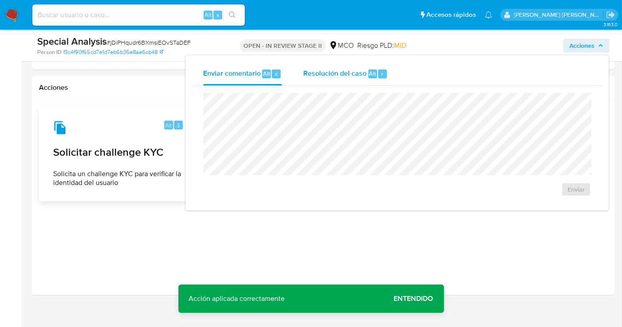
click at [320, 62] on div "Resolución del caso Alt r" at bounding box center [345, 73] width 85 height 23
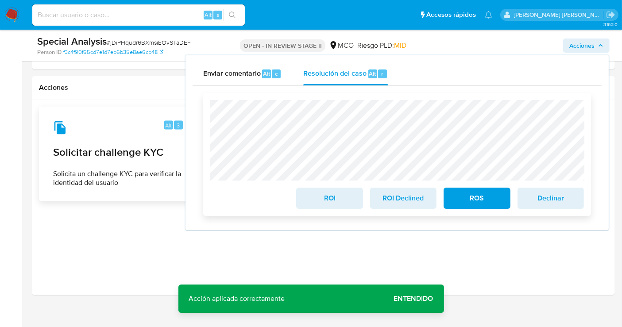
click at [483, 200] on span "ROS" at bounding box center [476, 198] width 43 height 19
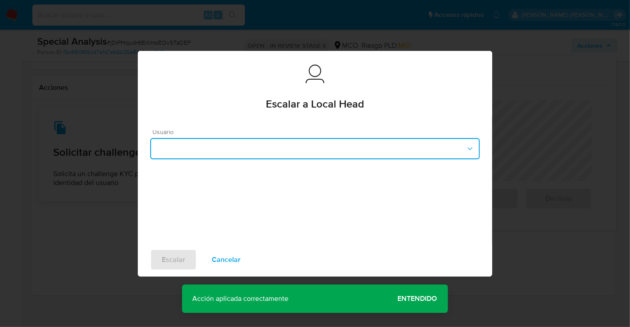
click at [228, 150] on button "button" at bounding box center [314, 148] width 329 height 21
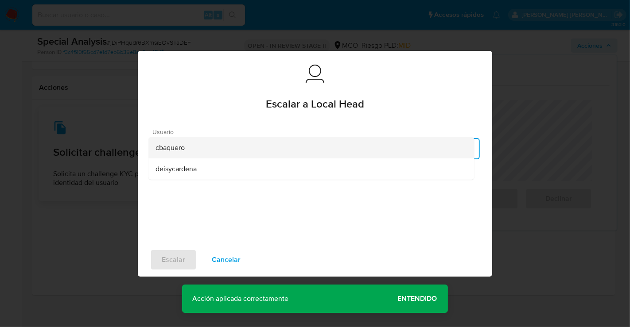
click at [197, 149] on div "cbaquero" at bounding box center [310, 147] width 311 height 21
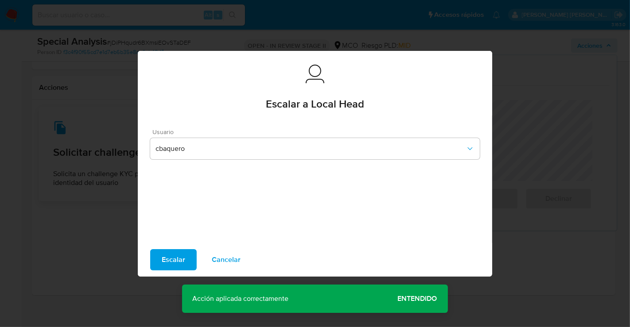
click at [179, 262] on span "Escalar" at bounding box center [173, 259] width 23 height 19
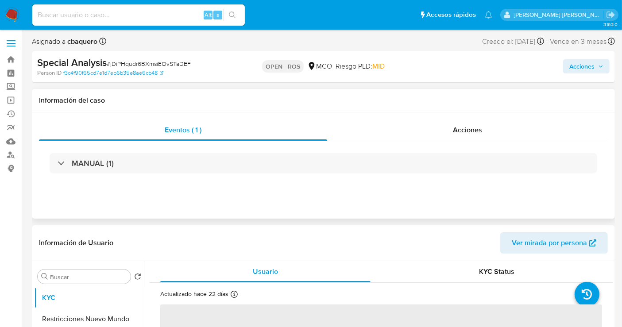
select select "10"
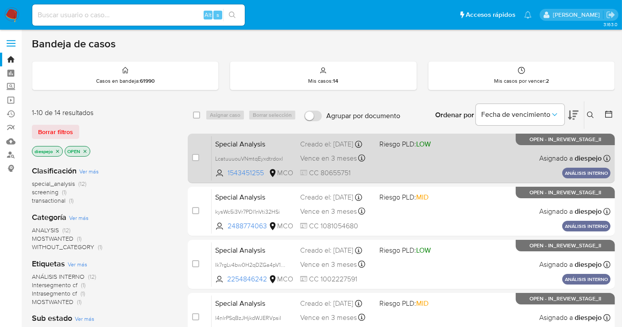
click at [449, 167] on div "Special Analysis LcatuuuouVNmtqEyxdtrdoxl 1543451255 MCO Riesgo PLD: LOW Creado…" at bounding box center [411, 158] width 399 height 45
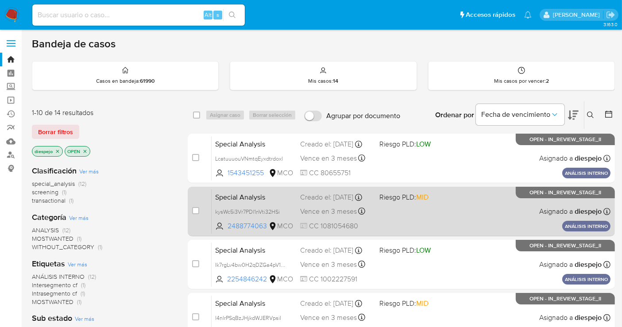
click at [458, 227] on div "Special Analysis kysWc5i3Vr7PDl1nVti32HSi 2488774063 MCO Riesgo PLD: MID Creado…" at bounding box center [411, 211] width 399 height 45
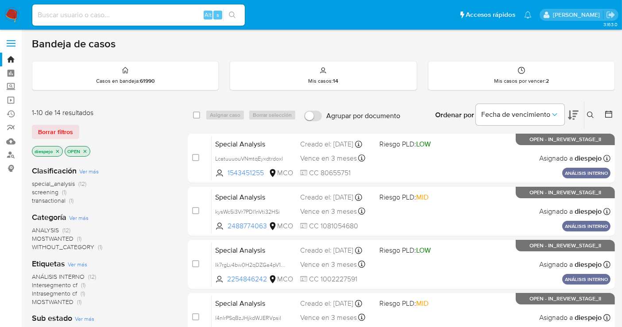
click at [10, 15] on img at bounding box center [11, 15] width 15 height 15
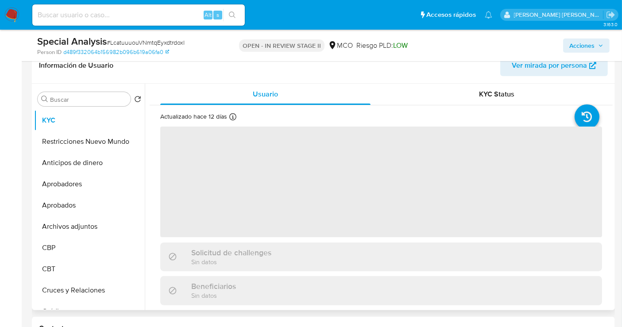
scroll to position [147, 0]
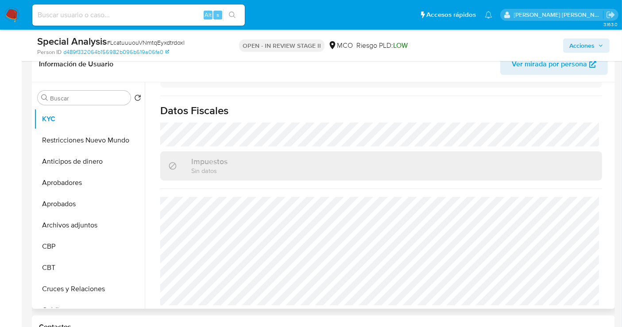
select select "10"
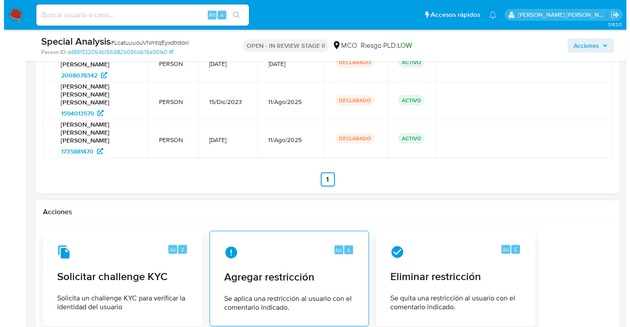
scroll to position [1181, 0]
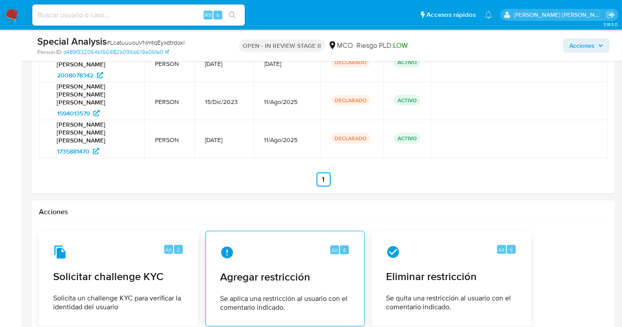
click at [295, 246] on div "Alt 4" at bounding box center [285, 253] width 130 height 14
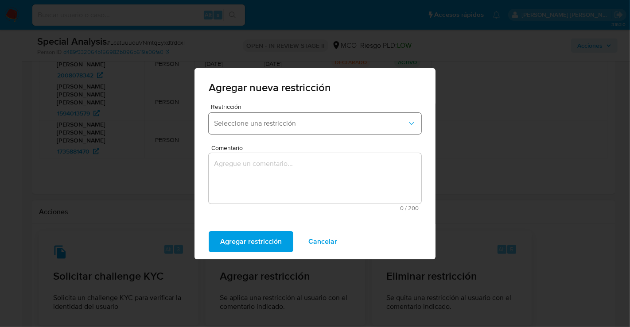
click at [281, 121] on span "Seleccione una restricción" at bounding box center [310, 123] width 193 height 9
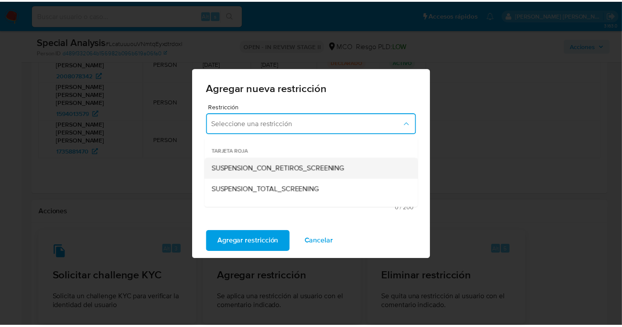
scroll to position [49, 0]
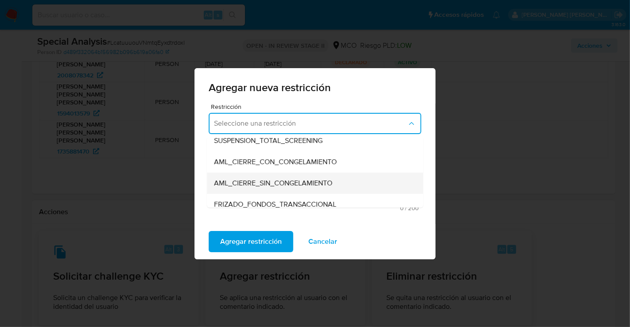
click at [278, 185] on span "AML_CIERRE_SIN_CONGELAMIENTO" at bounding box center [273, 183] width 118 height 9
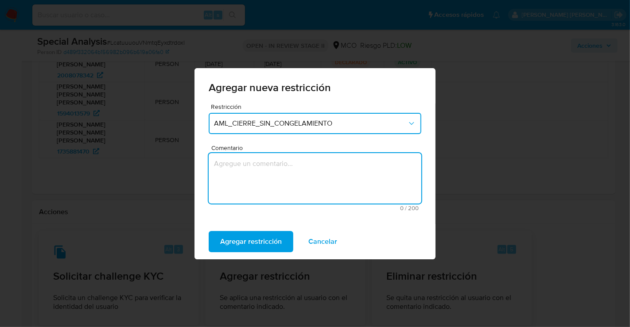
click at [260, 167] on textarea "Comentario" at bounding box center [315, 178] width 213 height 50
type textarea "Restricción AML"
click at [252, 245] on span "Agregar restricción" at bounding box center [251, 241] width 62 height 19
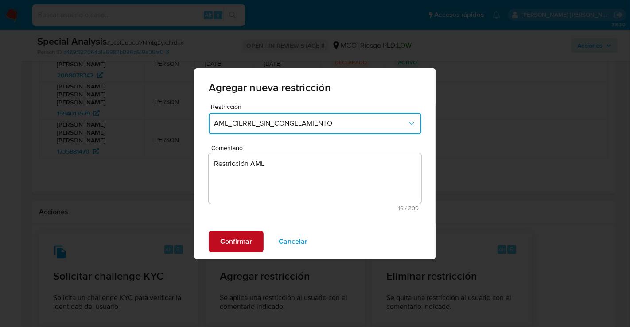
click at [245, 245] on span "Confirmar" at bounding box center [236, 241] width 32 height 19
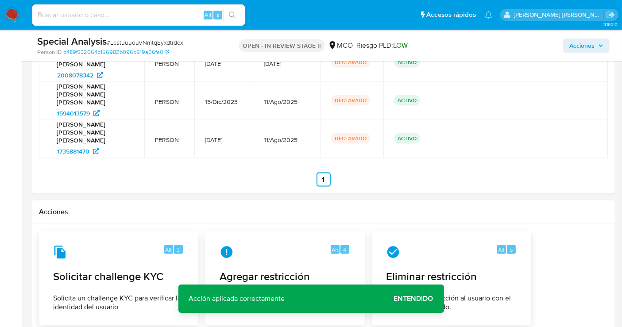
click at [578, 47] on span "Acciones" at bounding box center [582, 46] width 25 height 14
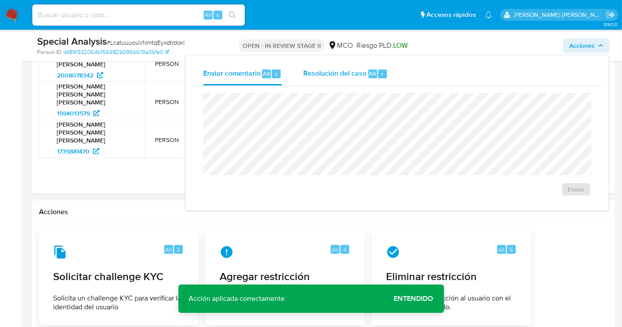
click at [338, 73] on span "Resolución del caso" at bounding box center [334, 73] width 63 height 10
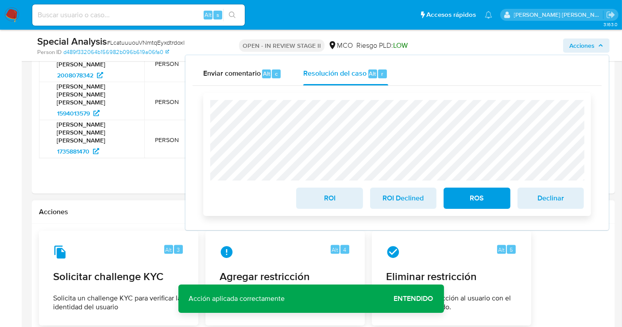
click at [481, 206] on span "ROS" at bounding box center [476, 198] width 43 height 19
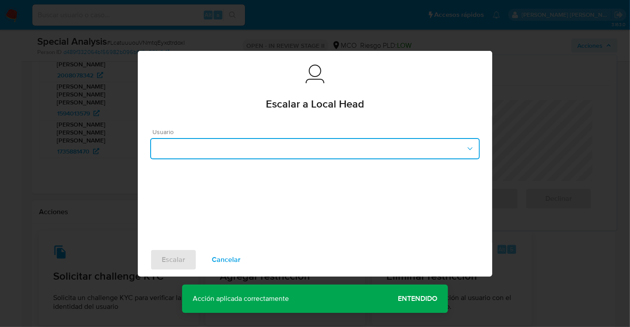
click at [359, 142] on button "button" at bounding box center [314, 148] width 329 height 21
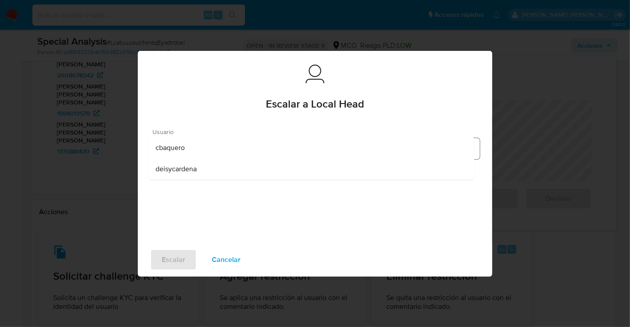
click at [359, 142] on div "cbaquero" at bounding box center [310, 147] width 311 height 21
click at [172, 257] on span "Escalar" at bounding box center [173, 259] width 23 height 19
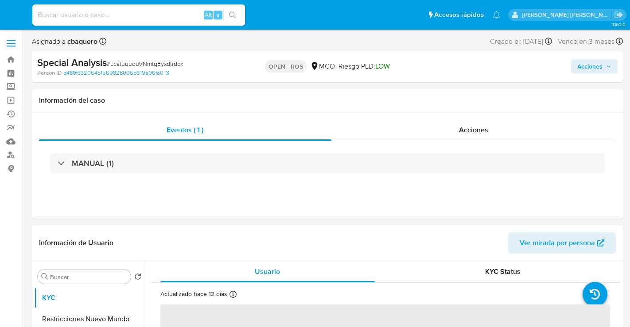
select select "10"
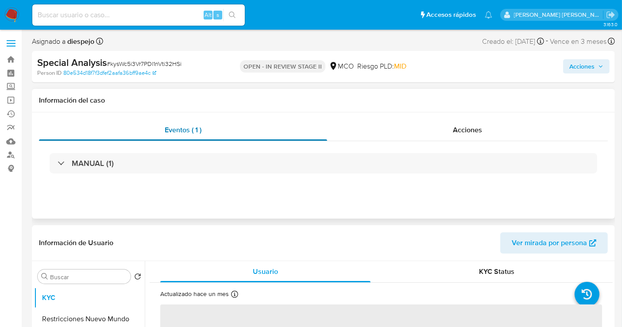
select select "10"
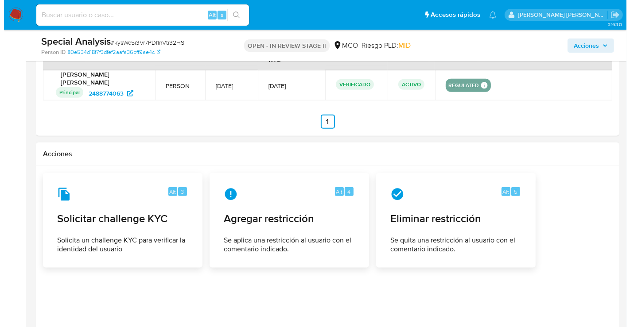
scroll to position [1116, 0]
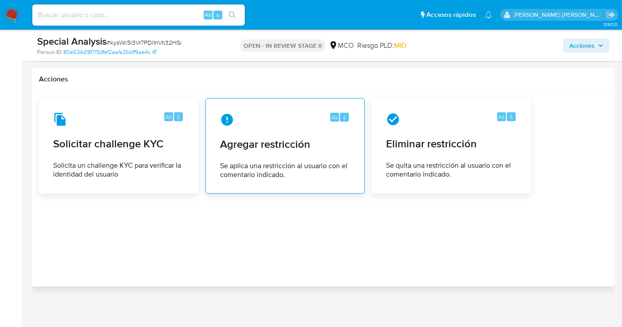
click at [267, 138] on span "Agregar restricción" at bounding box center [285, 144] width 130 height 13
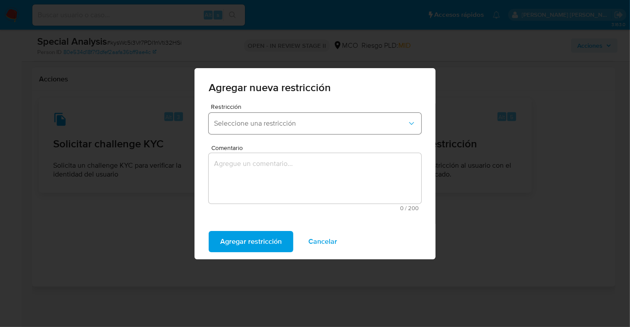
click at [278, 118] on button "Seleccione una restricción" at bounding box center [315, 123] width 213 height 21
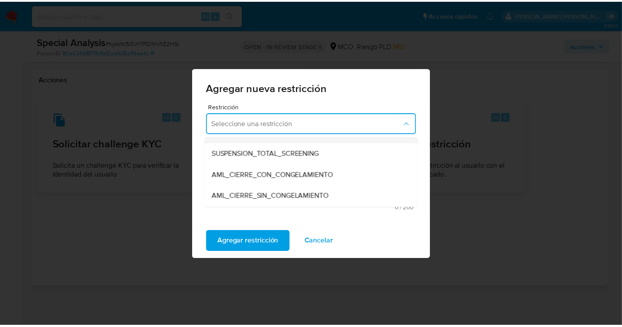
scroll to position [49, 0]
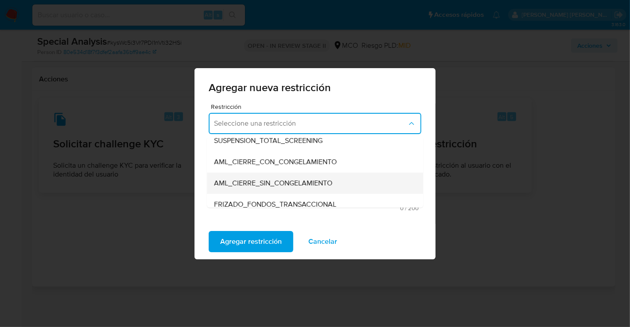
click at [278, 182] on span "AML_CIERRE_SIN_CONGELAMIENTO" at bounding box center [273, 183] width 118 height 9
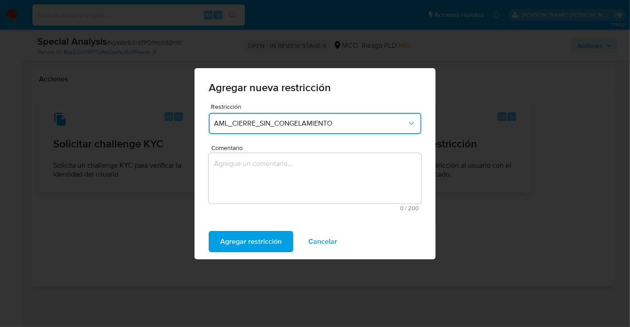
click at [295, 175] on textarea "Comentario" at bounding box center [315, 178] width 213 height 50
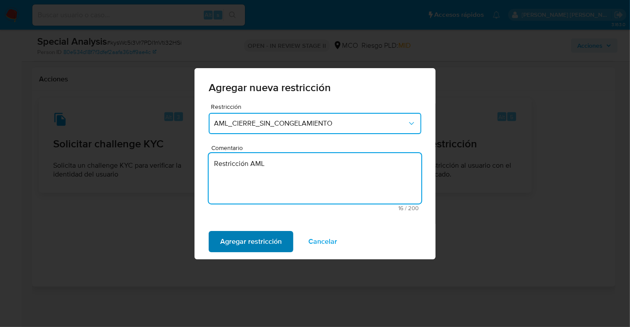
type textarea "Restricción AML"
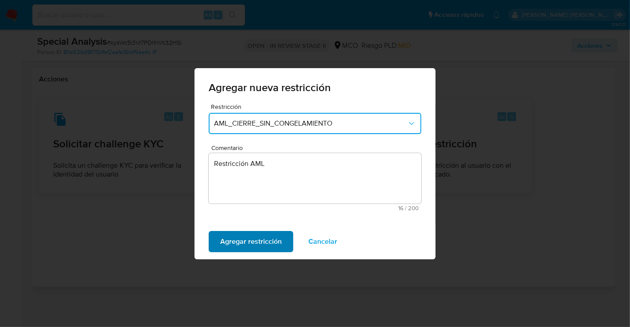
click at [230, 240] on span "Agregar restricción" at bounding box center [251, 241] width 62 height 19
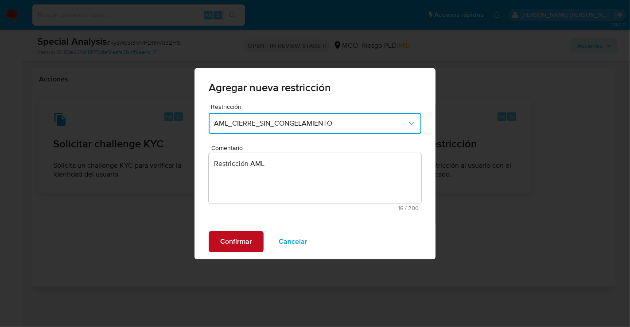
click at [243, 239] on span "Confirmar" at bounding box center [236, 241] width 32 height 19
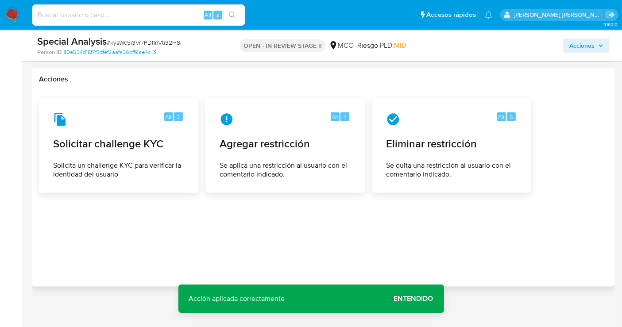
drag, startPoint x: 590, startPoint y: 47, endPoint x: 570, endPoint y: 54, distance: 20.7
click at [590, 47] on span "Acciones" at bounding box center [582, 46] width 25 height 14
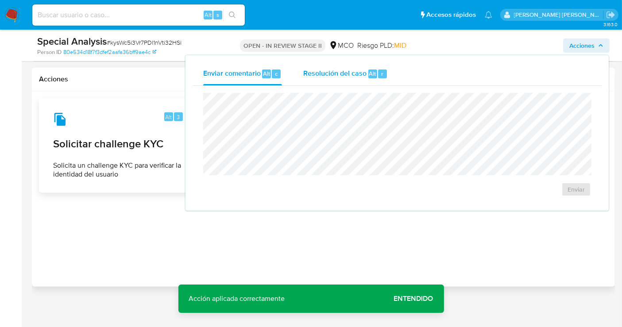
click at [328, 76] on span "Resolución del caso" at bounding box center [334, 73] width 63 height 10
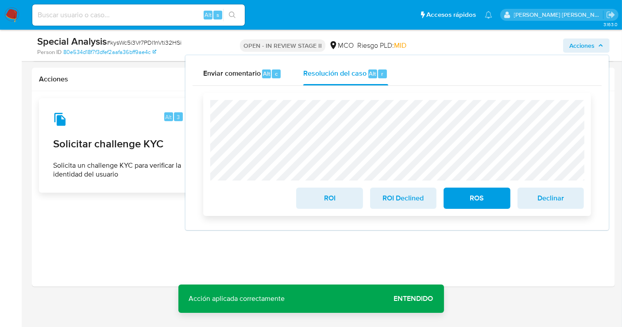
click at [465, 203] on span "ROS" at bounding box center [476, 198] width 43 height 19
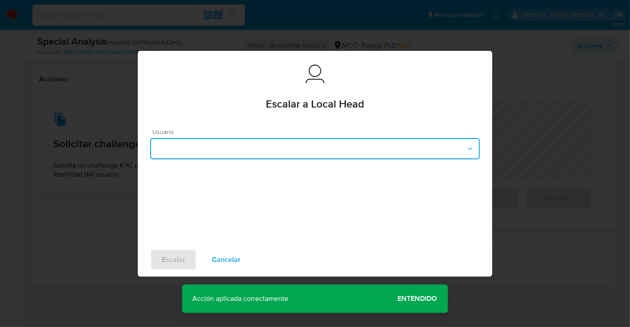
click at [243, 146] on button "button" at bounding box center [314, 148] width 329 height 21
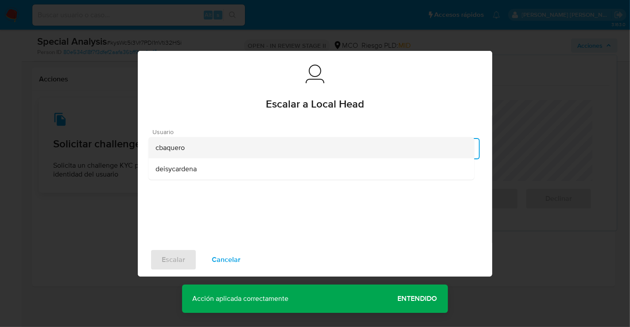
click at [192, 147] on div "cbaquero" at bounding box center [310, 147] width 311 height 21
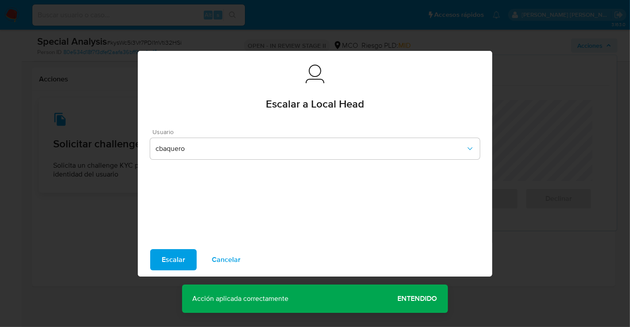
click at [172, 264] on span "Escalar" at bounding box center [173, 259] width 23 height 19
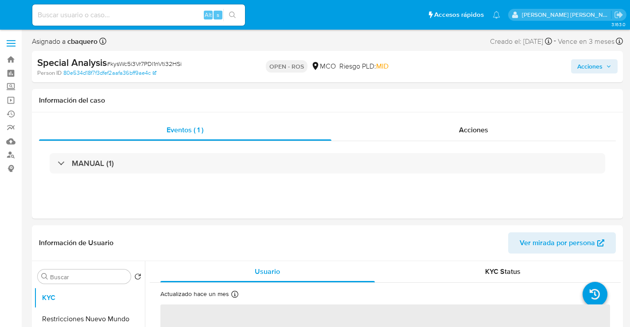
select select "10"
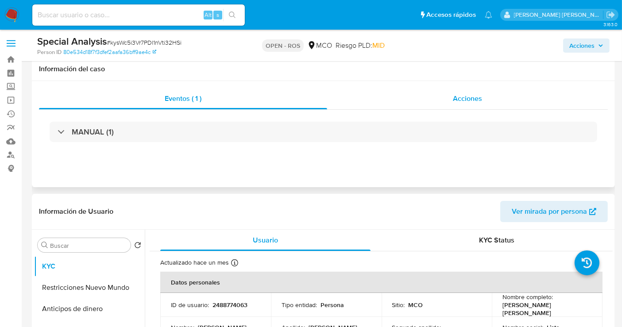
scroll to position [98, 0]
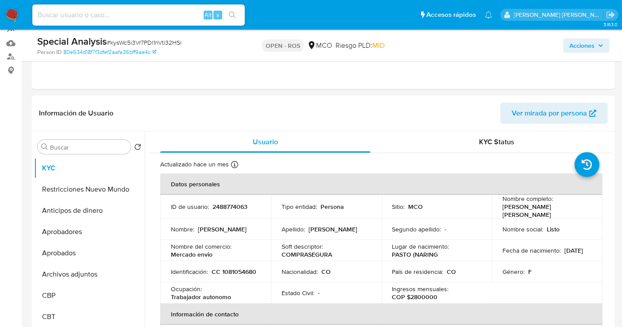
click at [589, 45] on span "Acciones" at bounding box center [582, 46] width 25 height 14
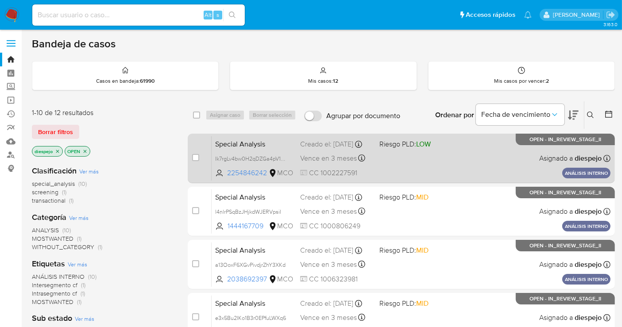
click at [409, 173] on div "Special Analysis Ik7rgLv4bw0H2qDZGa4pV1TV 2254846242 MCO Riesgo PLD: LOW Creado…" at bounding box center [411, 158] width 399 height 45
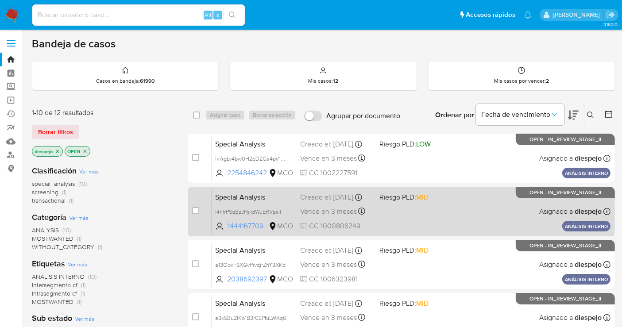
click at [459, 210] on div "Special Analysis l4nlrPSqBzJHjkdWJERVpsiI 1444167709 MCO Riesgo PLD: MID Creado…" at bounding box center [411, 211] width 399 height 45
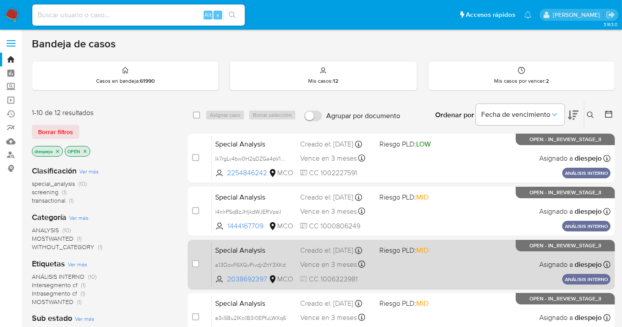
click at [460, 271] on div "Special Analysis a13OoxF6XGvPivdjrZhY3XKd 2038692397 MCO Riesgo PLD: MID Creado…" at bounding box center [411, 264] width 399 height 45
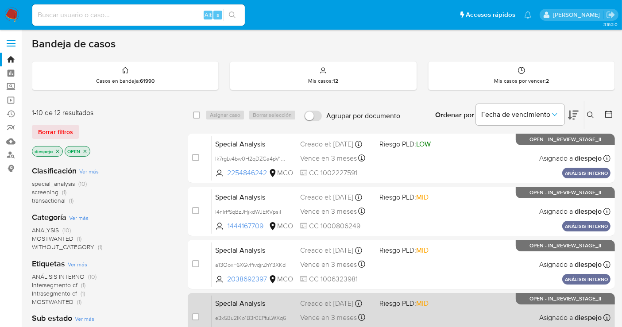
click at [462, 305] on div "Special Analysis e3x5Bu2IKo1B3r0EPfuLWXq6 2083707385 MCO Riesgo PLD: MID Creado…" at bounding box center [411, 317] width 399 height 45
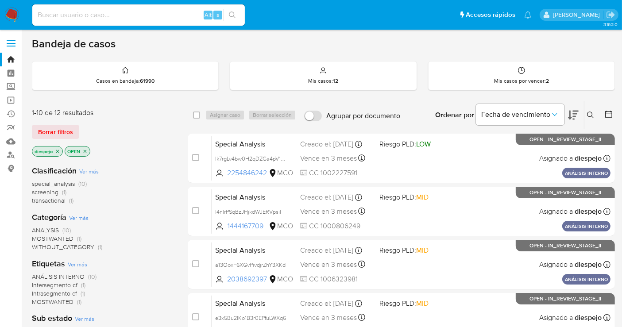
click at [16, 17] on img at bounding box center [11, 15] width 15 height 15
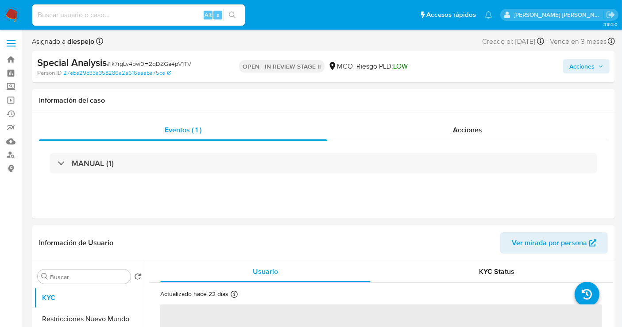
select select "10"
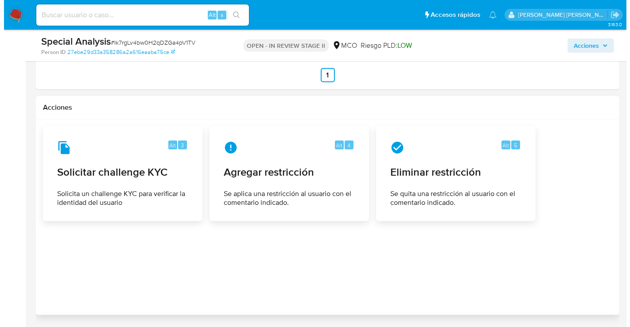
scroll to position [1159, 0]
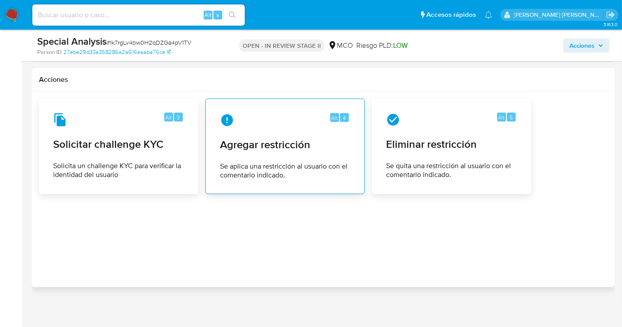
click at [287, 138] on span "Agregar restricción" at bounding box center [285, 144] width 130 height 13
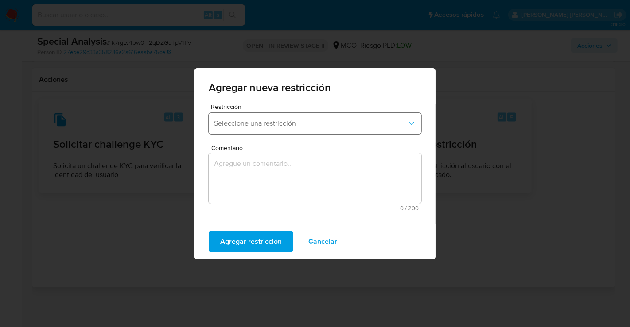
click at [302, 127] on span "Seleccione una restricción" at bounding box center [310, 123] width 193 height 9
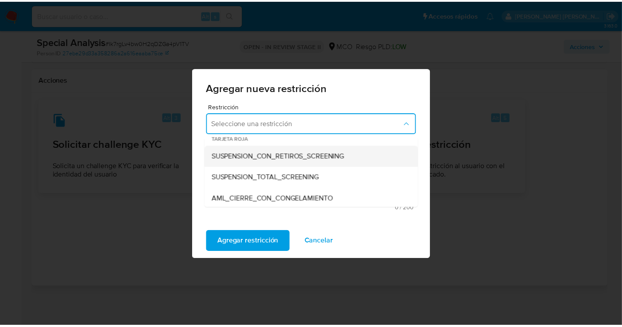
scroll to position [49, 0]
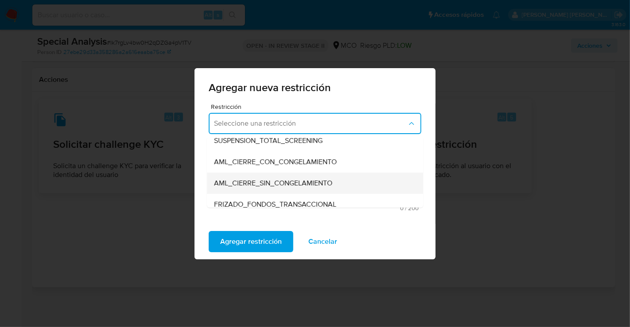
click at [290, 181] on span "AML_CIERRE_SIN_CONGELAMIENTO" at bounding box center [273, 183] width 118 height 9
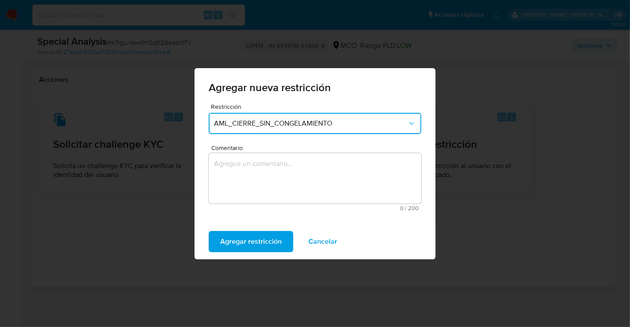
click at [288, 173] on textarea "Comentario" at bounding box center [315, 178] width 213 height 50
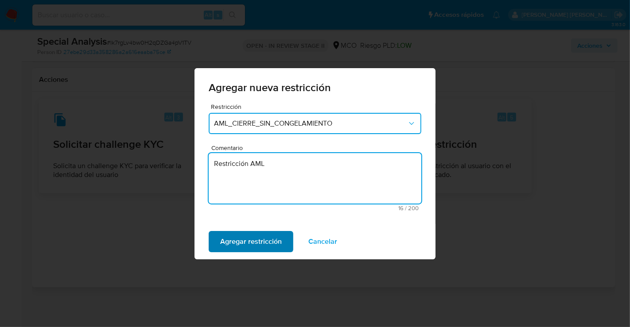
type textarea "Restricción AML"
click at [251, 246] on span "Agregar restricción" at bounding box center [251, 241] width 62 height 19
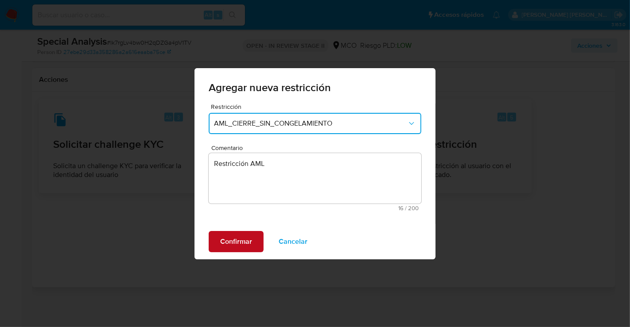
click at [241, 247] on span "Confirmar" at bounding box center [236, 241] width 32 height 19
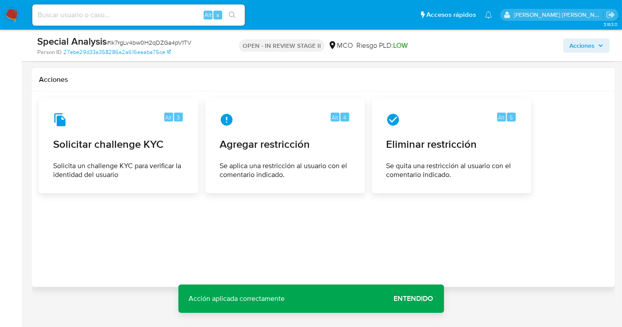
click at [580, 47] on span "Acciones" at bounding box center [582, 46] width 25 height 14
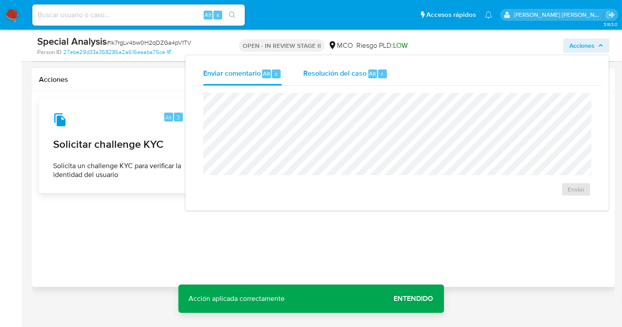
click at [329, 69] on span "Resolución del caso" at bounding box center [334, 73] width 63 height 10
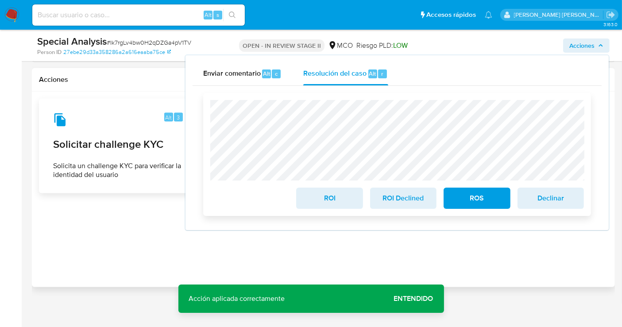
click at [471, 196] on span "ROS" at bounding box center [476, 198] width 43 height 19
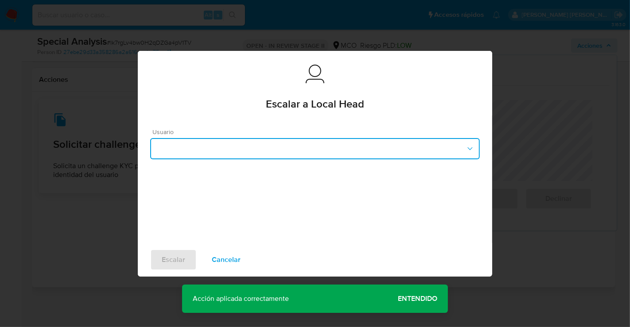
click at [263, 138] on button "button" at bounding box center [314, 148] width 329 height 21
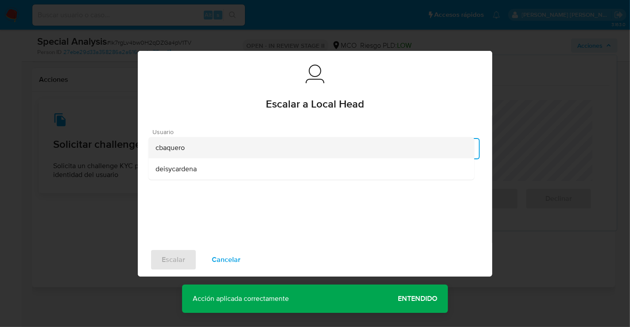
click at [240, 155] on div "cbaquero" at bounding box center [310, 147] width 311 height 21
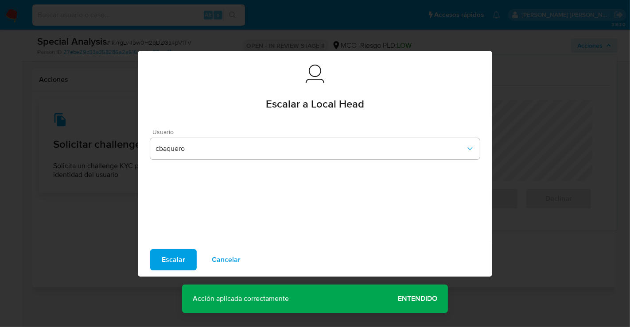
click at [184, 260] on button "Escalar" at bounding box center [173, 259] width 47 height 21
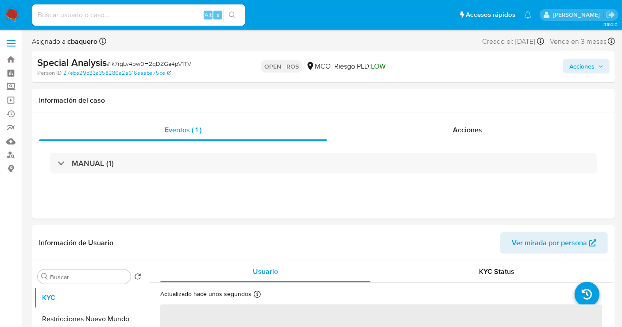
select select "10"
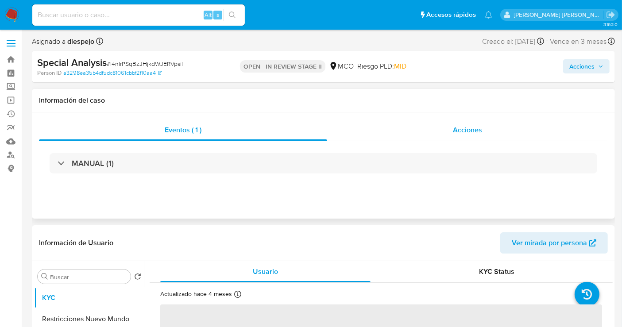
select select "10"
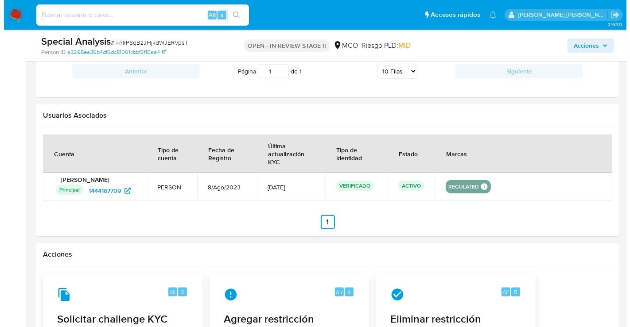
scroll to position [1159, 0]
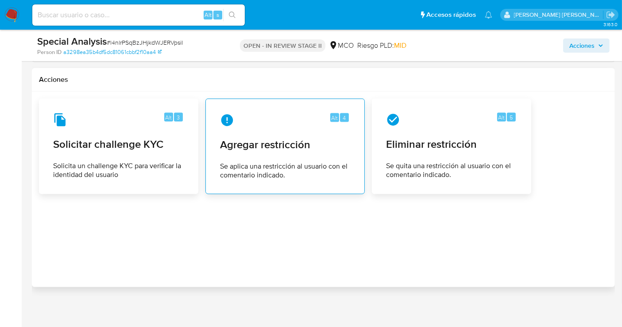
click at [272, 127] on div "Alt 4 Agregar restricción Se aplica una restricción al usuario con el comentari…" at bounding box center [285, 146] width 144 height 81
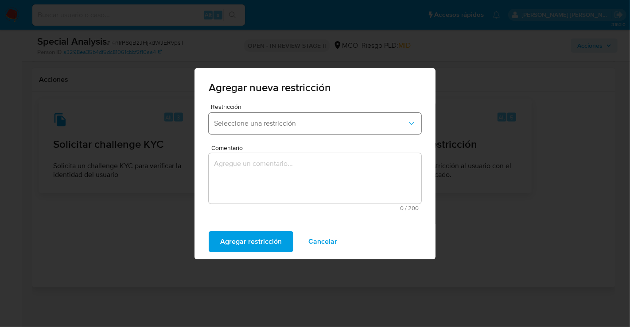
click at [294, 127] on span "Seleccione una restricción" at bounding box center [310, 123] width 193 height 9
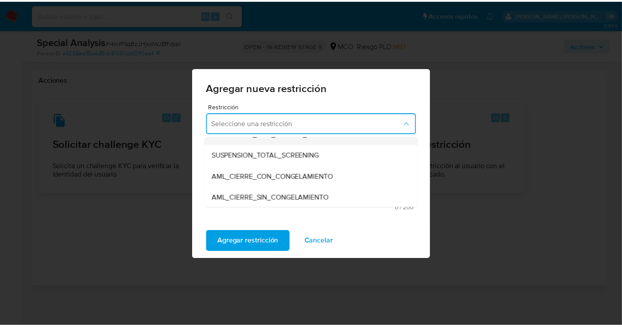
scroll to position [49, 0]
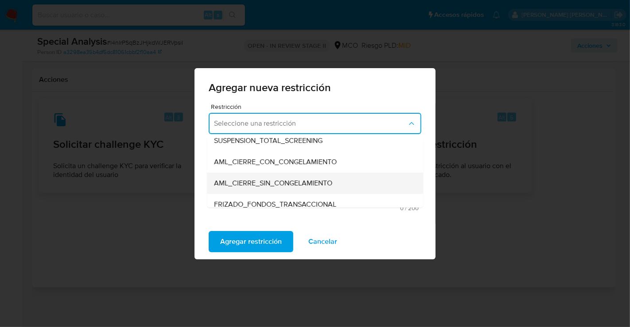
click at [298, 183] on span "AML_CIERRE_SIN_CONGELAMIENTO" at bounding box center [273, 183] width 118 height 9
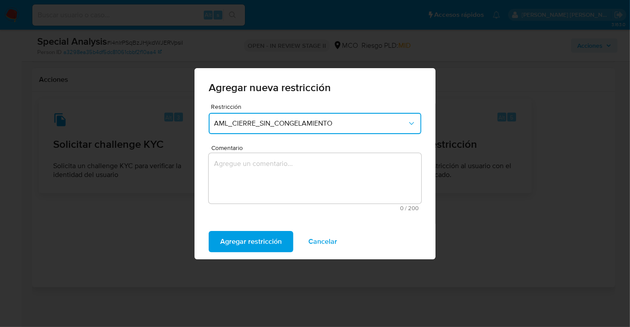
click at [299, 174] on textarea "Comentario" at bounding box center [315, 178] width 213 height 50
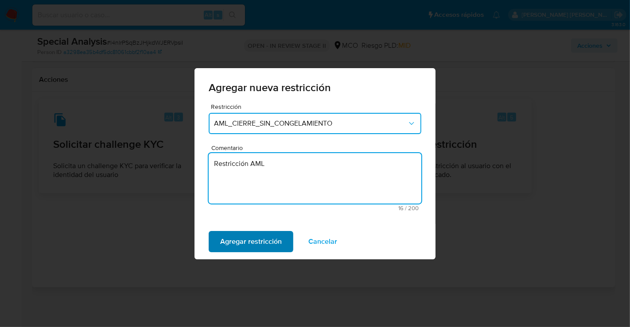
type textarea "Restricción AML"
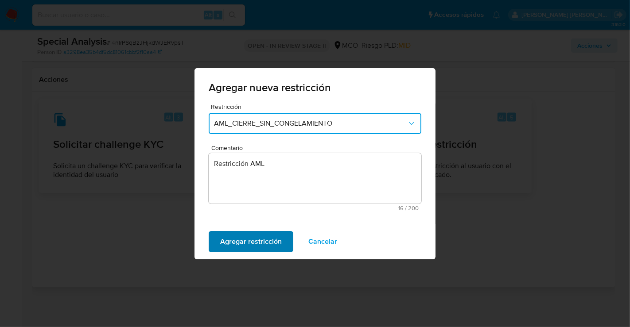
click at [275, 242] on span "Agregar restricción" at bounding box center [251, 241] width 62 height 19
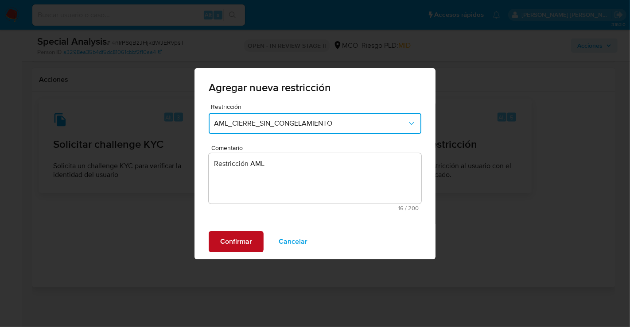
click at [248, 233] on span "Confirmar" at bounding box center [236, 241] width 32 height 19
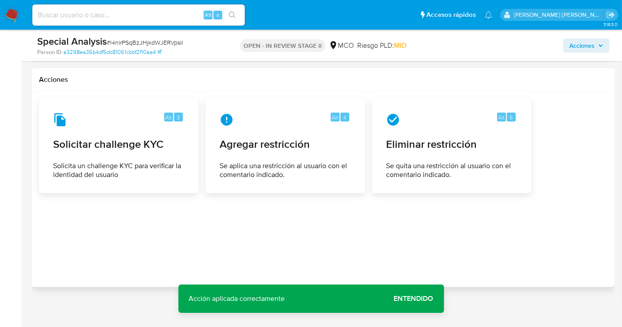
drag, startPoint x: 582, startPoint y: 45, endPoint x: 573, endPoint y: 52, distance: 12.0
click at [582, 44] on span "Acciones" at bounding box center [582, 46] width 25 height 14
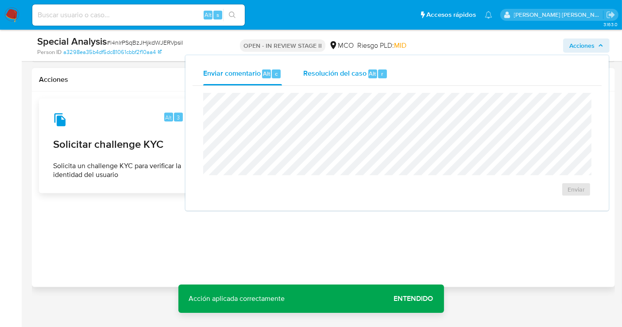
click at [343, 74] on span "Resolución del caso" at bounding box center [334, 73] width 63 height 10
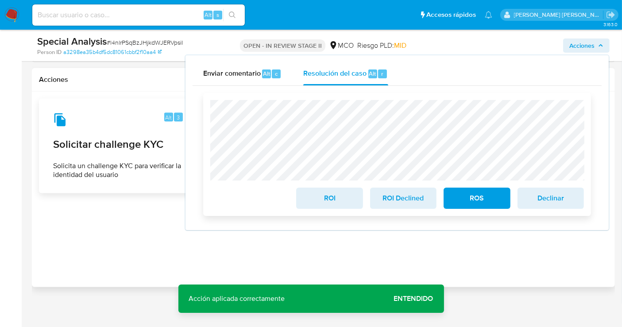
click at [456, 194] on span "ROS" at bounding box center [476, 198] width 43 height 19
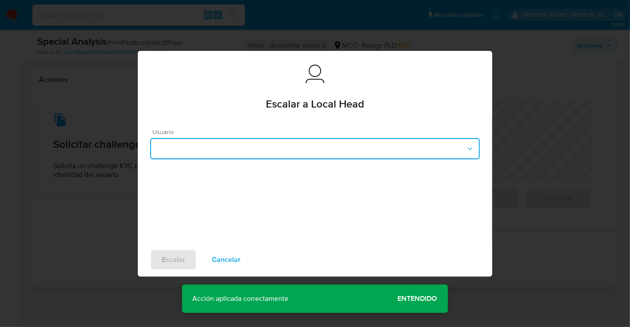
click at [281, 146] on button "button" at bounding box center [314, 148] width 329 height 21
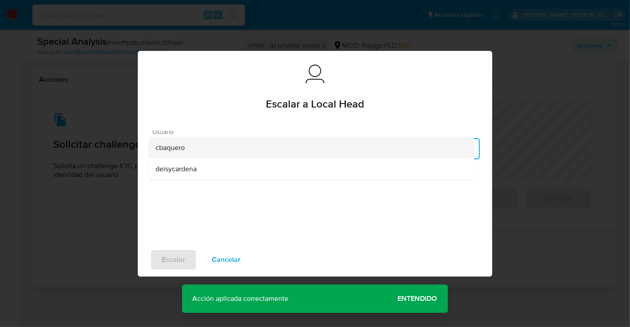
click at [192, 145] on div "cbaquero" at bounding box center [310, 147] width 311 height 21
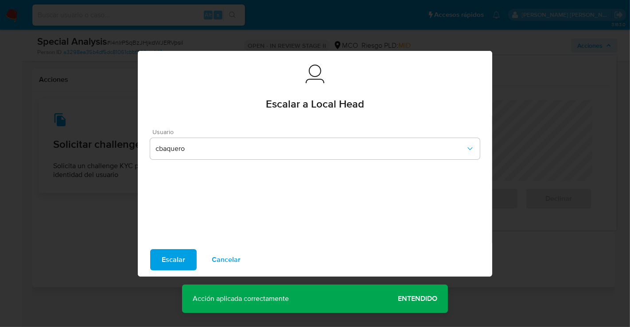
drag, startPoint x: 175, startPoint y: 255, endPoint x: 211, endPoint y: 225, distance: 47.1
click at [175, 255] on span "Escalar" at bounding box center [173, 259] width 23 height 19
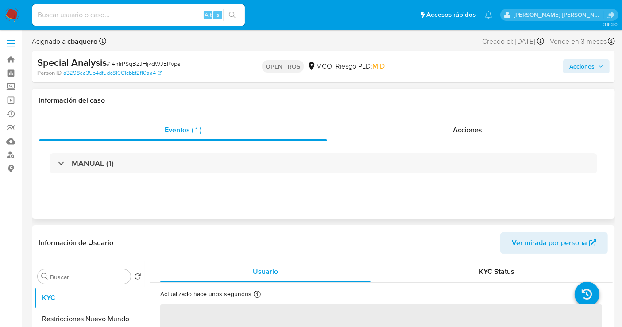
select select "10"
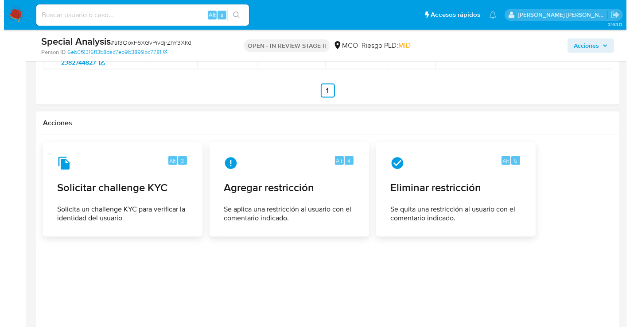
scroll to position [1213, 0]
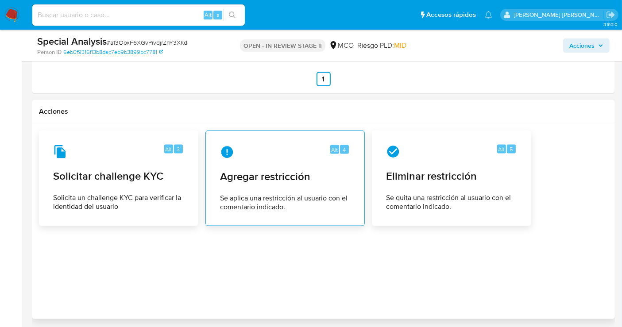
click at [257, 170] on span "Agregar restricción" at bounding box center [285, 176] width 130 height 13
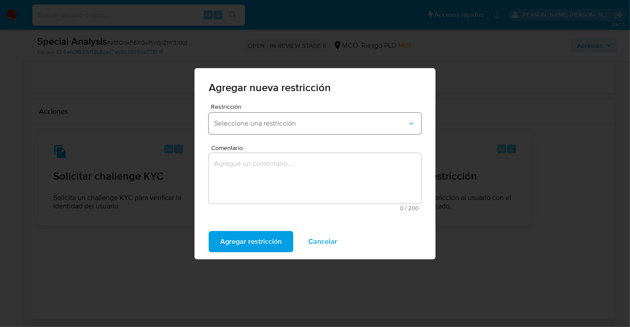
click at [299, 129] on button "Seleccione una restricción" at bounding box center [315, 123] width 213 height 21
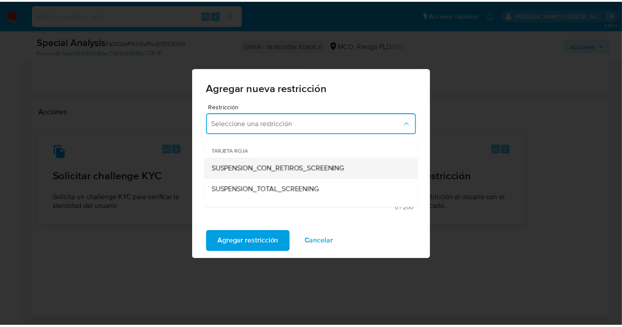
scroll to position [49, 0]
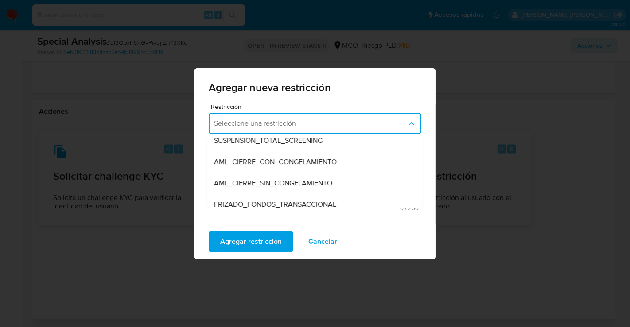
drag, startPoint x: 253, startPoint y: 180, endPoint x: 258, endPoint y: 190, distance: 11.5
click at [253, 180] on span "AML_CIERRE_SIN_CONGELAMIENTO" at bounding box center [273, 183] width 118 height 9
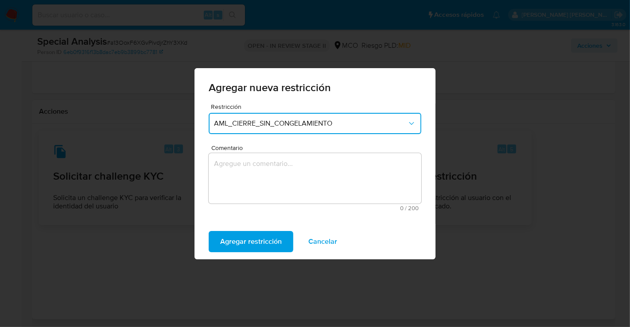
click at [295, 180] on textarea "Comentario" at bounding box center [315, 178] width 213 height 50
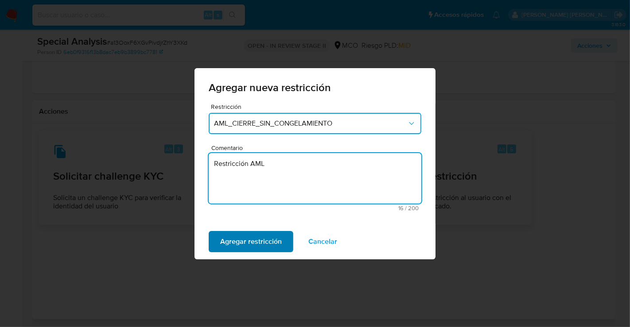
type textarea "Restricción AML"
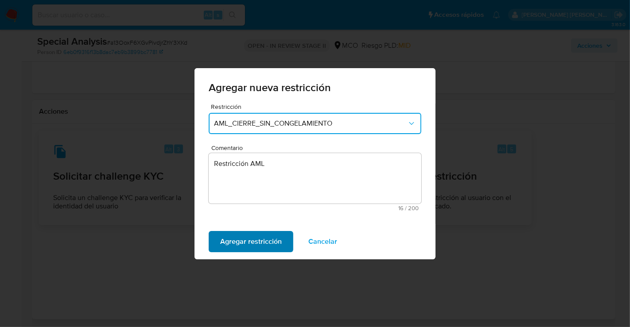
click at [261, 238] on span "Agregar restricción" at bounding box center [251, 241] width 62 height 19
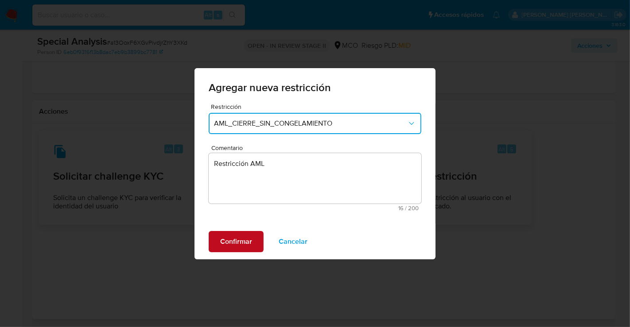
click at [244, 241] on span "Confirmar" at bounding box center [236, 241] width 32 height 19
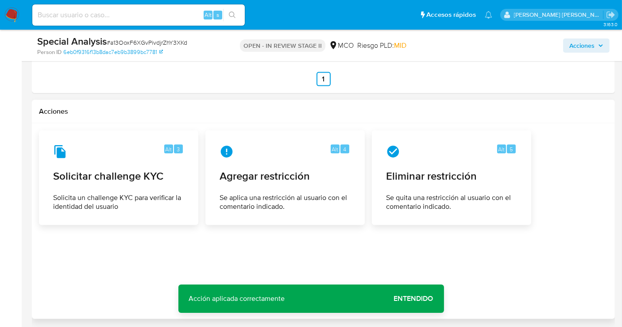
click at [571, 47] on span "Acciones" at bounding box center [582, 46] width 25 height 14
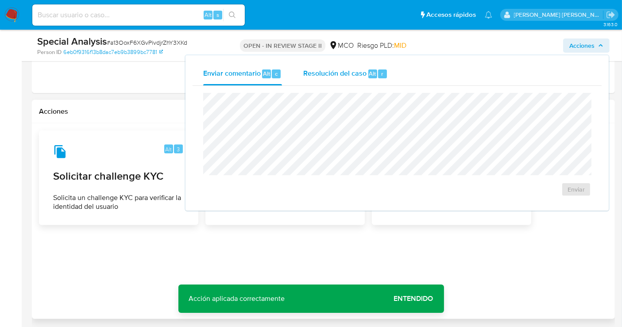
click at [318, 78] on div "Resolución del caso Alt r" at bounding box center [345, 73] width 85 height 23
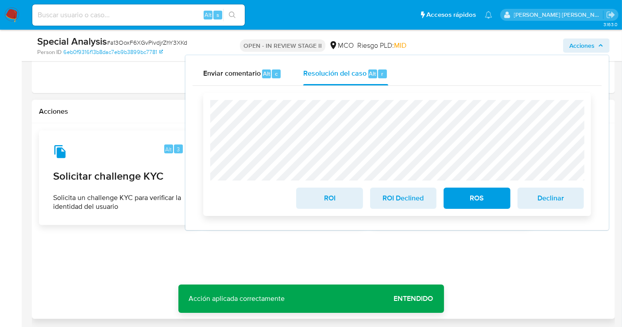
click at [475, 205] on span "ROS" at bounding box center [476, 198] width 43 height 19
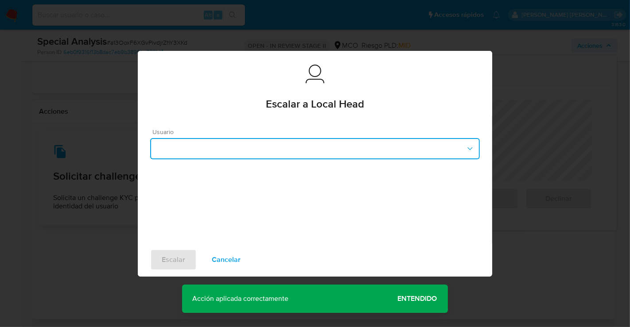
click at [305, 146] on button "button" at bounding box center [314, 148] width 329 height 21
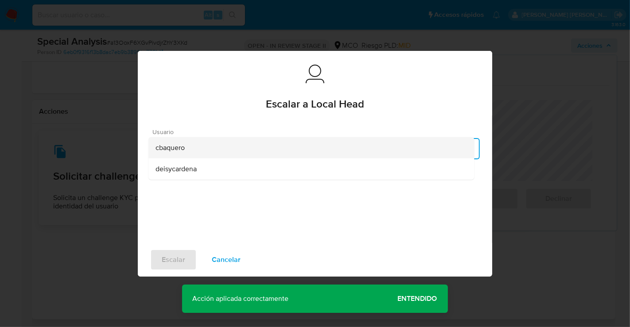
click at [230, 143] on div "cbaquero" at bounding box center [310, 147] width 311 height 21
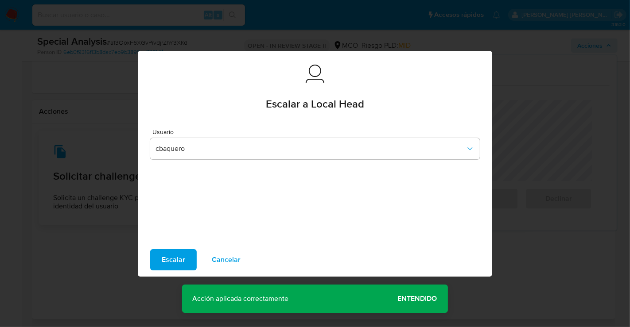
click at [176, 256] on span "Escalar" at bounding box center [173, 259] width 23 height 19
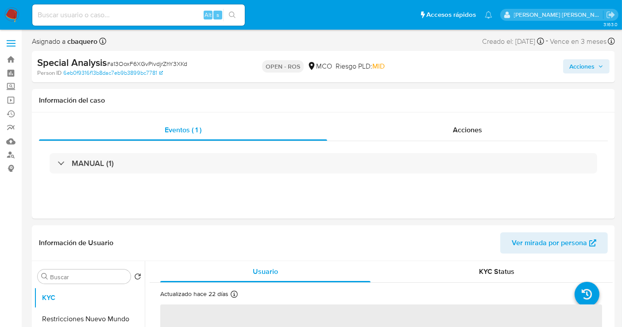
select select "10"
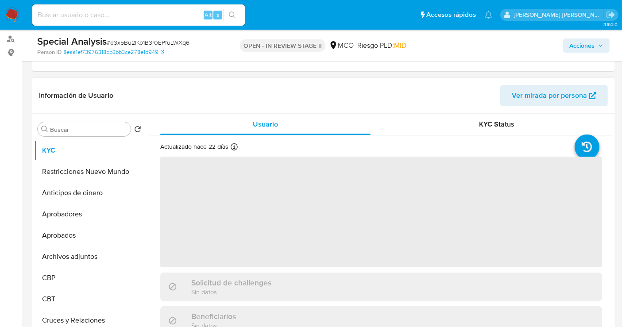
scroll to position [295, 0]
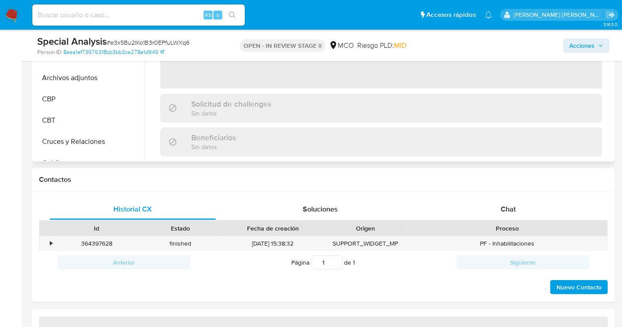
select select "10"
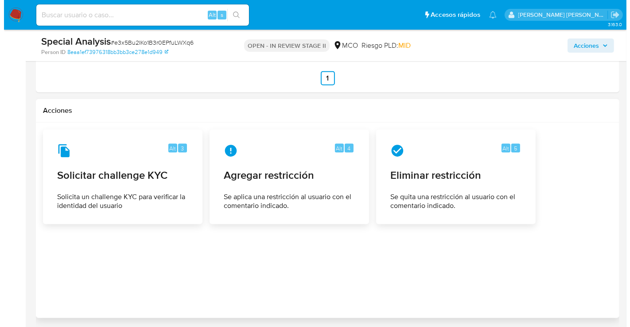
scroll to position [1154, 0]
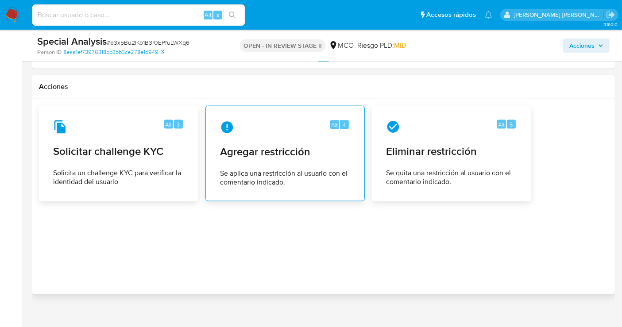
click at [278, 145] on span "Agregar restricción" at bounding box center [285, 151] width 130 height 13
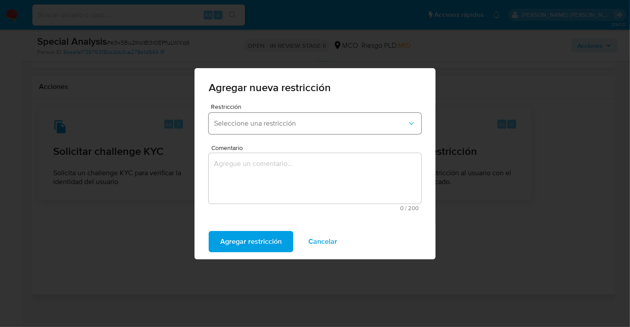
click at [279, 124] on span "Seleccione una restricción" at bounding box center [310, 123] width 193 height 9
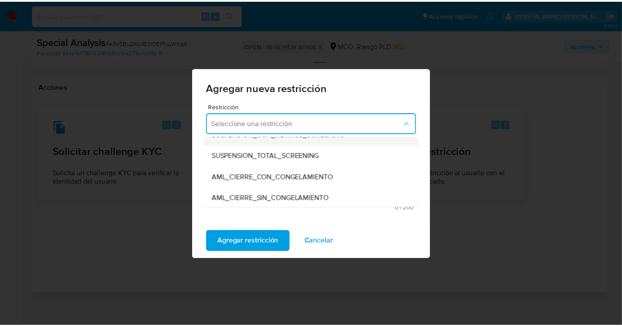
scroll to position [49, 0]
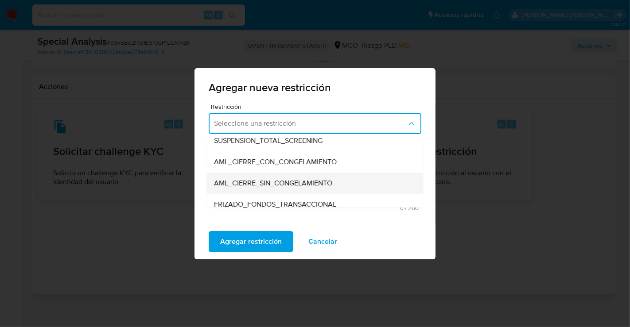
click at [295, 182] on span "AML_CIERRE_SIN_CONGELAMIENTO" at bounding box center [273, 183] width 118 height 9
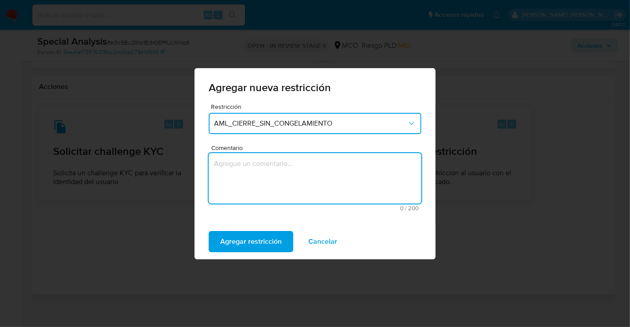
click at [294, 179] on textarea "Comentario" at bounding box center [315, 178] width 213 height 50
type textarea "Restricción AML"
click at [258, 237] on span "Agregar restricción" at bounding box center [251, 241] width 62 height 19
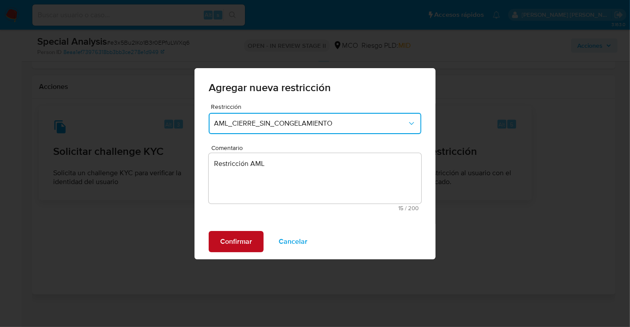
click at [247, 236] on span "Confirmar" at bounding box center [236, 241] width 32 height 19
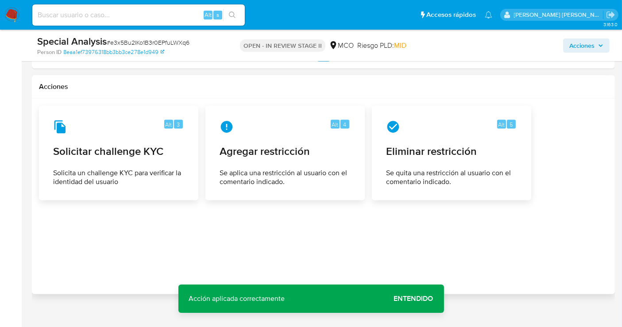
click at [578, 43] on span "Acciones" at bounding box center [582, 46] width 25 height 14
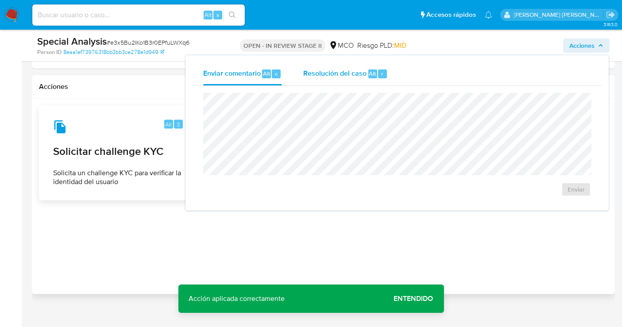
click at [337, 74] on span "Resolución del caso" at bounding box center [334, 73] width 63 height 10
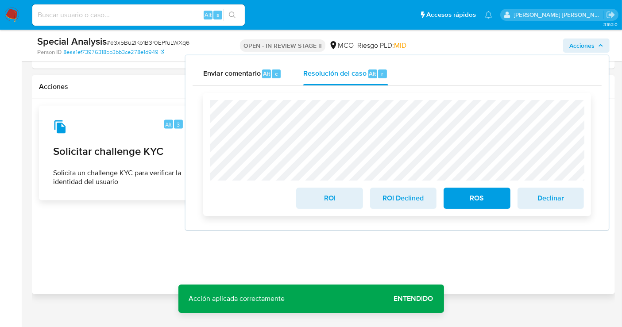
click at [466, 203] on span "ROS" at bounding box center [476, 198] width 43 height 19
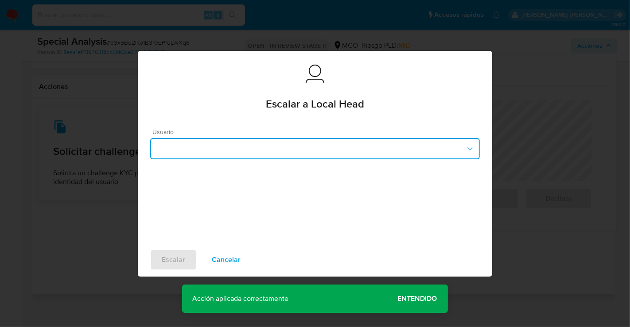
click at [330, 147] on button "button" at bounding box center [314, 148] width 329 height 21
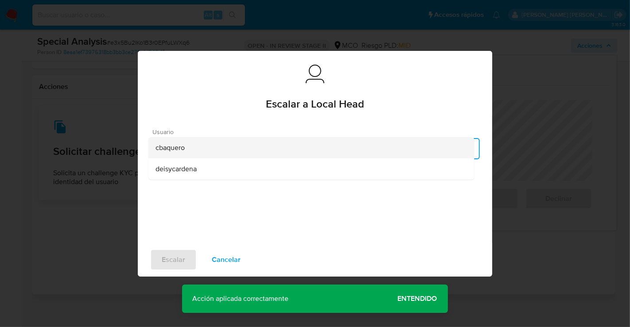
click at [260, 145] on div "cbaquero" at bounding box center [310, 147] width 311 height 21
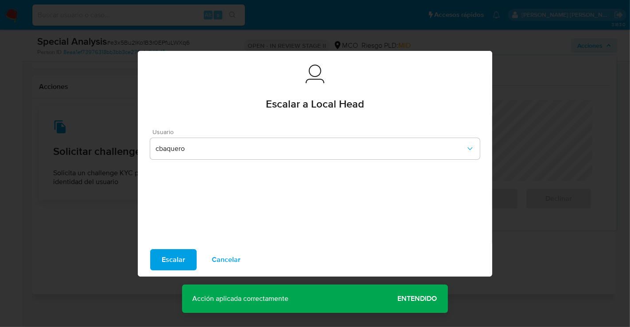
click at [176, 259] on span "Escalar" at bounding box center [173, 259] width 23 height 19
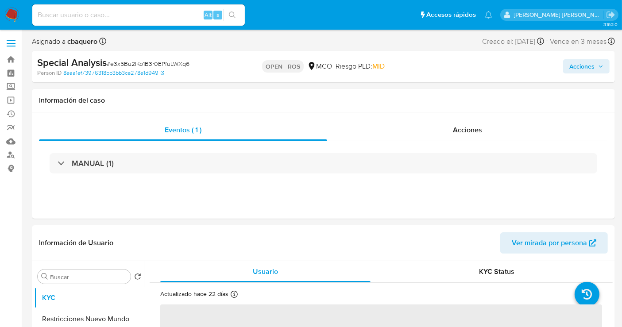
select select "10"
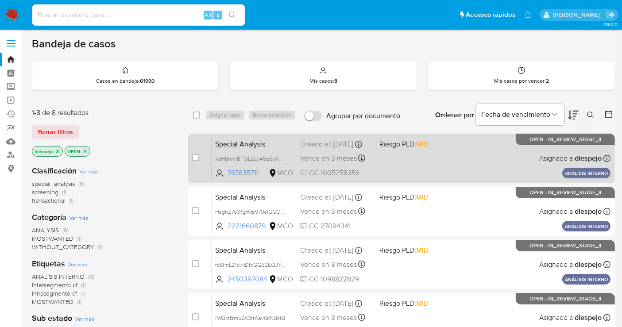
click at [439, 159] on div "Special Analysis xaHbhmiBTQLtZwA5q5oVm8tm 767835711 MCO Riesgo PLD: MID Creado …" at bounding box center [411, 158] width 399 height 45
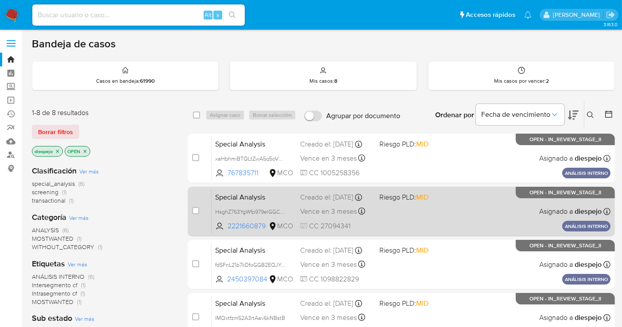
click at [468, 208] on div "Special Analysis HsghZ763YgWfp979elGGC275 2221660879 MCO Riesgo PLD: MID Creado…" at bounding box center [411, 211] width 399 height 45
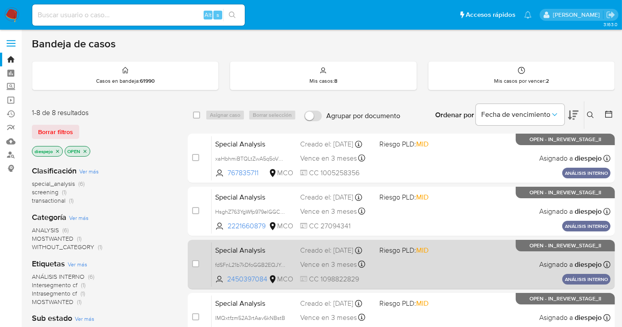
click at [456, 256] on div "Special Analysis fdSFnL21b7kDfoGGB2EQJYdN 2450397084 MCO Riesgo PLD: MID Creado…" at bounding box center [411, 264] width 399 height 45
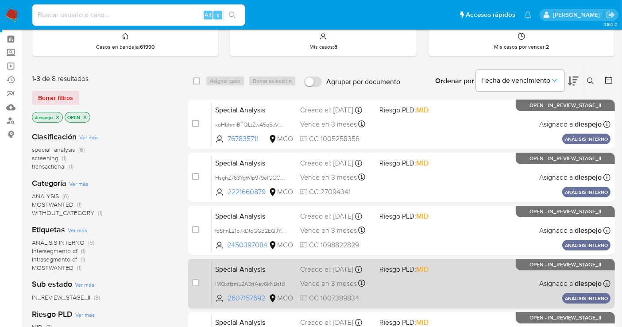
scroll to position [49, 0]
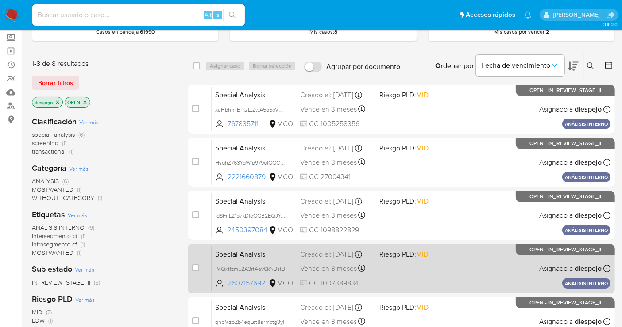
click at [457, 265] on div "Special Analysis IMQxtfzm52A3rtAav6kNBstB 2607157692 MCO Riesgo PLD: MID Creado…" at bounding box center [411, 268] width 399 height 45
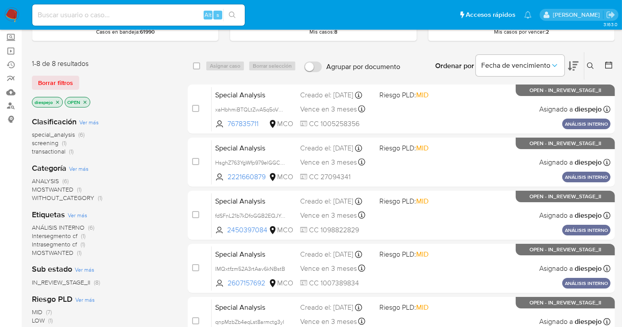
click at [14, 16] on img at bounding box center [11, 15] width 15 height 15
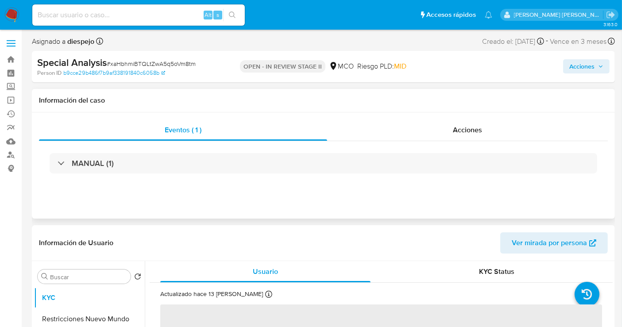
select select "10"
click at [464, 125] on span "Acciones" at bounding box center [467, 130] width 29 height 10
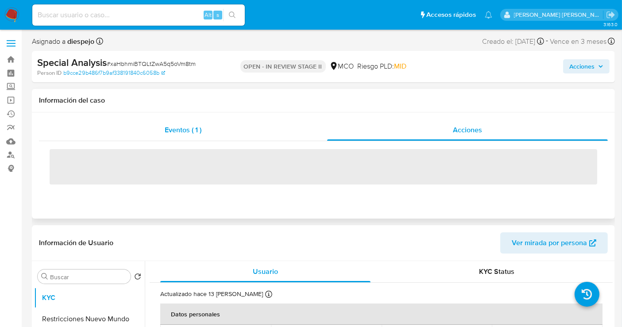
click at [225, 124] on div "Eventos ( 1 )" at bounding box center [183, 130] width 288 height 21
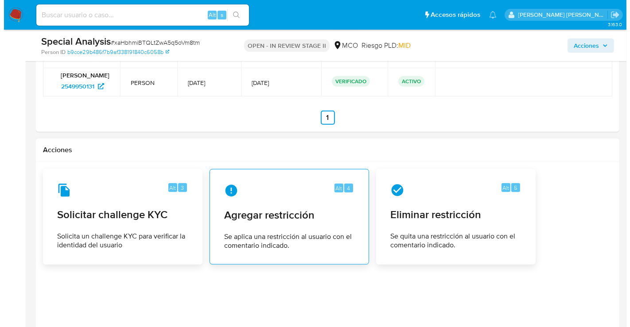
scroll to position [935, 0]
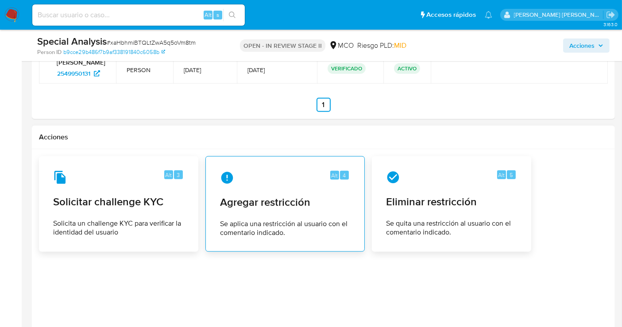
click at [276, 233] on span "Se aplica una restricción al usuario con el comentario indicado." at bounding box center [285, 229] width 130 height 18
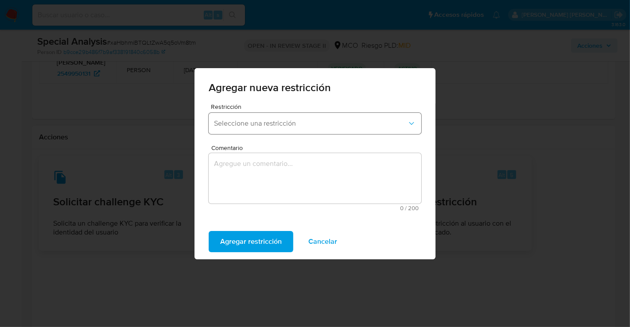
click at [273, 126] on span "Seleccione una restricción" at bounding box center [310, 123] width 193 height 9
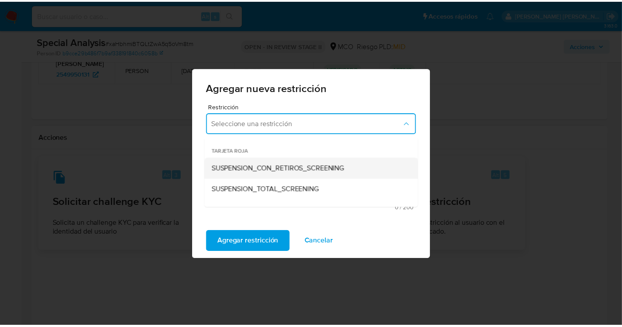
scroll to position [49, 0]
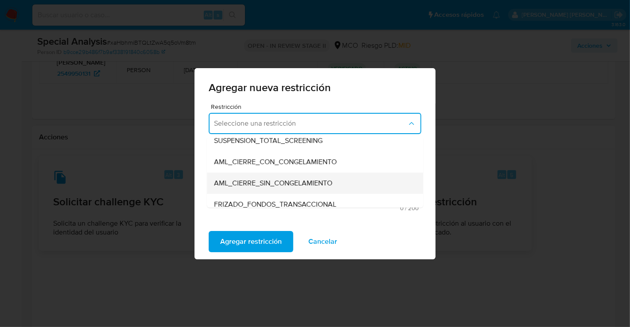
click at [268, 184] on span "AML_CIERRE_SIN_CONGELAMIENTO" at bounding box center [273, 183] width 118 height 9
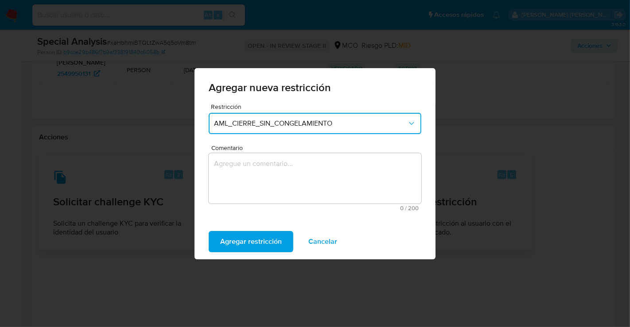
click at [288, 174] on textarea "Comentario" at bounding box center [315, 178] width 213 height 50
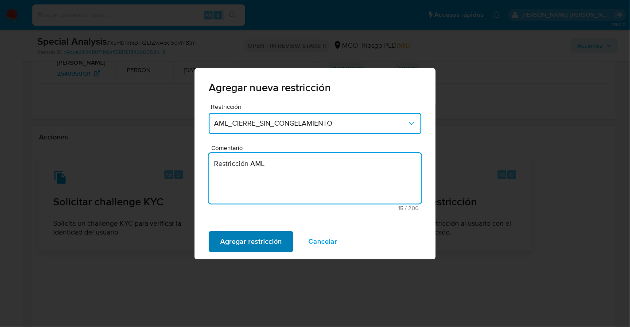
type textarea "Restricción AML"
click at [244, 245] on span "Agregar restricción" at bounding box center [251, 241] width 62 height 19
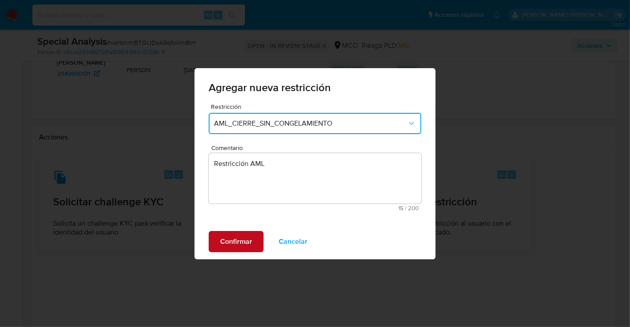
click at [240, 244] on span "Confirmar" at bounding box center [236, 241] width 32 height 19
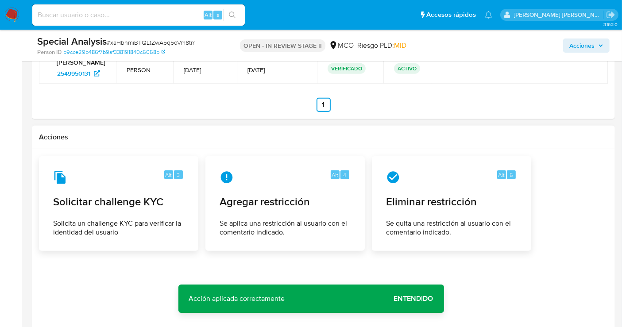
click at [583, 44] on span "Acciones" at bounding box center [582, 46] width 25 height 14
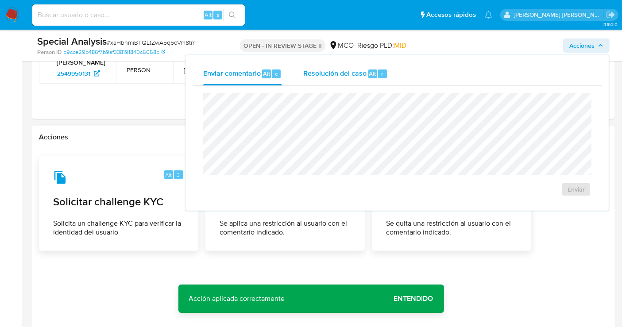
click at [346, 73] on span "Resolución del caso" at bounding box center [334, 73] width 63 height 10
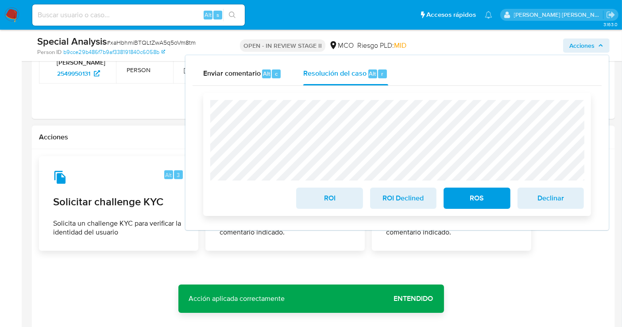
click at [464, 205] on span "ROS" at bounding box center [476, 198] width 43 height 19
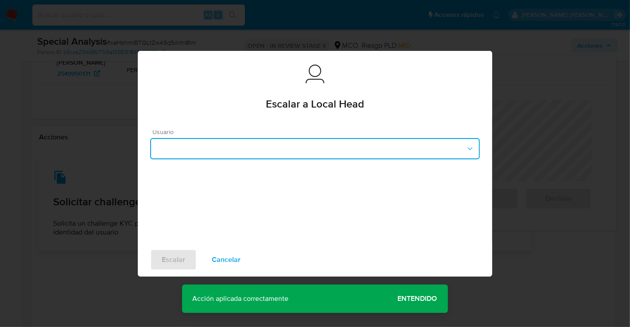
click at [256, 150] on button "button" at bounding box center [314, 148] width 329 height 21
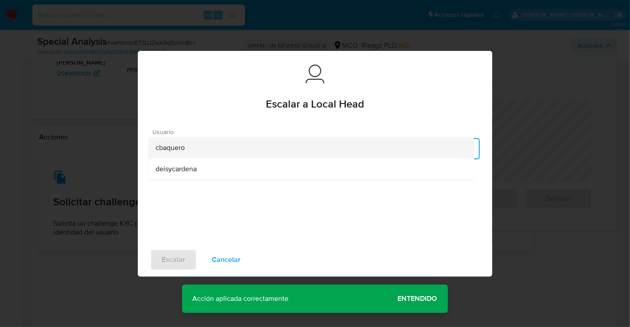
click at [179, 148] on span "cbaquero" at bounding box center [169, 147] width 29 height 9
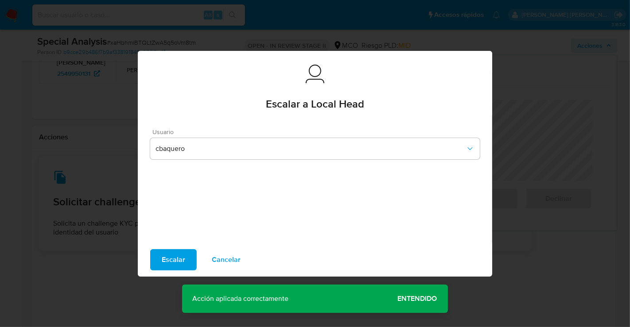
click at [180, 260] on span "Escalar" at bounding box center [173, 259] width 23 height 19
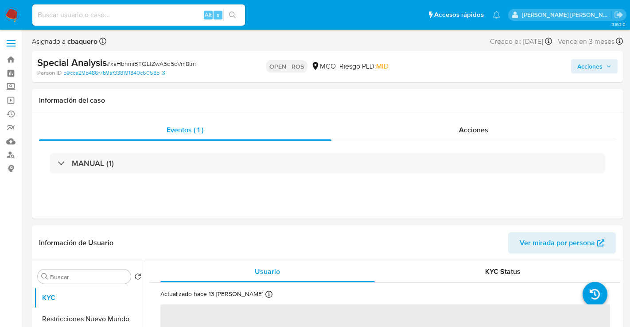
select select "10"
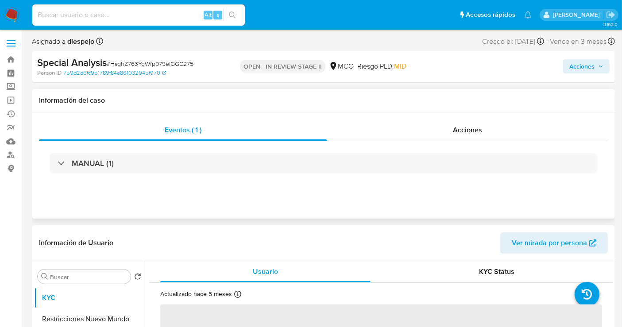
select select "10"
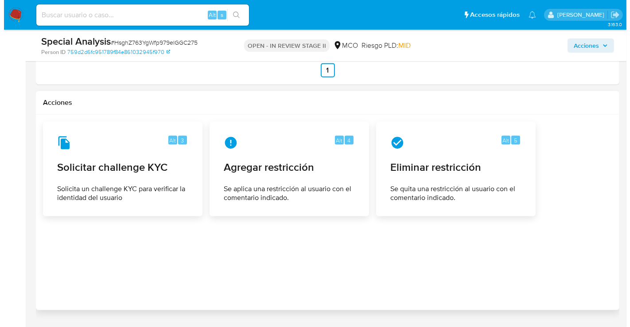
scroll to position [1161, 0]
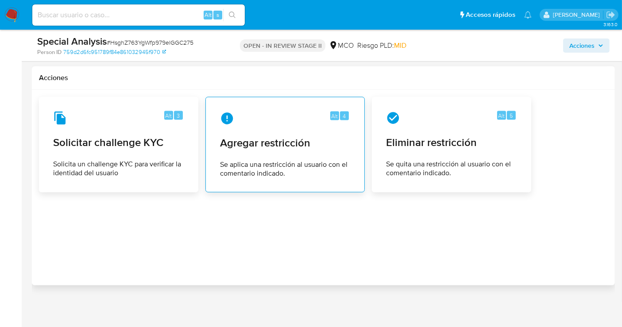
click at [279, 163] on span "Se aplica una restricción al usuario con el comentario indicado." at bounding box center [285, 169] width 130 height 18
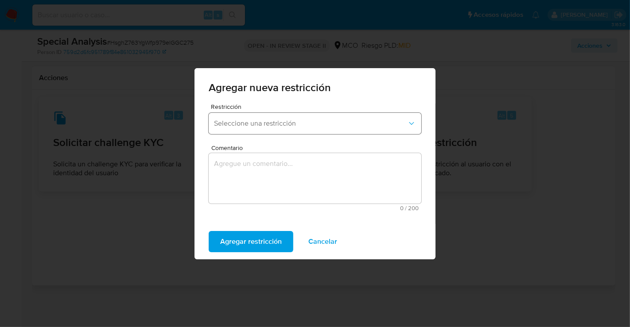
drag, startPoint x: 271, startPoint y: 126, endPoint x: 271, endPoint y: 132, distance: 6.2
click at [271, 126] on span "Seleccione una restricción" at bounding box center [310, 123] width 193 height 9
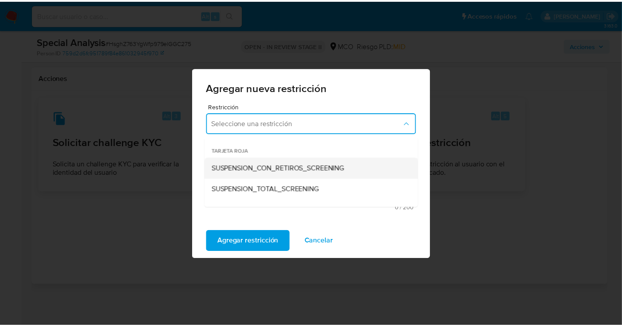
scroll to position [49, 0]
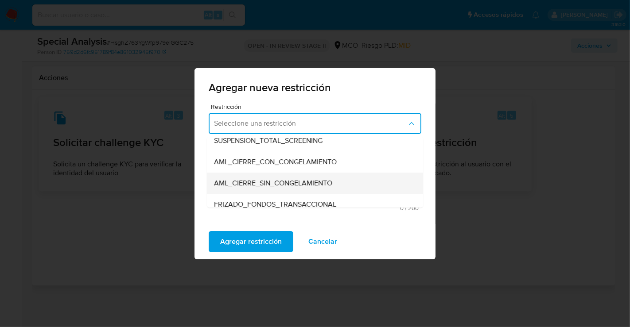
click at [284, 184] on span "AML_CIERRE_SIN_CONGELAMIENTO" at bounding box center [273, 183] width 118 height 9
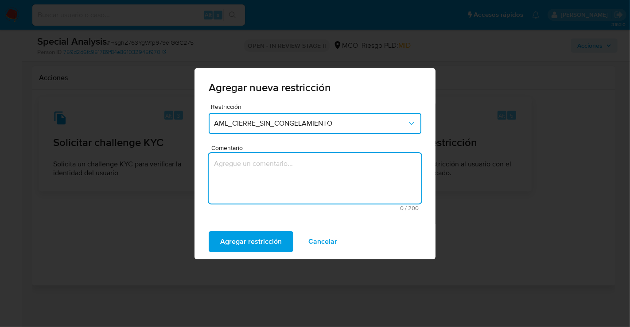
click at [286, 175] on textarea "Comentario" at bounding box center [315, 178] width 213 height 50
drag, startPoint x: 213, startPoint y: 170, endPoint x: 244, endPoint y: 170, distance: 31.0
click at [213, 171] on textarea "Restricción AML" at bounding box center [315, 178] width 213 height 50
type textarea "Restricción AML"
click at [250, 240] on span "Agregar restricción" at bounding box center [251, 241] width 62 height 19
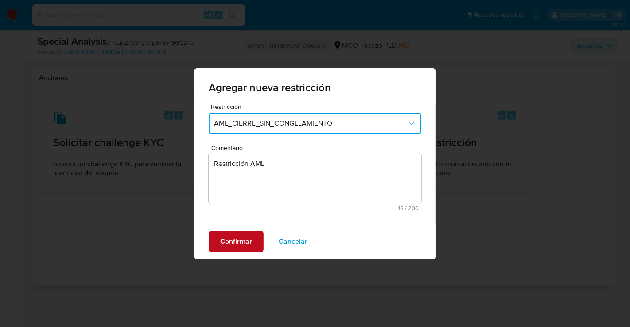
click at [233, 234] on span "Confirmar" at bounding box center [236, 241] width 32 height 19
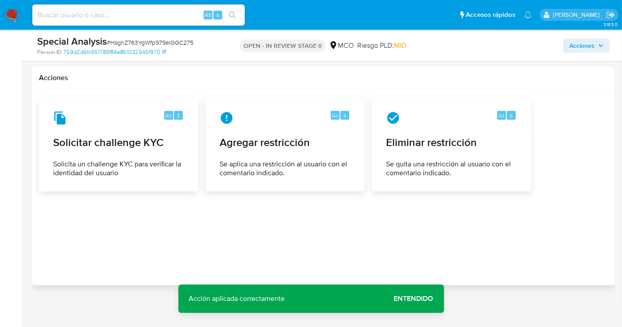
click at [587, 41] on span "Acciones" at bounding box center [582, 46] width 25 height 14
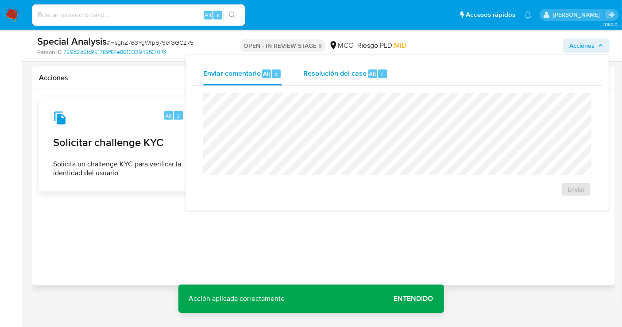
click at [328, 79] on div "Resolución del caso Alt r" at bounding box center [345, 73] width 85 height 23
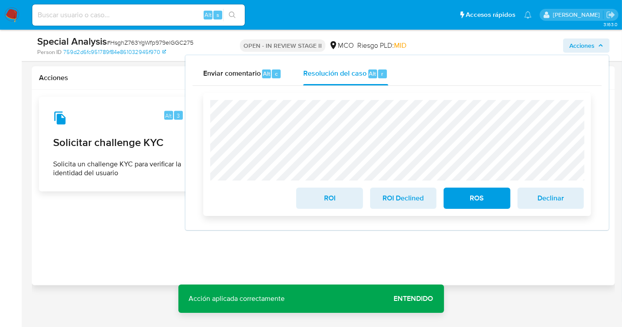
click at [481, 200] on span "ROS" at bounding box center [476, 198] width 43 height 19
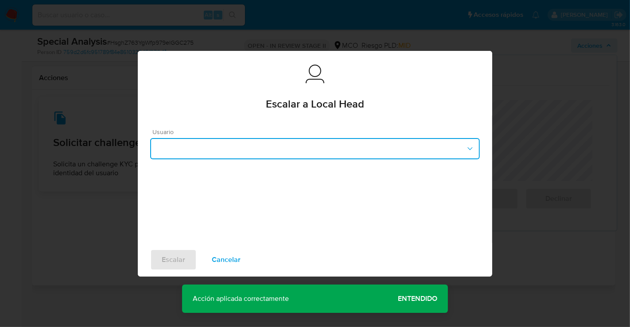
click at [279, 151] on button "button" at bounding box center [314, 148] width 329 height 21
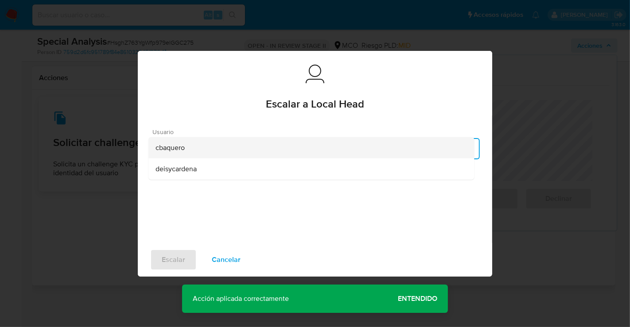
click at [188, 146] on div "cbaquero" at bounding box center [310, 147] width 311 height 21
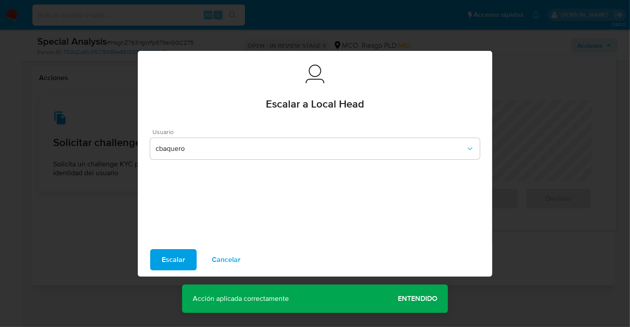
click at [183, 259] on span "Escalar" at bounding box center [173, 259] width 23 height 19
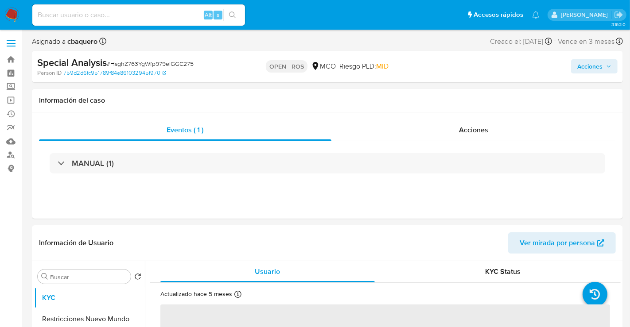
select select "10"
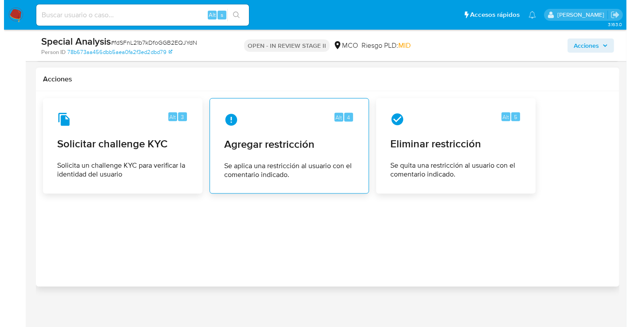
scroll to position [1114, 0]
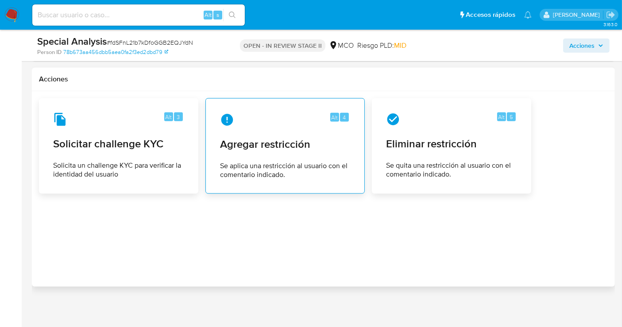
click at [233, 120] on icon at bounding box center [227, 120] width 14 height 14
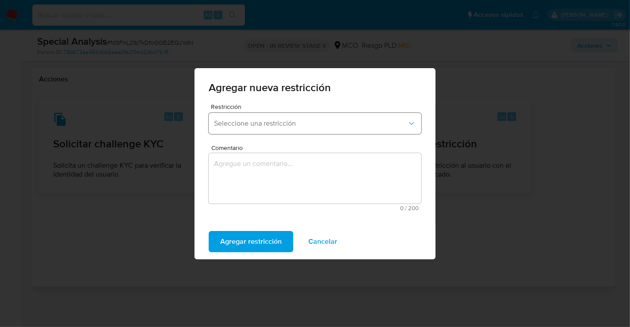
click at [279, 125] on span "Seleccione una restricción" at bounding box center [310, 123] width 193 height 9
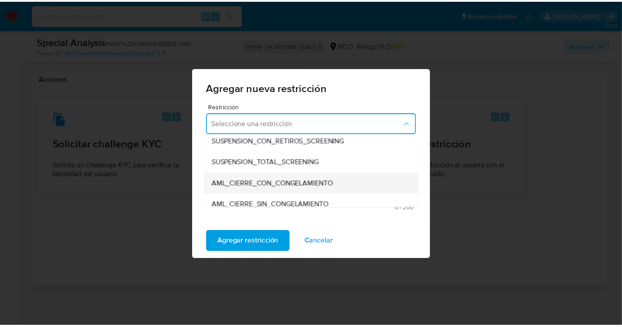
scroll to position [49, 0]
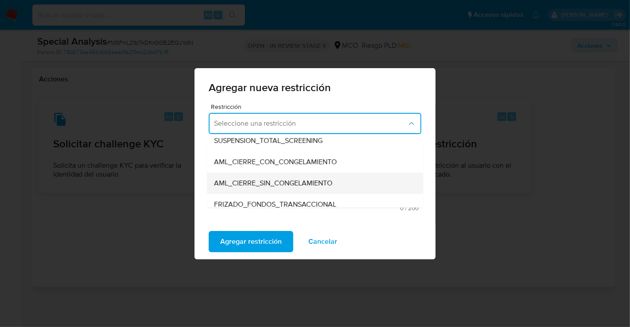
click at [275, 187] on span "AML_CIERRE_SIN_CONGELAMIENTO" at bounding box center [273, 183] width 118 height 9
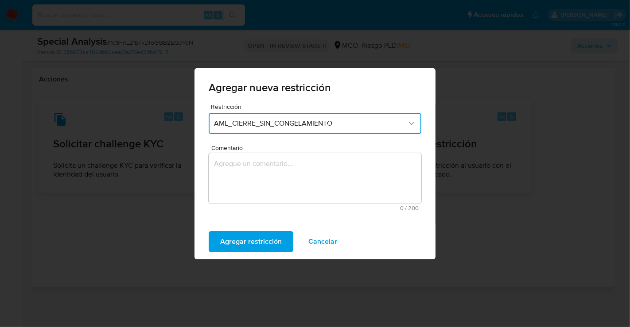
click at [273, 177] on textarea "Comentario" at bounding box center [315, 178] width 213 height 50
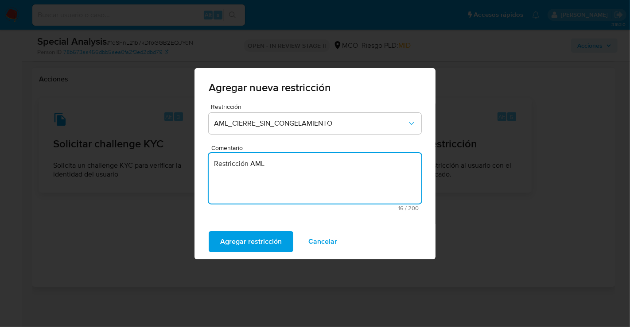
click at [215, 169] on textarea "Restricción AML" at bounding box center [315, 178] width 213 height 50
type textarea "Restricción AML"
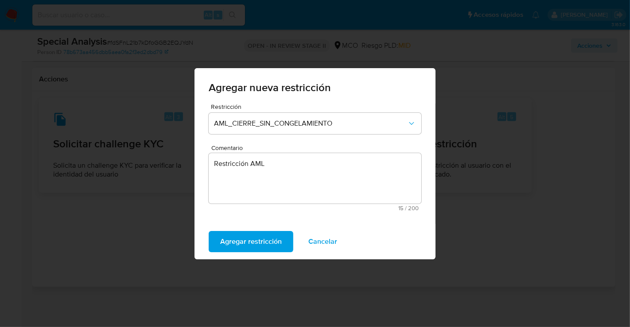
click at [263, 244] on span "Agregar restricción" at bounding box center [251, 241] width 62 height 19
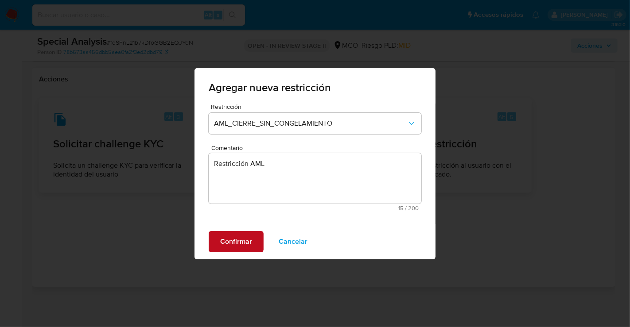
click at [240, 234] on span "Confirmar" at bounding box center [236, 241] width 32 height 19
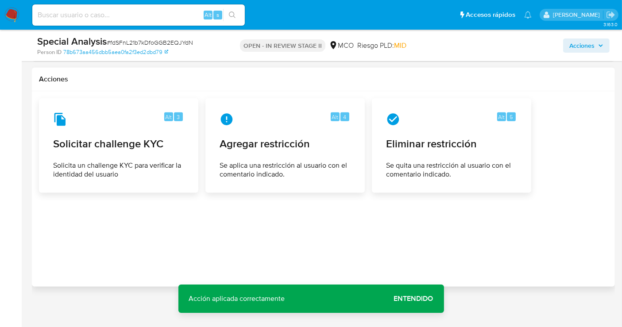
click at [597, 44] on span "Acciones" at bounding box center [587, 45] width 34 height 12
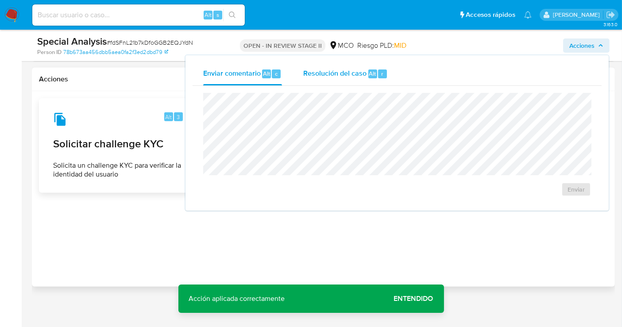
click at [306, 76] on span "Resolución del caso" at bounding box center [334, 73] width 63 height 10
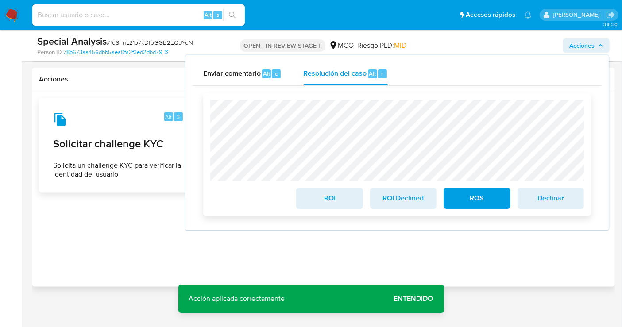
click at [473, 199] on span "ROS" at bounding box center [476, 198] width 43 height 19
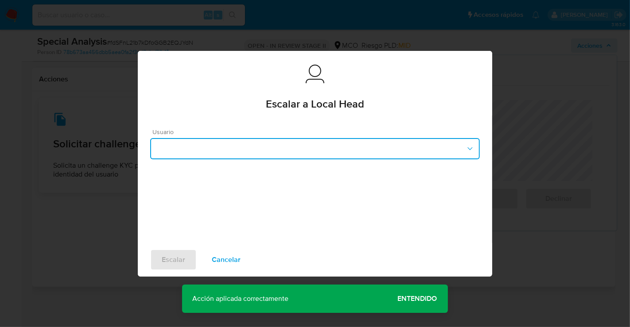
click at [209, 148] on button "button" at bounding box center [314, 148] width 329 height 21
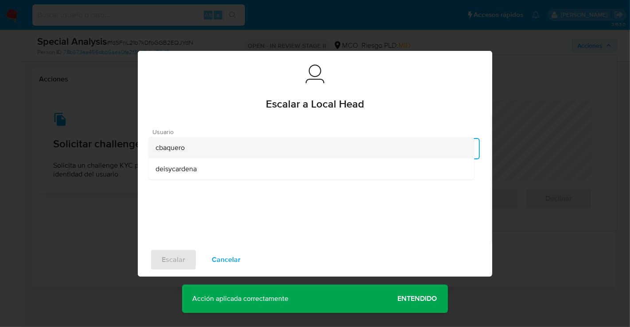
click at [189, 149] on div "cbaquero" at bounding box center [310, 147] width 311 height 21
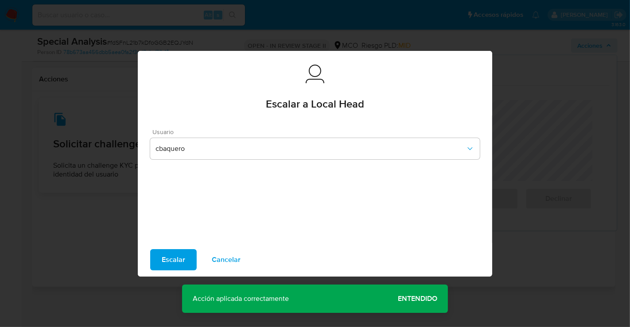
drag, startPoint x: 174, startPoint y: 259, endPoint x: 177, endPoint y: 253, distance: 6.7
click at [174, 259] on span "Escalar" at bounding box center [173, 259] width 23 height 19
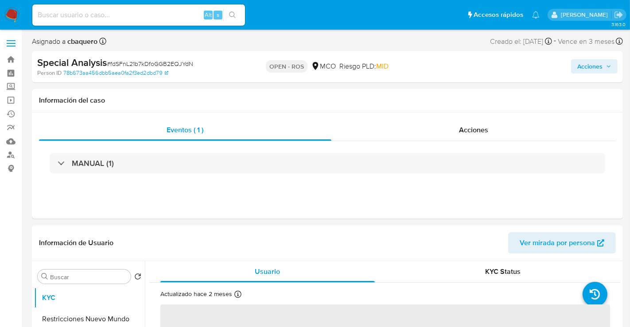
select select "10"
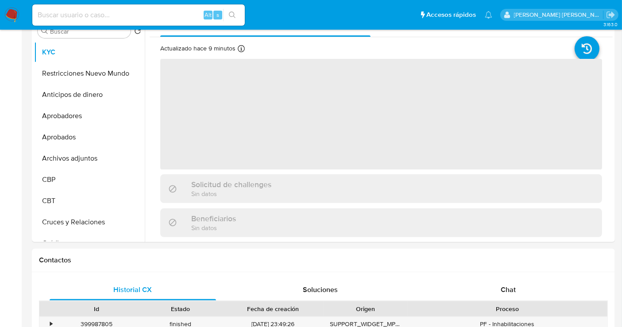
select select "10"
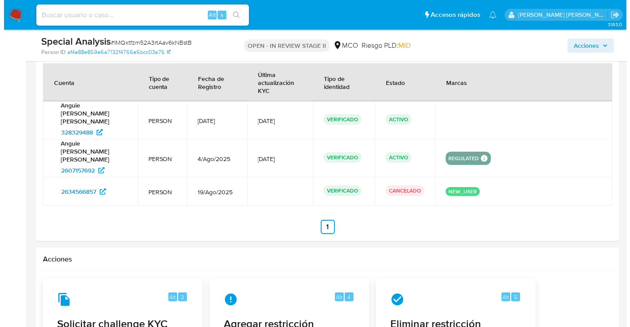
scroll to position [1057, 0]
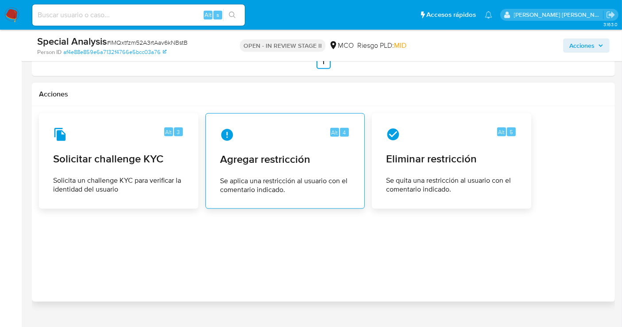
click at [281, 153] on span "Agregar restricción" at bounding box center [285, 159] width 130 height 13
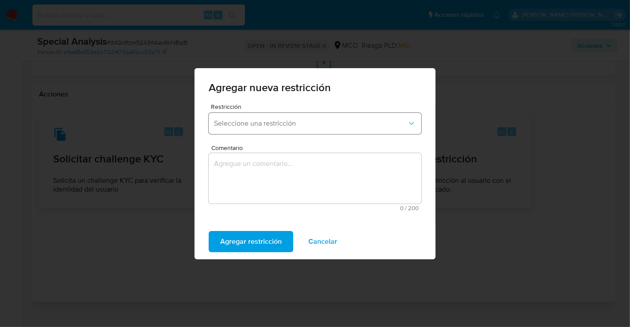
click at [243, 119] on span "Seleccione una restricción" at bounding box center [310, 123] width 193 height 9
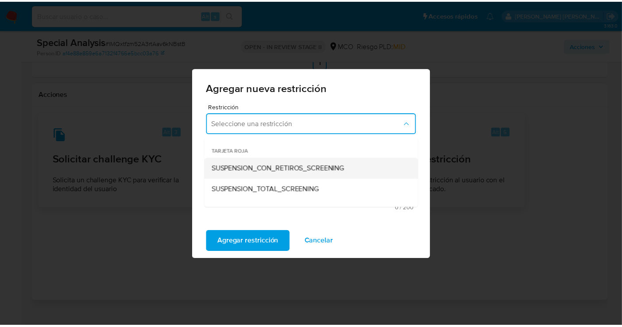
scroll to position [49, 0]
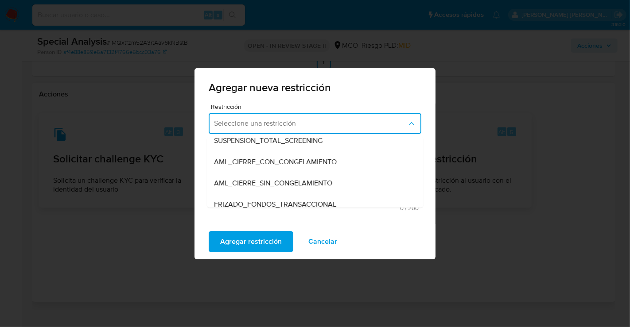
click at [255, 185] on span "AML_CIERRE_SIN_CONGELAMIENTO" at bounding box center [273, 183] width 118 height 9
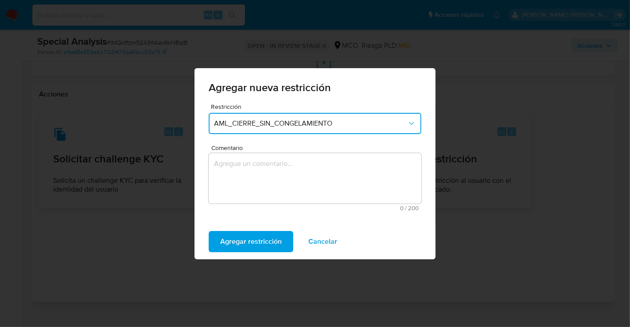
click at [257, 179] on textarea "Comentario" at bounding box center [315, 178] width 213 height 50
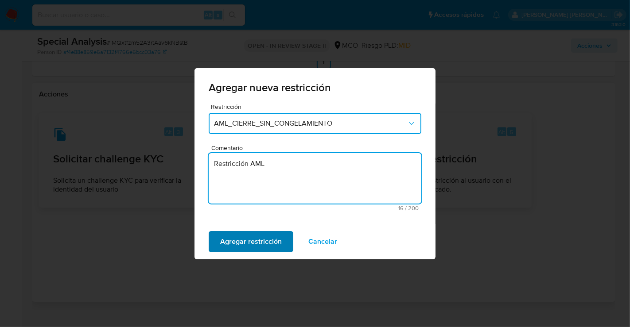
type textarea "Restricción AML"
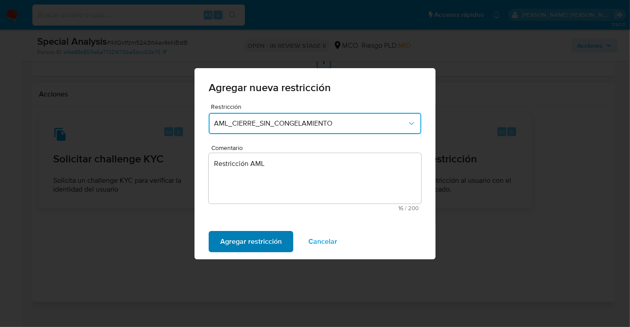
click at [268, 242] on span "Agregar restricción" at bounding box center [251, 241] width 62 height 19
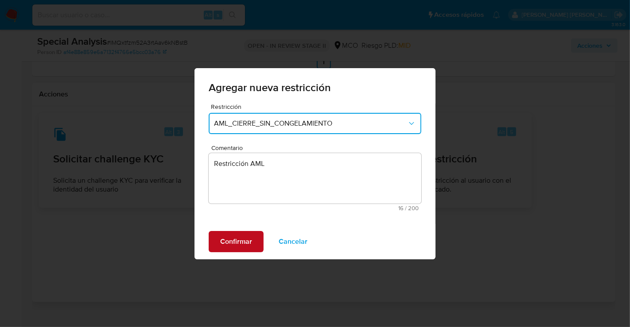
click at [253, 235] on button "Confirmar" at bounding box center [236, 241] width 55 height 21
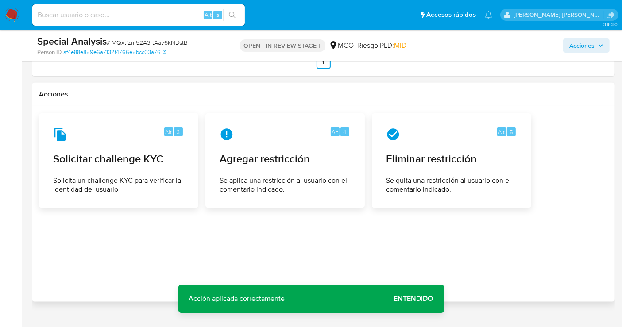
click at [576, 52] on span "Acciones" at bounding box center [582, 46] width 25 height 14
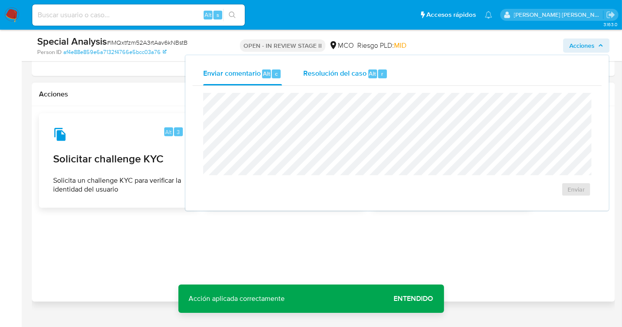
click at [314, 70] on span "Resolución del caso" at bounding box center [334, 73] width 63 height 10
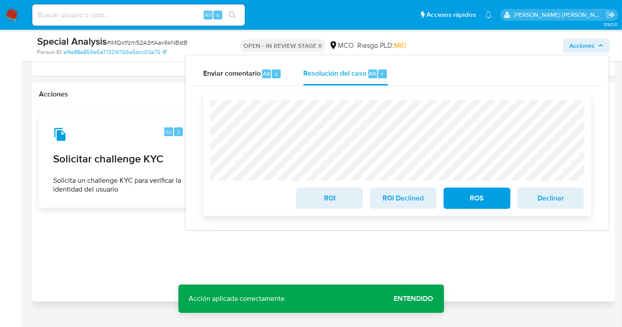
click at [471, 199] on span "ROS" at bounding box center [476, 198] width 43 height 19
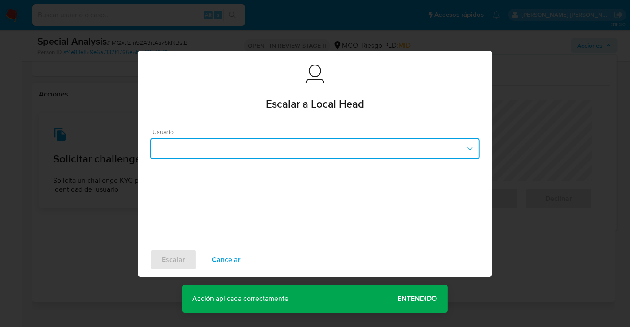
click at [267, 148] on button "button" at bounding box center [314, 148] width 329 height 21
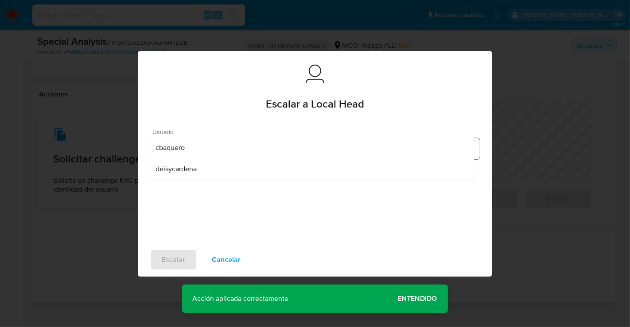
drag, startPoint x: 181, startPoint y: 146, endPoint x: 177, endPoint y: 158, distance: 12.6
click at [181, 146] on span "cbaquero" at bounding box center [169, 147] width 29 height 9
click at [177, 258] on span "Escalar" at bounding box center [173, 259] width 23 height 19
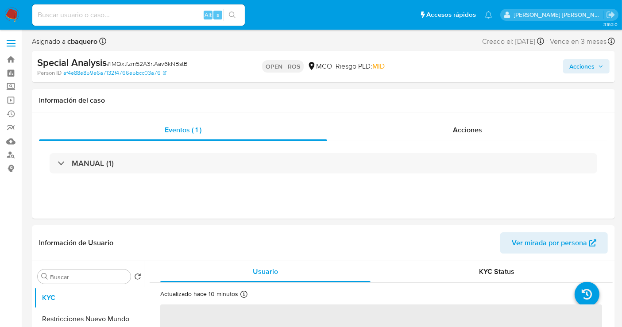
select select "10"
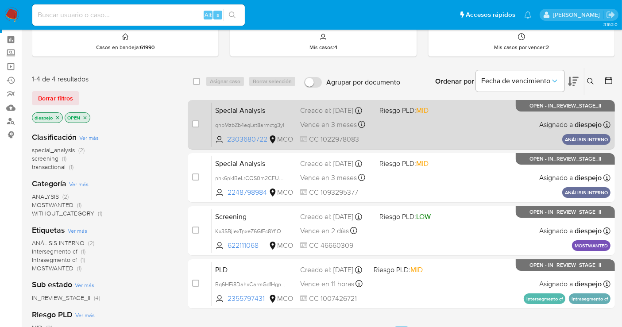
scroll to position [49, 0]
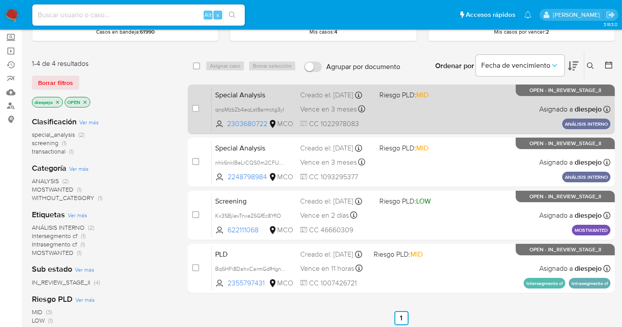
click at [462, 113] on div "Special Analysis qnpMzbZb4eqLst8armctg3yl 2303680722 MCO Riesgo PLD: MID Creado…" at bounding box center [411, 109] width 399 height 45
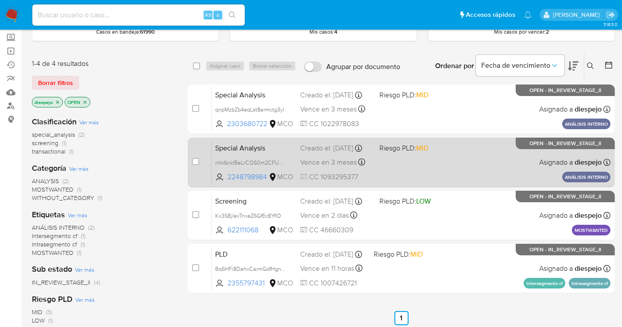
click at [446, 161] on div "Special Analysis nhk6nkIBeLrCQS0m2CFUZ9Ki 2248798984 MCO Riesgo PLD: MID Creado…" at bounding box center [411, 162] width 399 height 45
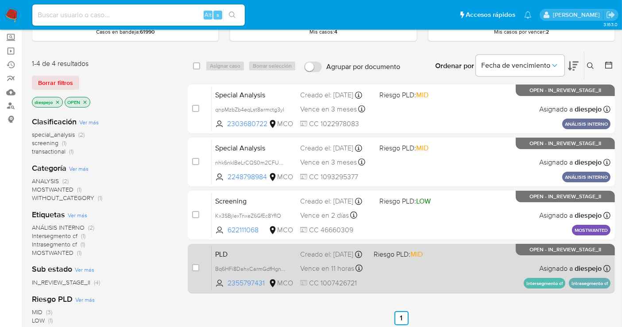
click at [481, 270] on div "PLD Bq6HFi8DahxCarmGdfHgnY2y 2355797431 MCO Riesgo PLD: MID Creado el: [DATE] C…" at bounding box center [411, 268] width 399 height 45
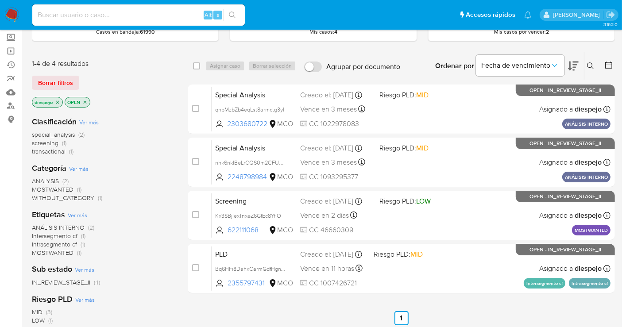
click at [12, 13] on img at bounding box center [11, 15] width 15 height 15
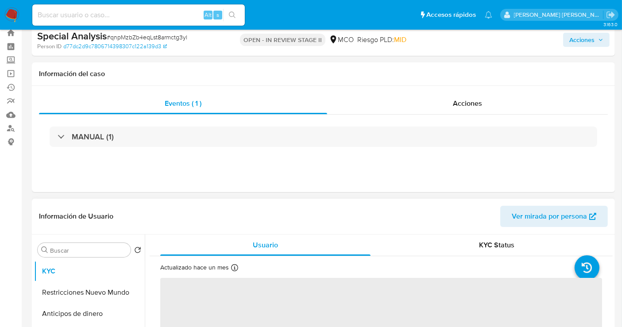
scroll to position [49, 0]
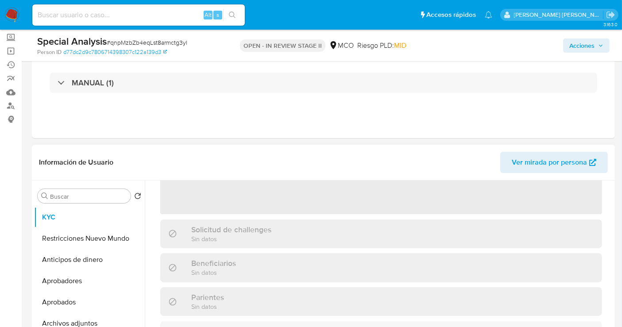
select select "10"
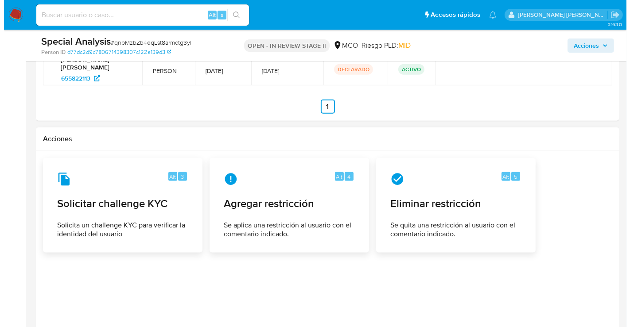
scroll to position [1153, 0]
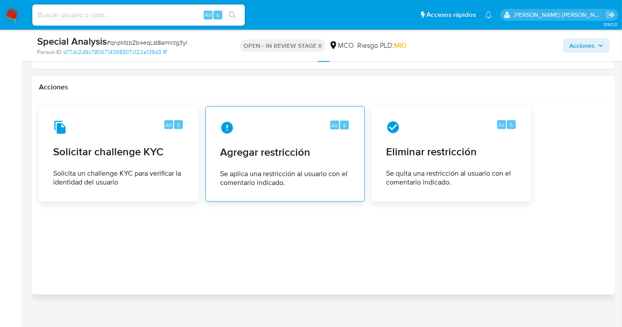
click at [292, 146] on span "Agregar restricción" at bounding box center [285, 152] width 130 height 13
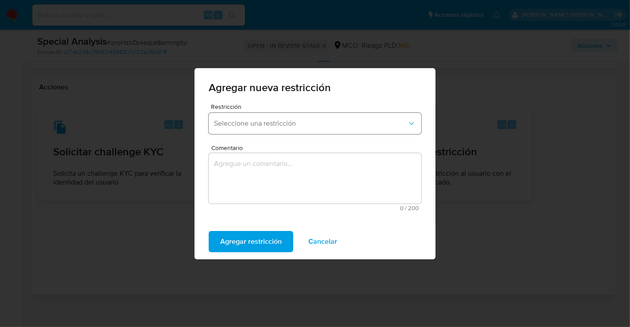
drag, startPoint x: 294, startPoint y: 123, endPoint x: 294, endPoint y: 133, distance: 10.6
click at [294, 122] on span "Seleccione una restricción" at bounding box center [310, 123] width 193 height 9
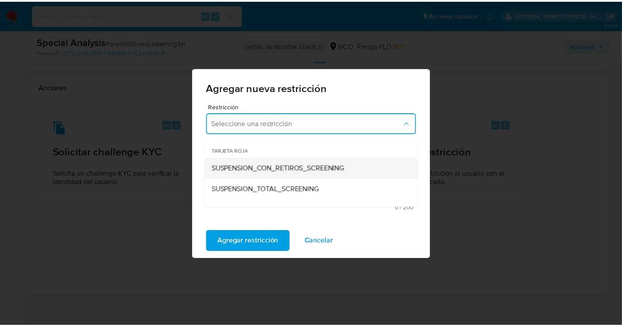
scroll to position [49, 0]
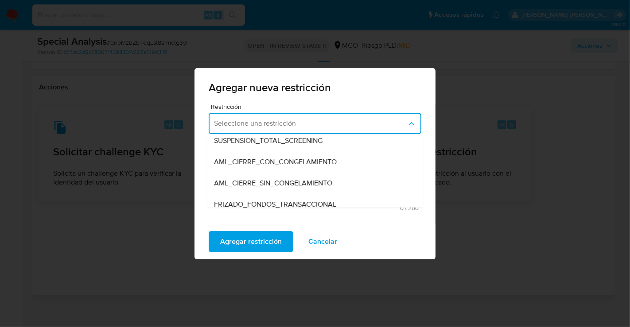
click at [300, 184] on span "AML_CIERRE_SIN_CONGELAMIENTO" at bounding box center [273, 183] width 118 height 9
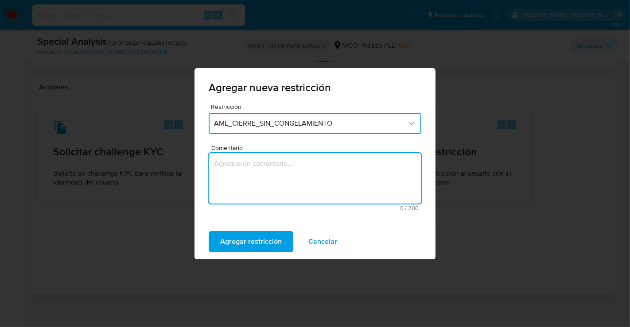
click at [270, 170] on textarea "Comentario" at bounding box center [315, 178] width 213 height 50
type textarea "Restricción AML"
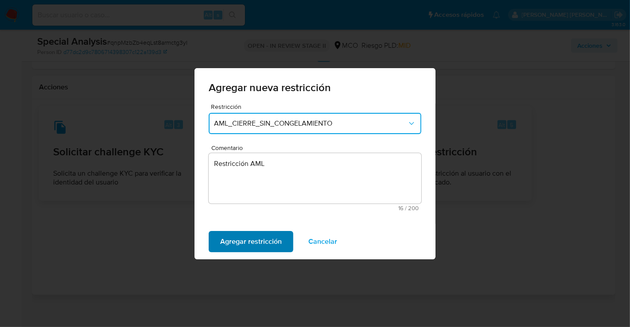
click at [241, 242] on span "Agregar restricción" at bounding box center [251, 241] width 62 height 19
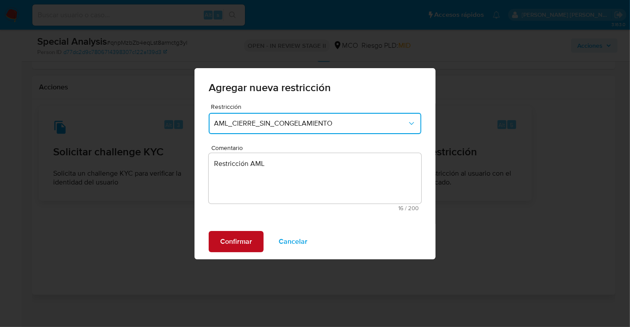
click at [245, 233] on span "Confirmar" at bounding box center [236, 241] width 32 height 19
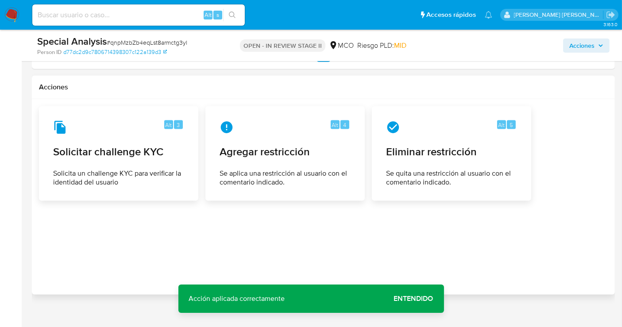
click at [600, 44] on icon "button" at bounding box center [600, 45] width 5 height 5
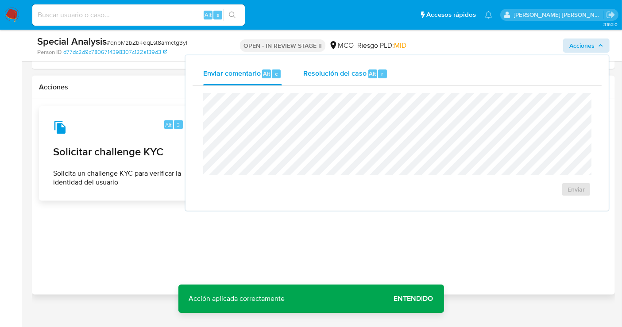
click at [303, 64] on div "Resolución del caso Alt r" at bounding box center [345, 73] width 85 height 23
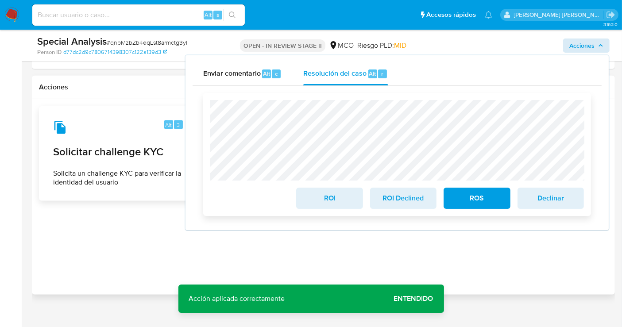
click at [473, 199] on span "ROS" at bounding box center [476, 198] width 43 height 19
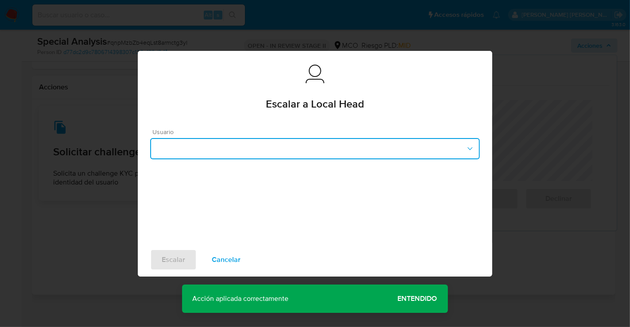
click at [253, 147] on button "button" at bounding box center [314, 148] width 329 height 21
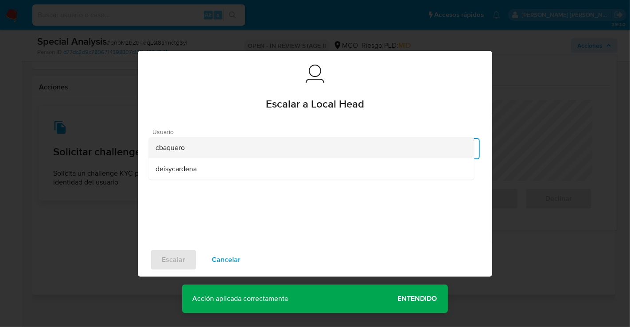
click at [188, 148] on div "cbaquero" at bounding box center [310, 147] width 311 height 21
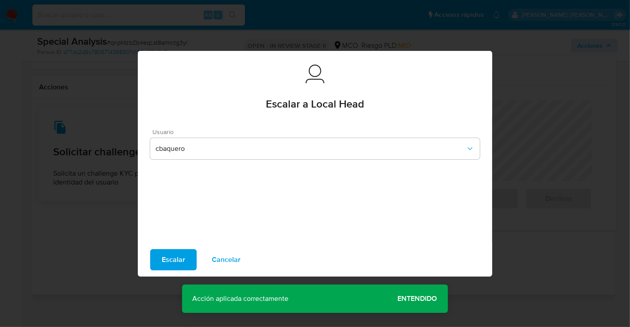
drag, startPoint x: 172, startPoint y: 256, endPoint x: 175, endPoint y: 242, distance: 14.1
click at [172, 256] on span "Escalar" at bounding box center [173, 259] width 23 height 19
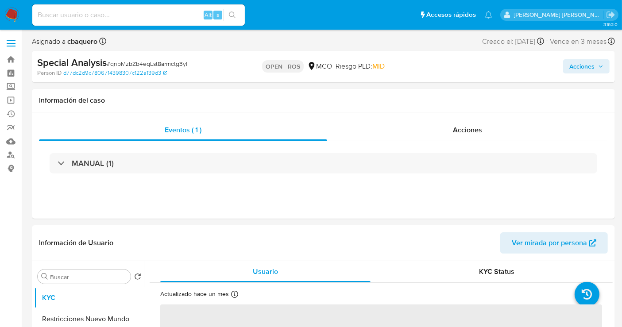
select select "10"
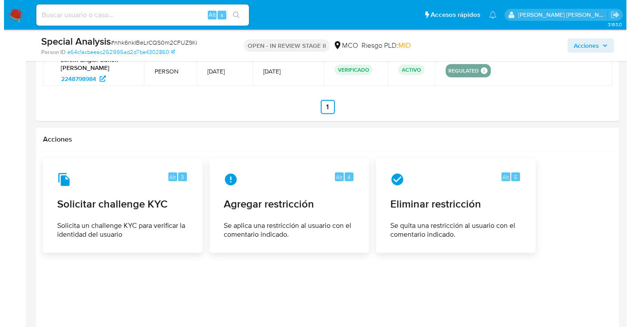
scroll to position [1183, 0]
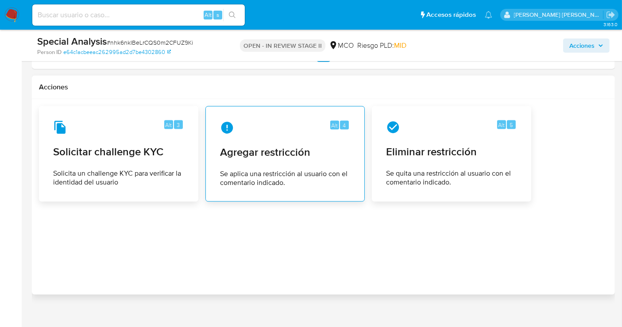
click at [266, 146] on span "Agregar restricción" at bounding box center [285, 152] width 130 height 13
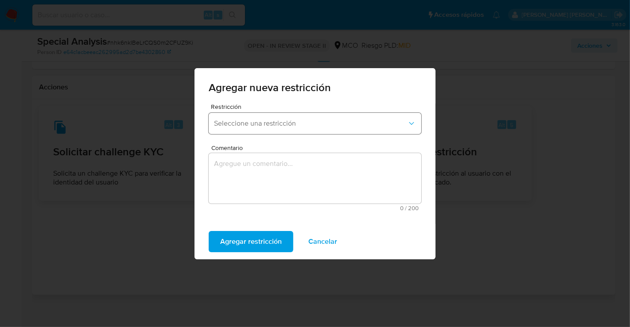
click at [273, 131] on button "Seleccione una restricción" at bounding box center [315, 123] width 213 height 21
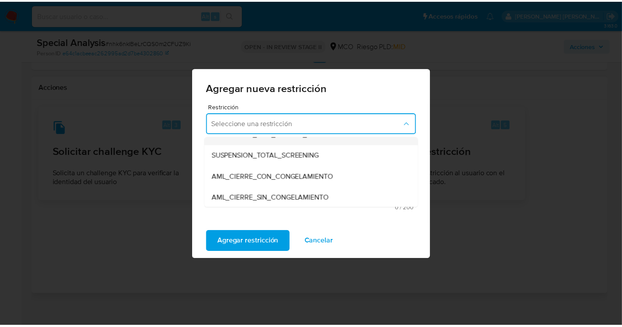
scroll to position [49, 0]
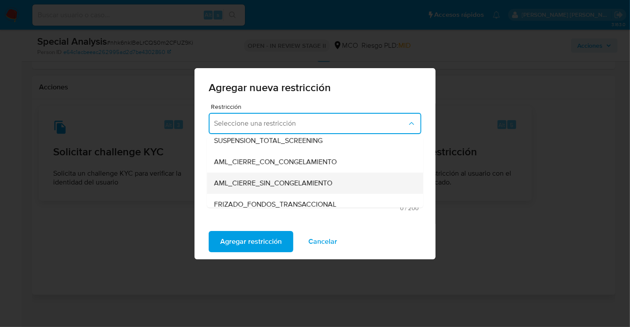
click at [263, 182] on span "AML_CIERRE_SIN_CONGELAMIENTO" at bounding box center [273, 183] width 118 height 9
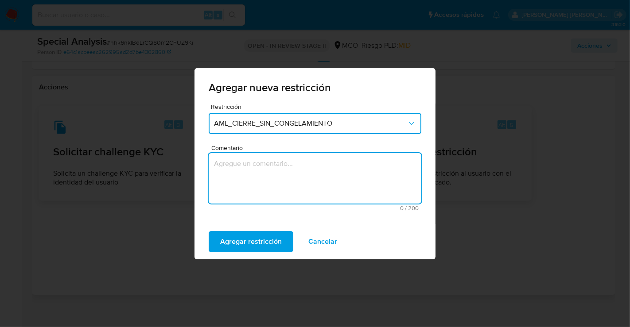
click at [260, 177] on textarea "Comentario" at bounding box center [315, 178] width 213 height 50
type textarea "Restricción AML"
click at [252, 241] on span "Agregar restricción" at bounding box center [251, 241] width 62 height 19
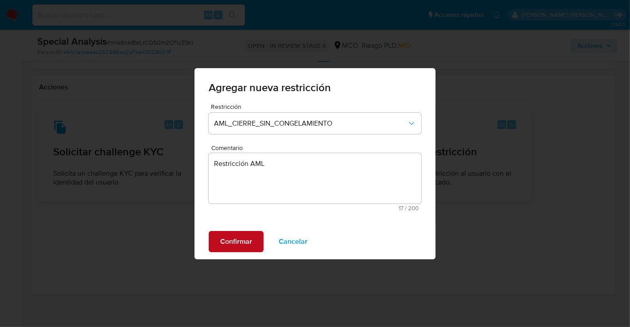
click at [243, 240] on span "Confirmar" at bounding box center [236, 241] width 32 height 19
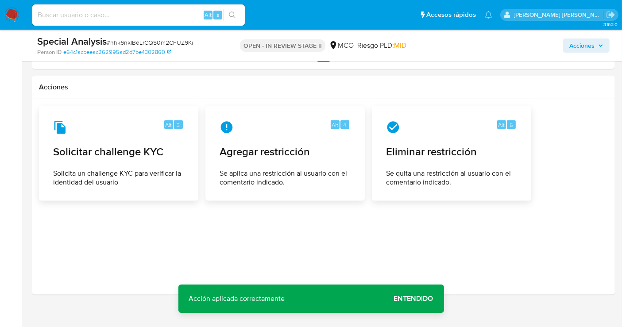
click at [595, 41] on span "Acciones" at bounding box center [587, 45] width 34 height 12
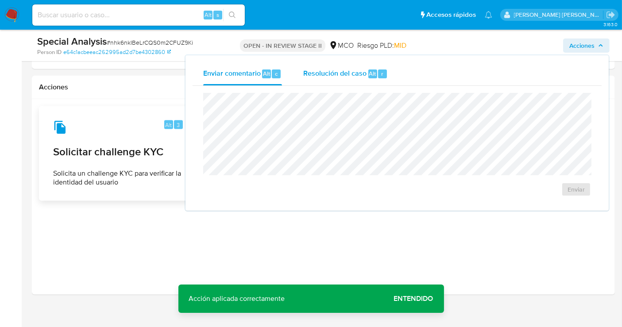
click at [315, 74] on span "Resolución del caso" at bounding box center [334, 73] width 63 height 10
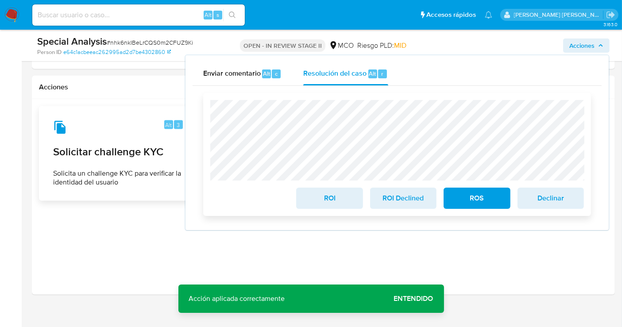
click at [496, 202] on span "ROS" at bounding box center [476, 198] width 43 height 19
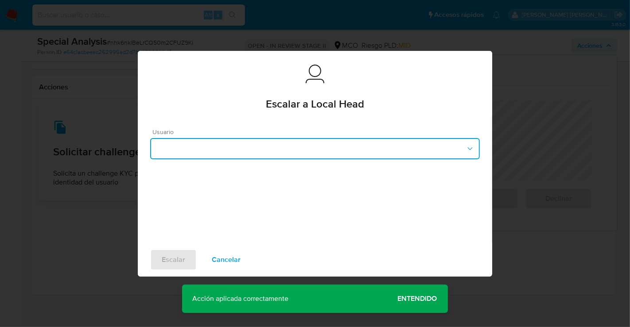
click at [241, 142] on button "button" at bounding box center [314, 148] width 329 height 21
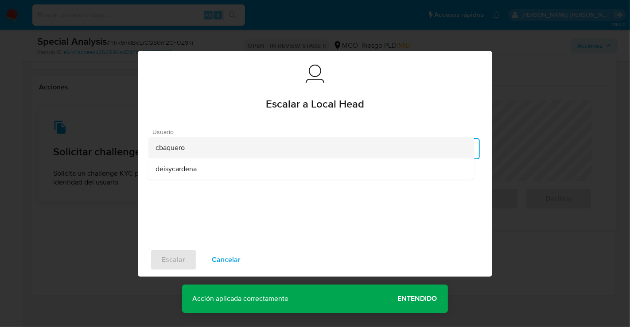
click at [200, 151] on div "cbaquero" at bounding box center [310, 147] width 311 height 21
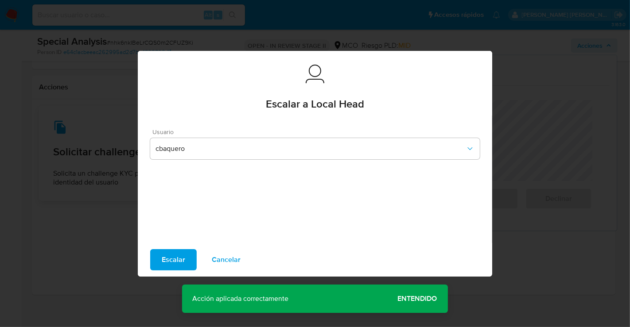
click at [181, 263] on span "Escalar" at bounding box center [173, 259] width 23 height 19
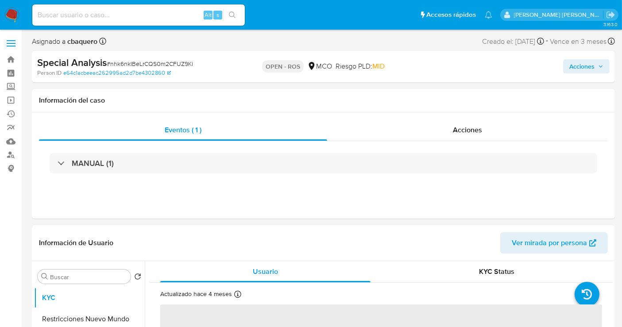
select select "10"
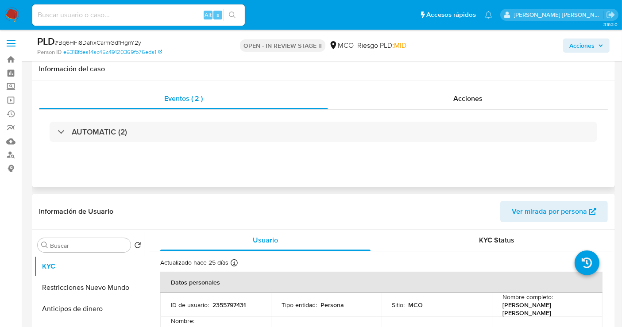
scroll to position [49, 0]
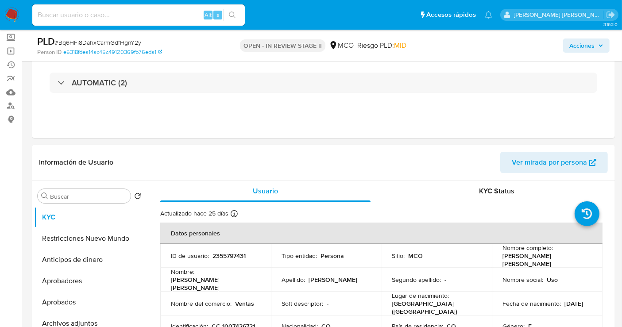
click at [12, 13] on img at bounding box center [11, 15] width 15 height 15
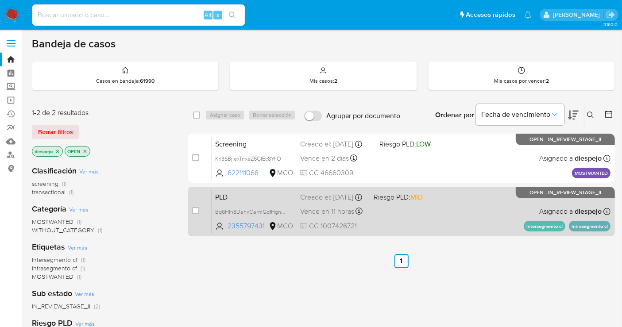
click at [453, 206] on div "PLD Bq6HFi8DahxCarmGdfHgnY2y 2355797431 MCO Riesgo PLD: MID Creado el: 12/07/20…" at bounding box center [411, 211] width 399 height 45
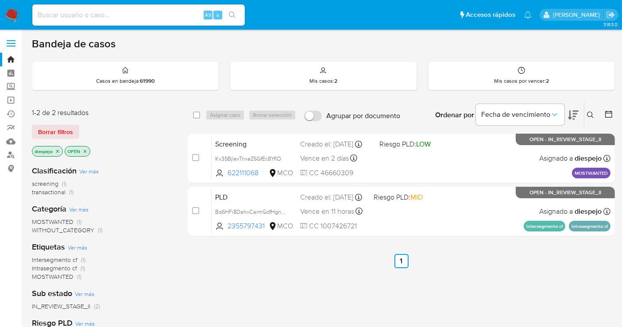
click at [14, 14] on img at bounding box center [11, 15] width 15 height 15
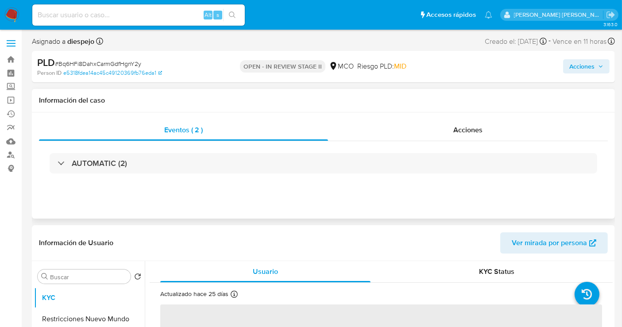
select select "10"
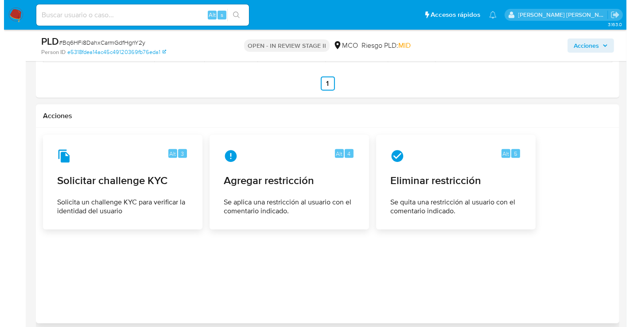
scroll to position [1082, 0]
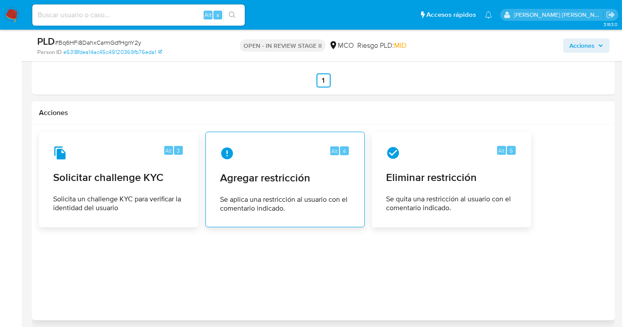
click at [282, 161] on div "Alt 4 Agregar restricción Se aplica una restricción al usuario con el comentari…" at bounding box center [285, 180] width 144 height 81
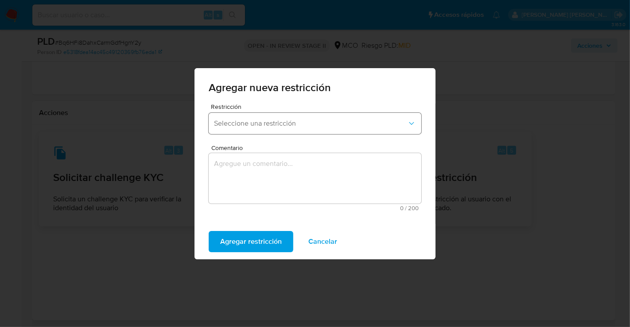
click at [248, 126] on span "Seleccione una restricción" at bounding box center [310, 123] width 193 height 9
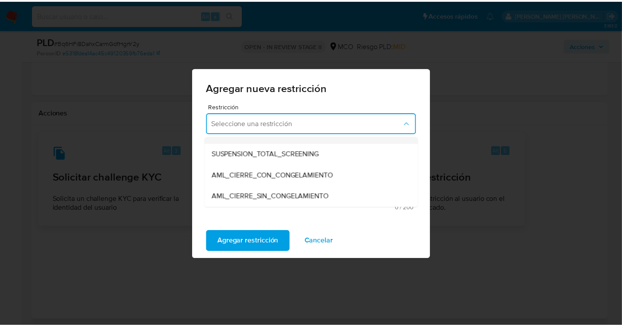
scroll to position [49, 0]
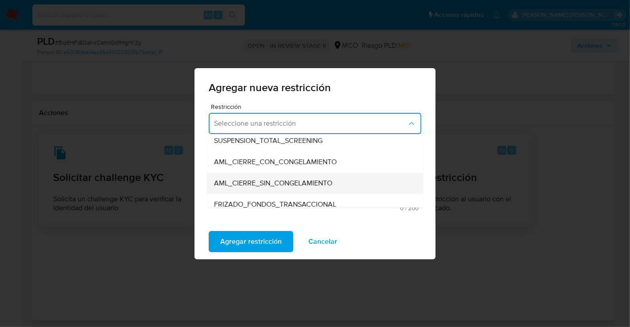
click at [263, 183] on span "AML_CIERRE_SIN_CONGELAMIENTO" at bounding box center [273, 183] width 118 height 9
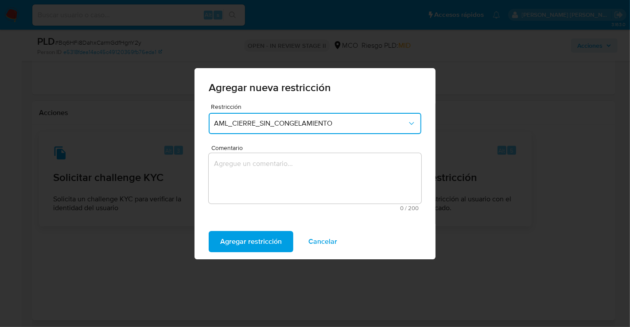
click at [259, 170] on textarea "Comentario" at bounding box center [315, 178] width 213 height 50
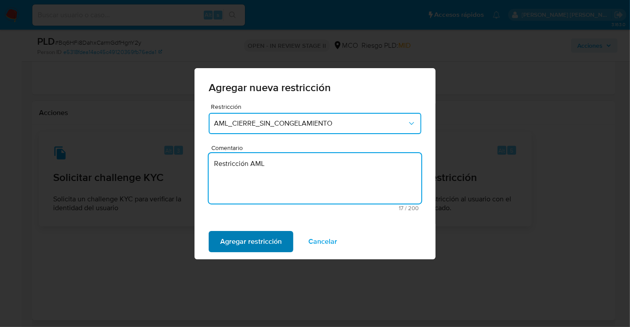
type textarea "Restricción AML"
click at [249, 240] on span "Agregar restricción" at bounding box center [251, 241] width 62 height 19
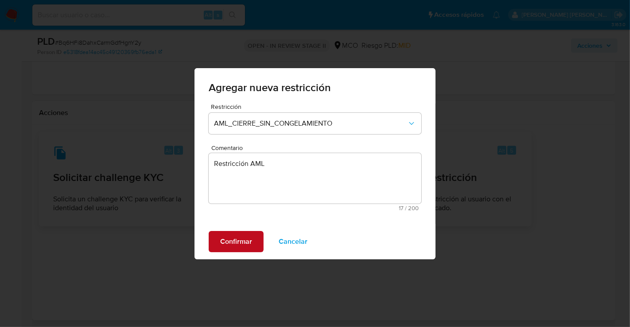
click at [244, 233] on span "Confirmar" at bounding box center [236, 241] width 32 height 19
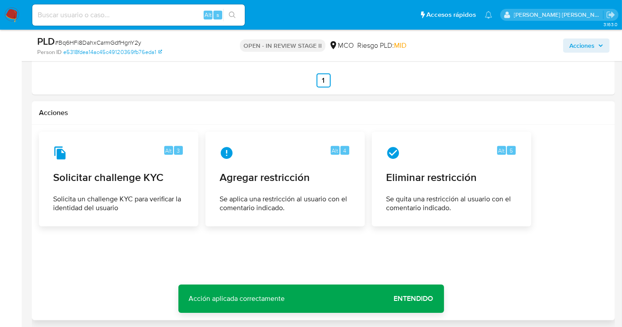
click at [581, 42] on span "Acciones" at bounding box center [582, 46] width 25 height 14
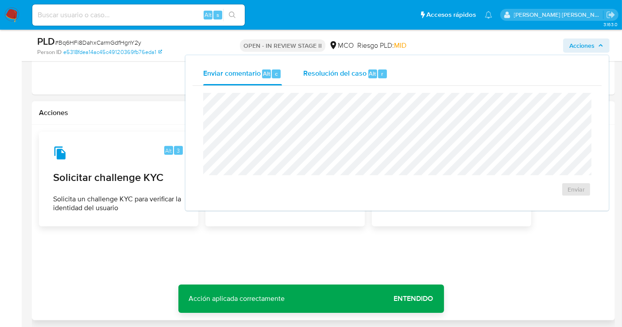
click at [336, 75] on span "Resolución del caso" at bounding box center [334, 73] width 63 height 10
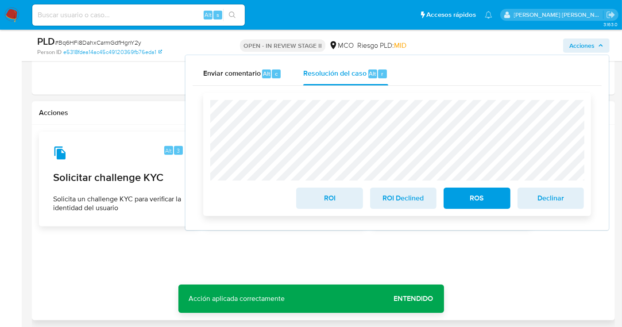
click at [487, 203] on span "ROS" at bounding box center [476, 198] width 43 height 19
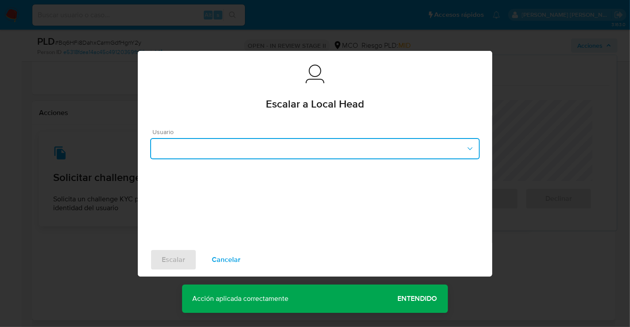
click at [264, 148] on button "button" at bounding box center [314, 148] width 329 height 21
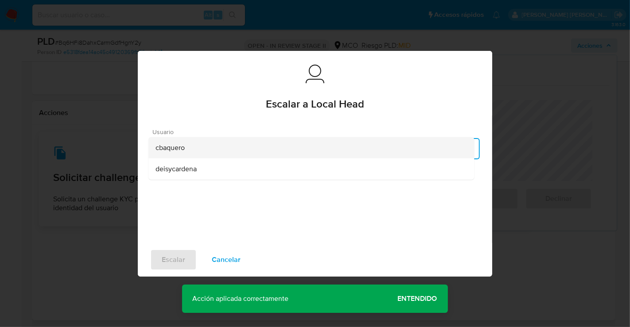
click at [190, 144] on div "cbaquero" at bounding box center [310, 147] width 311 height 21
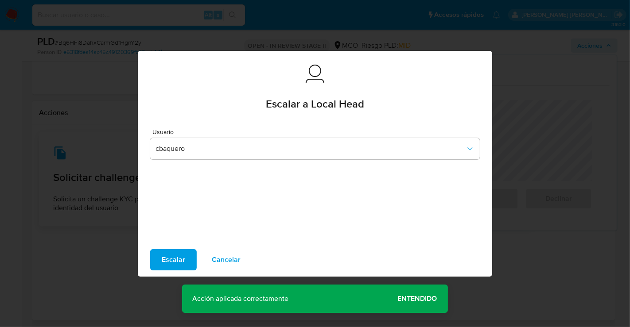
click at [168, 260] on span "Escalar" at bounding box center [173, 259] width 23 height 19
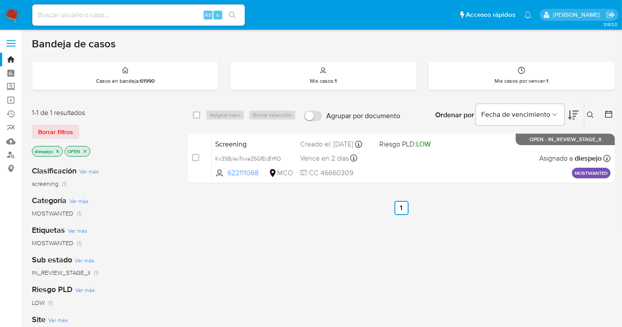
click at [560, 223] on div "select-all-cases-checkbox Asignar caso Borrar selección Agrupar por documento O…" at bounding box center [401, 301] width 427 height 401
click at [13, 69] on link "Tablero" at bounding box center [52, 73] width 105 height 14
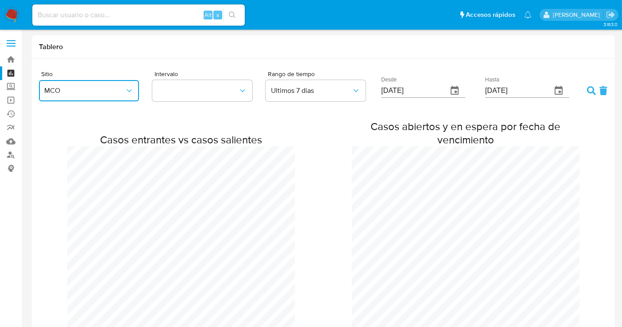
click at [121, 92] on span "MCO" at bounding box center [84, 90] width 81 height 9
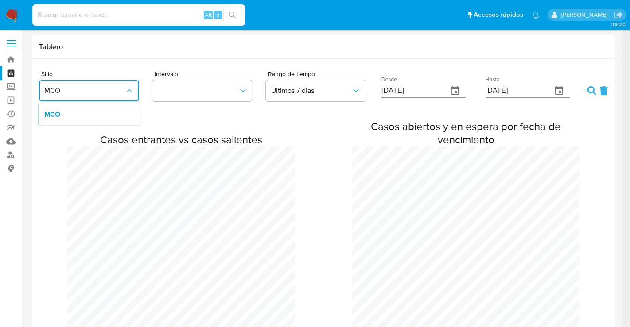
click at [121, 92] on span "MCO" at bounding box center [84, 90] width 81 height 9
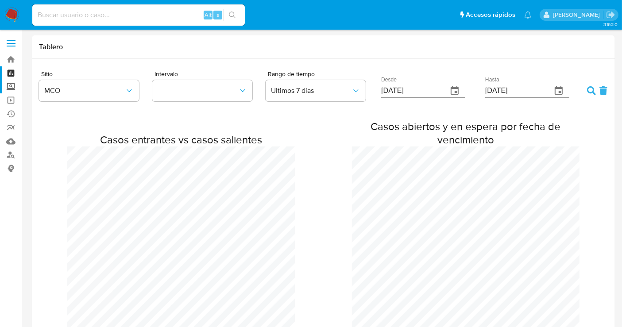
click at [12, 86] on label "Screening" at bounding box center [52, 87] width 105 height 14
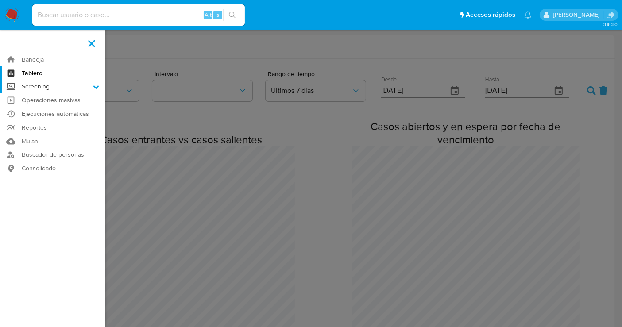
click at [0, 0] on input "Screening" at bounding box center [0, 0] width 0 height 0
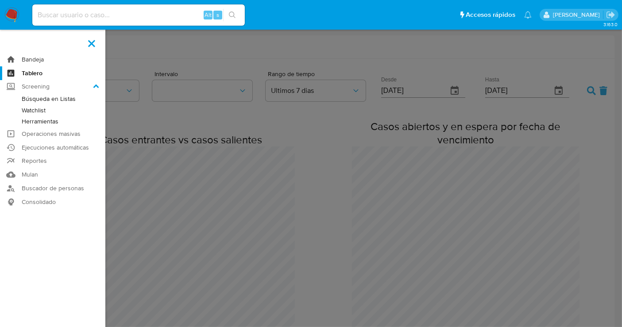
click at [37, 56] on link "Bandeja" at bounding box center [52, 60] width 105 height 14
